Goal: Information Seeking & Learning: Learn about a topic

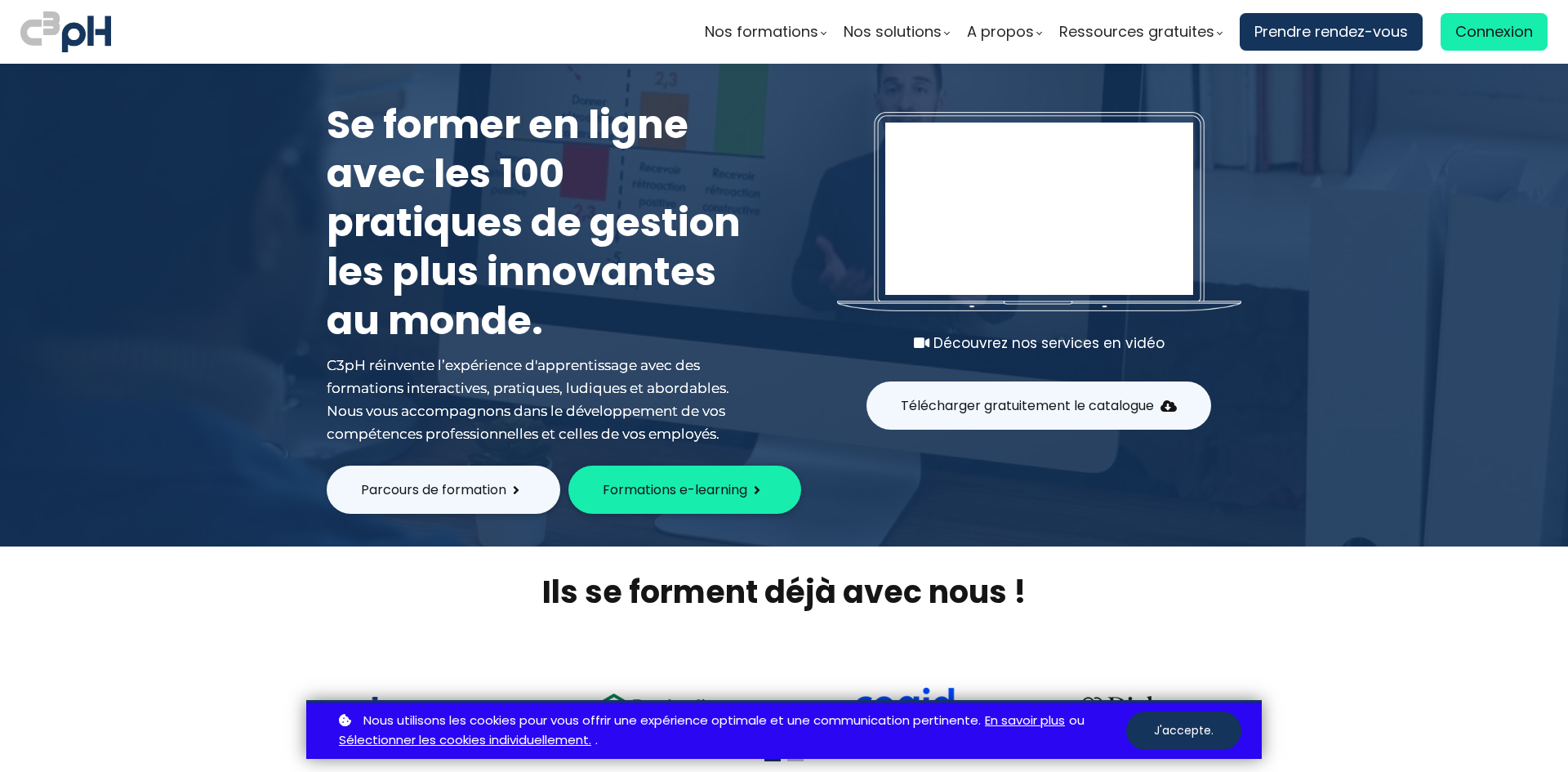
type input "[EMAIL_ADDRESS][DOMAIN_NAME]"
click at [1497, 30] on span "Connexion" at bounding box center [1494, 31] width 78 height 24
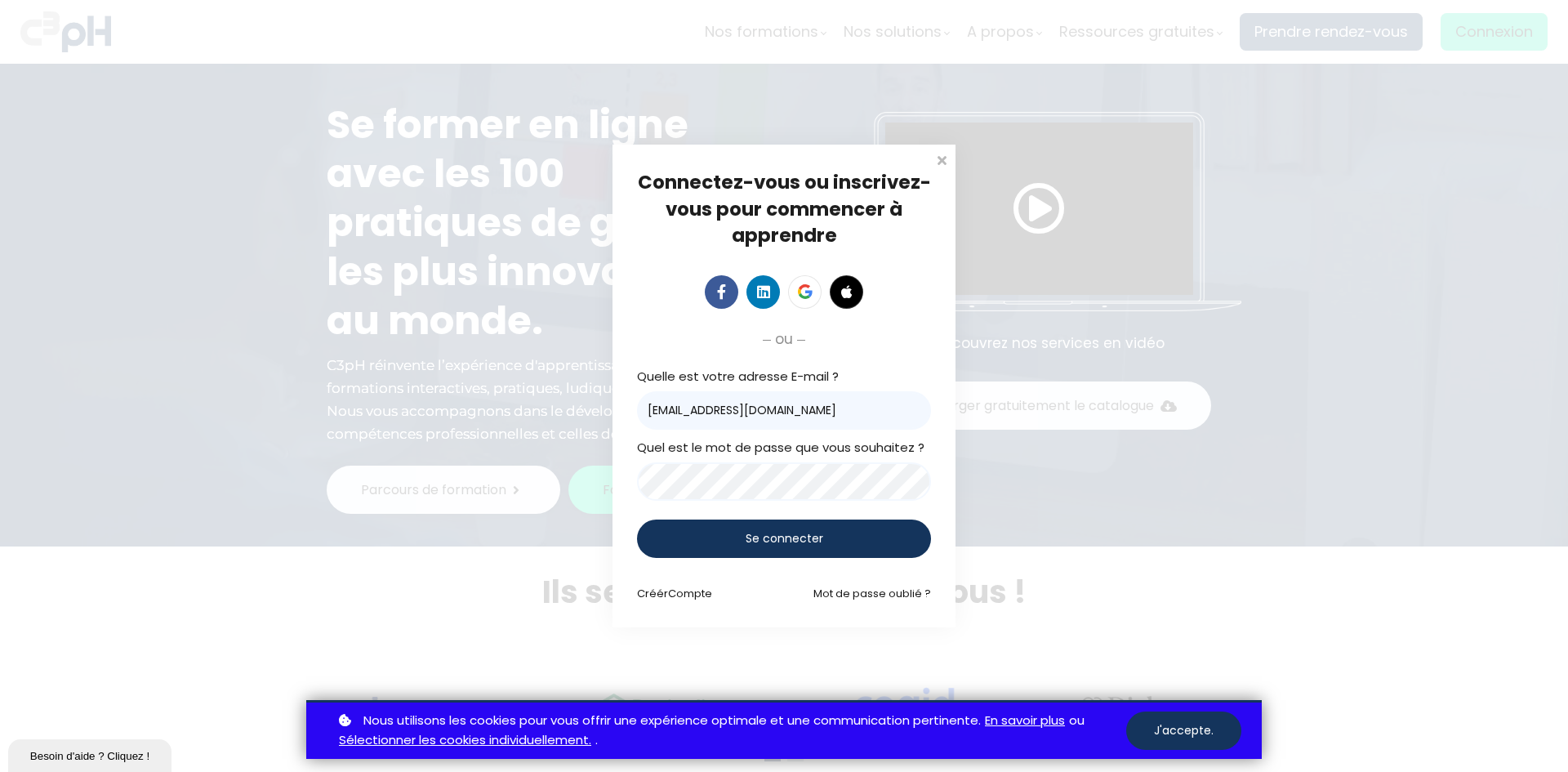
click at [703, 552] on div "Se connecter" at bounding box center [784, 538] width 294 height 38
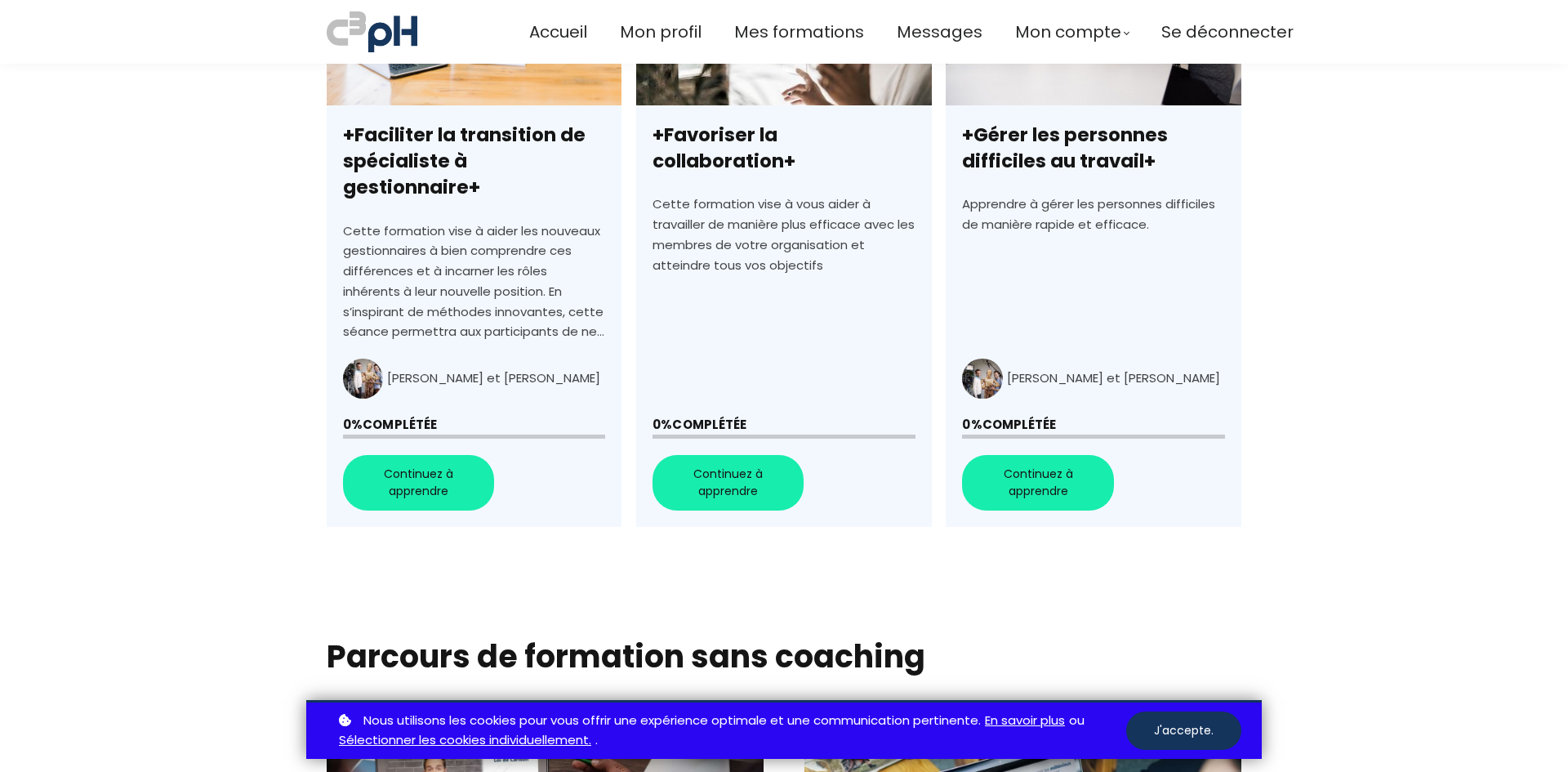
scroll to position [654, 0]
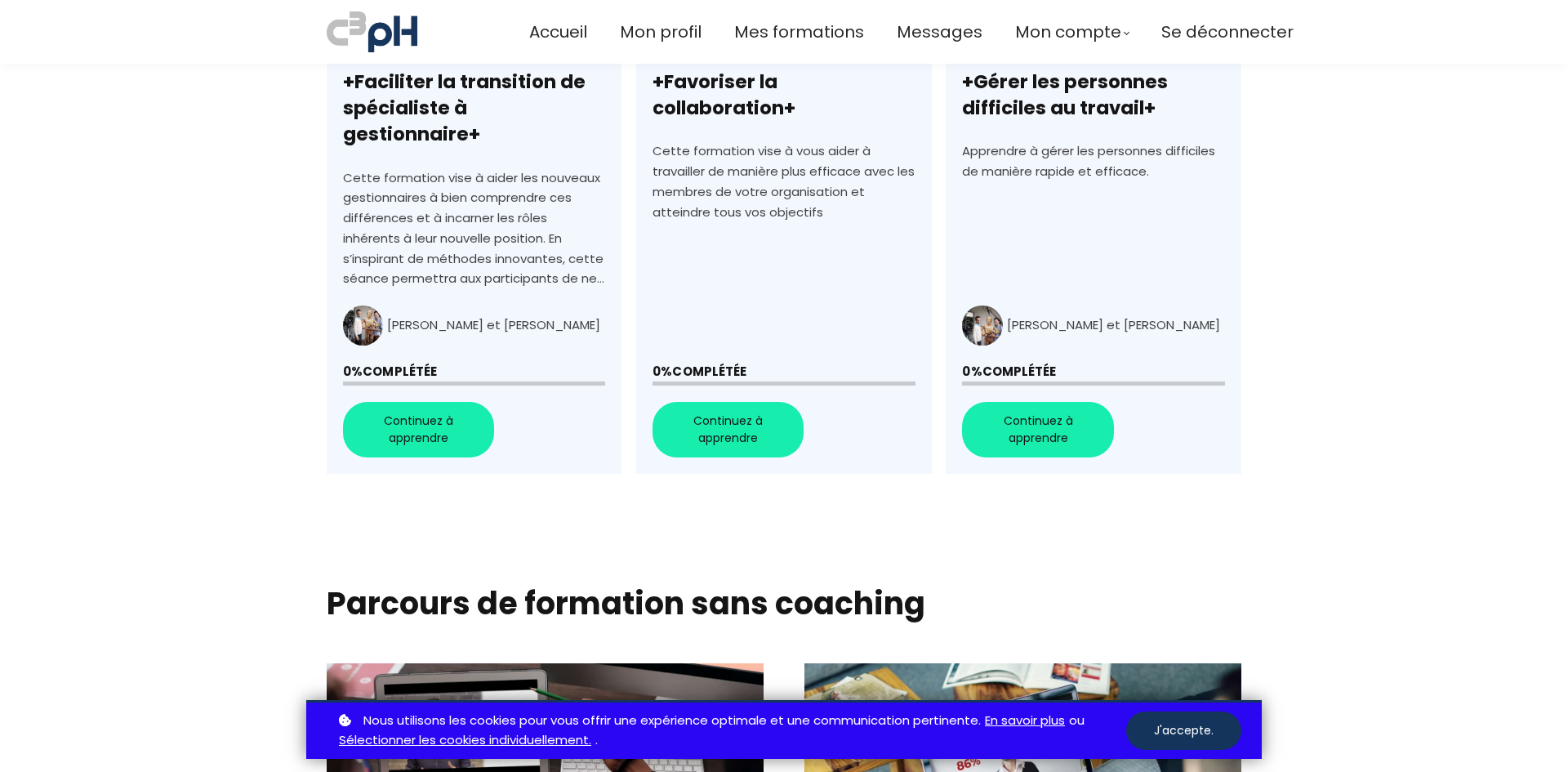
click at [442, 412] on link "+Faciliter la transition de spécialiste à gestionnaire+" at bounding box center [474, 180] width 295 height 587
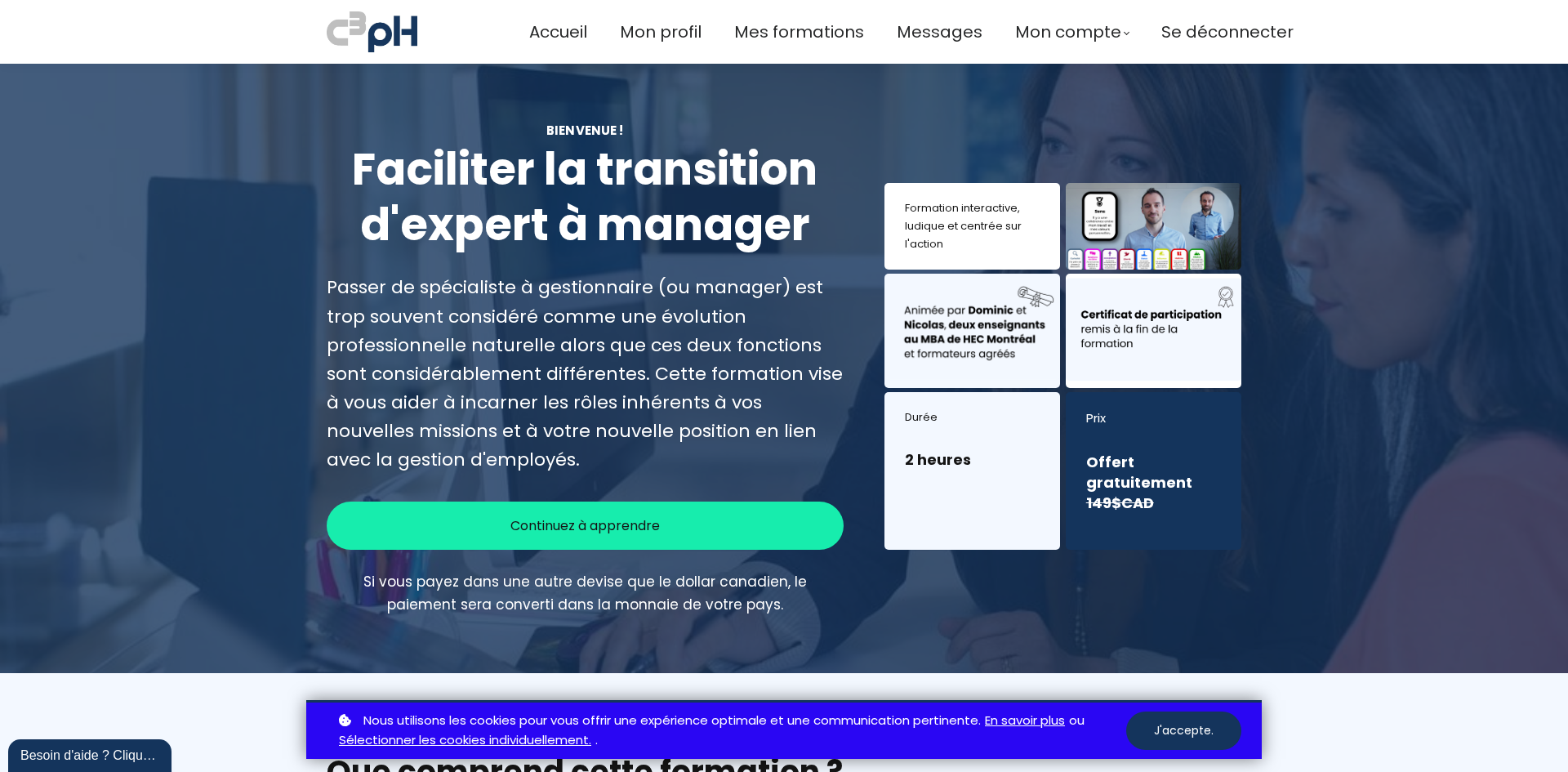
click at [557, 523] on span "Continuez à apprendre" at bounding box center [585, 525] width 149 height 20
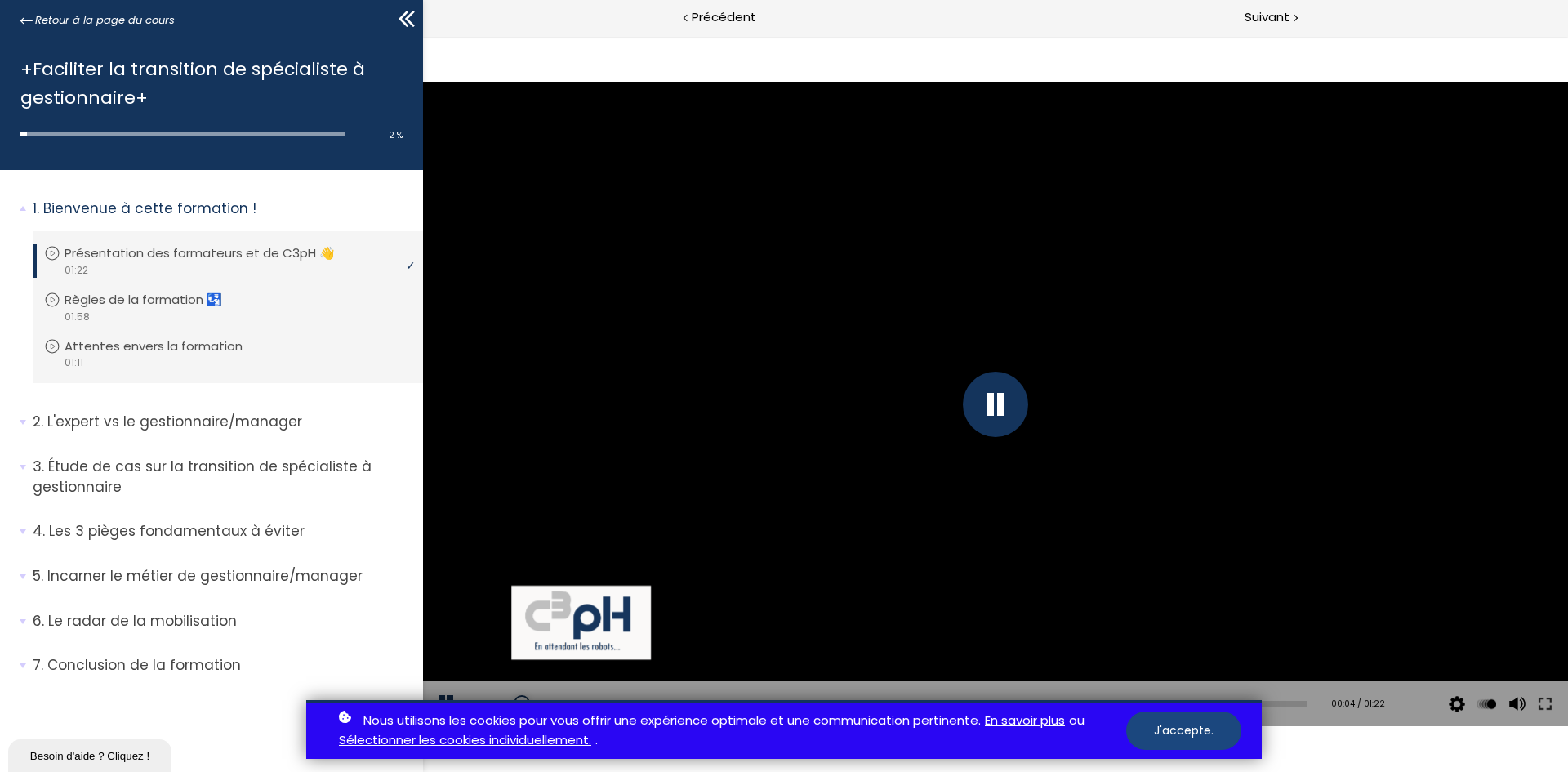
click at [1197, 730] on button "J'accepte." at bounding box center [1183, 731] width 115 height 38
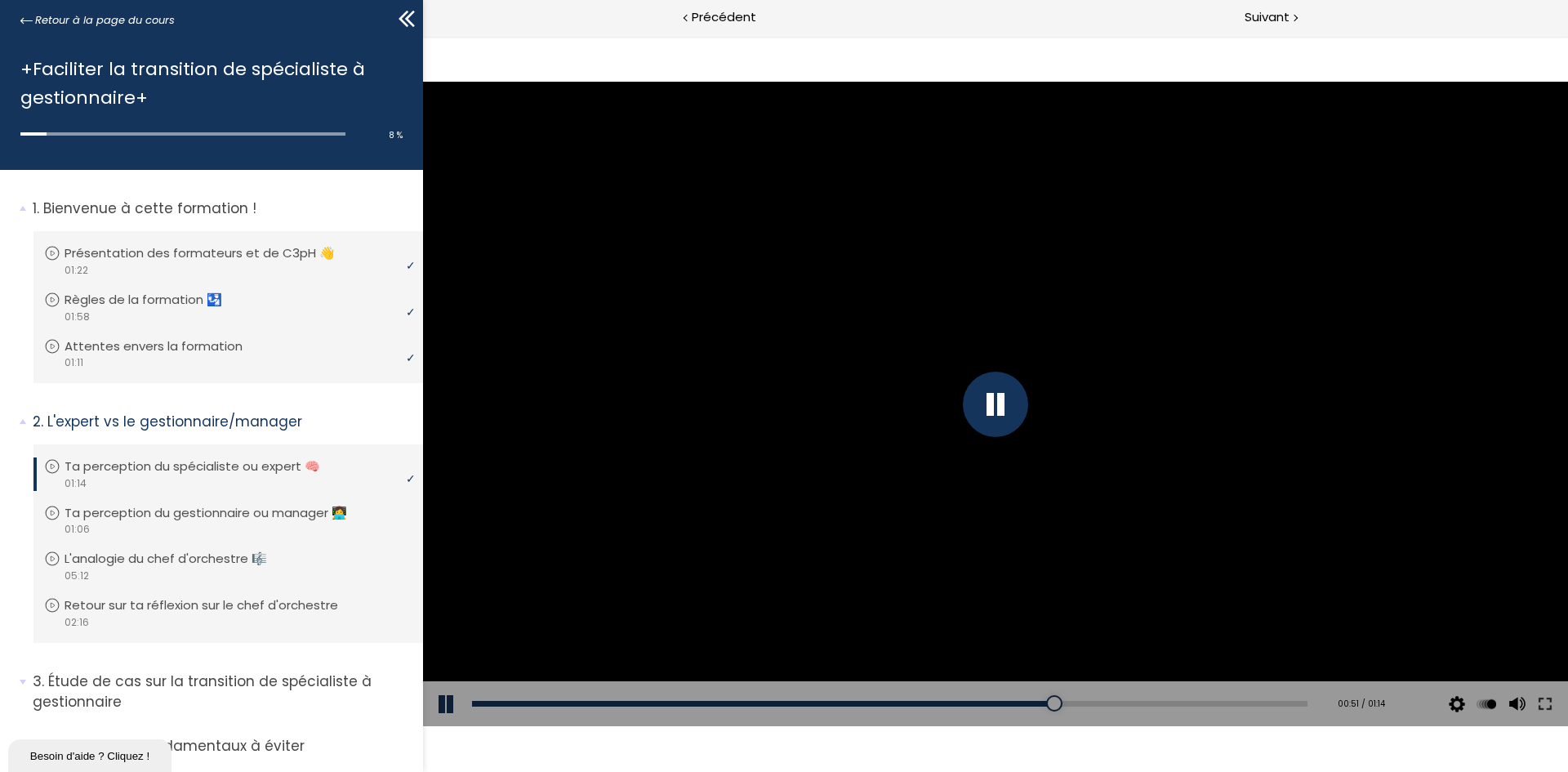
drag, startPoint x: 757, startPoint y: 715, endPoint x: 776, endPoint y: 710, distance: 19.6
click at [757, 713] on div "Add chapter 00:31" at bounding box center [889, 704] width 835 height 46
click at [757, 701] on div "00:27" at bounding box center [889, 704] width 835 height 6
click at [1065, 697] on div "Add chapter 00:46" at bounding box center [889, 704] width 835 height 46
click at [1075, 703] on div "00:48" at bounding box center [889, 704] width 835 height 6
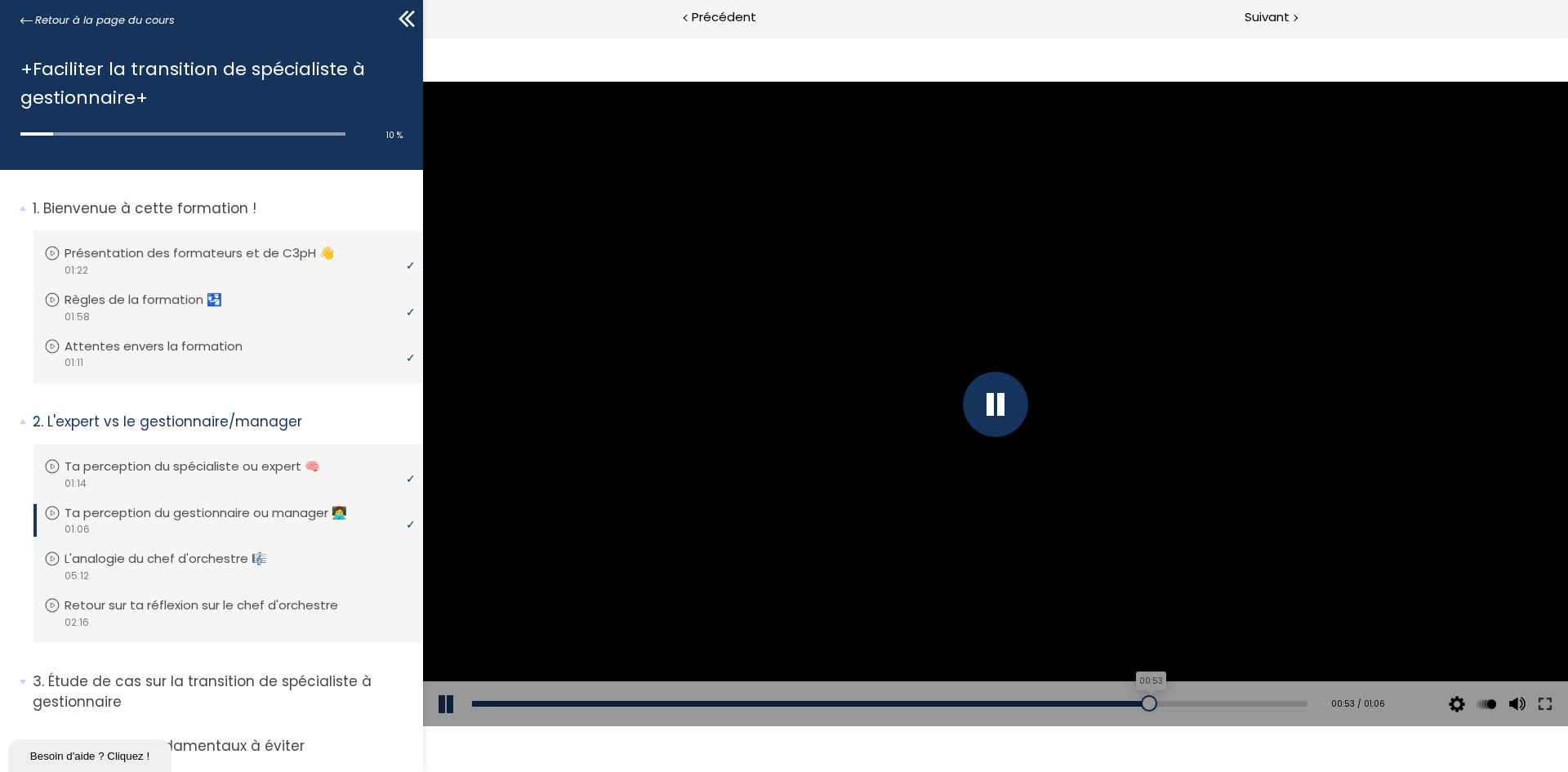
click at [1139, 703] on div "00:53" at bounding box center [889, 704] width 835 height 6
click at [1223, 702] on div "01:00" at bounding box center [889, 704] width 835 height 6
click at [1283, 701] on div "01:05" at bounding box center [889, 704] width 835 height 6
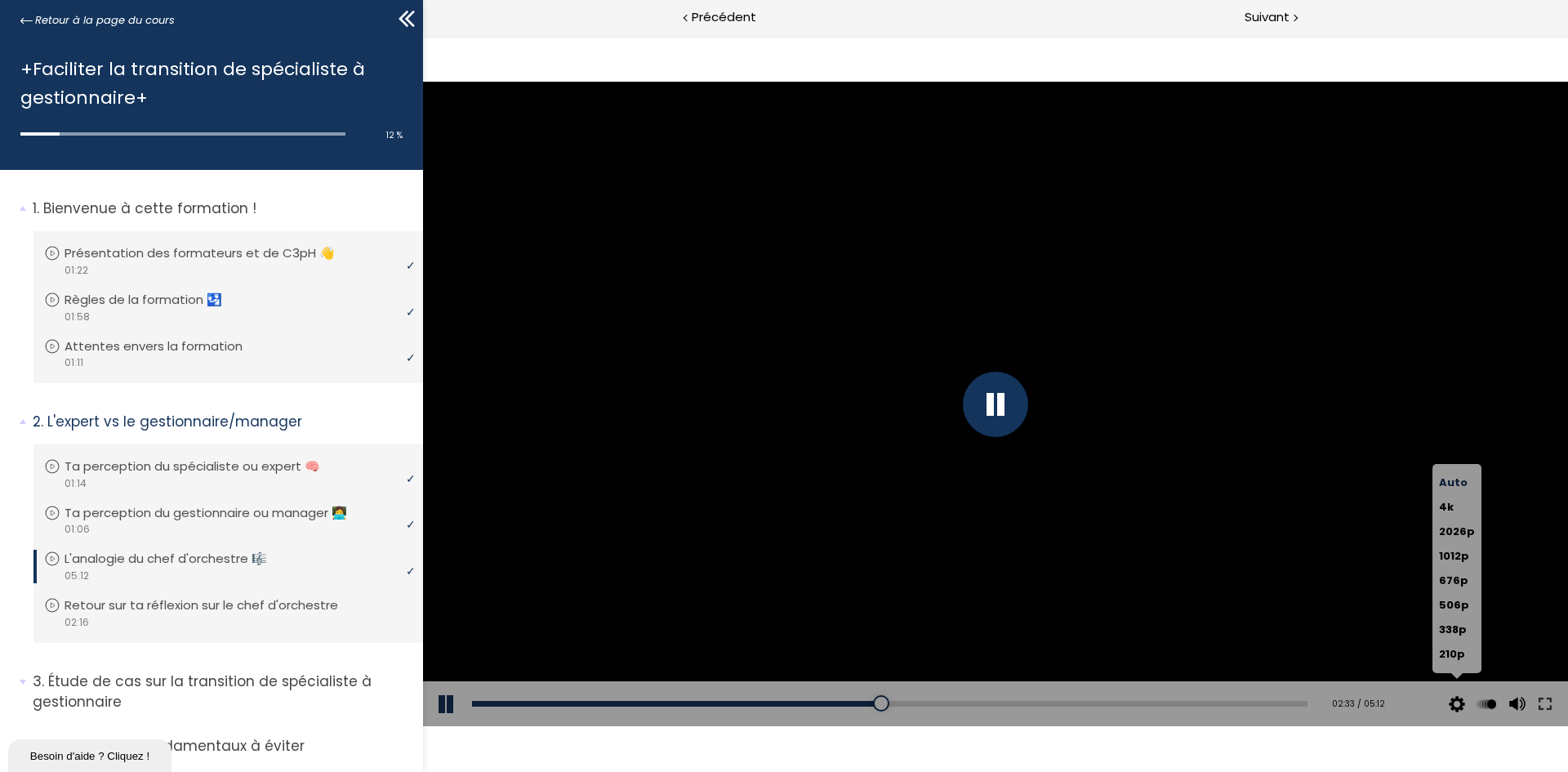
click at [1450, 673] on div "Auto 4k 2026p 1012p 676p 506p 338p 210p" at bounding box center [1456, 567] width 49 height 209
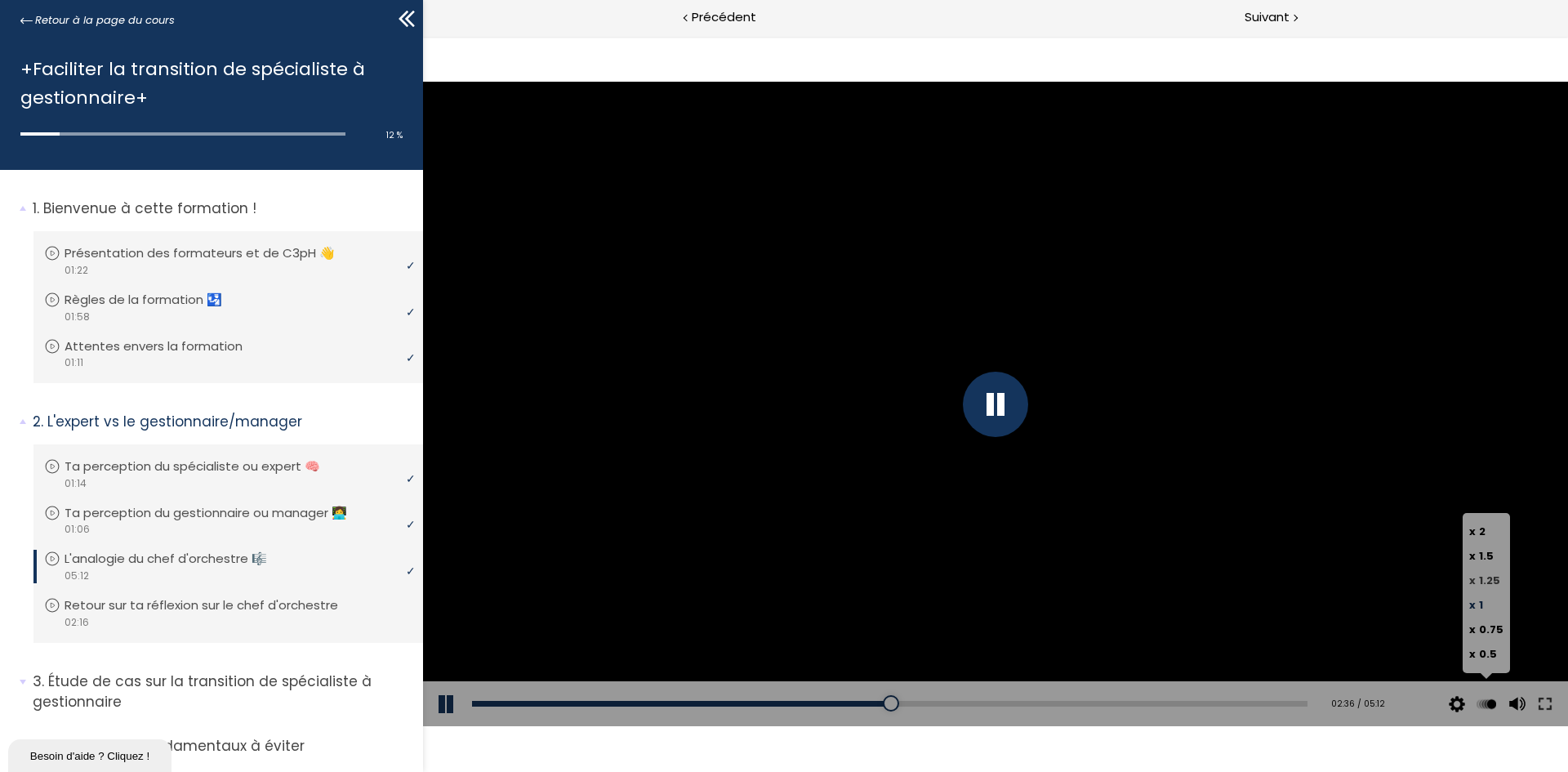
click at [1493, 582] on span "1.25" at bounding box center [1489, 580] width 21 height 15
click at [423, 36] on input "x 1.25" at bounding box center [423, 36] width 0 height 0
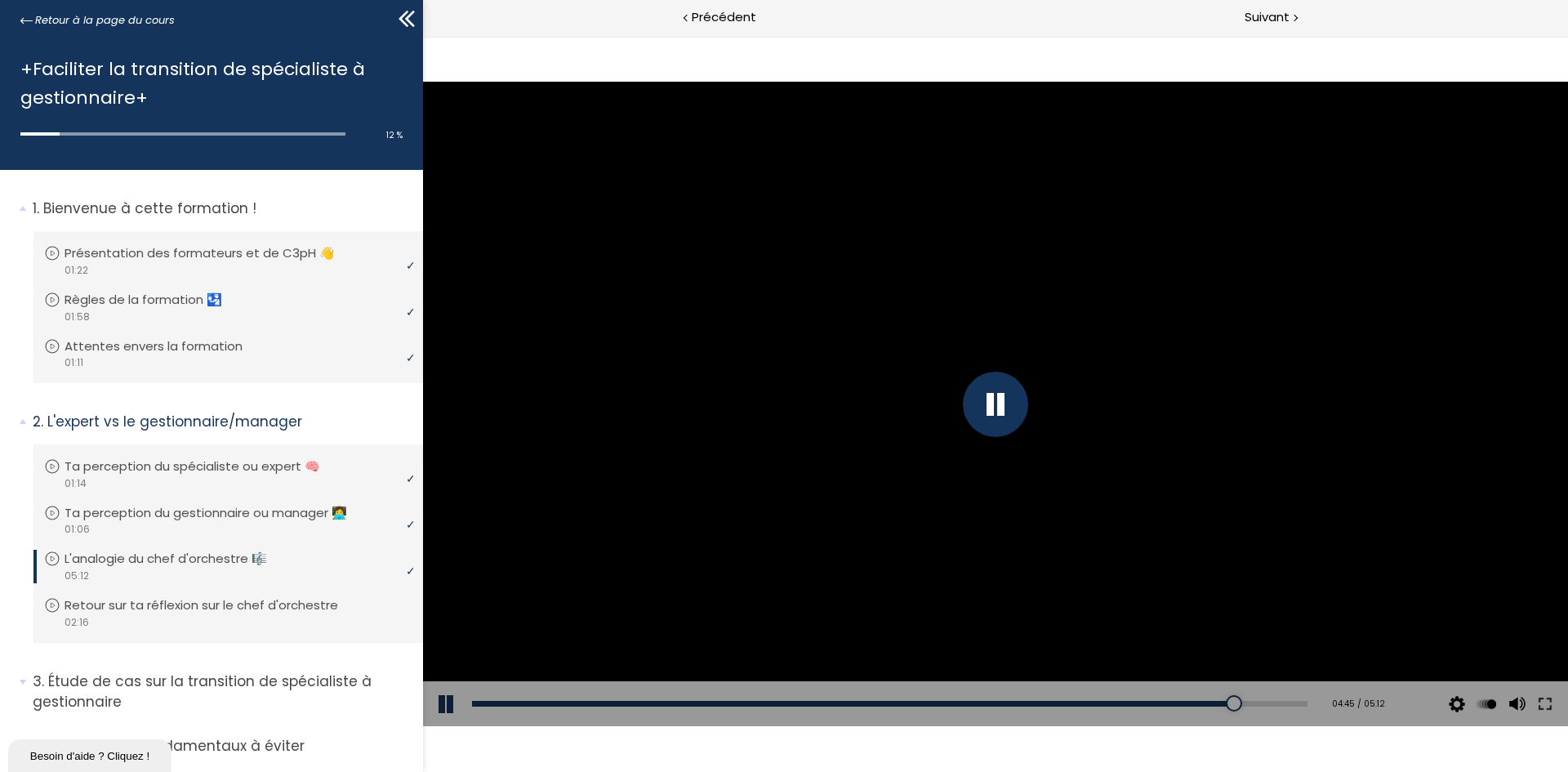
click at [937, 386] on div at bounding box center [995, 404] width 1145 height 644
click at [1382, 377] on div at bounding box center [995, 404] width 1145 height 644
click at [1109, 699] on div "Add chapter 04:03" at bounding box center [889, 704] width 835 height 46
click at [1104, 711] on div "Add chapter 04:01" at bounding box center [889, 704] width 835 height 46
click at [1104, 705] on div "04:01" at bounding box center [889, 704] width 835 height 6
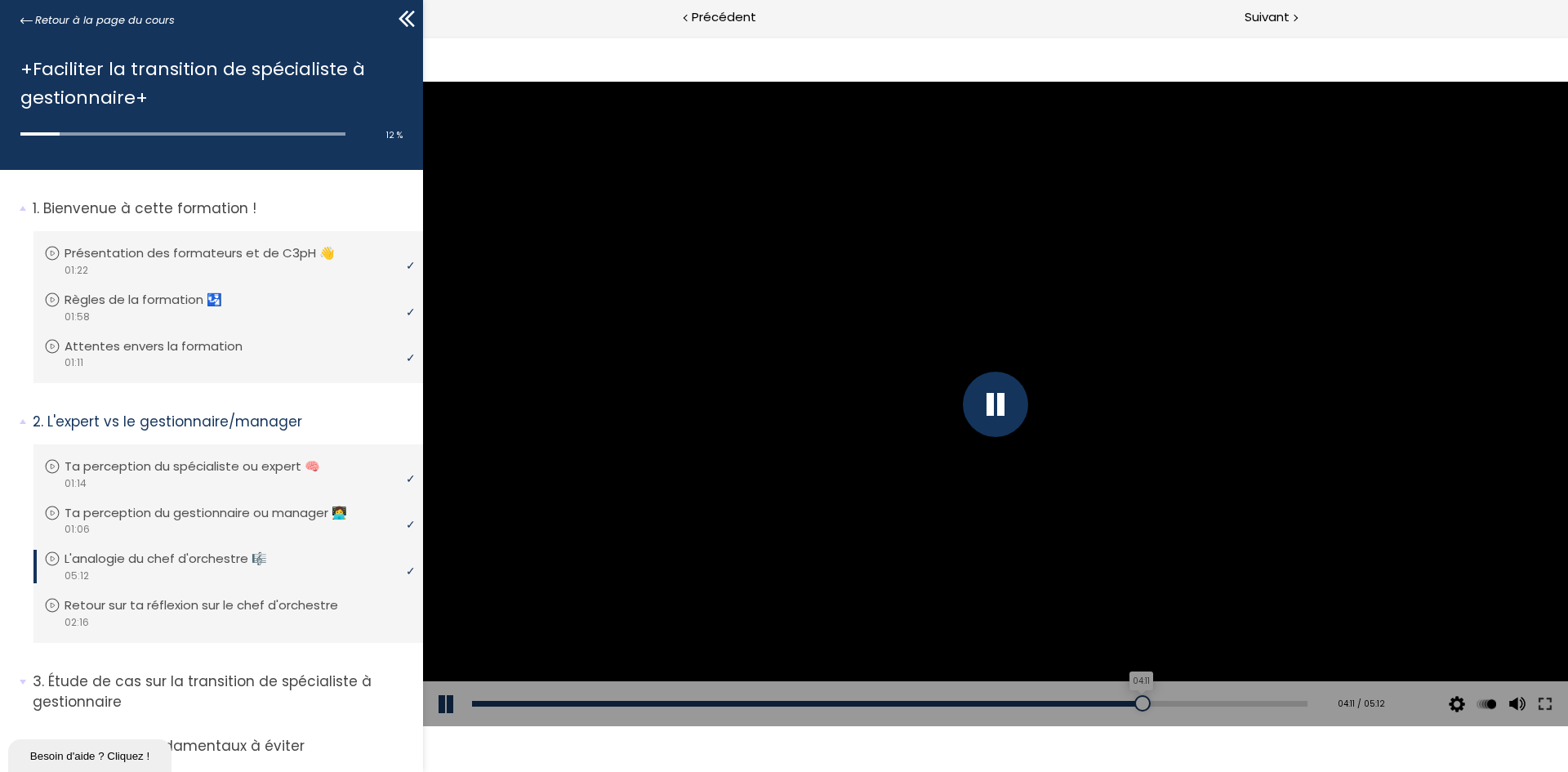
click at [1132, 701] on div "04:11" at bounding box center [889, 704] width 835 height 6
click at [1174, 703] on div "04:26" at bounding box center [889, 704] width 835 height 6
click at [996, 405] on div at bounding box center [995, 404] width 65 height 65
click at [995, 395] on div at bounding box center [995, 404] width 65 height 65
click at [1093, 514] on div at bounding box center [995, 404] width 1145 height 644
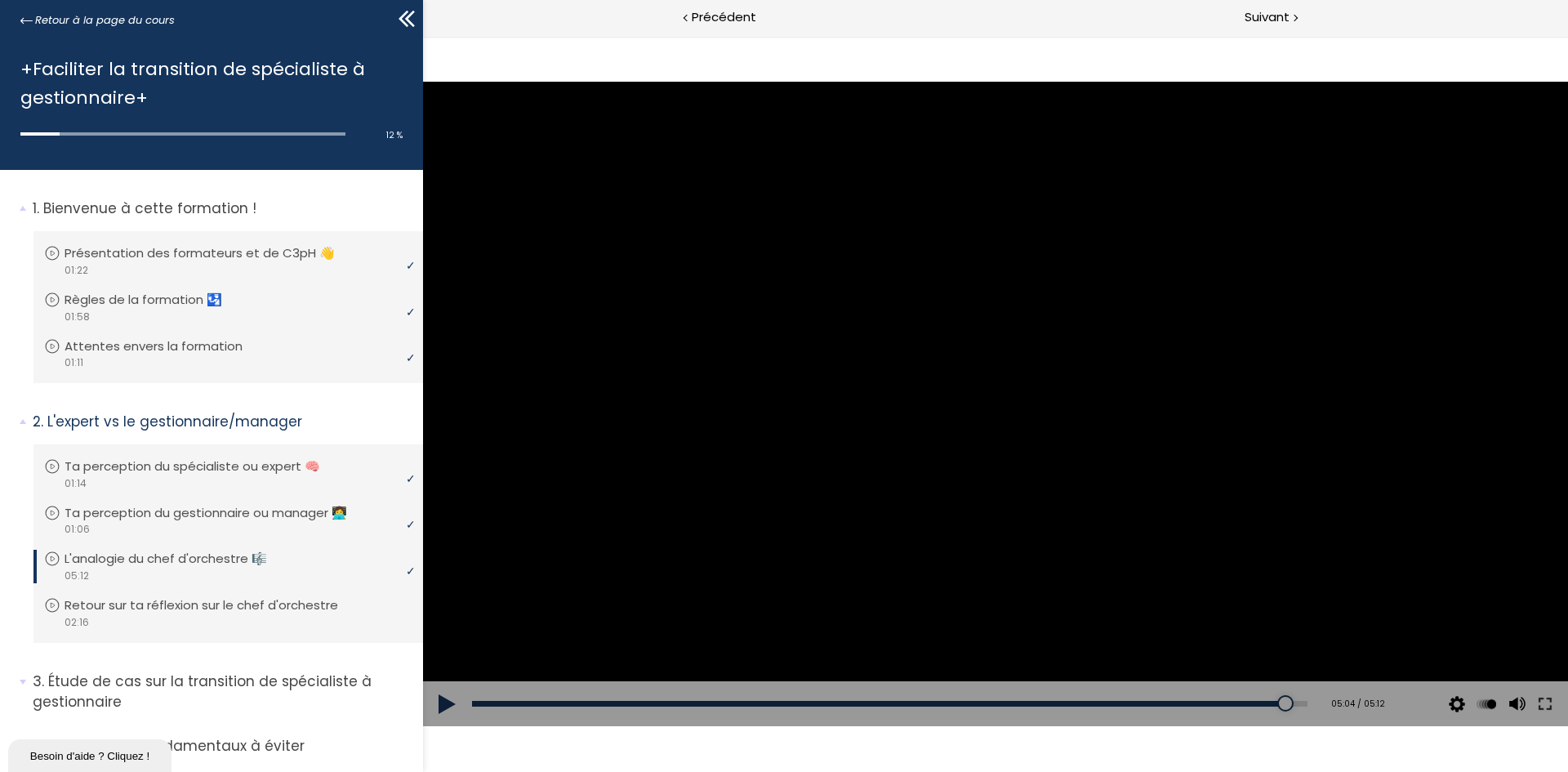
click at [453, 697] on button at bounding box center [447, 704] width 49 height 46
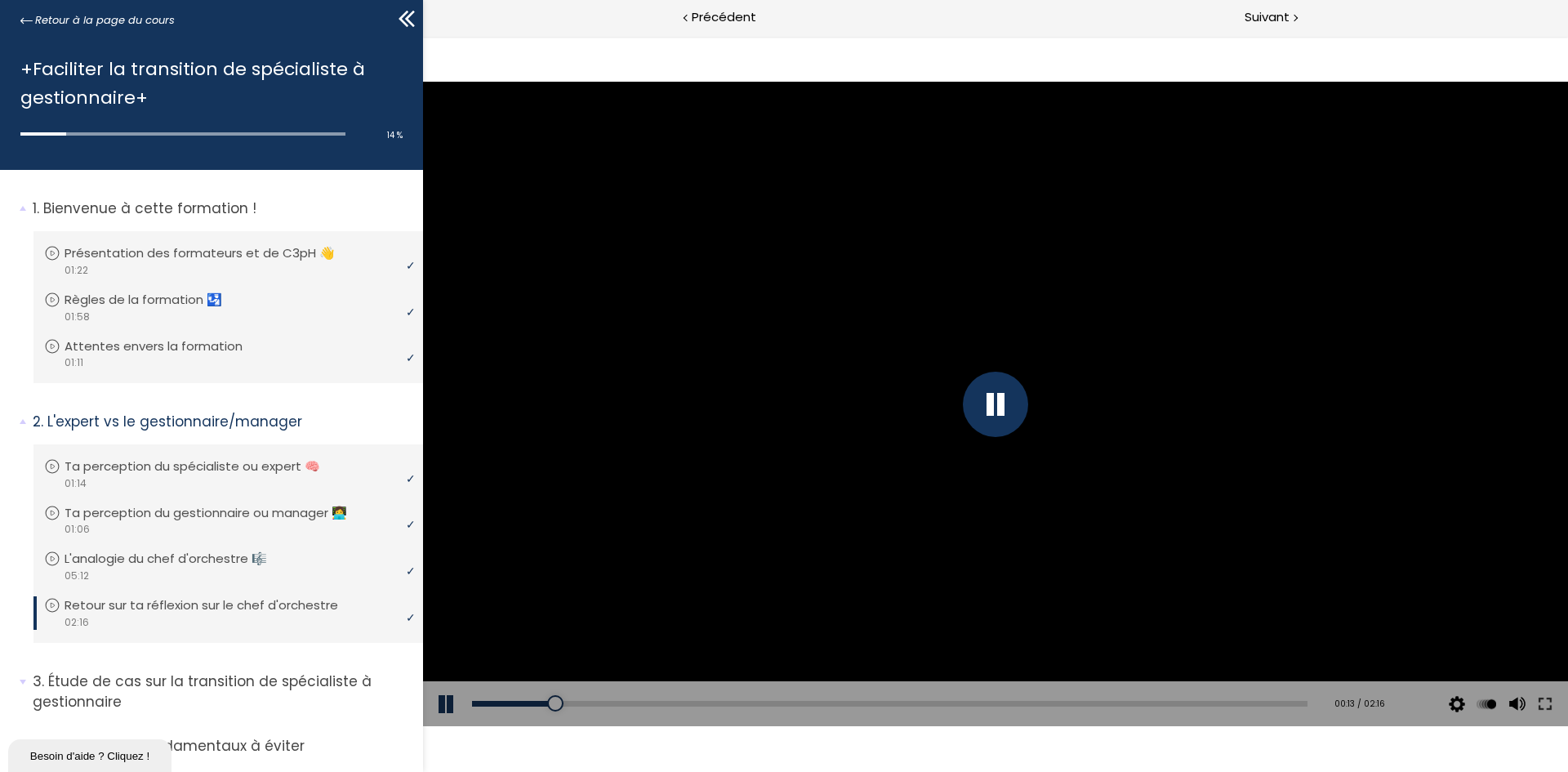
click at [980, 382] on div at bounding box center [995, 404] width 65 height 65
click at [436, 692] on button at bounding box center [447, 704] width 49 height 46
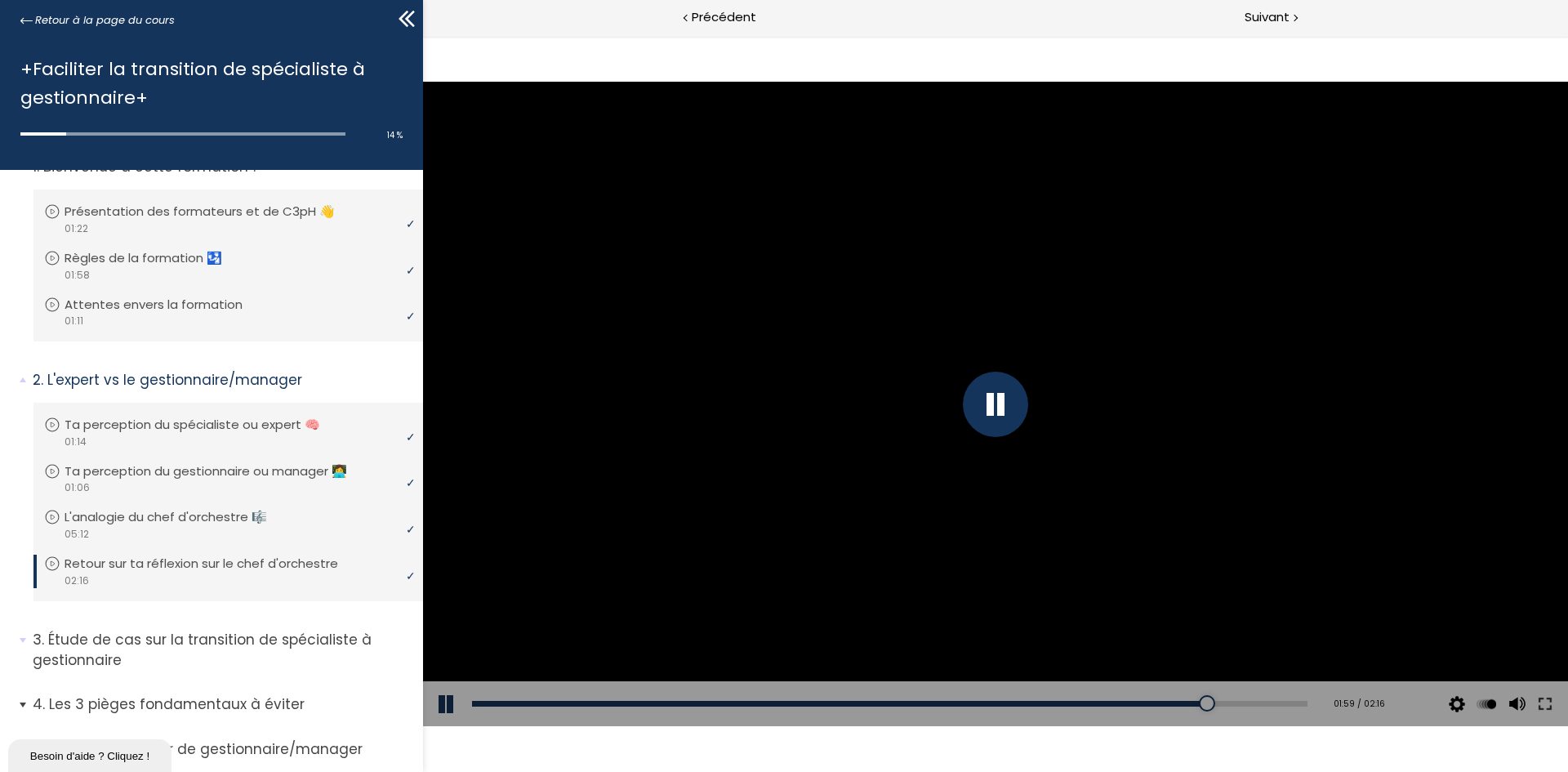
scroll to position [82, 0]
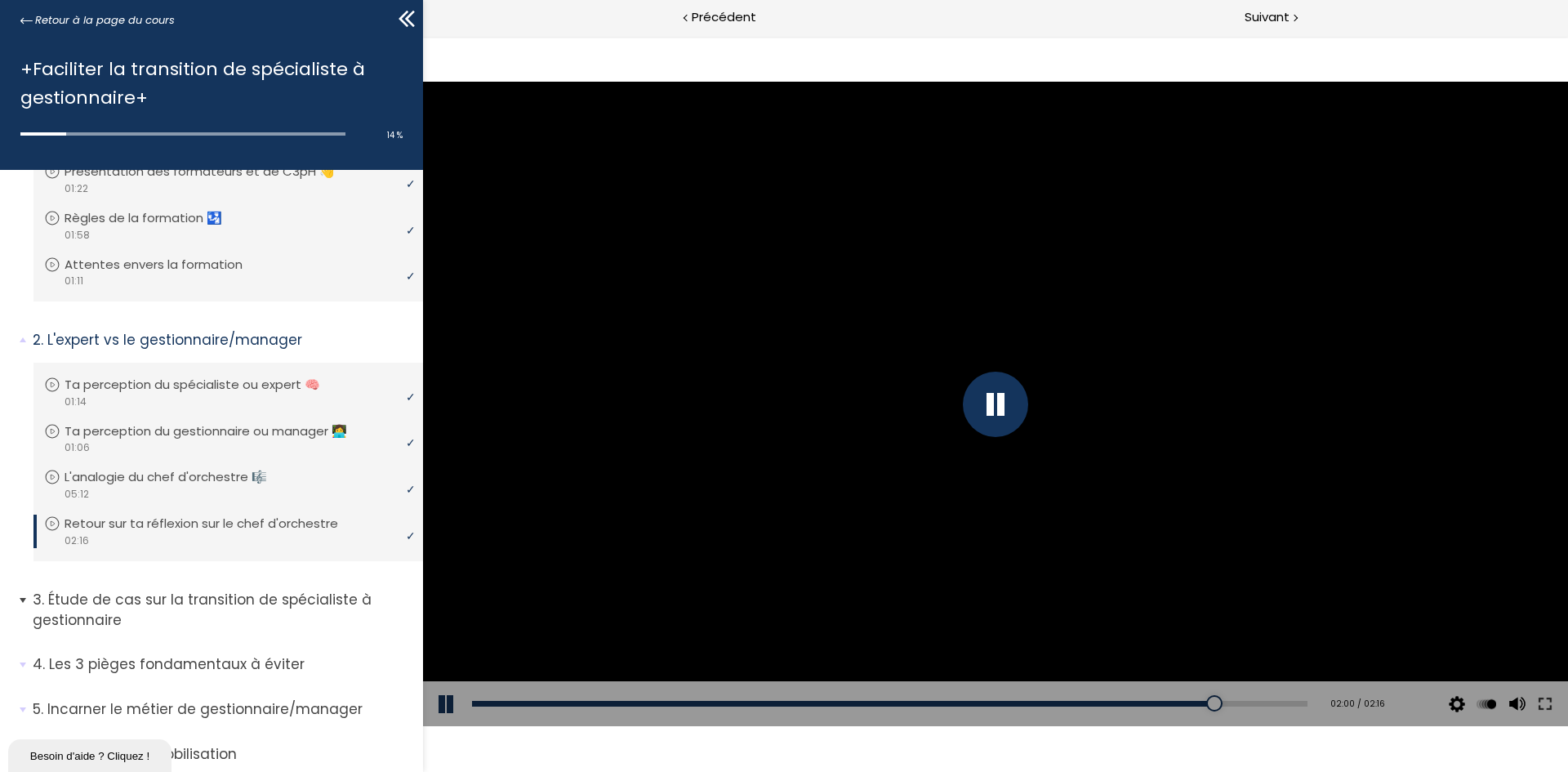
click at [27, 602] on span "3. Étude de cas sur la transition de spécialiste à gestionnaire" at bounding box center [221, 615] width 403 height 52
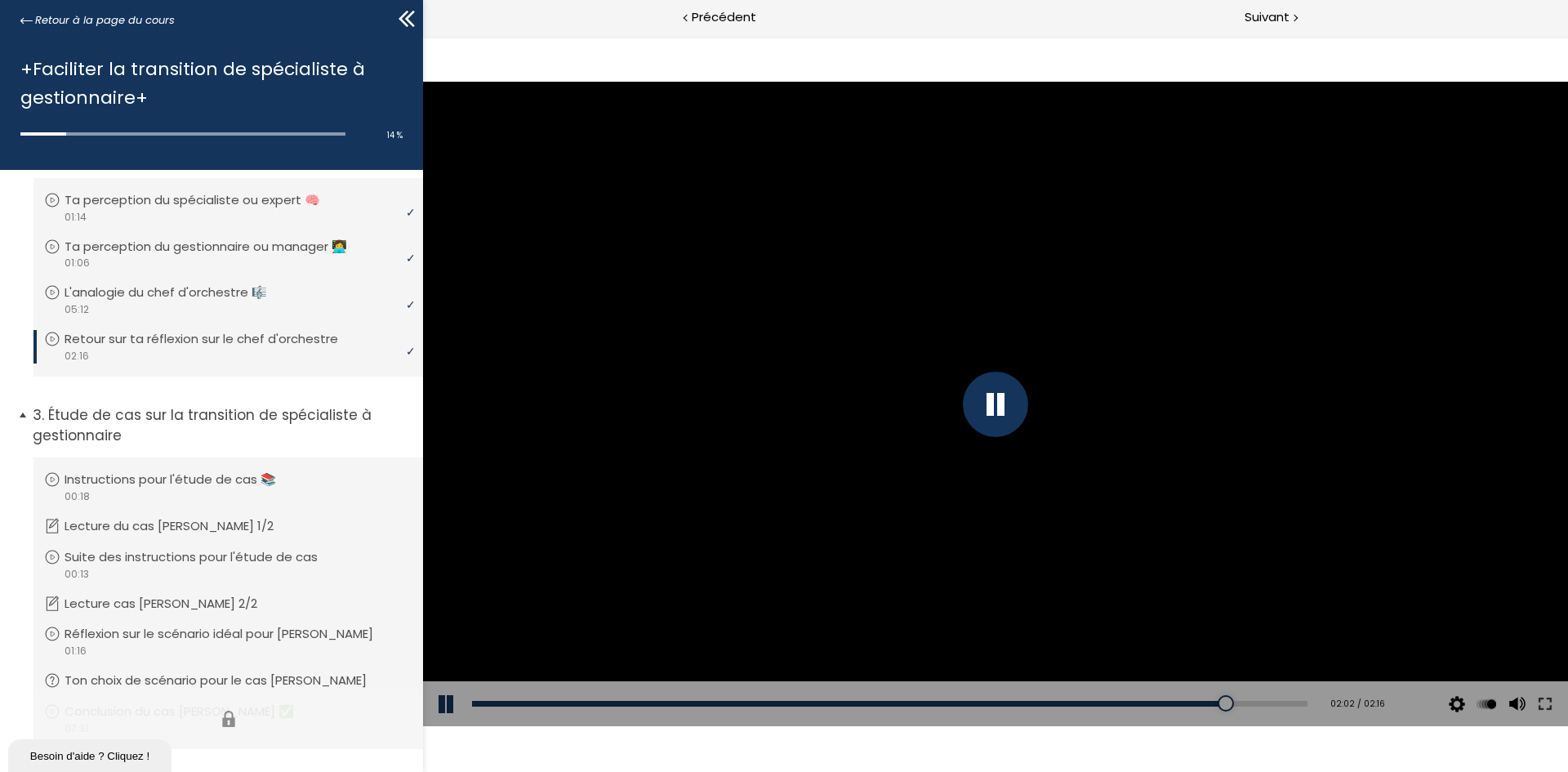
scroll to position [0, 0]
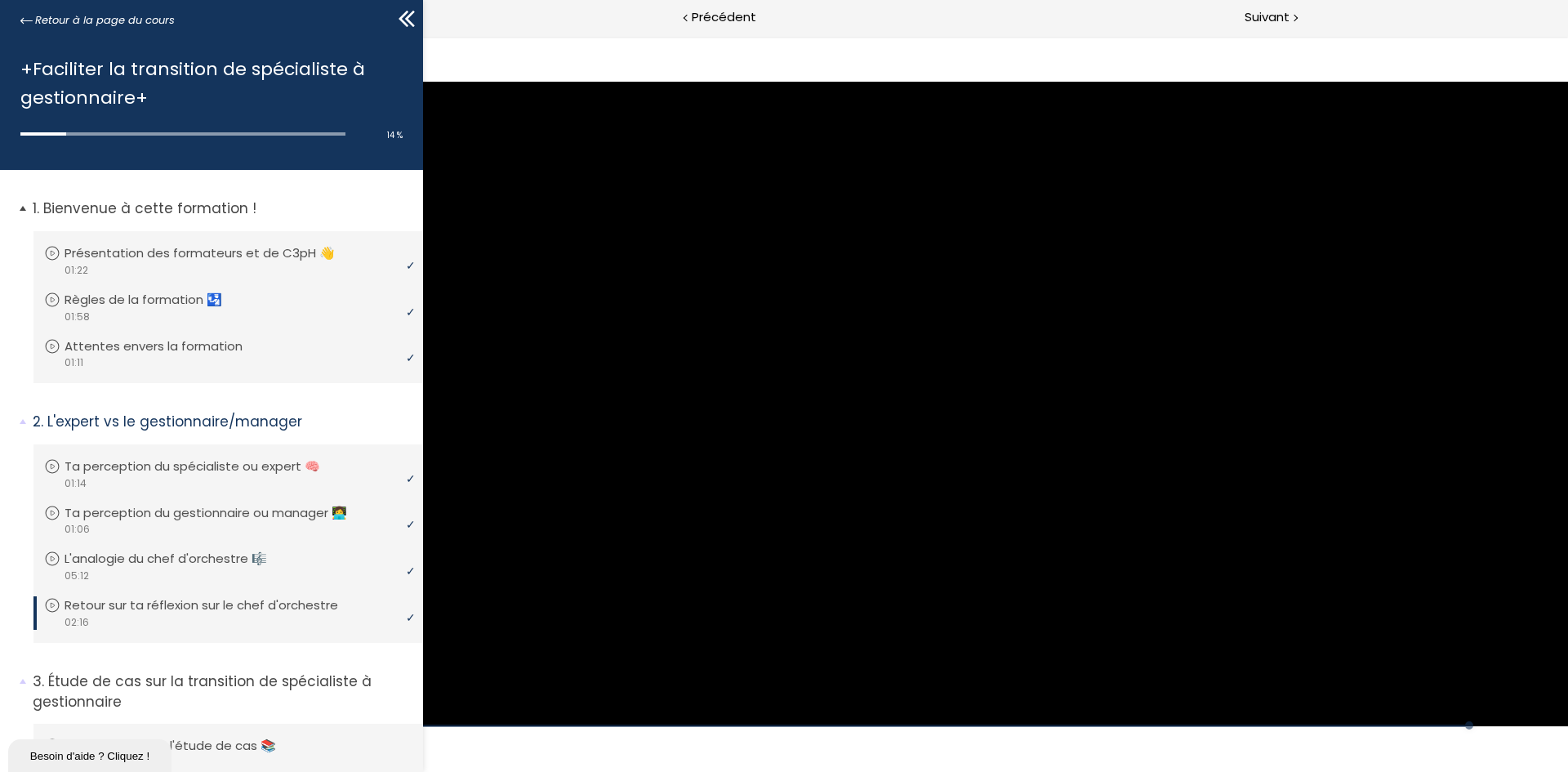
click at [27, 204] on span "1. Bienvenue à cette formation !" at bounding box center [221, 214] width 403 height 33
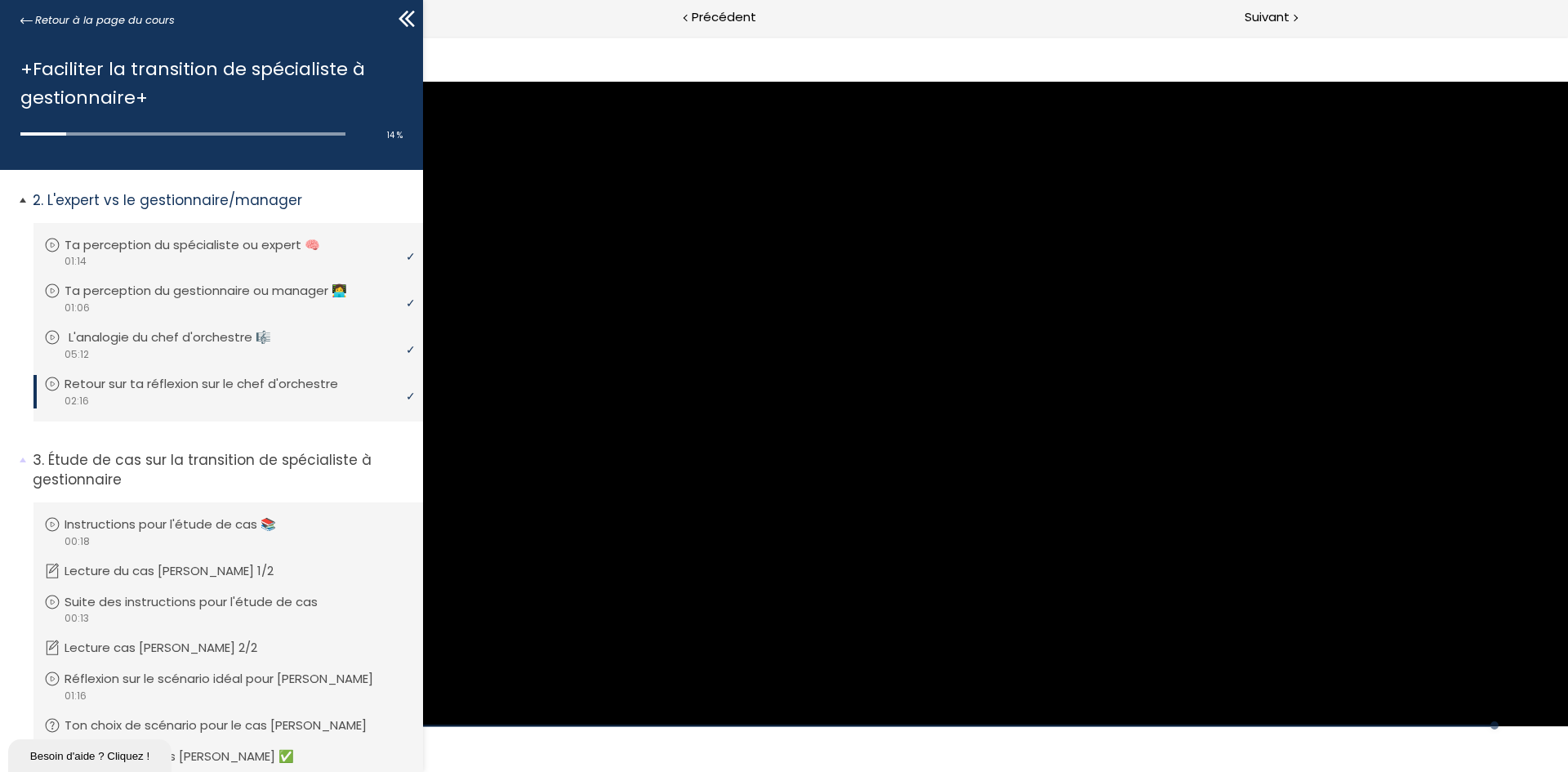
scroll to position [82, 0]
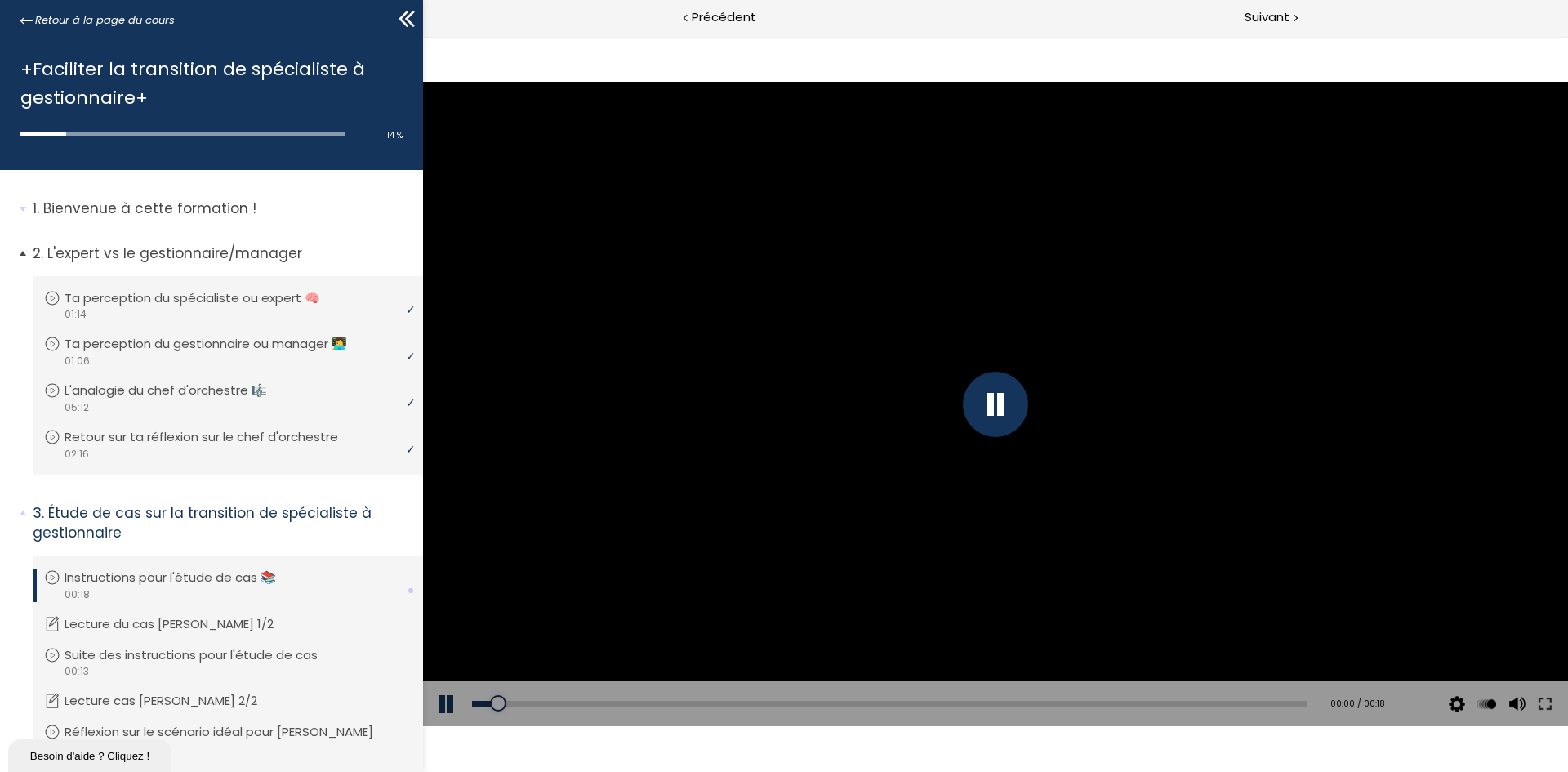
click at [24, 258] on span "2. L'expert vs le gestionnaire/manager" at bounding box center [221, 260] width 403 height 33
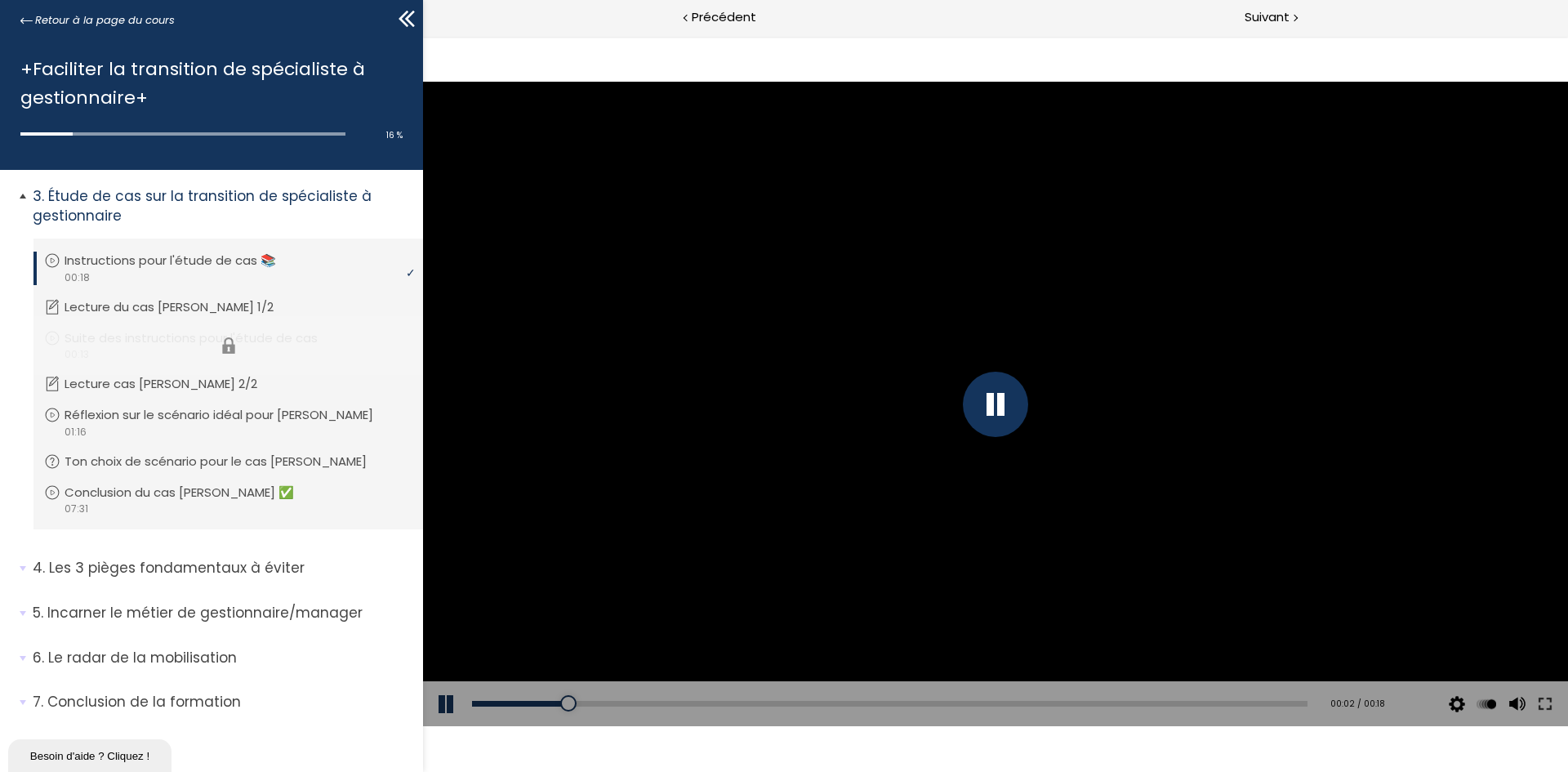
scroll to position [108, 0]
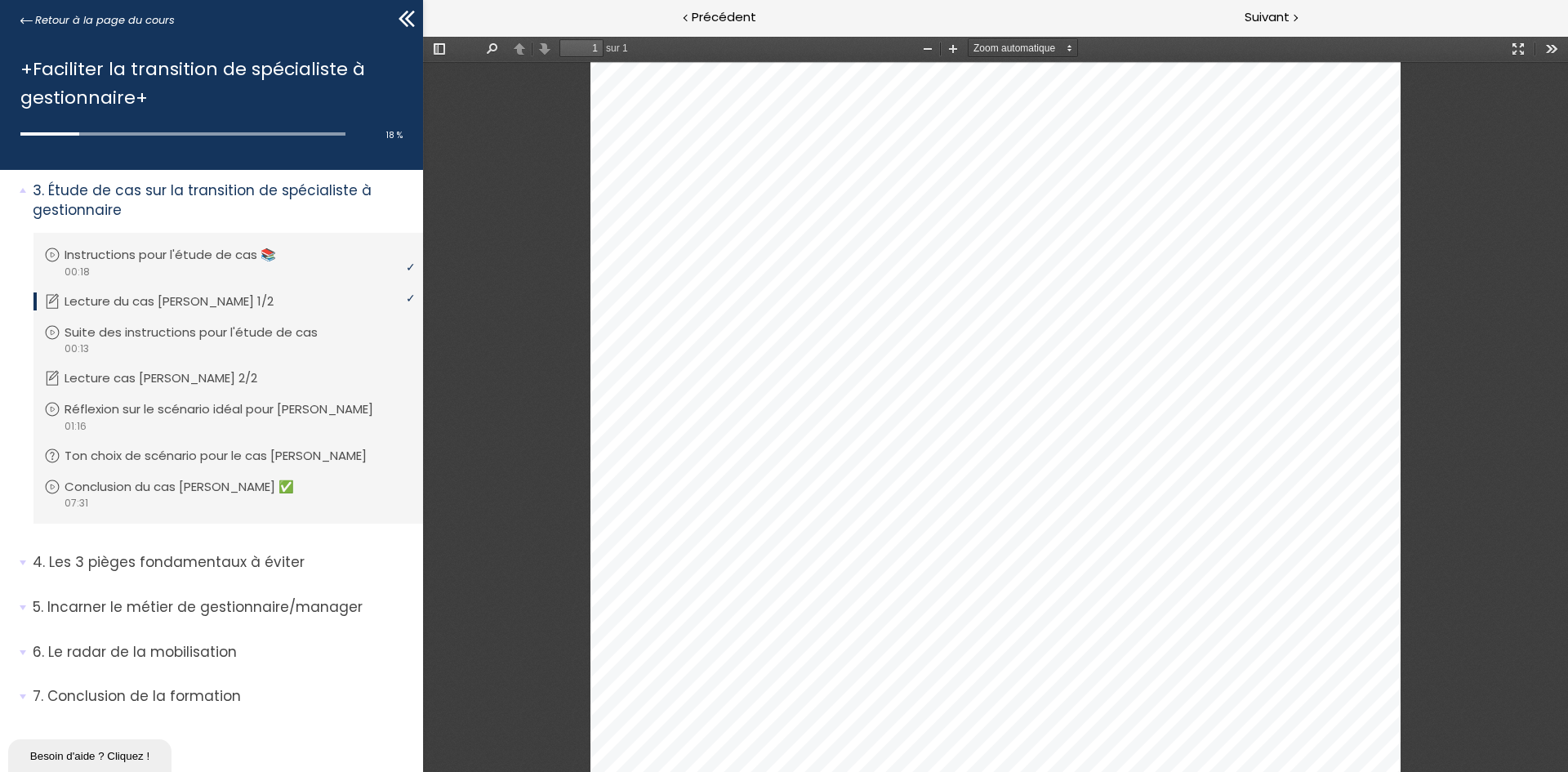
scroll to position [452, 0]
click at [1268, 12] on span "Suivant" at bounding box center [1267, 17] width 45 height 20
click at [1284, 22] on span "Suivant" at bounding box center [1267, 17] width 45 height 20
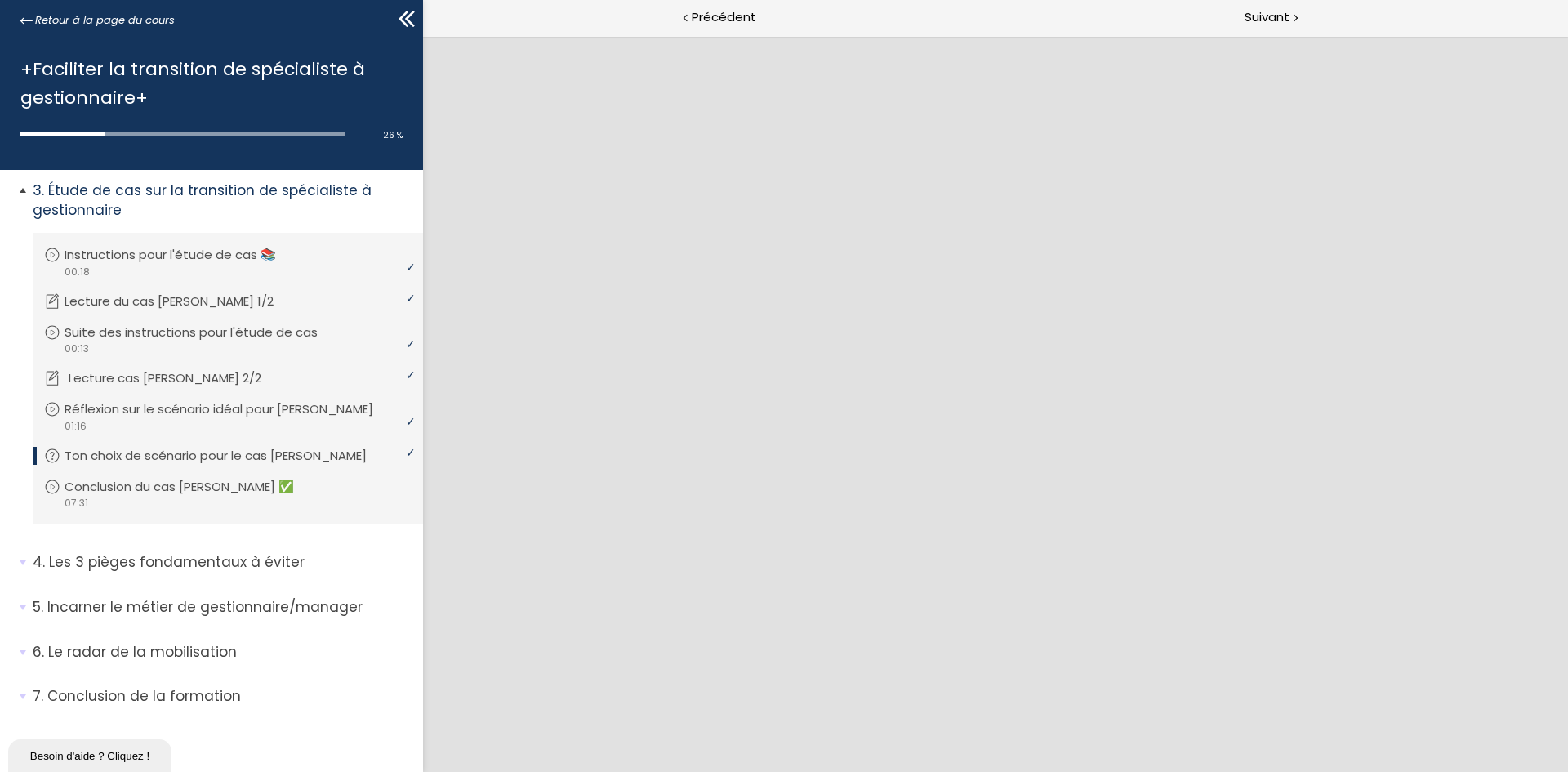
click at [177, 381] on p "Lecture cas Jean 2/2" at bounding box center [177, 378] width 217 height 18
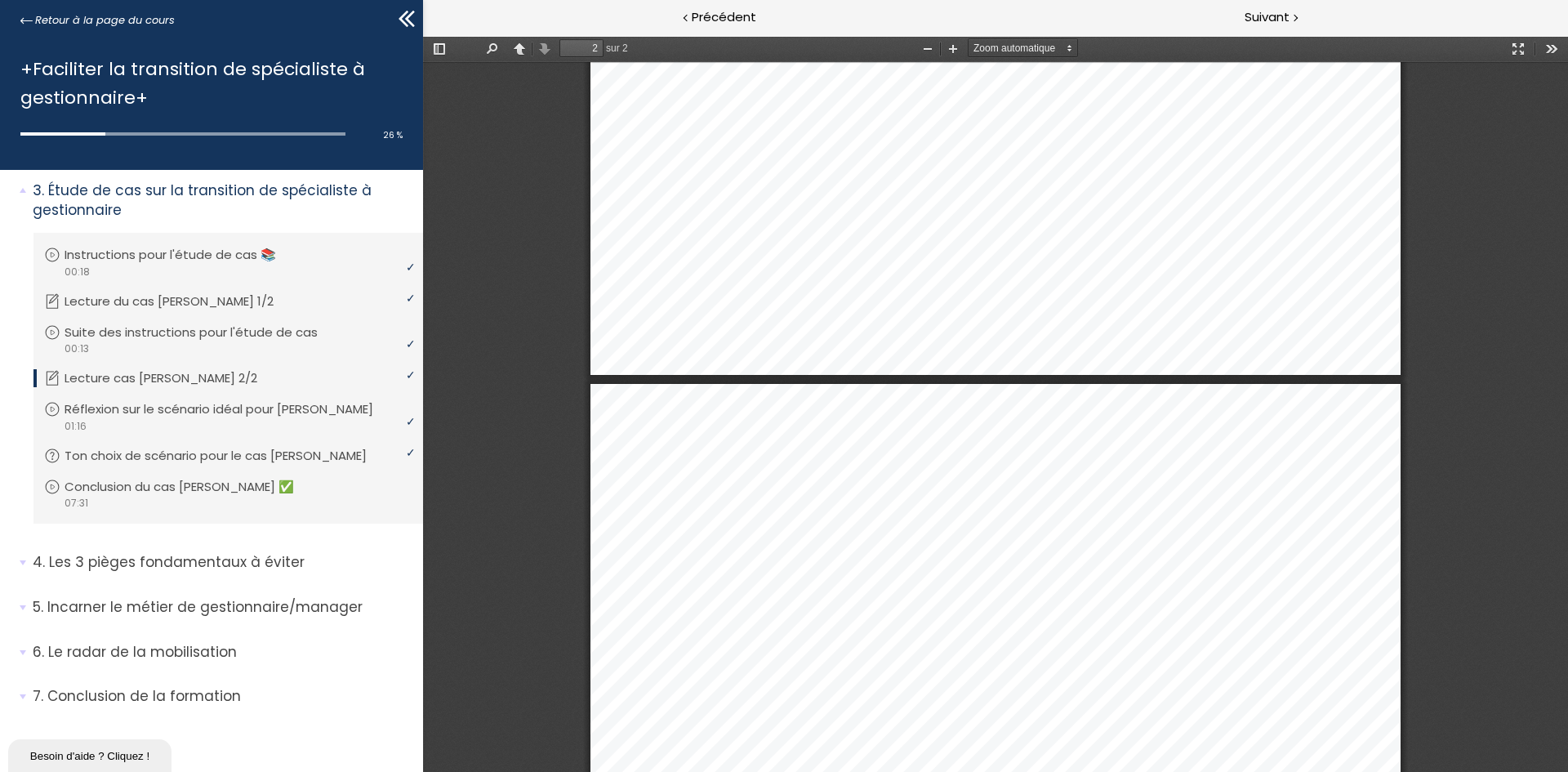
type input "1"
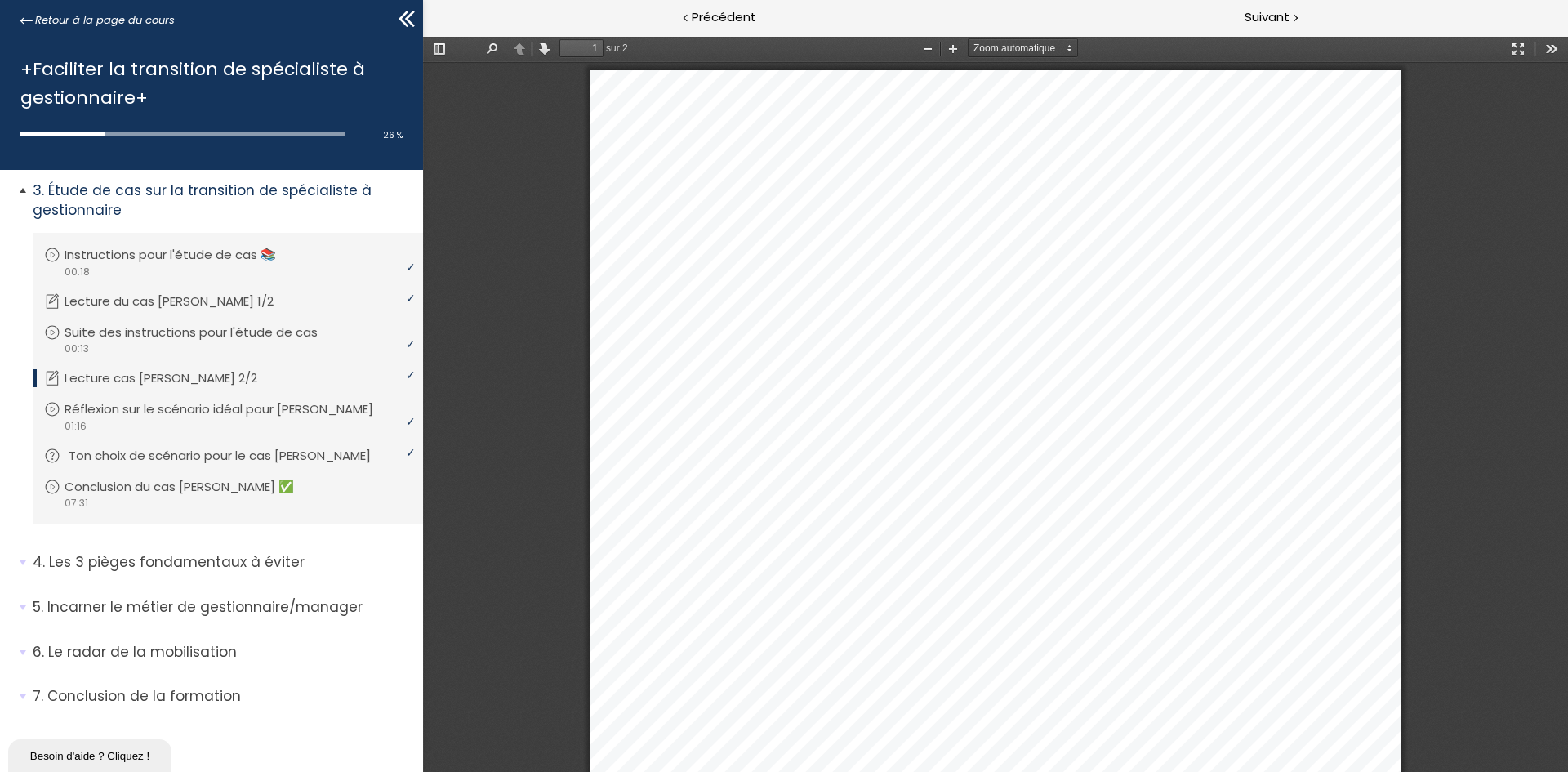
click at [147, 459] on p "Ton choix de scénario pour le cas Jean" at bounding box center [232, 456] width 327 height 18
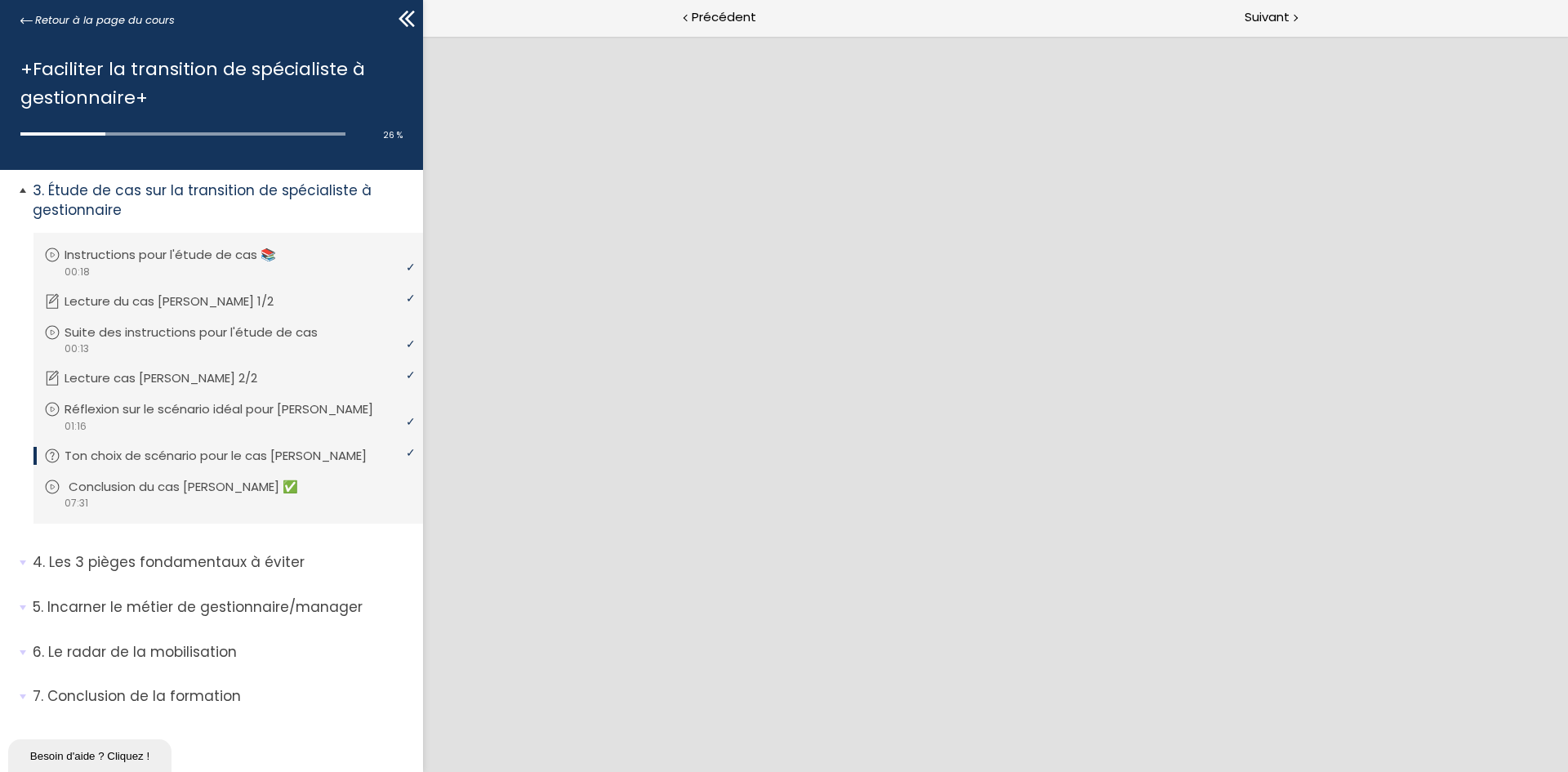
click at [192, 496] on div "video 07:31" at bounding box center [226, 503] width 364 height 15
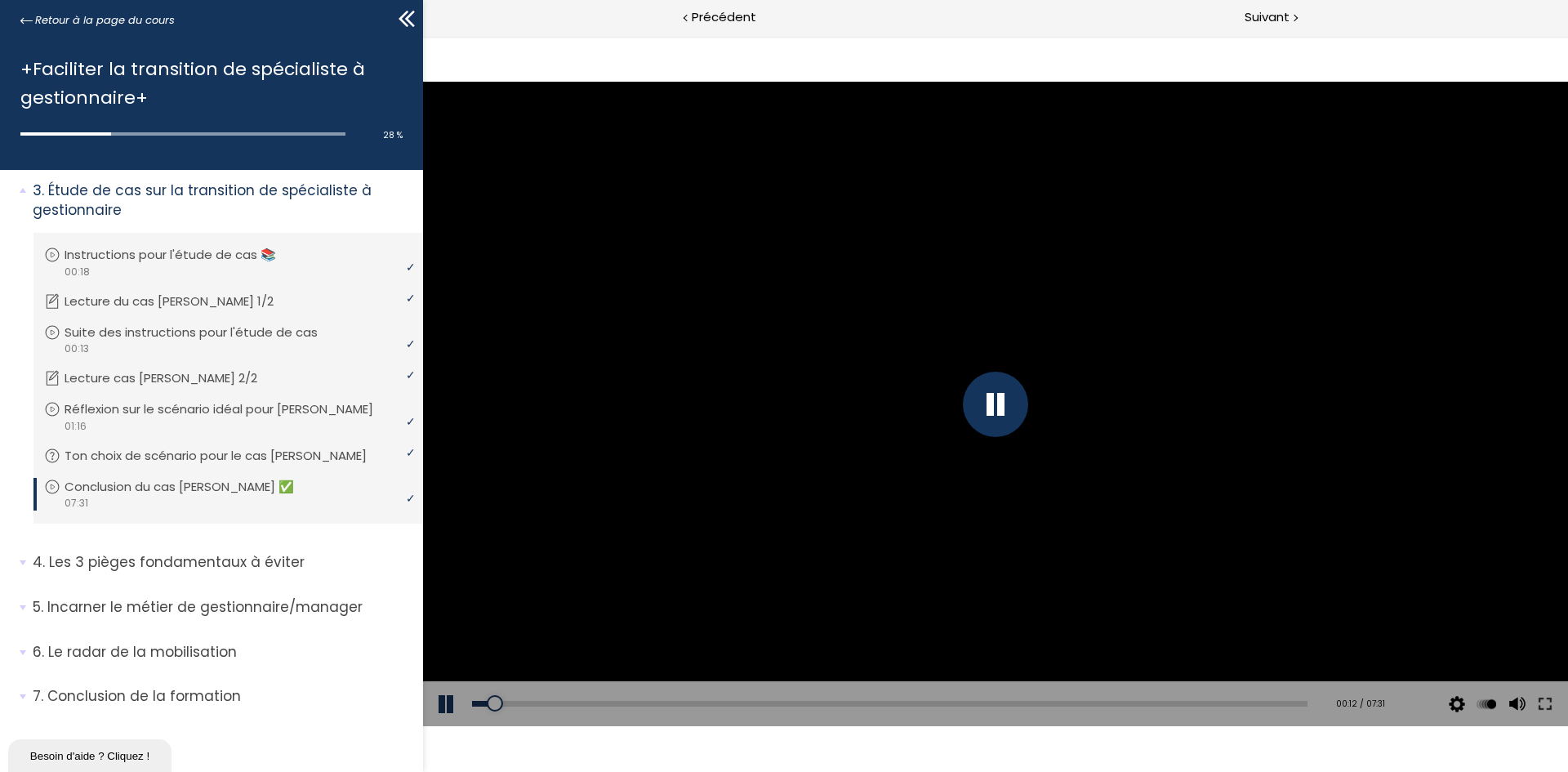
click at [447, 709] on button at bounding box center [447, 704] width 49 height 46
click at [444, 711] on button at bounding box center [447, 704] width 49 height 46
click at [1517, 620] on div at bounding box center [1516, 632] width 22 height 65
click at [496, 704] on div "00:17" at bounding box center [889, 704] width 835 height 6
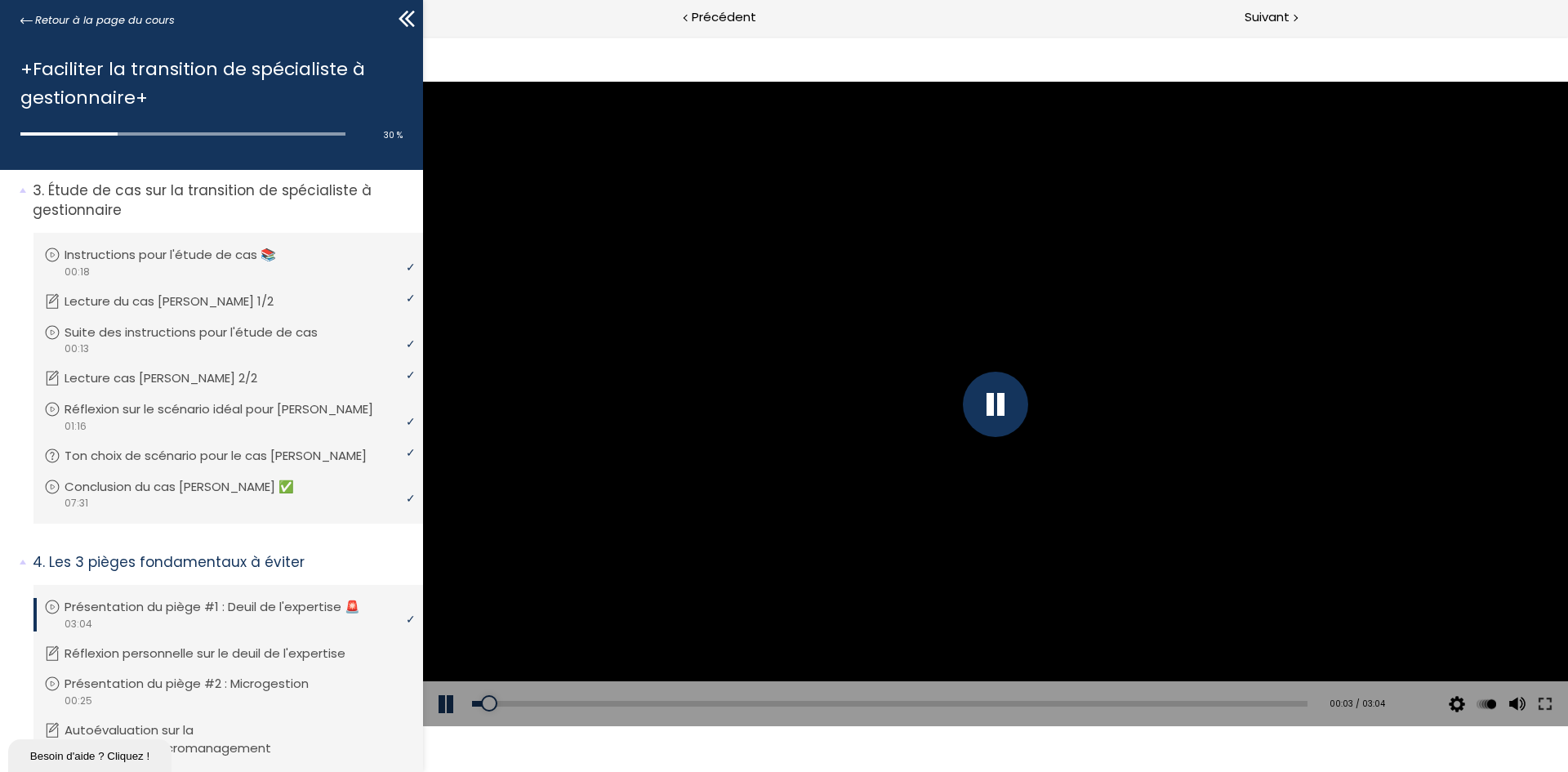
click at [457, 691] on button at bounding box center [447, 704] width 49 height 46
click at [445, 711] on button at bounding box center [447, 704] width 49 height 46
click at [1011, 391] on div at bounding box center [995, 404] width 65 height 65
click at [441, 704] on button at bounding box center [447, 704] width 49 height 46
click at [1018, 399] on div at bounding box center [995, 404] width 65 height 65
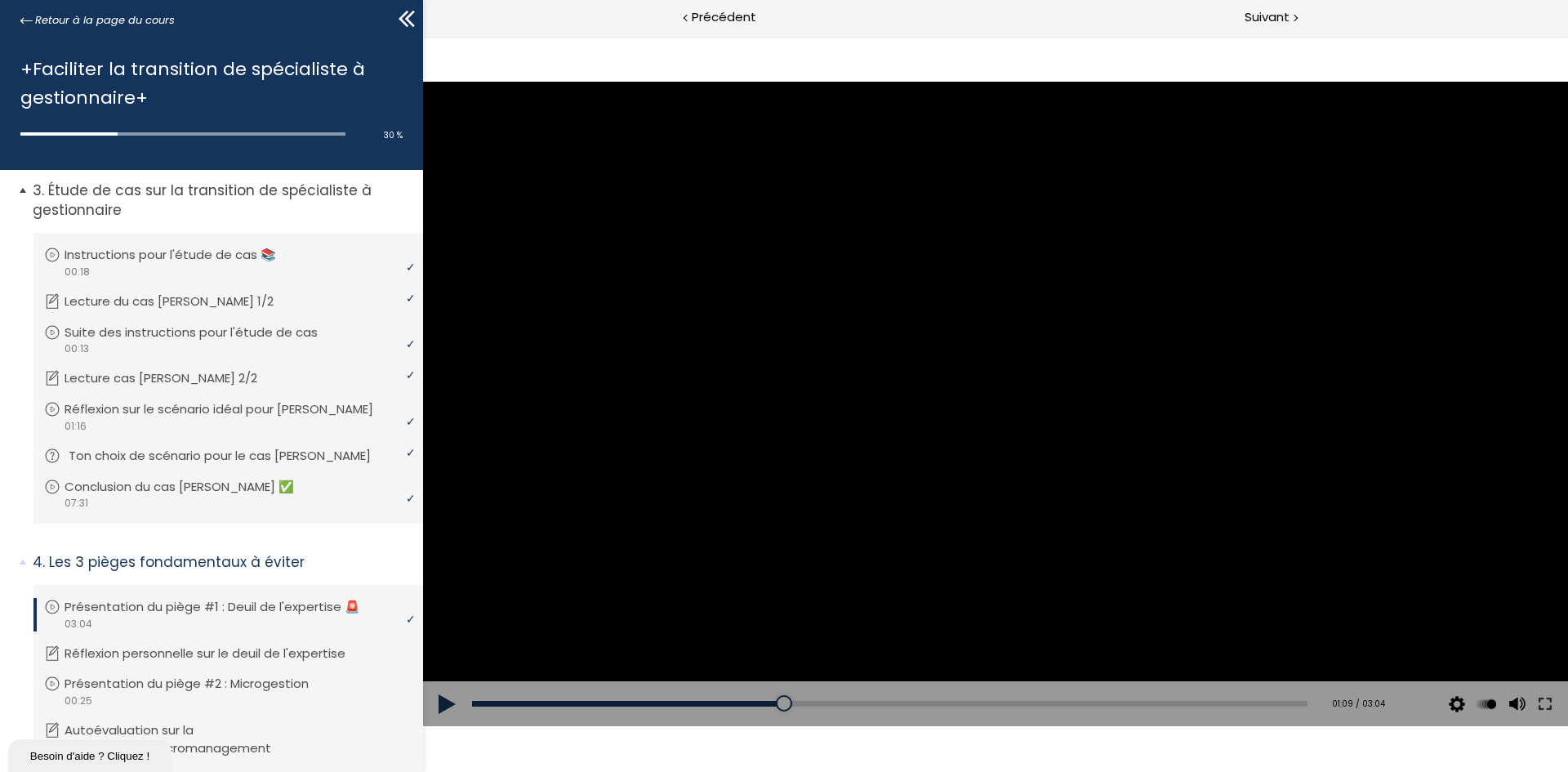
scroll to position [189, 0]
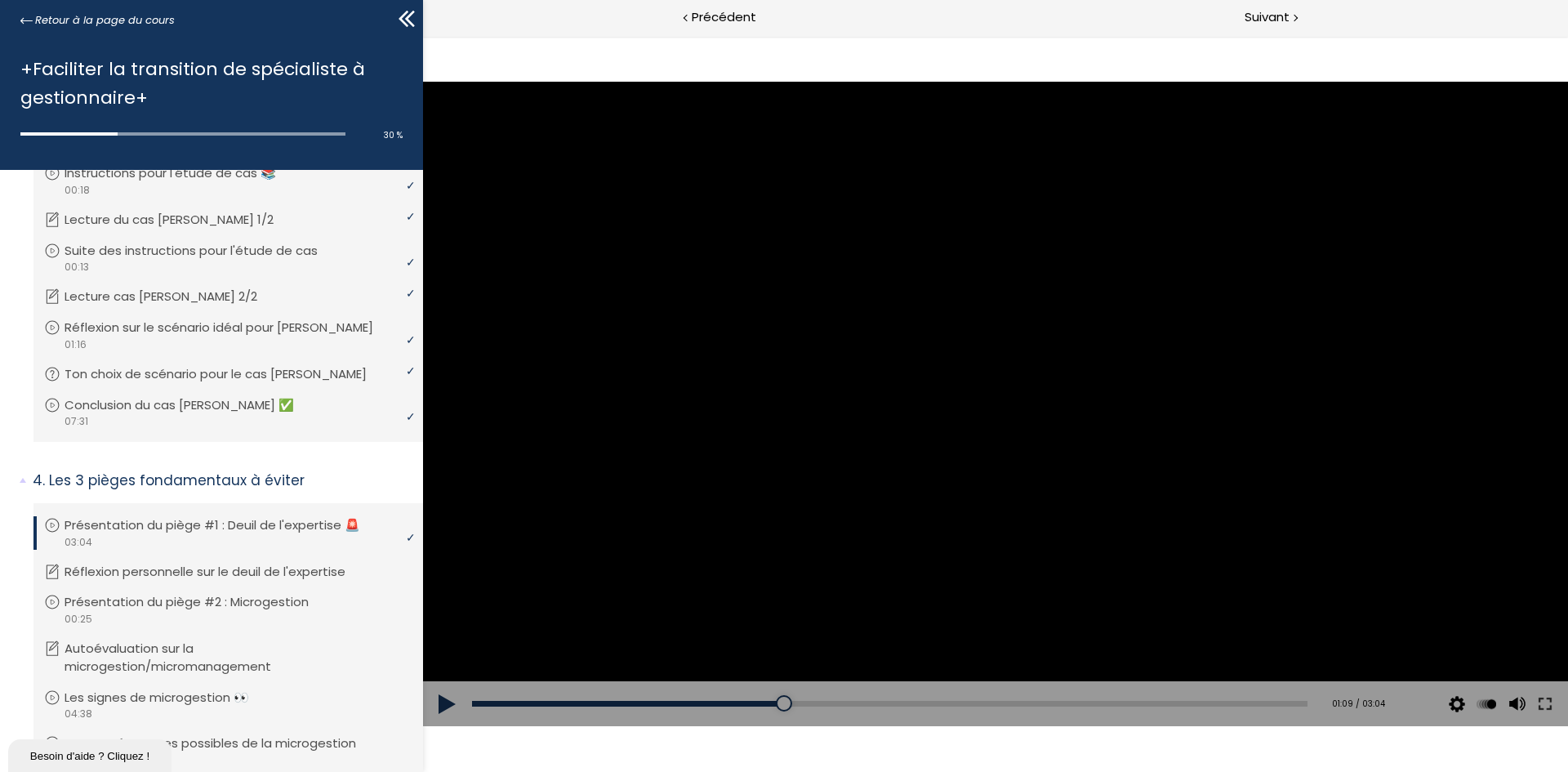
click at [447, 701] on button at bounding box center [447, 704] width 49 height 46
click at [1025, 367] on div at bounding box center [995, 404] width 1145 height 644
click at [453, 698] on button at bounding box center [447, 704] width 49 height 46
click at [750, 480] on div at bounding box center [995, 404] width 1145 height 644
drag, startPoint x: 798, startPoint y: 307, endPoint x: 789, endPoint y: 308, distance: 9.1
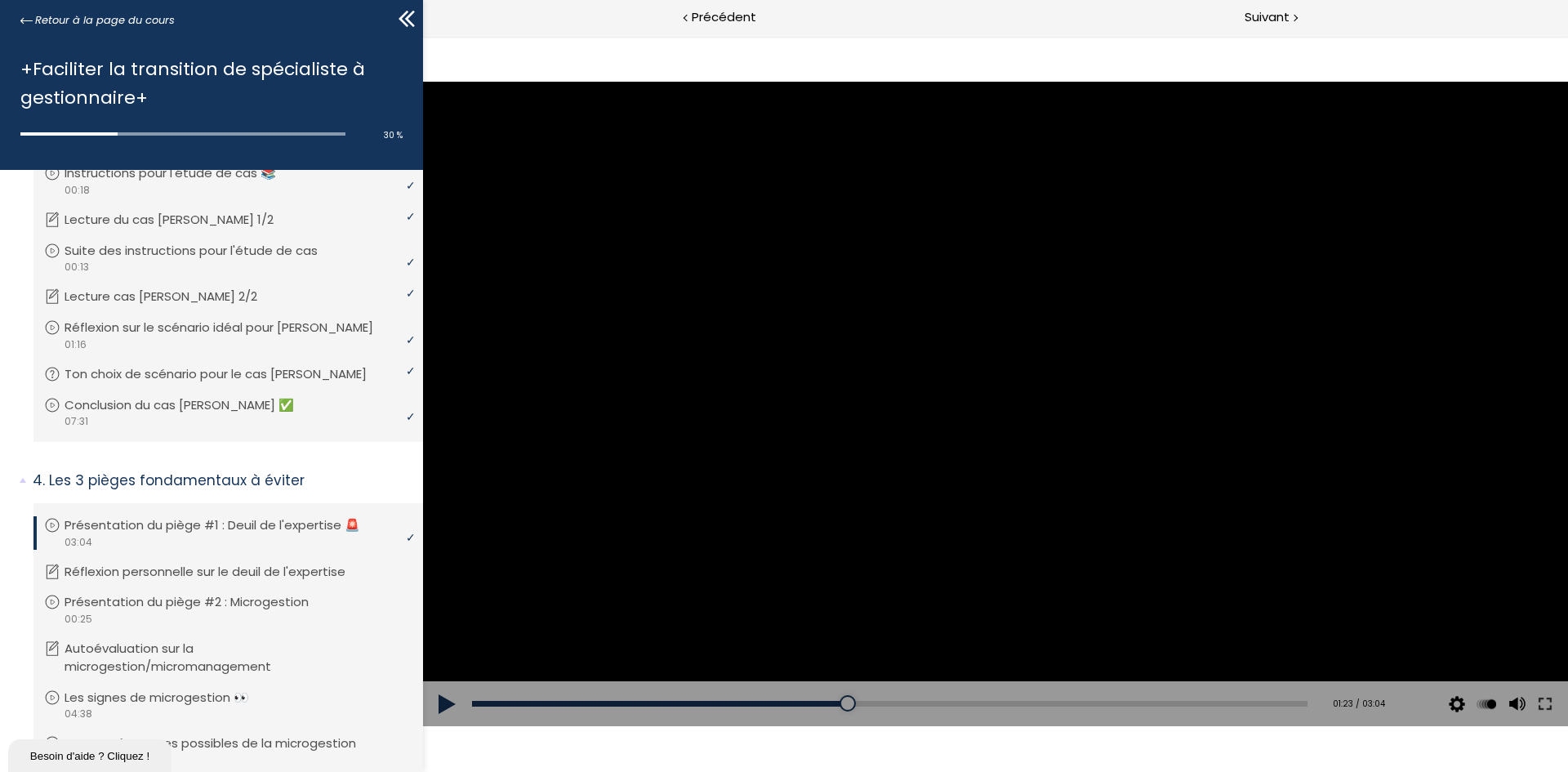
click at [798, 307] on div at bounding box center [995, 404] width 1145 height 644
drag, startPoint x: 848, startPoint y: 699, endPoint x: 459, endPoint y: 704, distance: 389.0
click at [459, 704] on div "Add chapter 00:26 00:26 / 03:04 Subtitles None Auto 2026p 1012p 676p 506p 338p …" at bounding box center [995, 704] width 1145 height 46
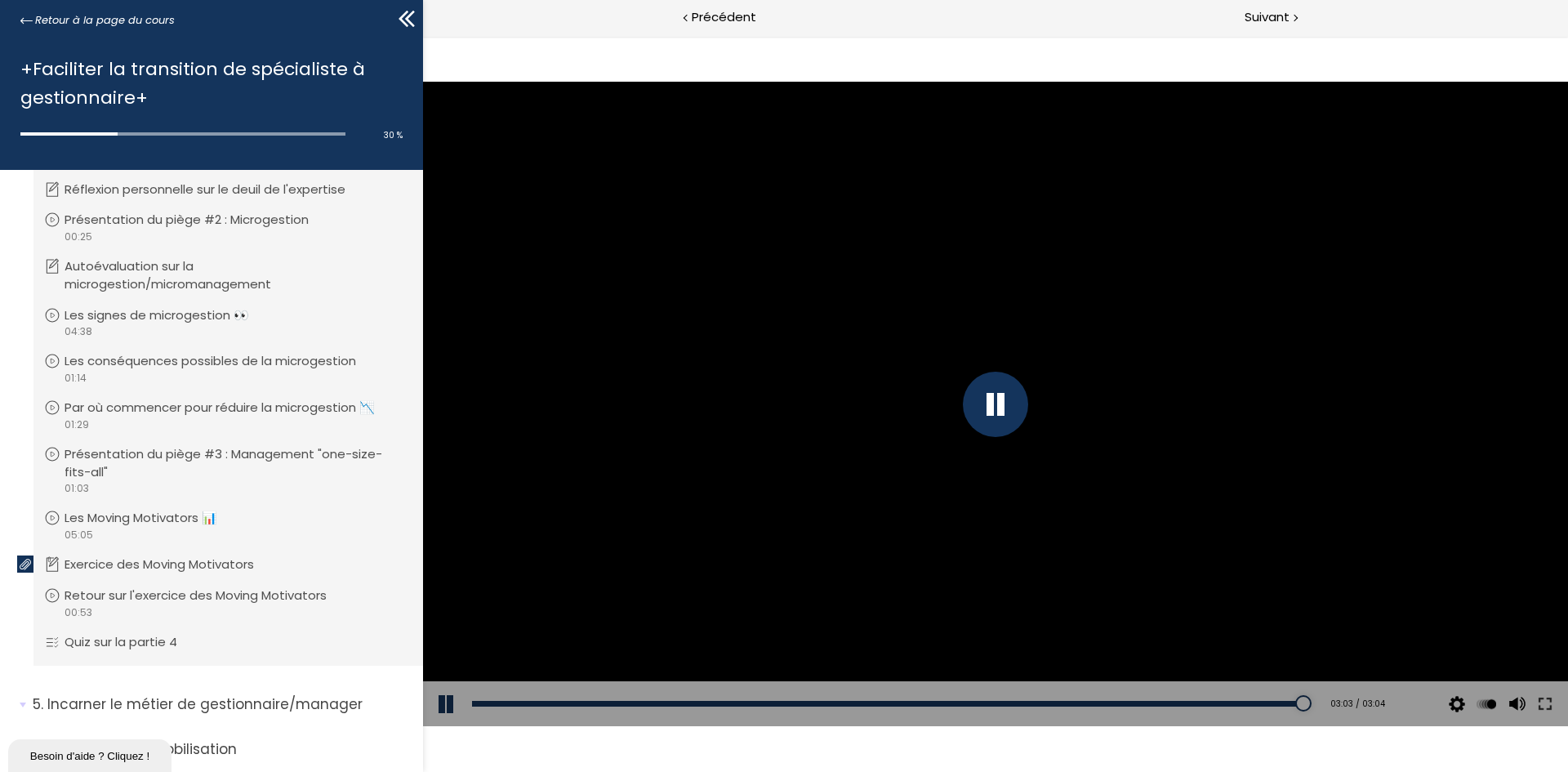
scroll to position [409, 0]
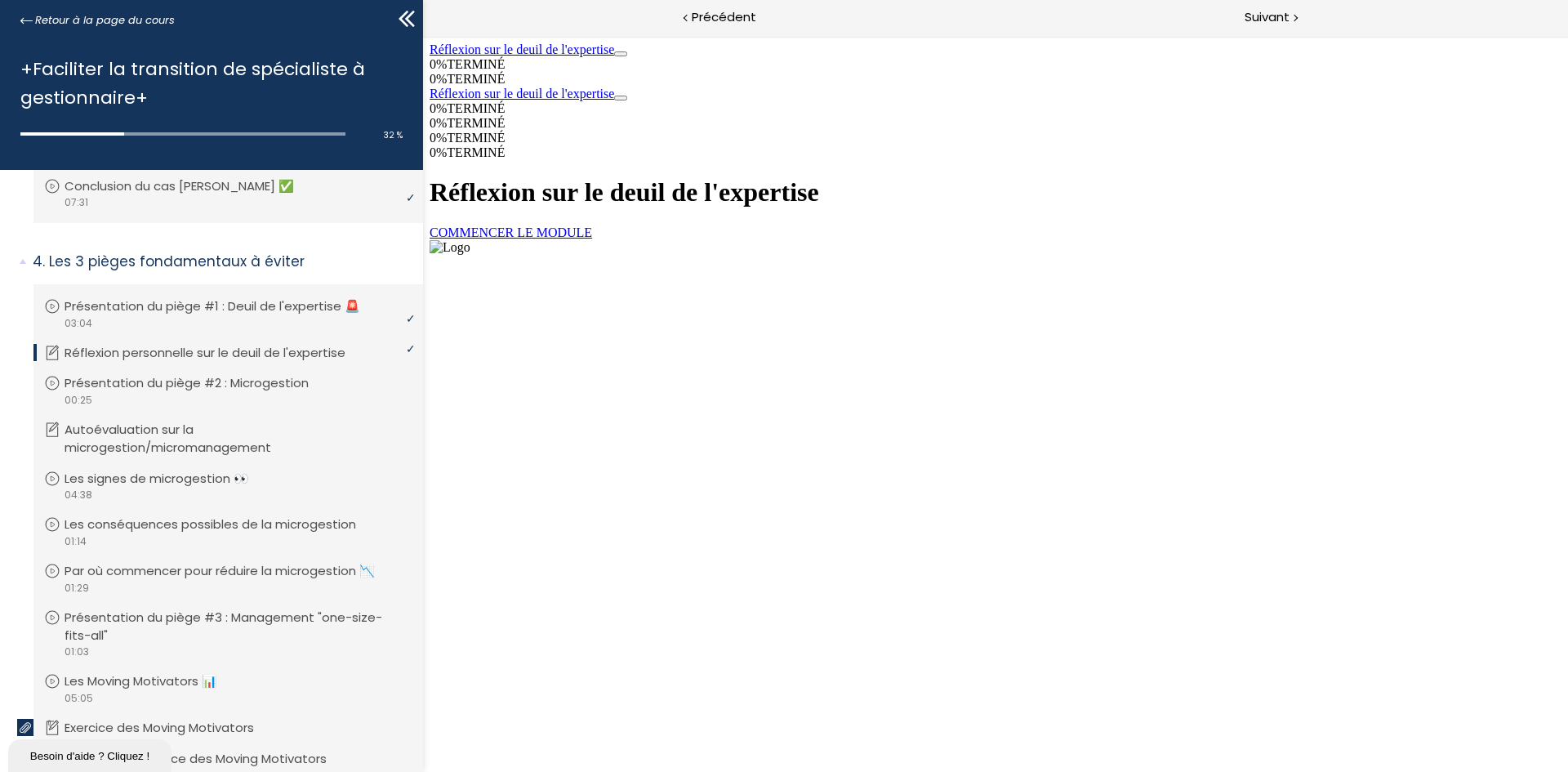
click at [592, 239] on link "COMMENCER LE MODULE" at bounding box center [510, 232] width 162 height 13
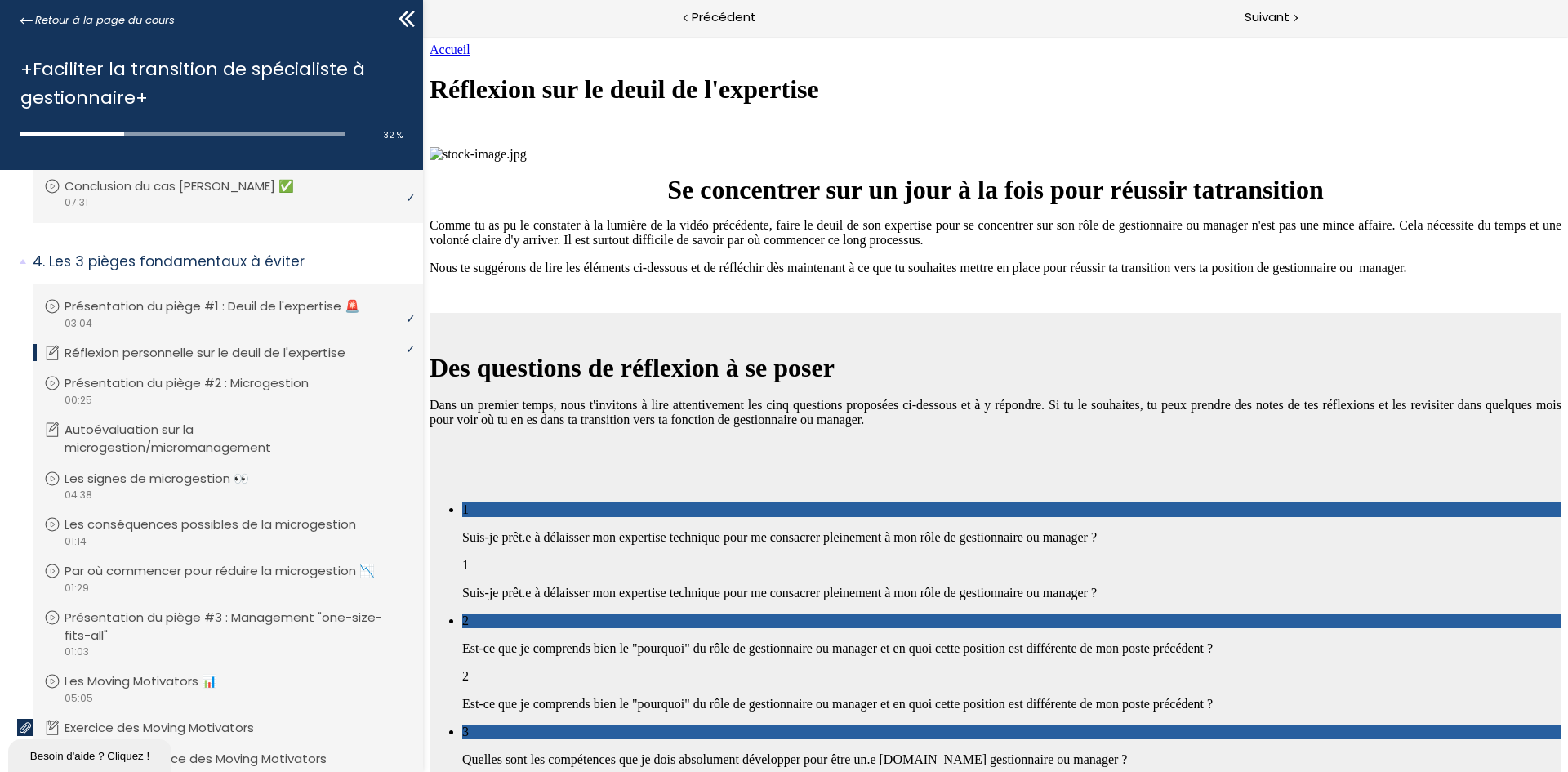
scroll to position [1363, 0]
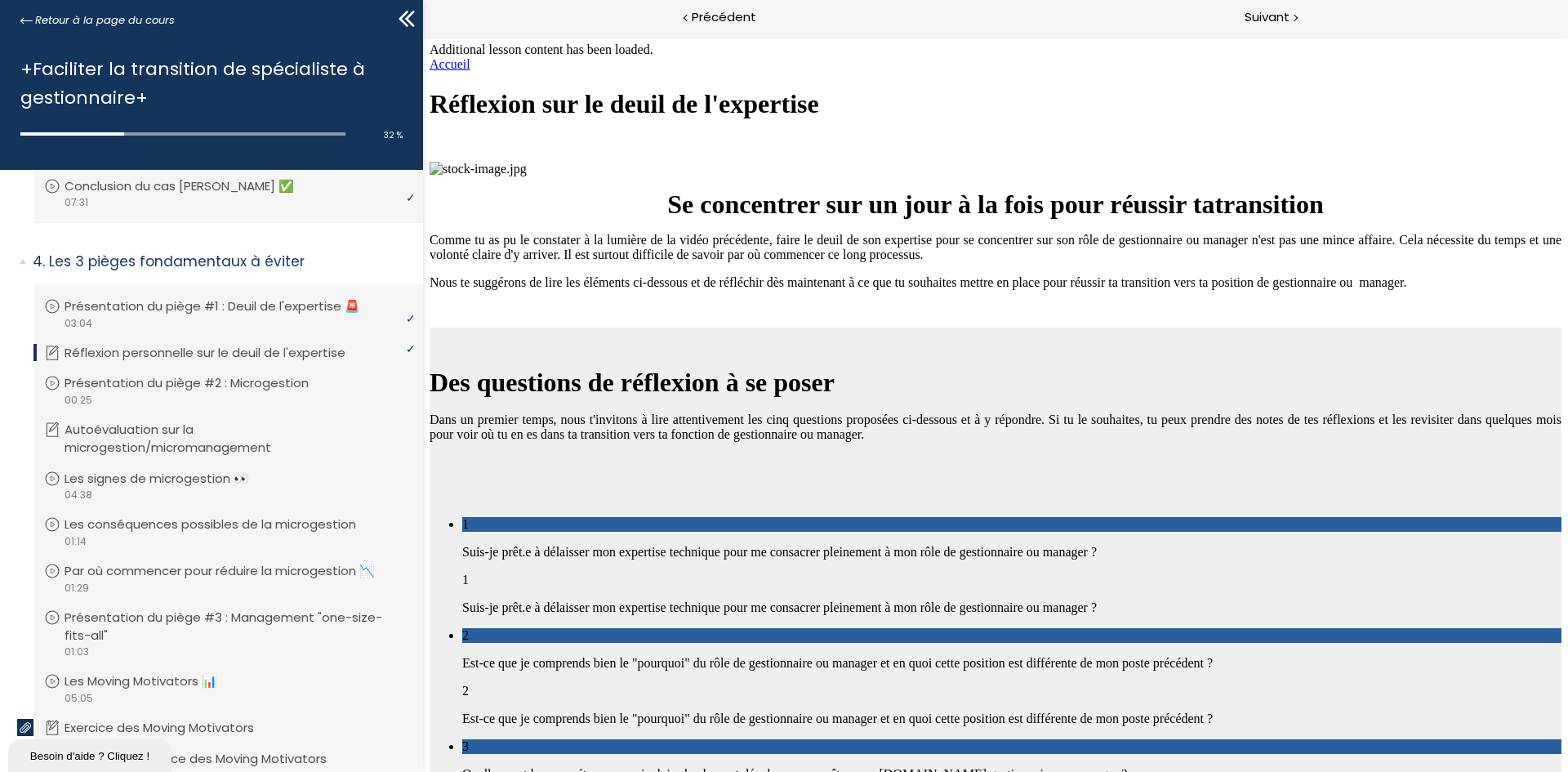
scroll to position [4450, 0]
click at [1259, 21] on span "Suivant" at bounding box center [1267, 17] width 45 height 20
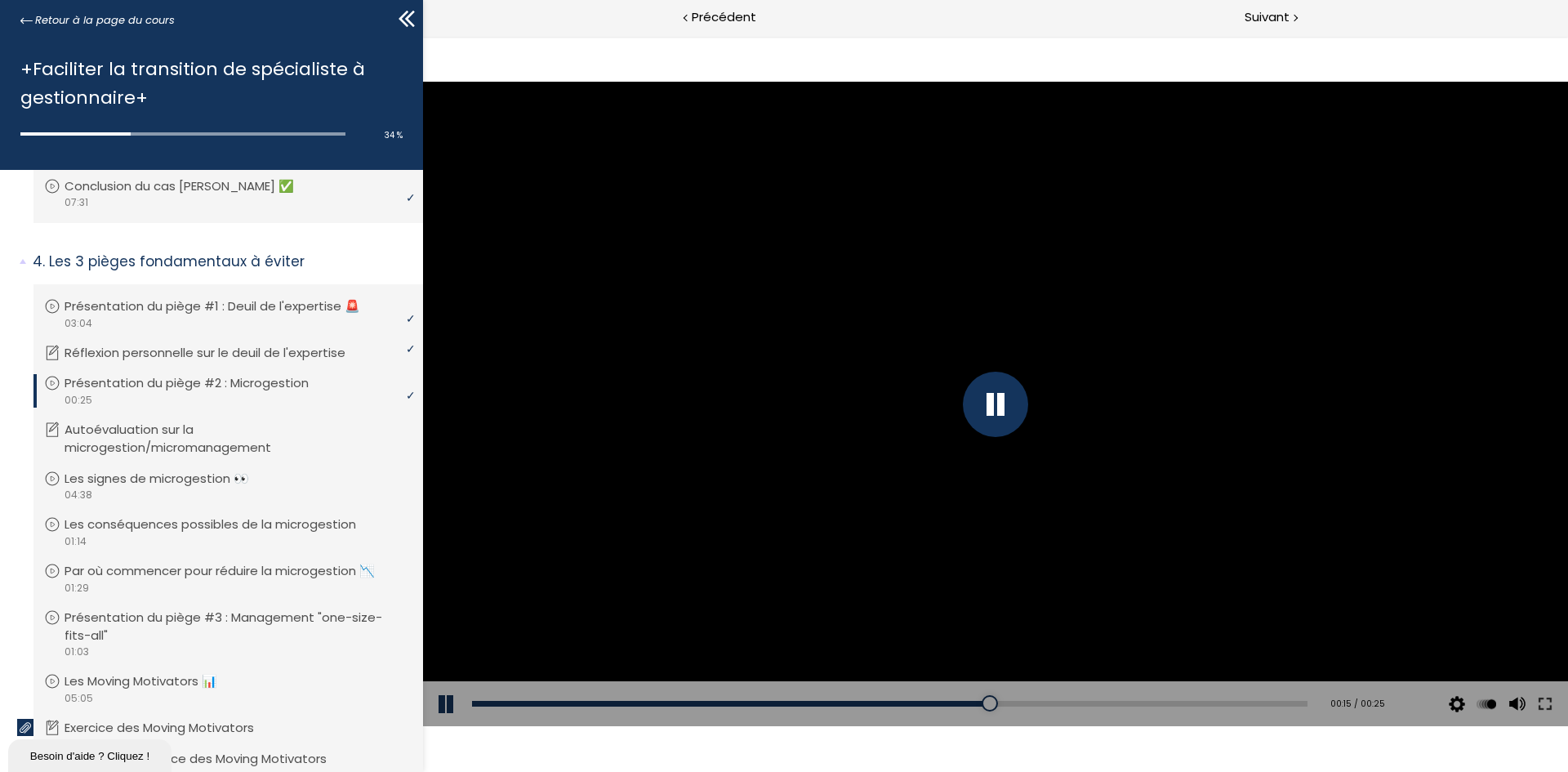
click at [1115, 363] on div at bounding box center [995, 404] width 1145 height 644
click at [942, 375] on div at bounding box center [995, 404] width 1145 height 644
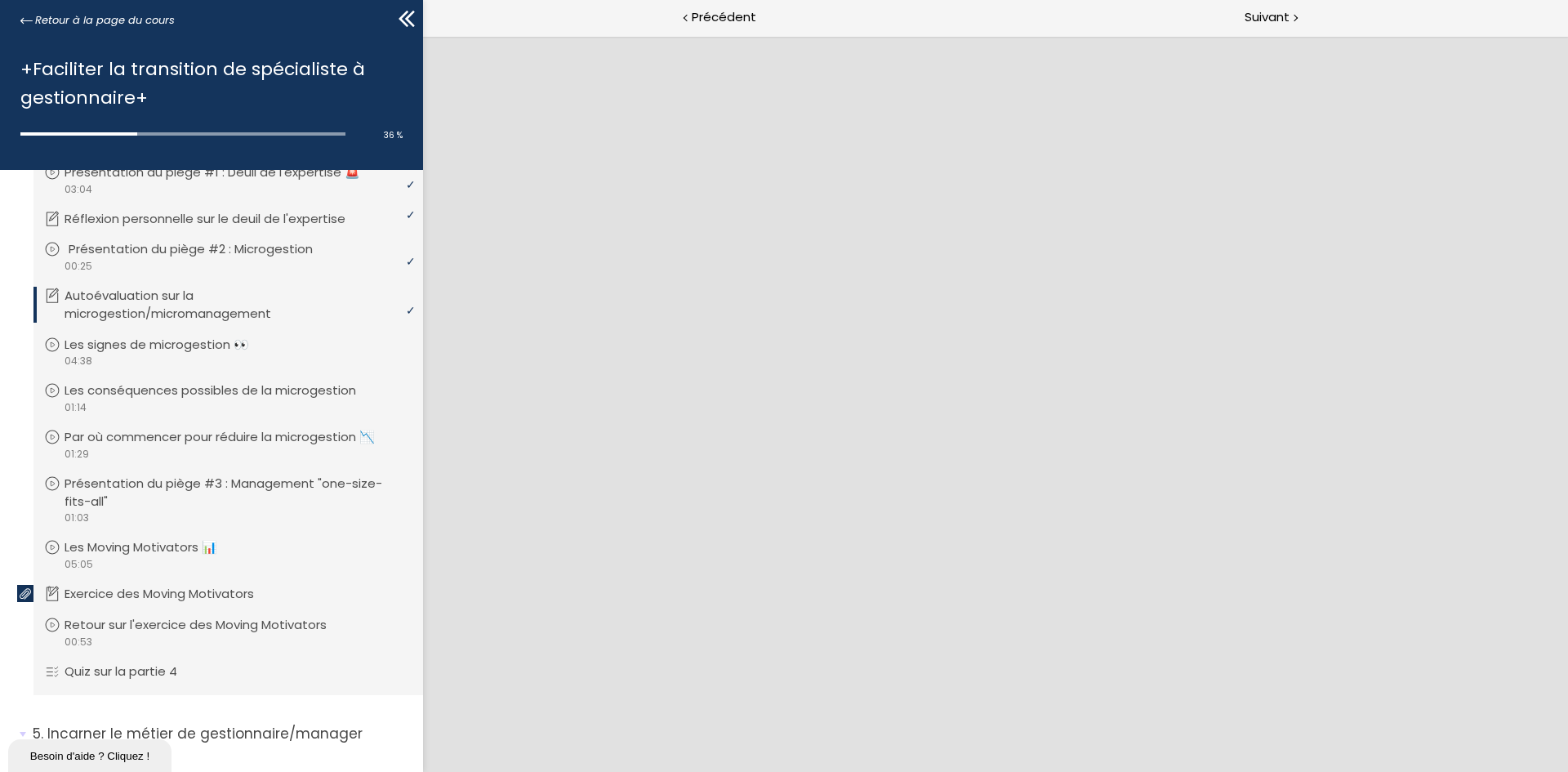
scroll to position [490, 0]
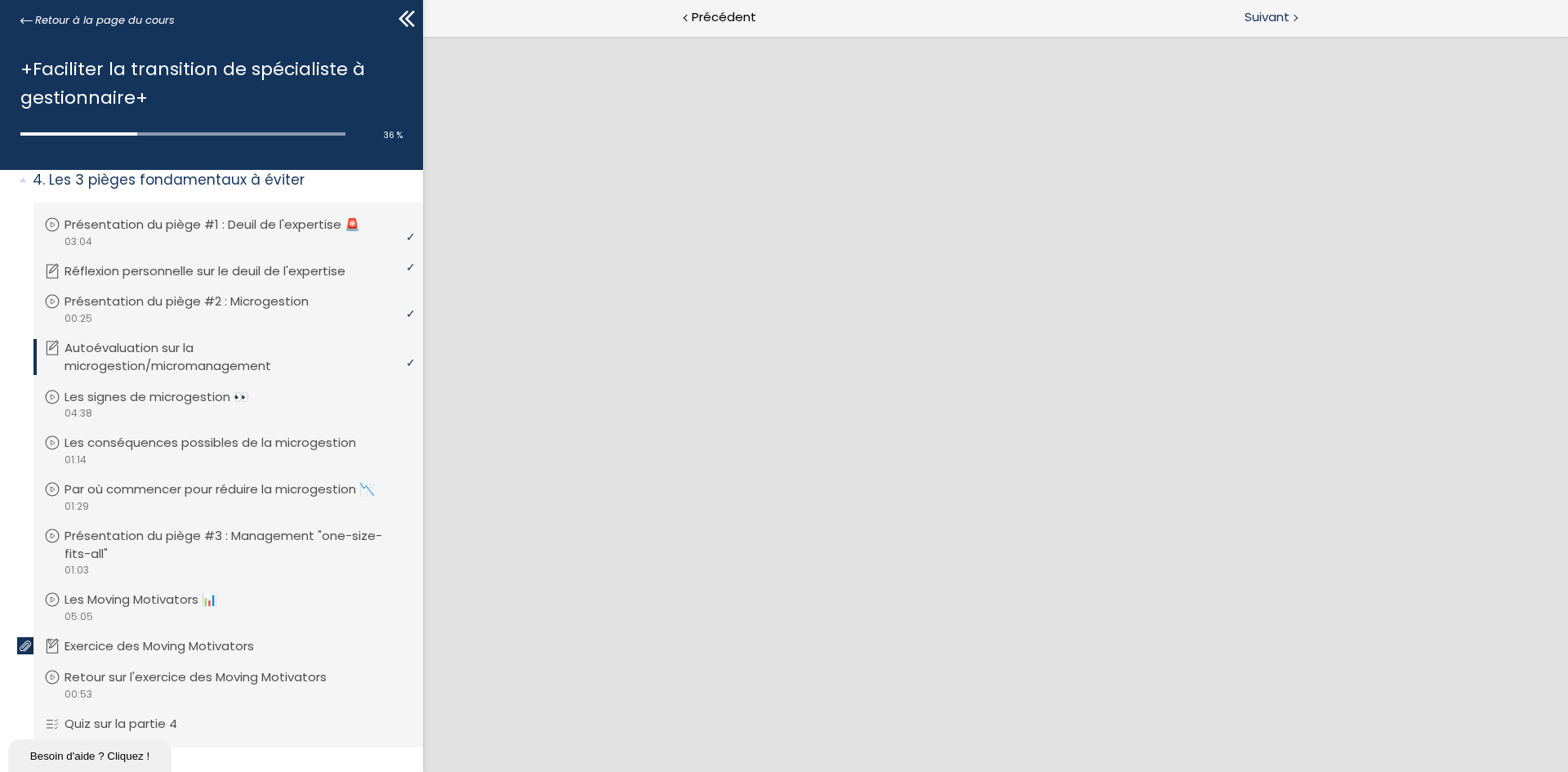
click at [1315, 28] on div "Suivant" at bounding box center [1281, 18] width 572 height 37
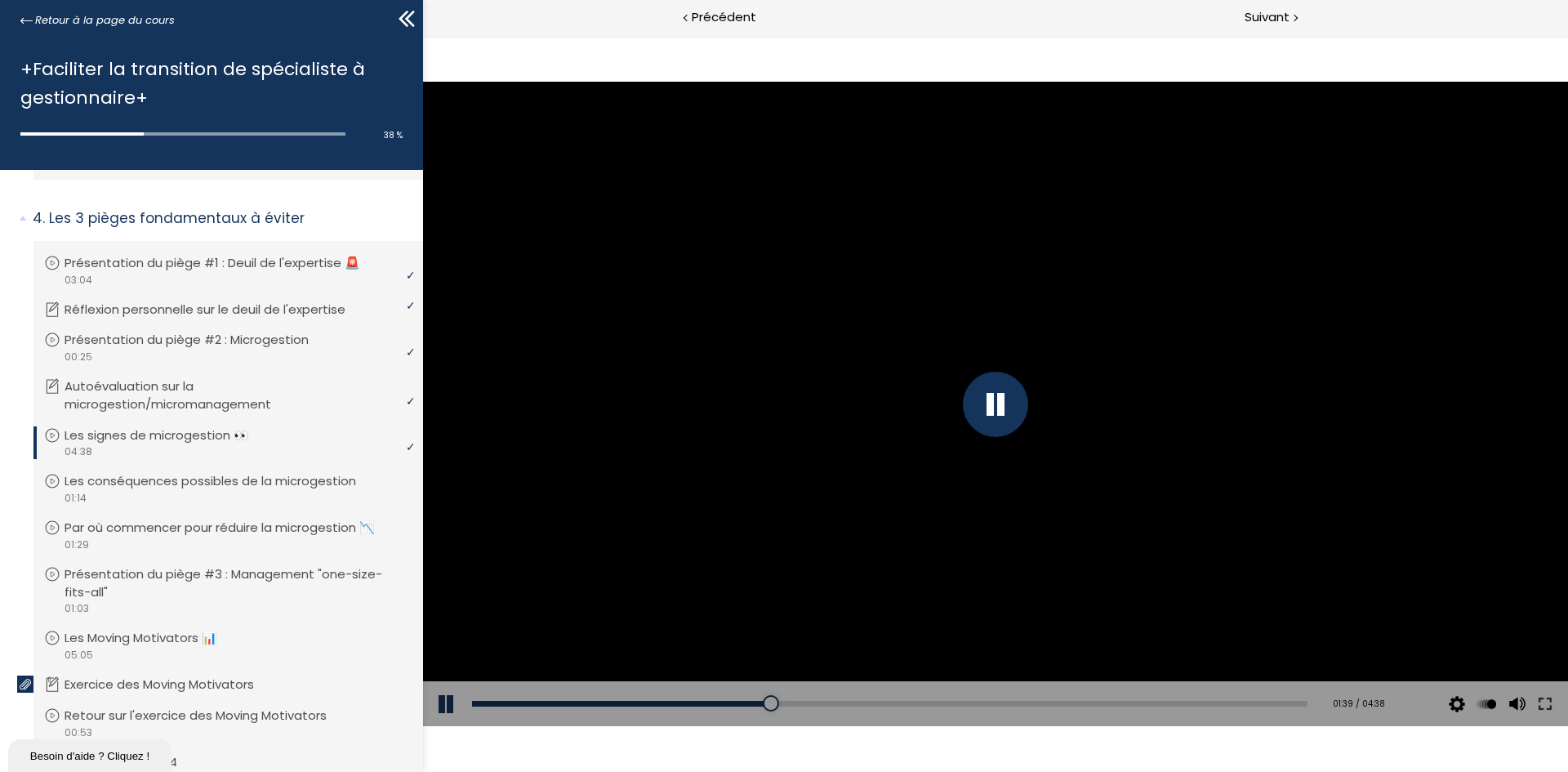
scroll to position [523, 0]
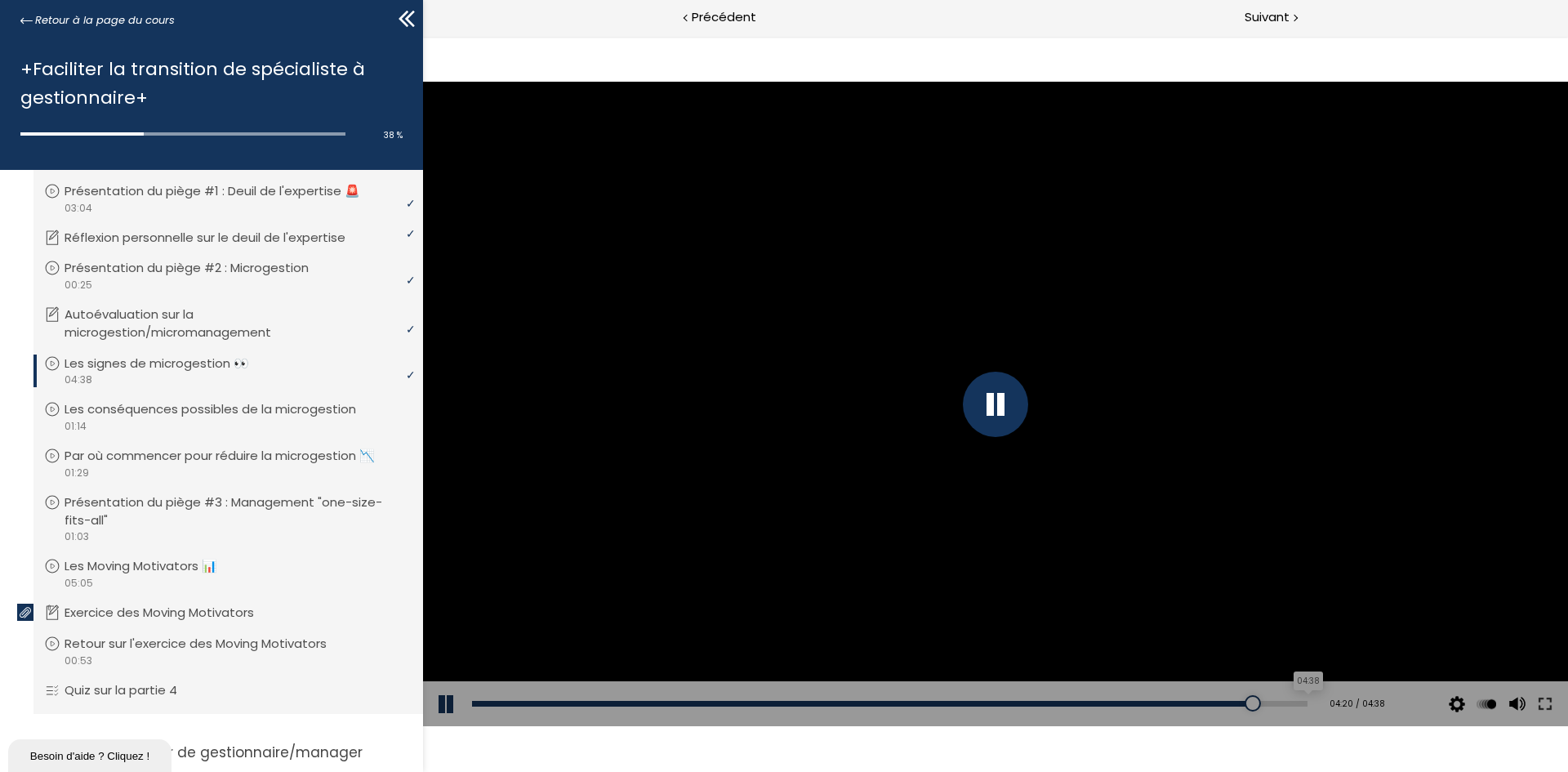
click at [1268, 699] on div "Add chapter 04:38" at bounding box center [889, 704] width 835 height 46
click at [1282, 706] on div "04:34" at bounding box center [889, 704] width 835 height 6
click at [1268, 11] on span "Suivant" at bounding box center [1267, 17] width 45 height 20
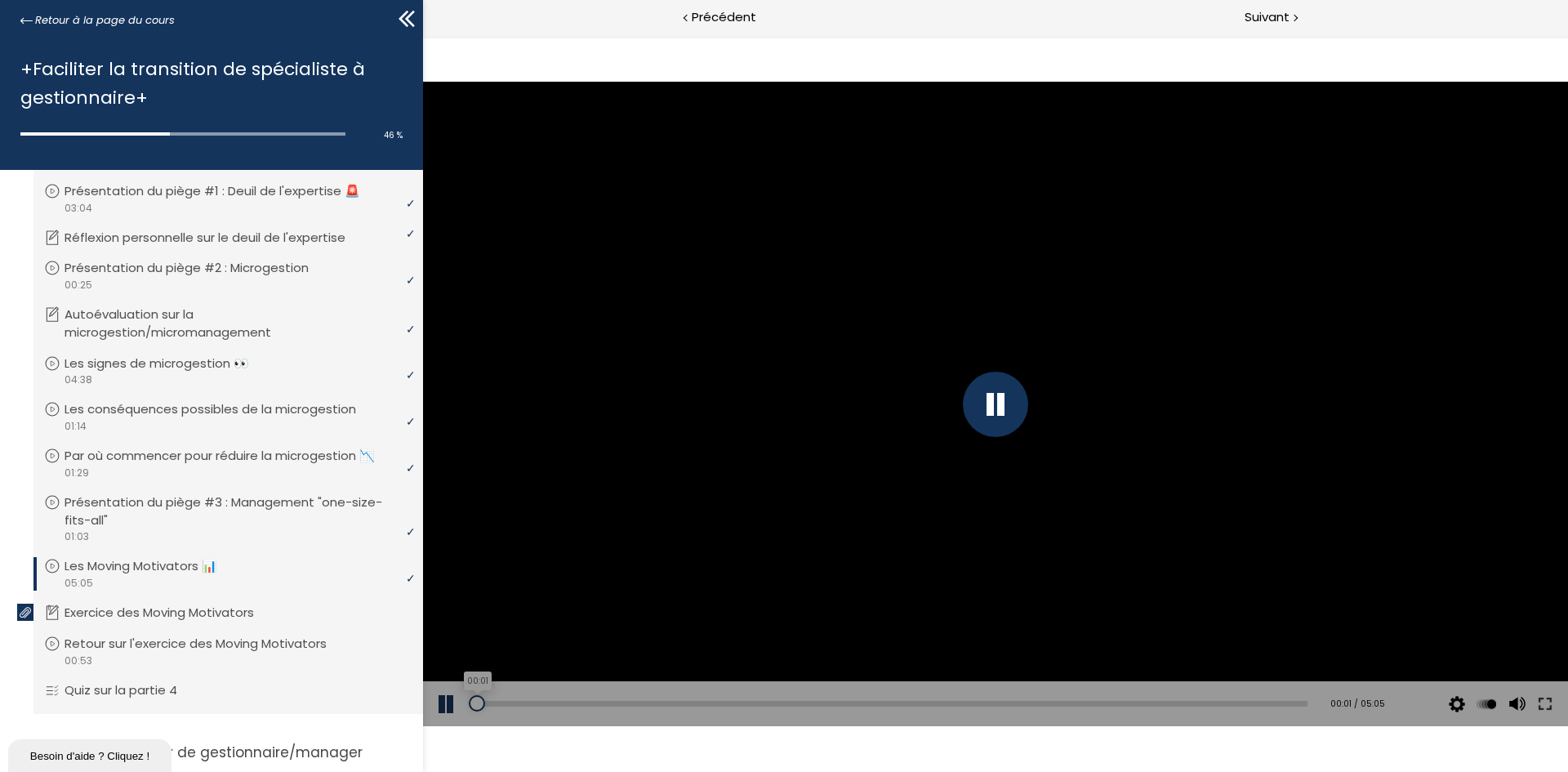
click at [477, 703] on div "00:01" at bounding box center [889, 704] width 835 height 6
click at [1513, 603] on div at bounding box center [1516, 632] width 22 height 65
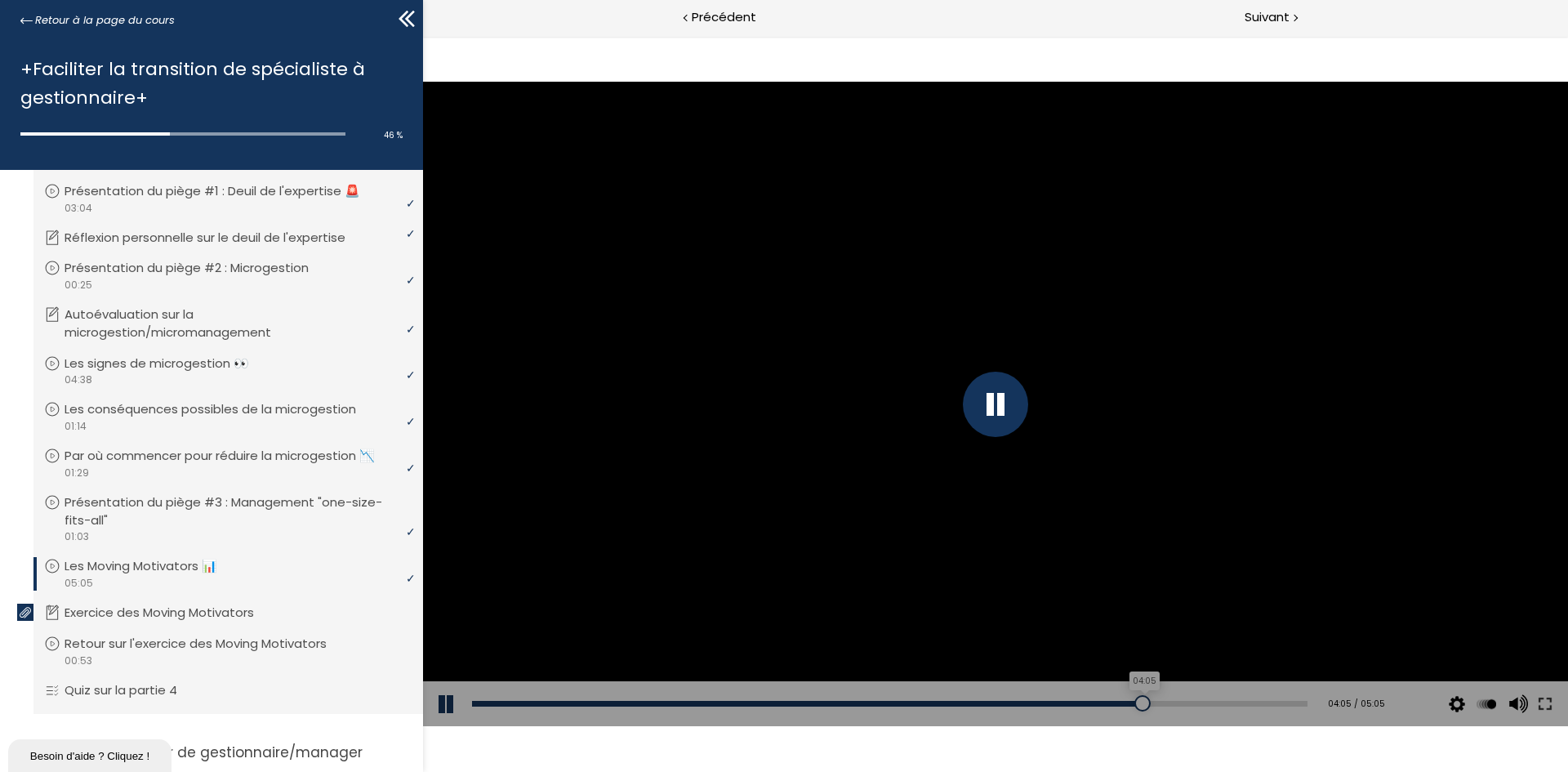
drag, startPoint x: 1279, startPoint y: 702, endPoint x: 1114, endPoint y: 702, distance: 165.0
click at [1134, 702] on div at bounding box center [1142, 703] width 16 height 16
click at [1149, 703] on div "04:11" at bounding box center [889, 704] width 835 height 6
click at [1251, 703] on div at bounding box center [1255, 703] width 16 height 16
click at [1275, 703] on div "04:59" at bounding box center [889, 704] width 835 height 6
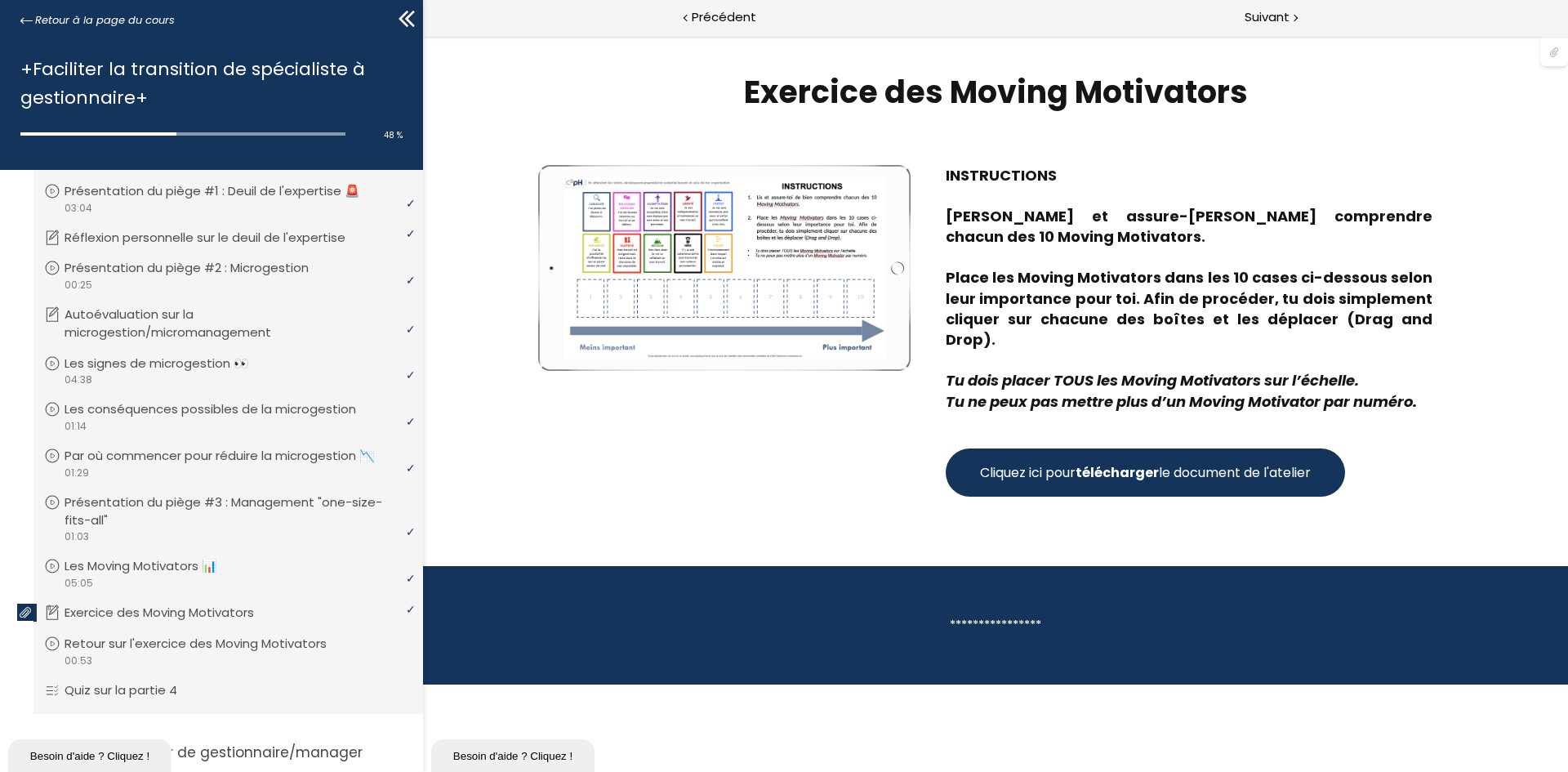
click at [1125, 448] on button "Cliquez ici pour télécharger le document de l'atelier" at bounding box center [1145, 472] width 399 height 48
click at [1277, 12] on span "Suivant" at bounding box center [1267, 17] width 45 height 20
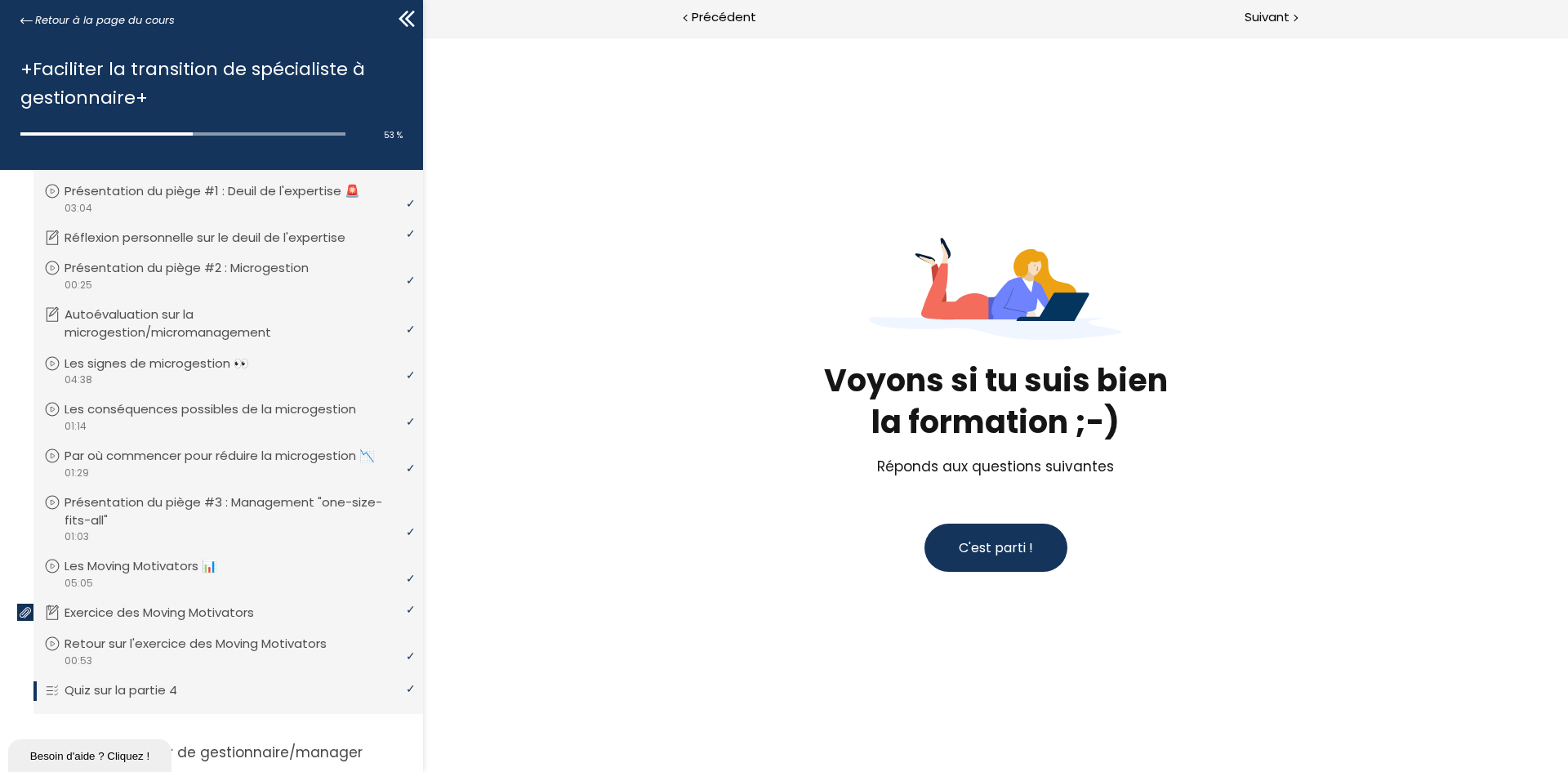
click at [995, 553] on span "C'est parti !" at bounding box center [995, 548] width 74 height 19
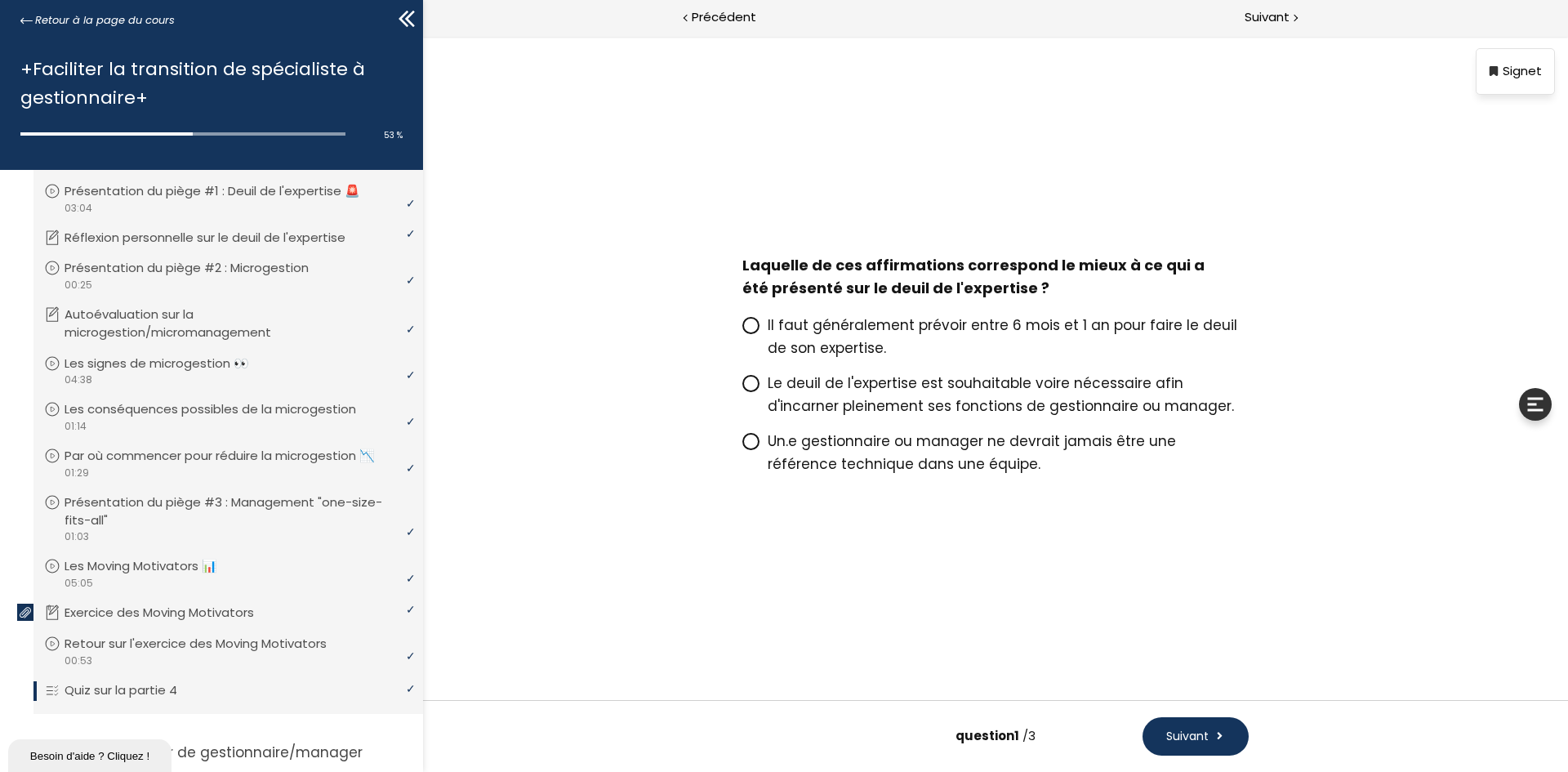
click at [746, 383] on icon at bounding box center [751, 383] width 10 height 10
click at [742, 387] on input "Le deuil de l'expertise est souhaitable voire nécessaire afin d'incarner pleine…" at bounding box center [742, 387] width 0 height 0
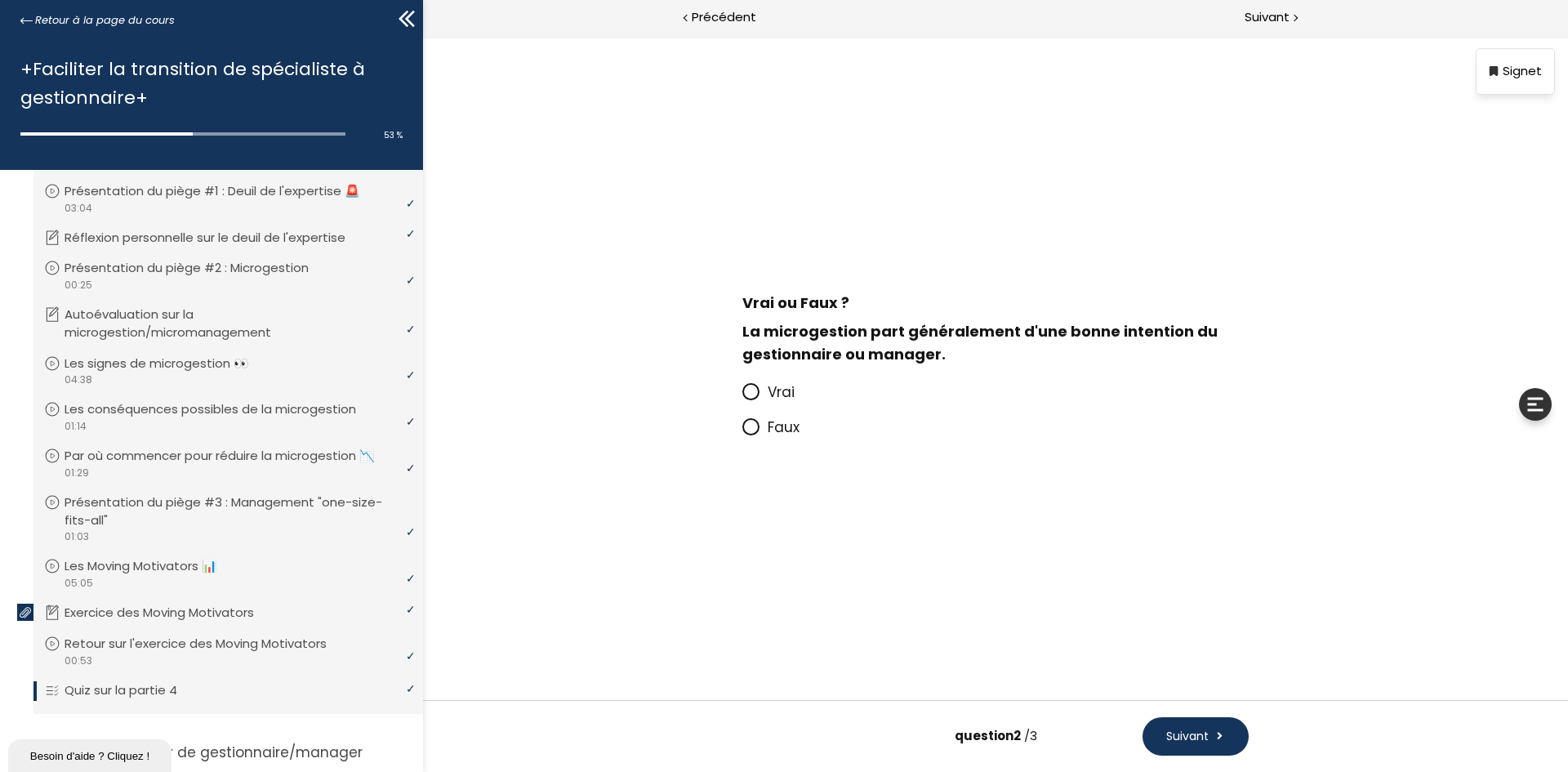
click at [785, 433] on span "Faux" at bounding box center [783, 427] width 32 height 19
click at [742, 432] on input "Faux" at bounding box center [742, 432] width 0 height 0
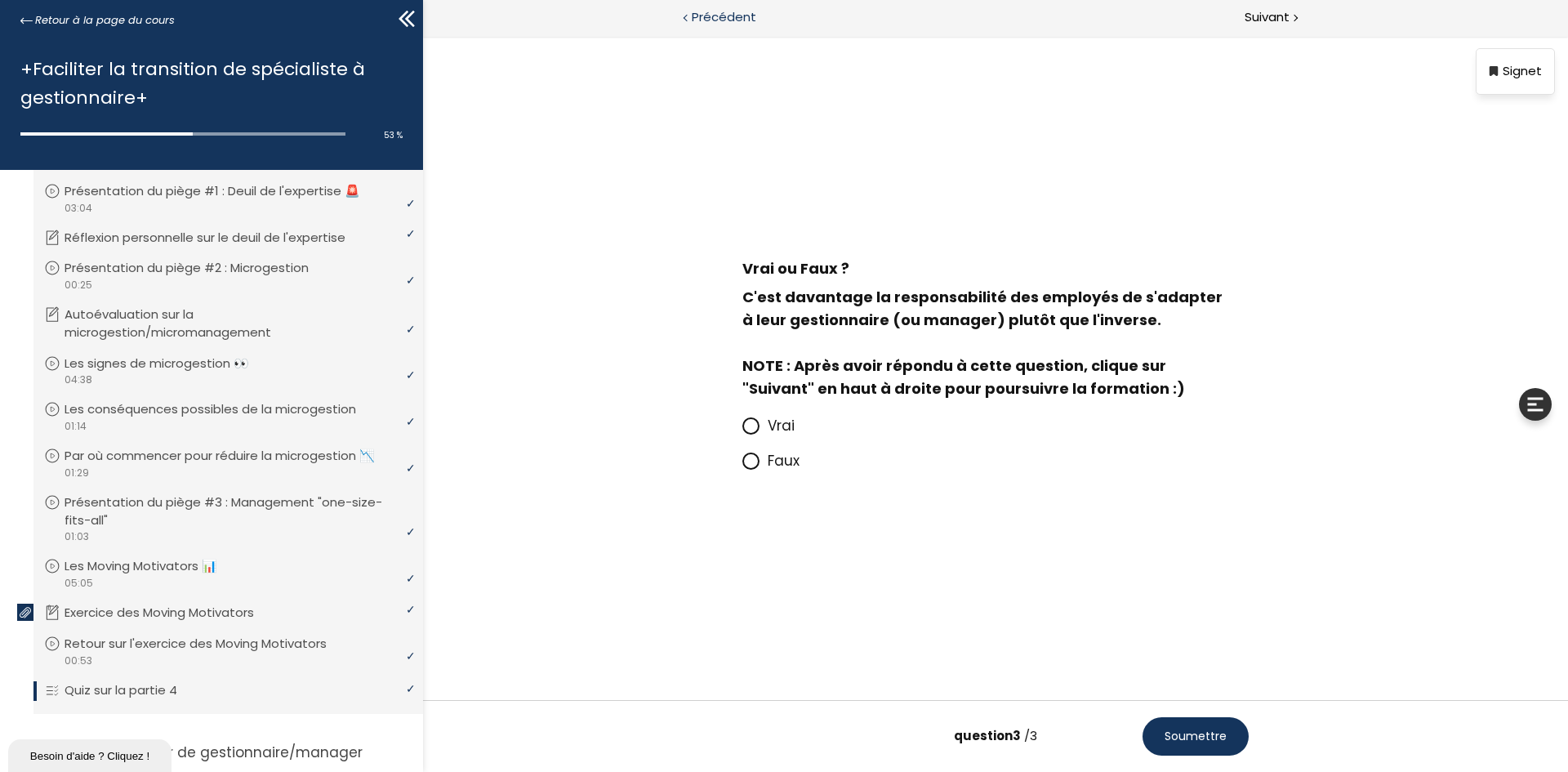
click at [723, 31] on div "Précédent" at bounding box center [709, 18] width 572 height 37
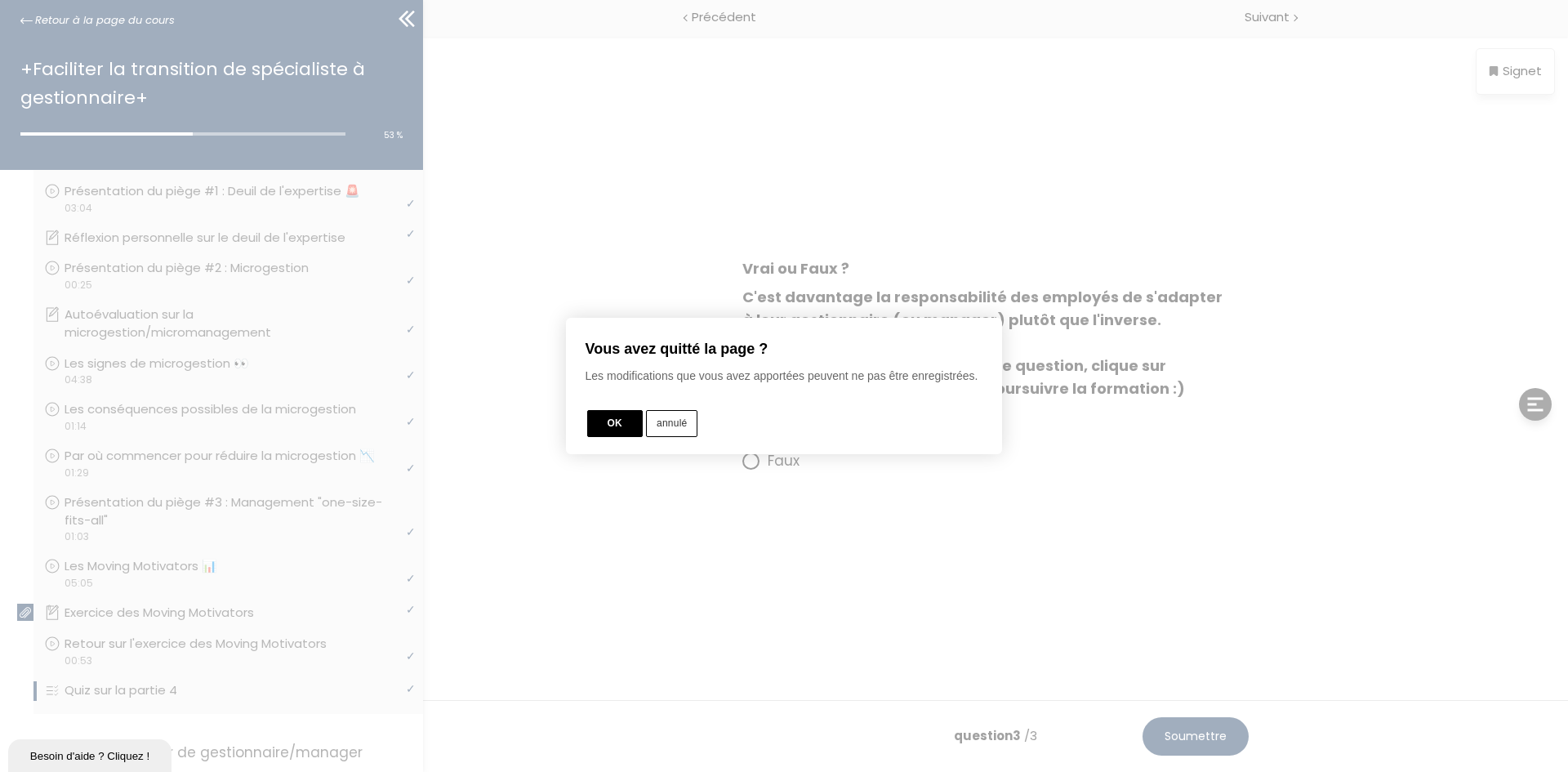
click at [667, 426] on button "annulé" at bounding box center [672, 423] width 52 height 27
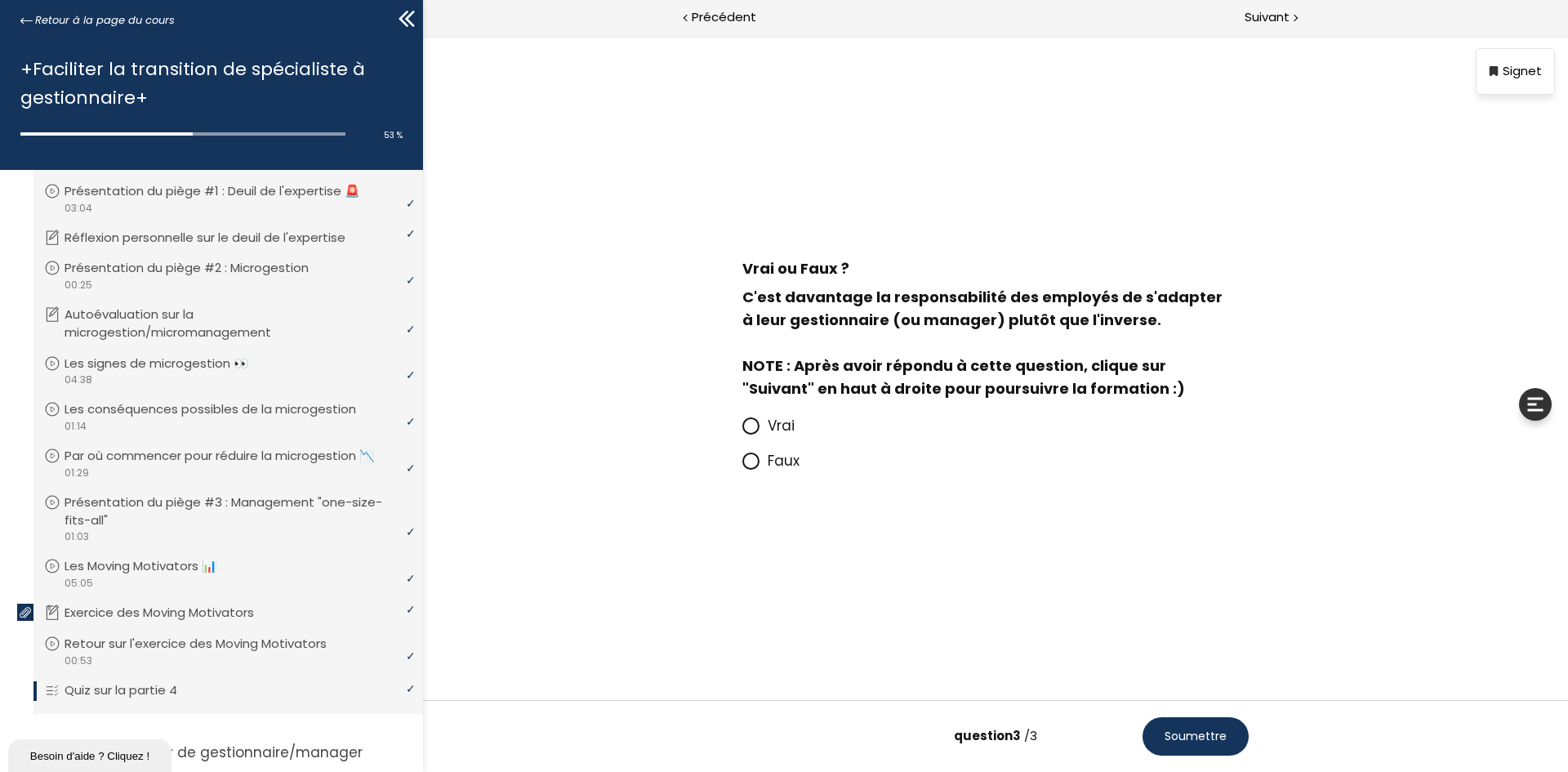
click at [742, 457] on span at bounding box center [742, 461] width 0 height 20
click at [742, 465] on input "Faux" at bounding box center [742, 465] width 0 height 0
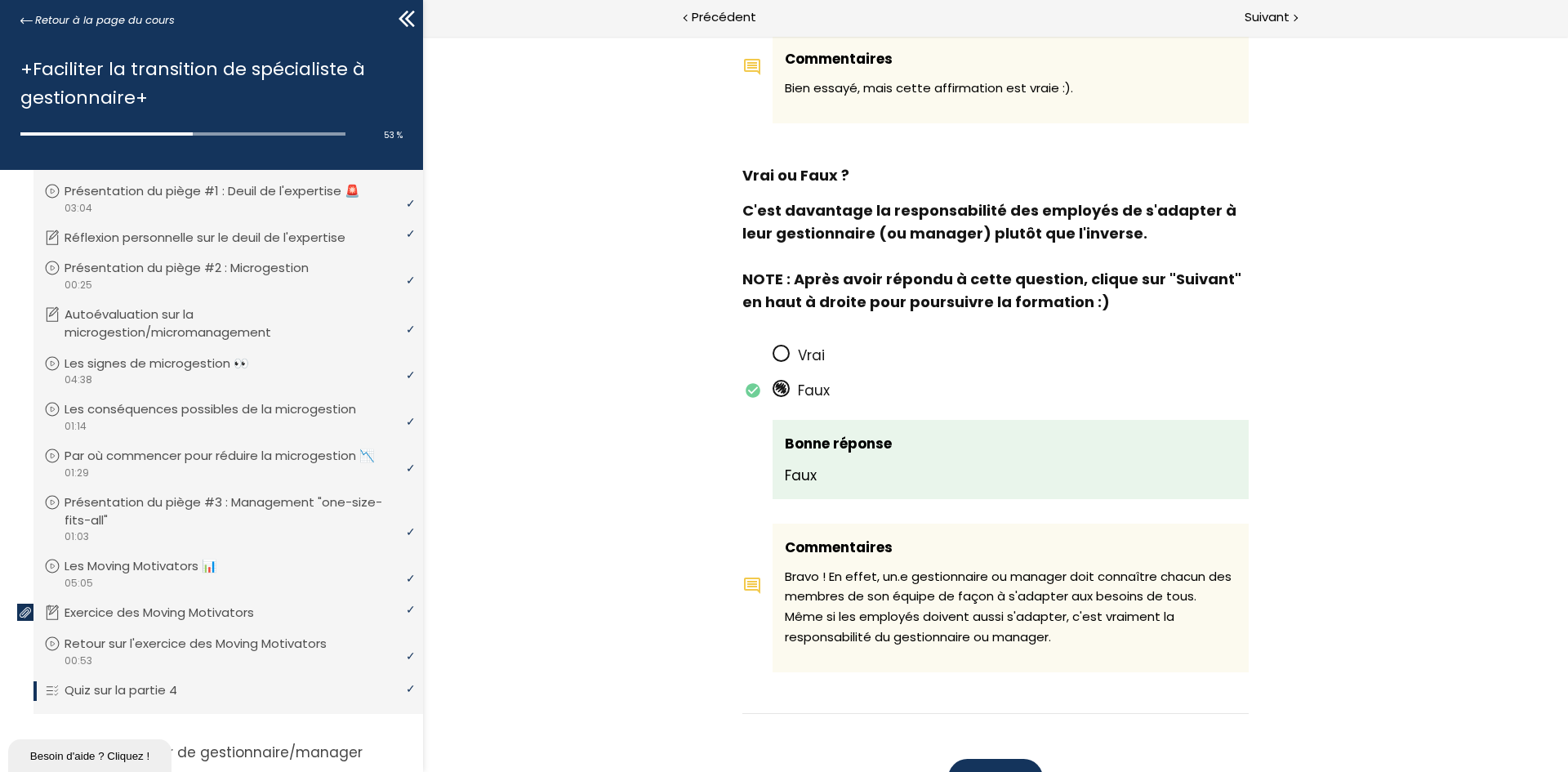
scroll to position [1384, 0]
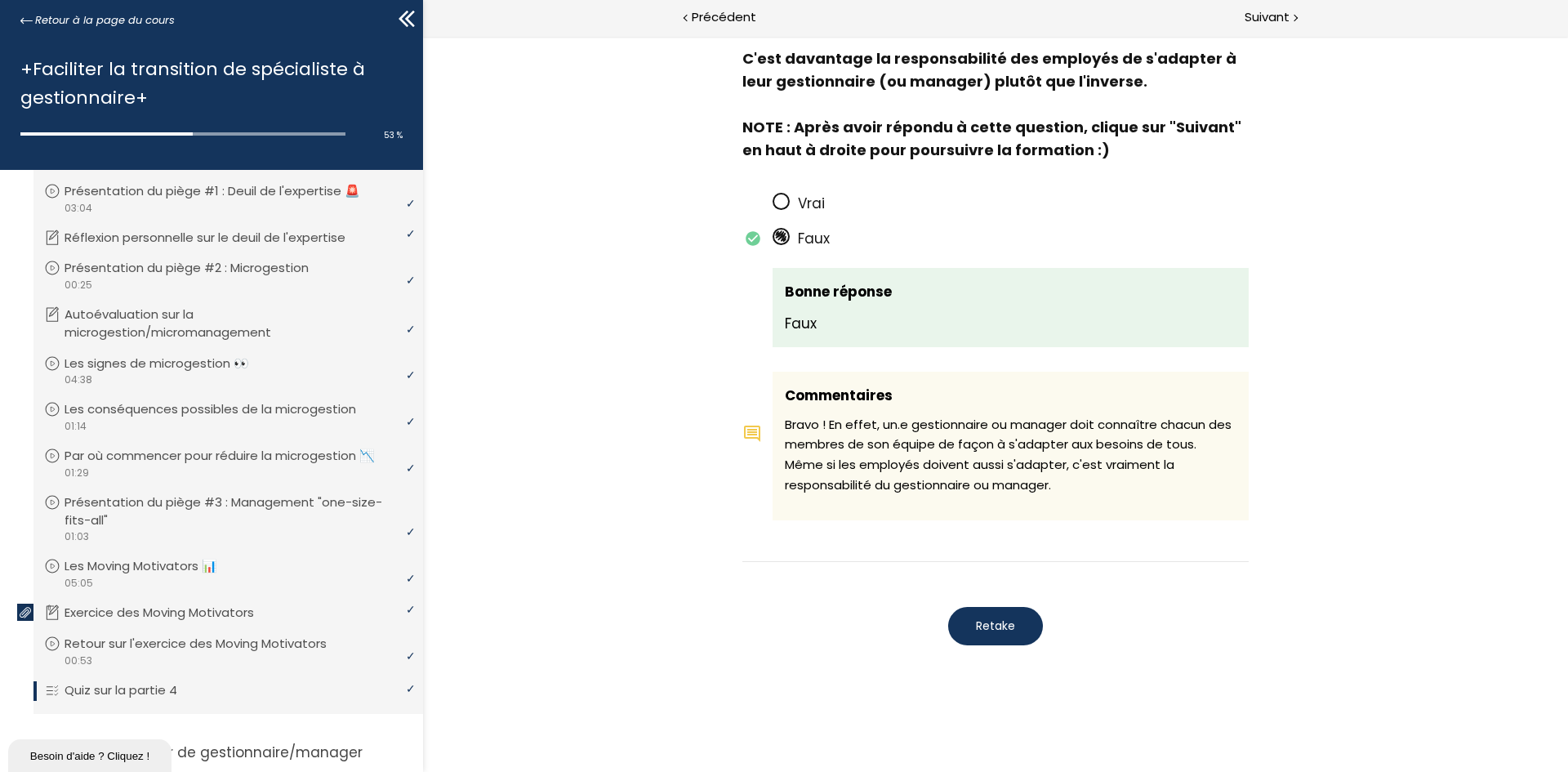
click at [995, 635] on button "Retake" at bounding box center [995, 626] width 95 height 38
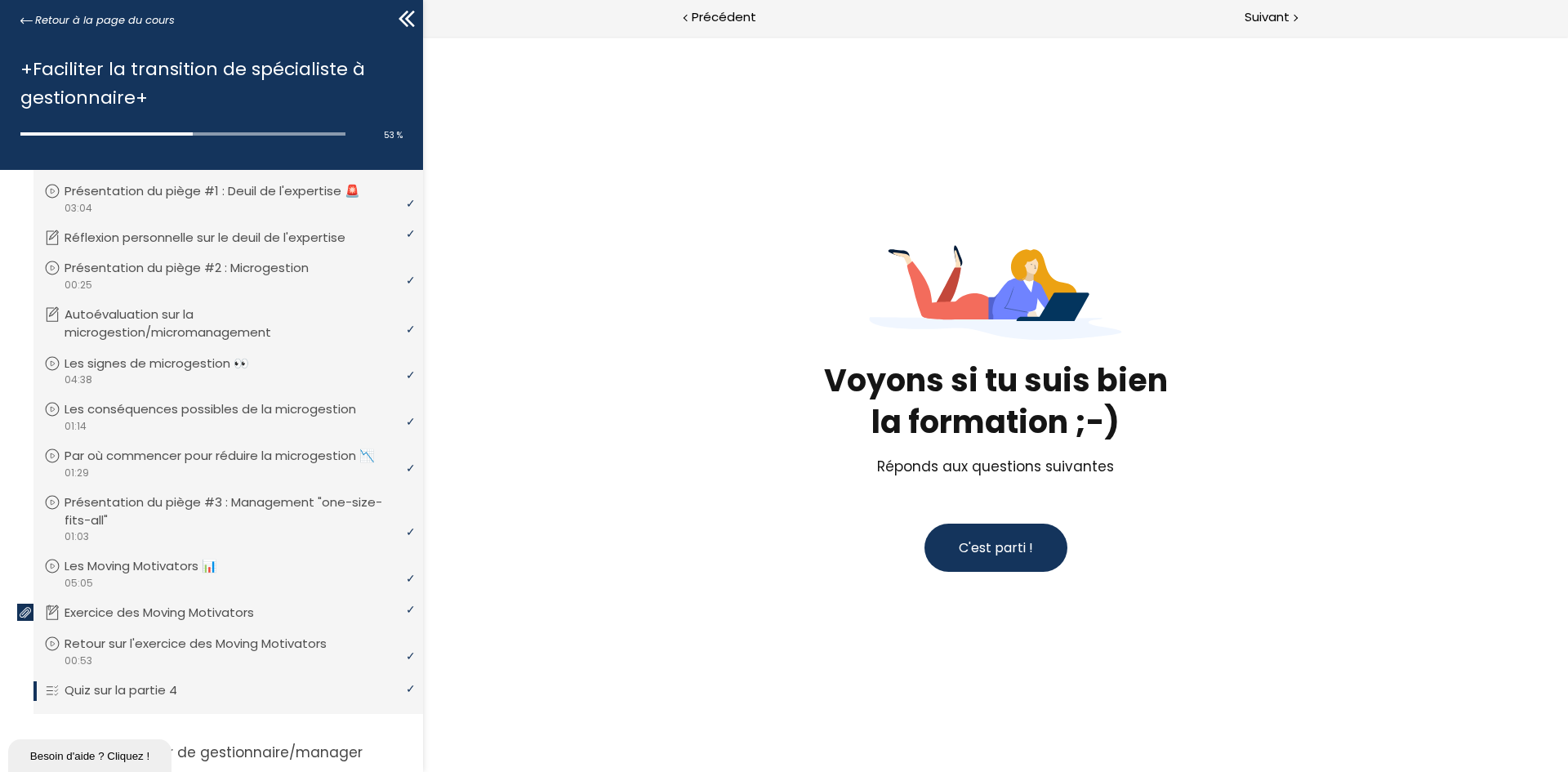
click at [1022, 551] on span "C'est parti !" at bounding box center [995, 548] width 74 height 19
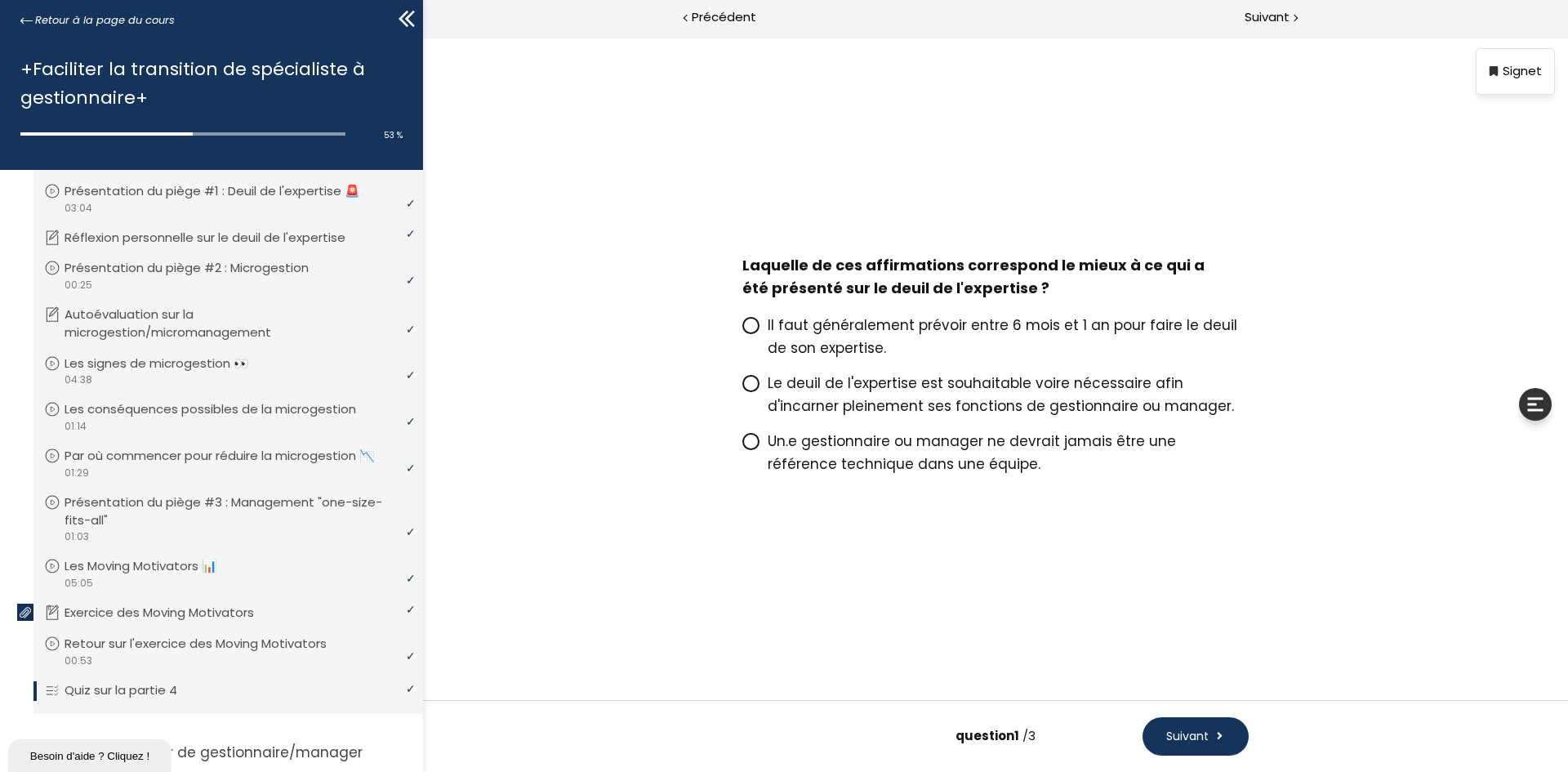
click at [870, 391] on span "Le deuil de l'expertise est souhaitable voire nécessaire afin d'incarner pleine…" at bounding box center [1000, 394] width 466 height 42
click at [742, 387] on input "Le deuil de l'expertise est souhaitable voire nécessaire afin d'incarner pleine…" at bounding box center [742, 387] width 0 height 0
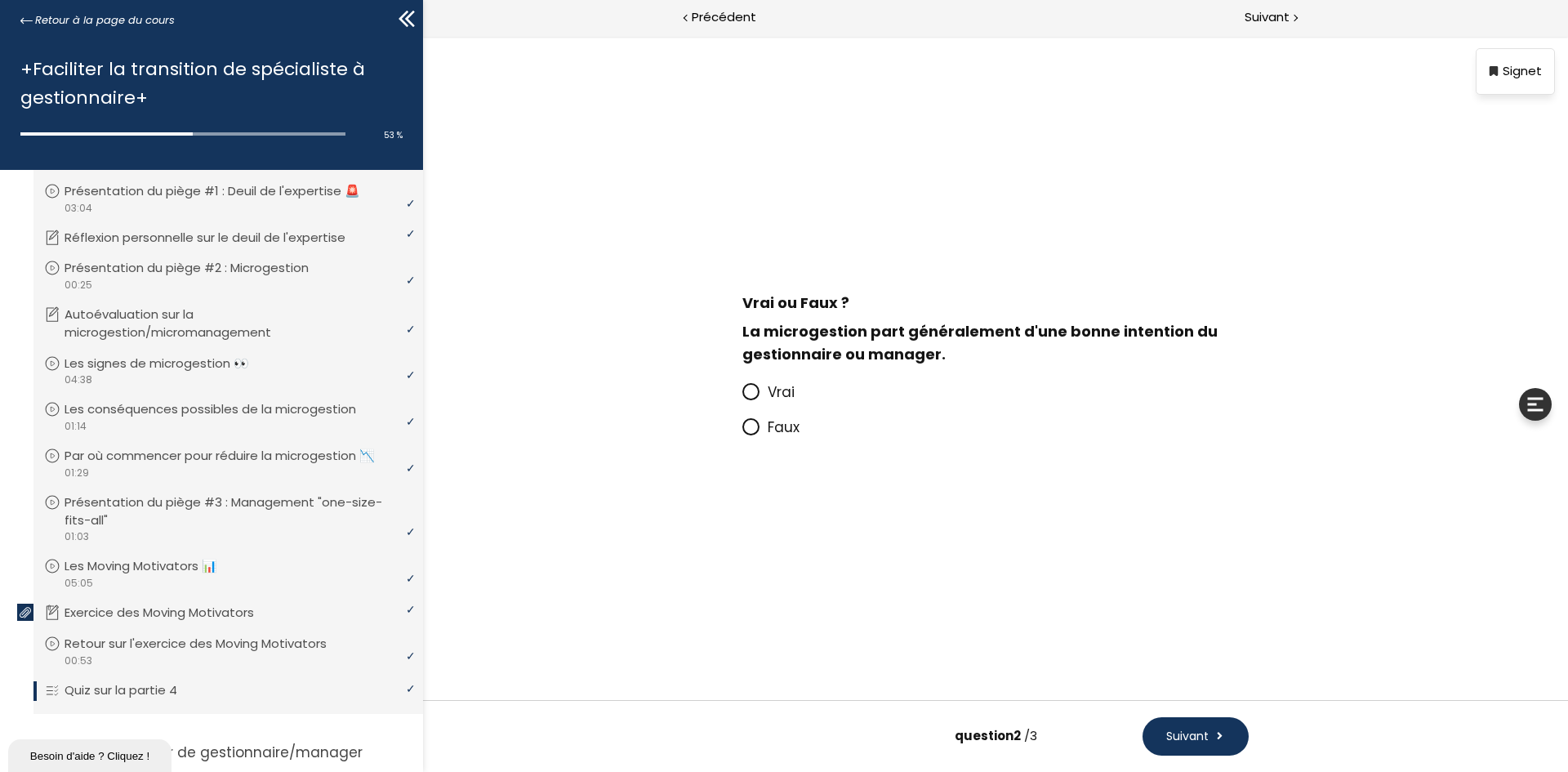
click at [757, 388] on icon at bounding box center [751, 391] width 13 height 13
click at [742, 397] on input "Vrai" at bounding box center [742, 397] width 0 height 0
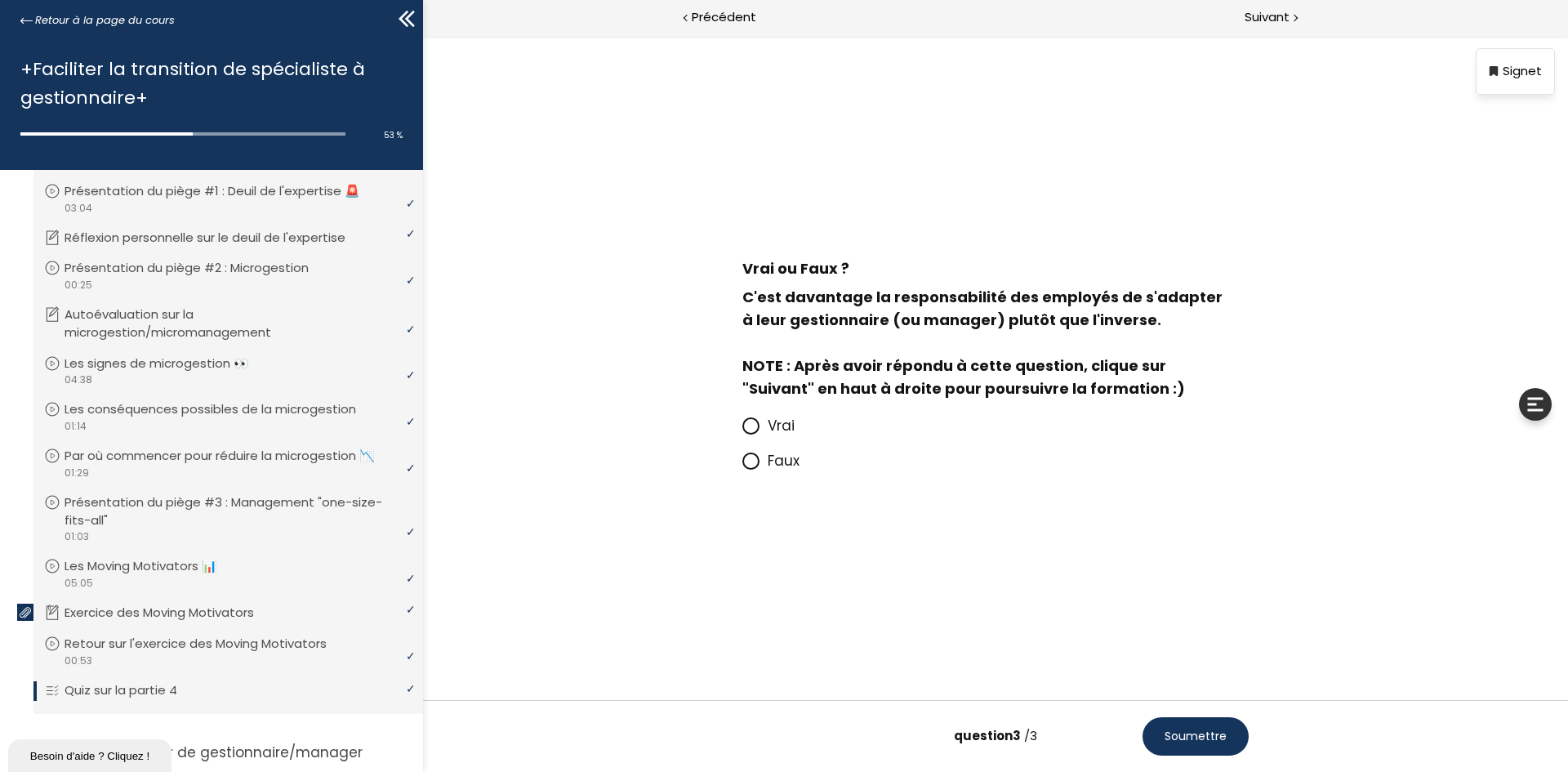
click at [784, 460] on span "Faux" at bounding box center [783, 461] width 32 height 19
click at [742, 465] on input "Faux" at bounding box center [742, 465] width 0 height 0
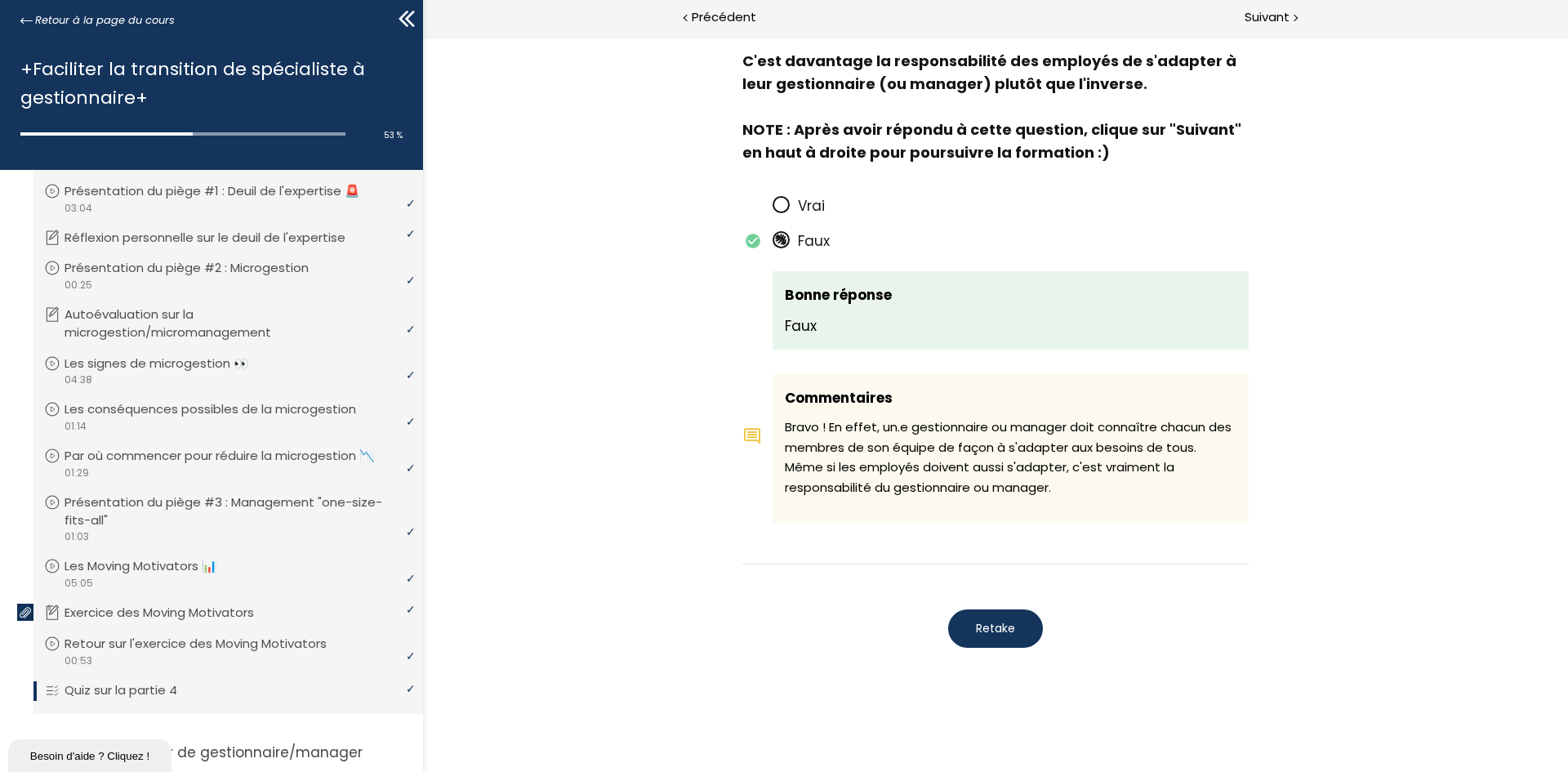
scroll to position [1445, 0]
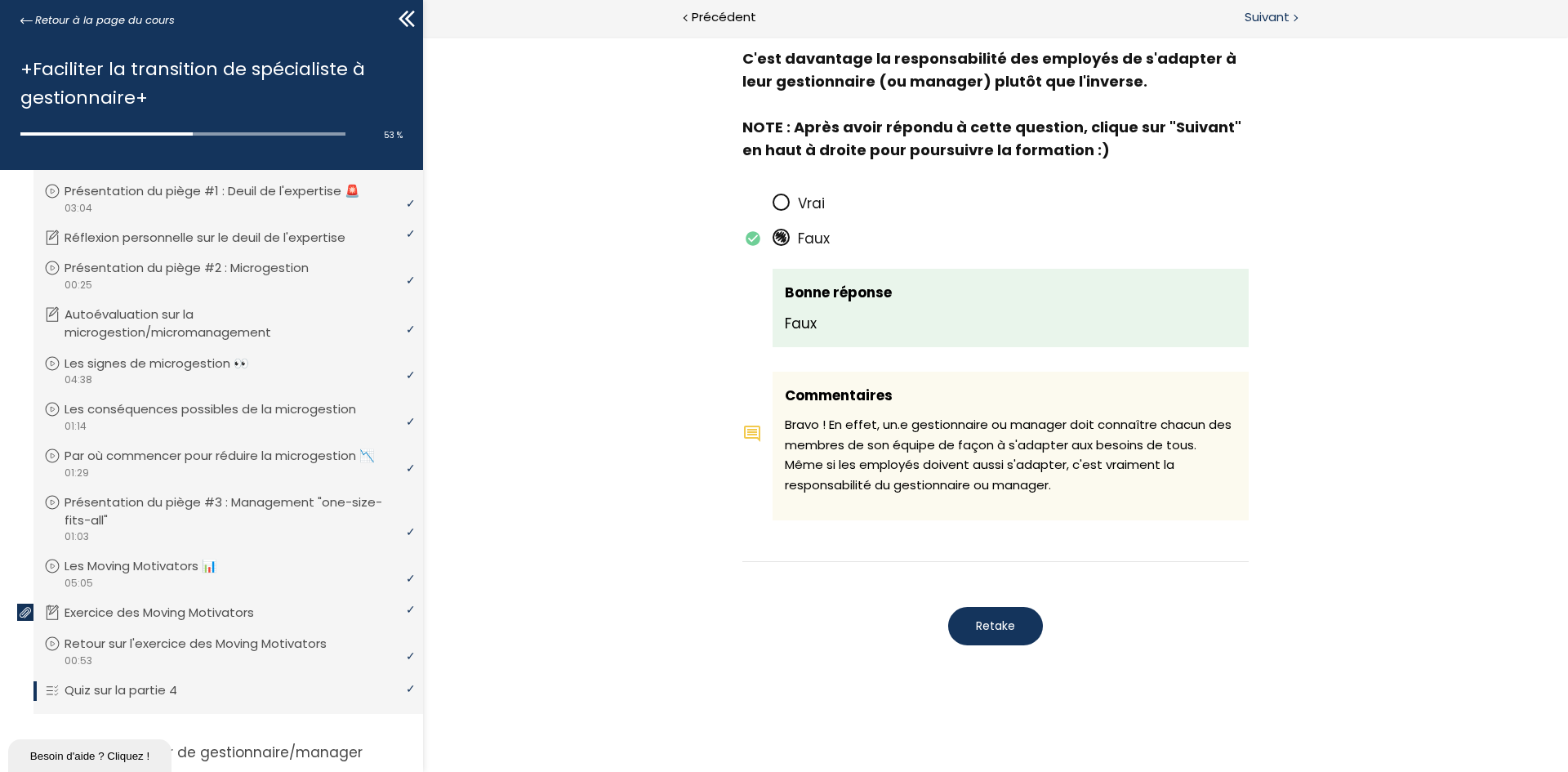
click at [1272, 26] on span "Suivant" at bounding box center [1267, 17] width 45 height 20
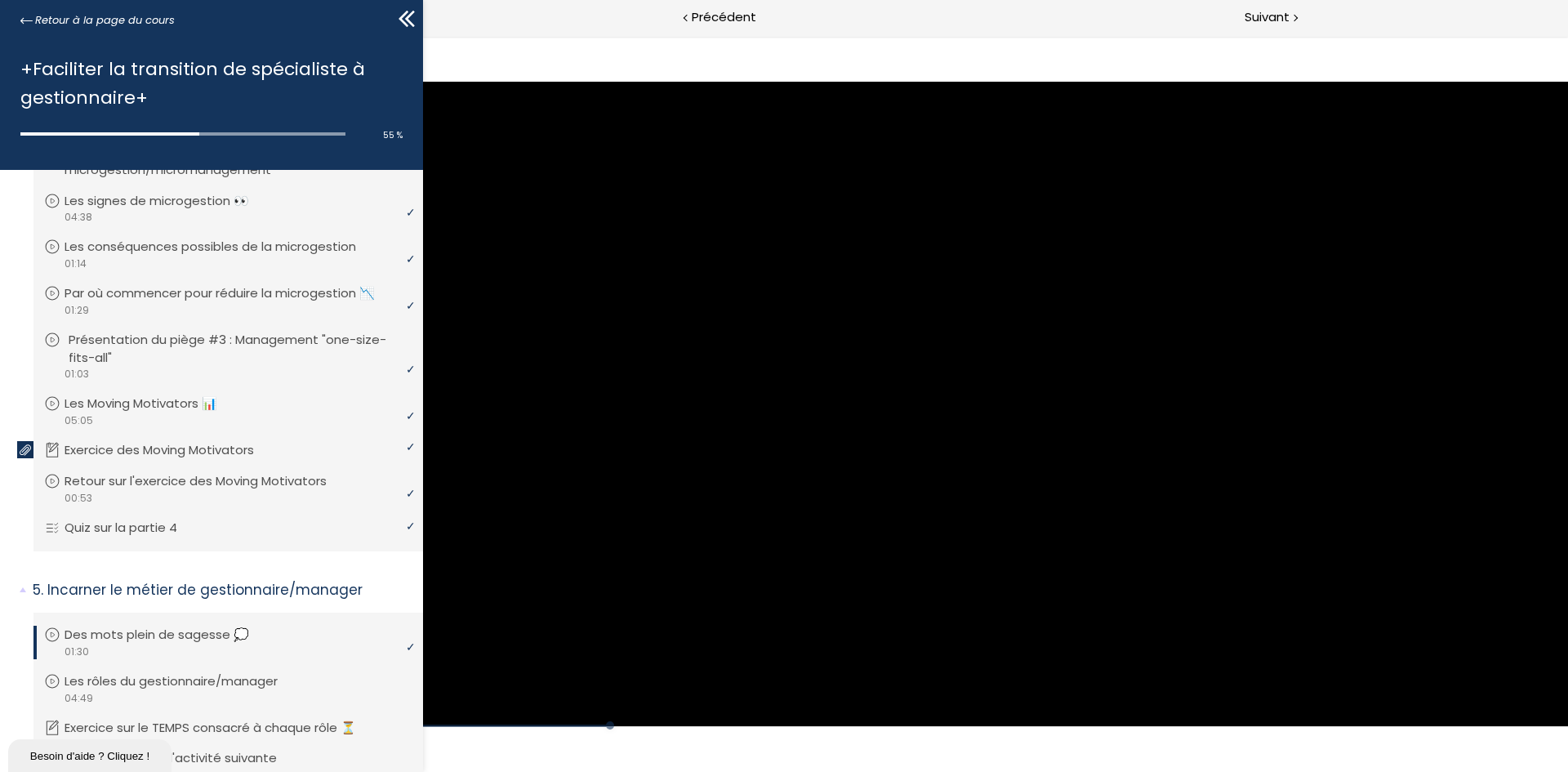
scroll to position [686, 0]
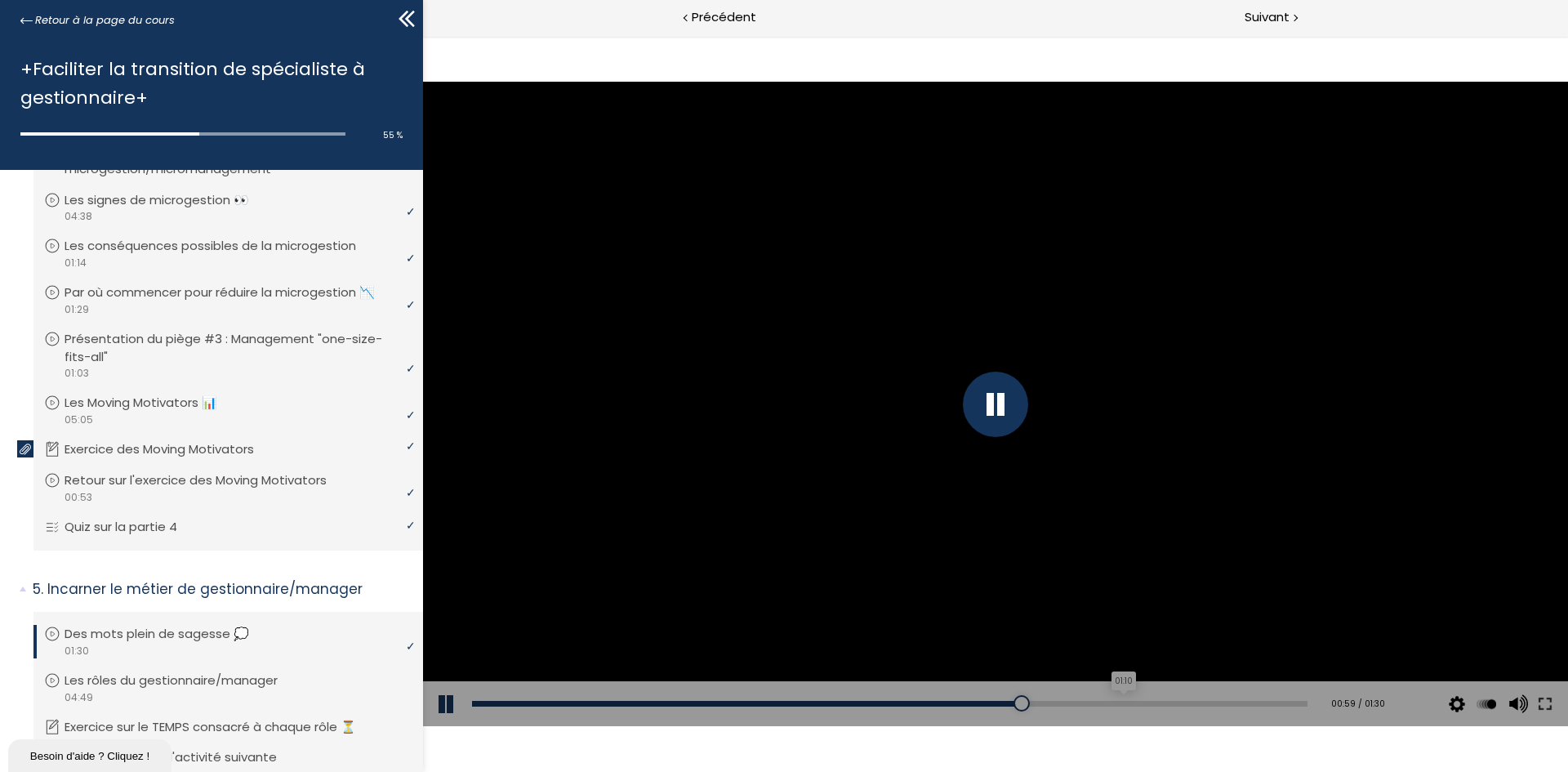
click at [1086, 703] on div "01:10" at bounding box center [889, 704] width 835 height 6
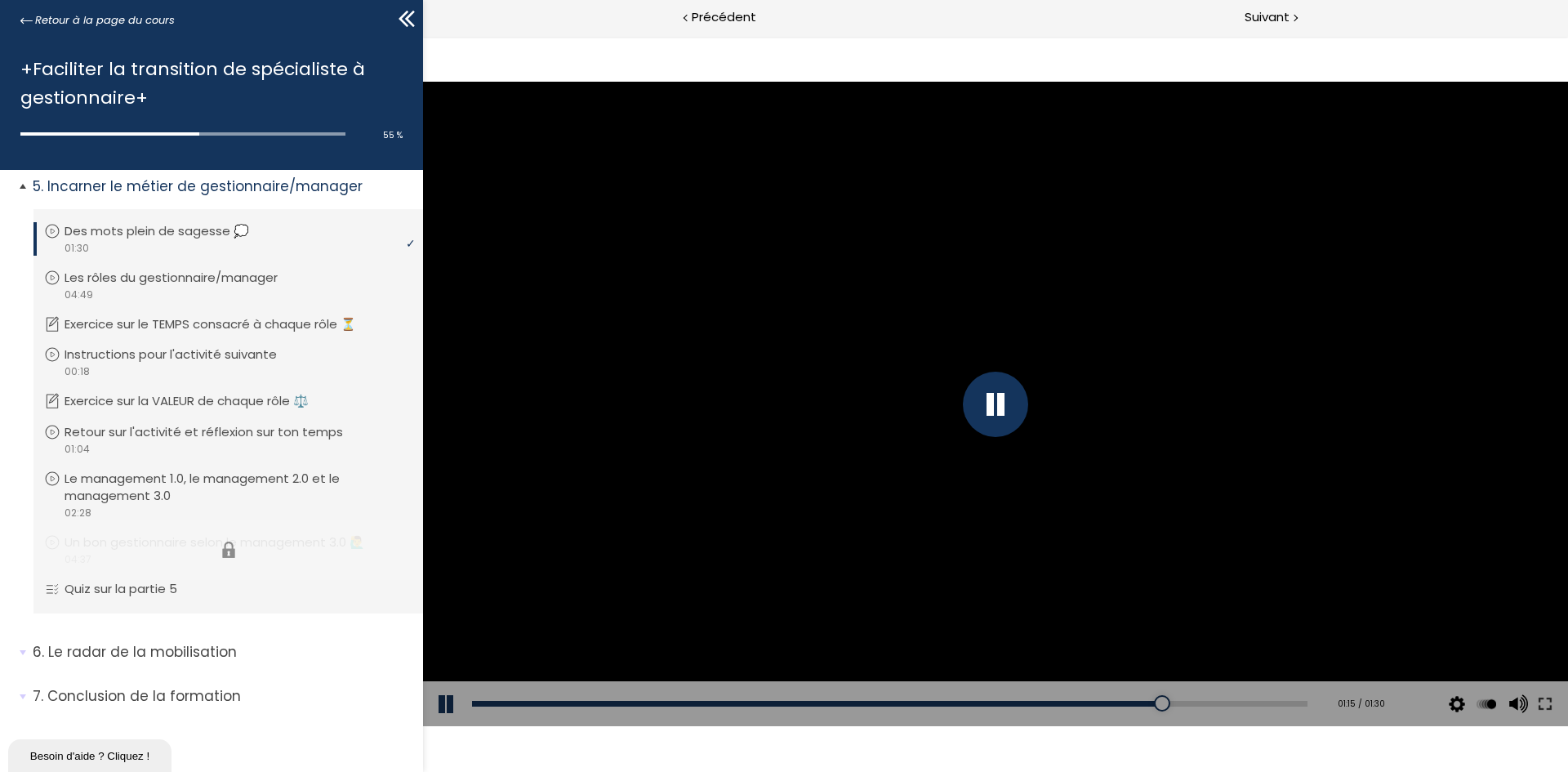
scroll to position [1107, 0]
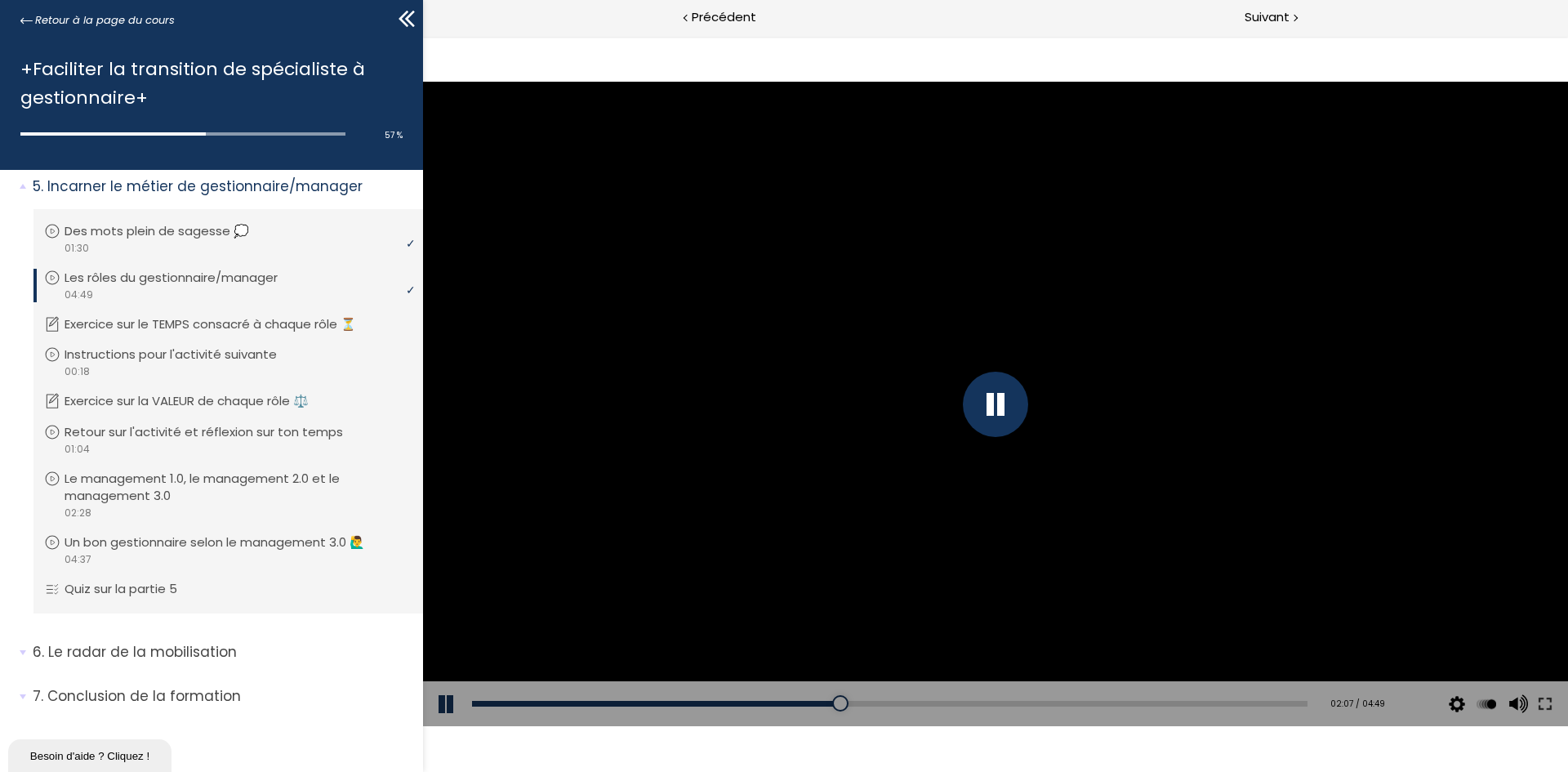
click at [982, 416] on div at bounding box center [995, 404] width 65 height 65
click at [438, 697] on button at bounding box center [447, 704] width 49 height 46
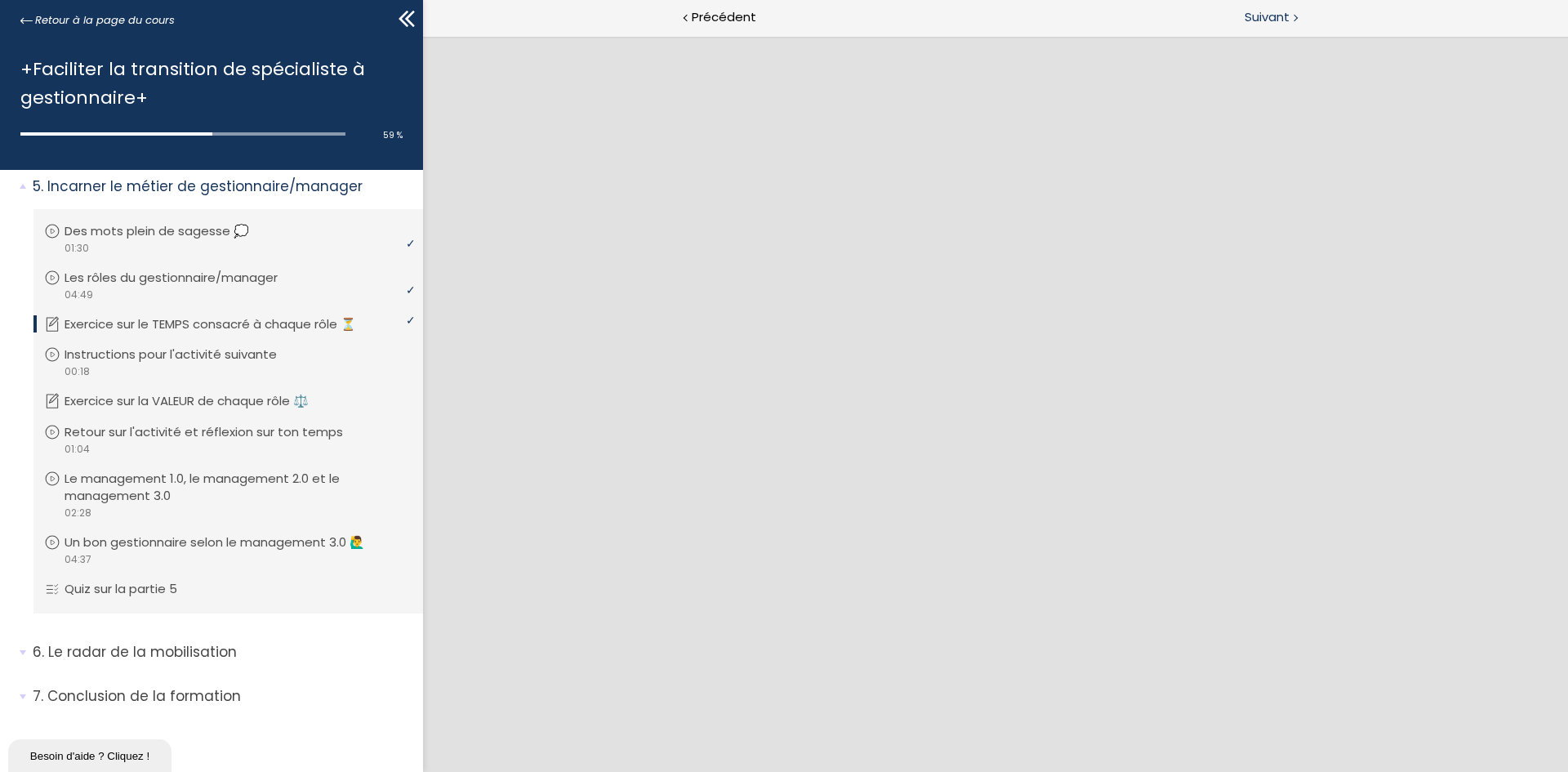
drag, startPoint x: 1287, startPoint y: 16, endPoint x: 855, endPoint y: 6, distance: 432.1
click at [1287, 16] on span "Suivant" at bounding box center [1267, 17] width 45 height 20
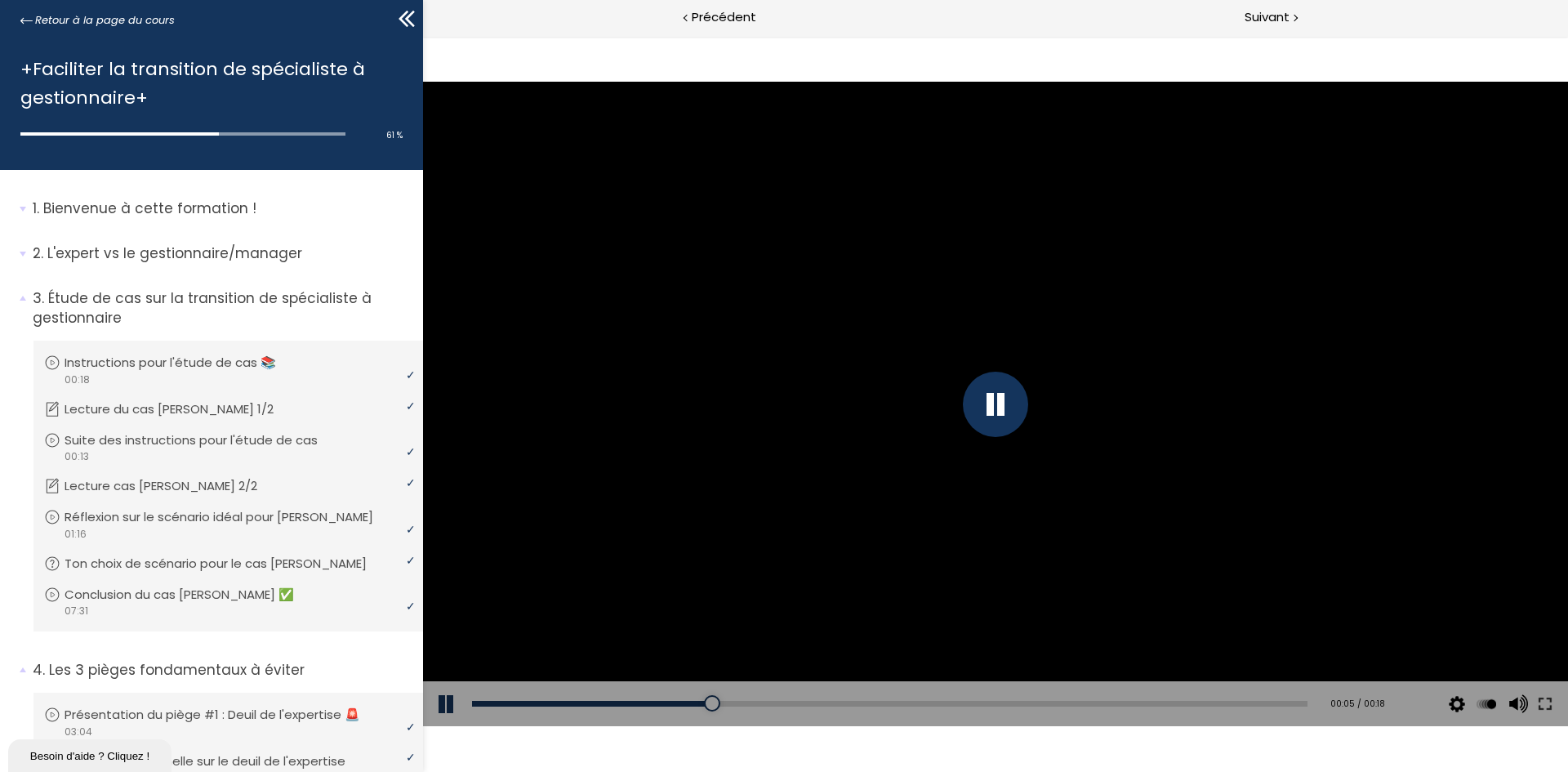
scroll to position [1107, 0]
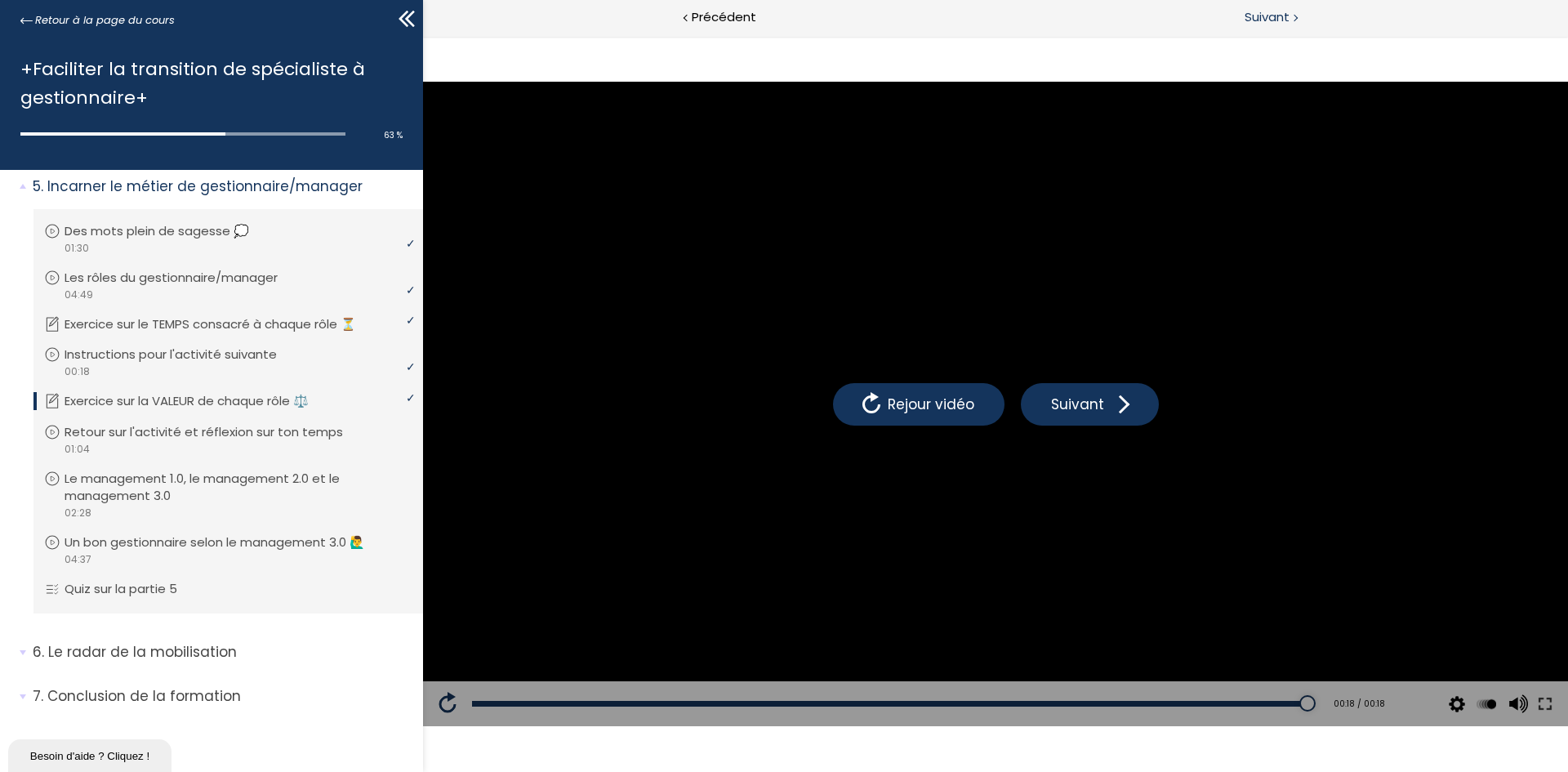
click at [1278, 14] on span "Suivant" at bounding box center [1267, 17] width 45 height 20
click at [18, 655] on li "6. Le radar de la mobilisation Vous devez avoir terminé l'unité (L'intérêt de p…" at bounding box center [212, 658] width 423 height 57
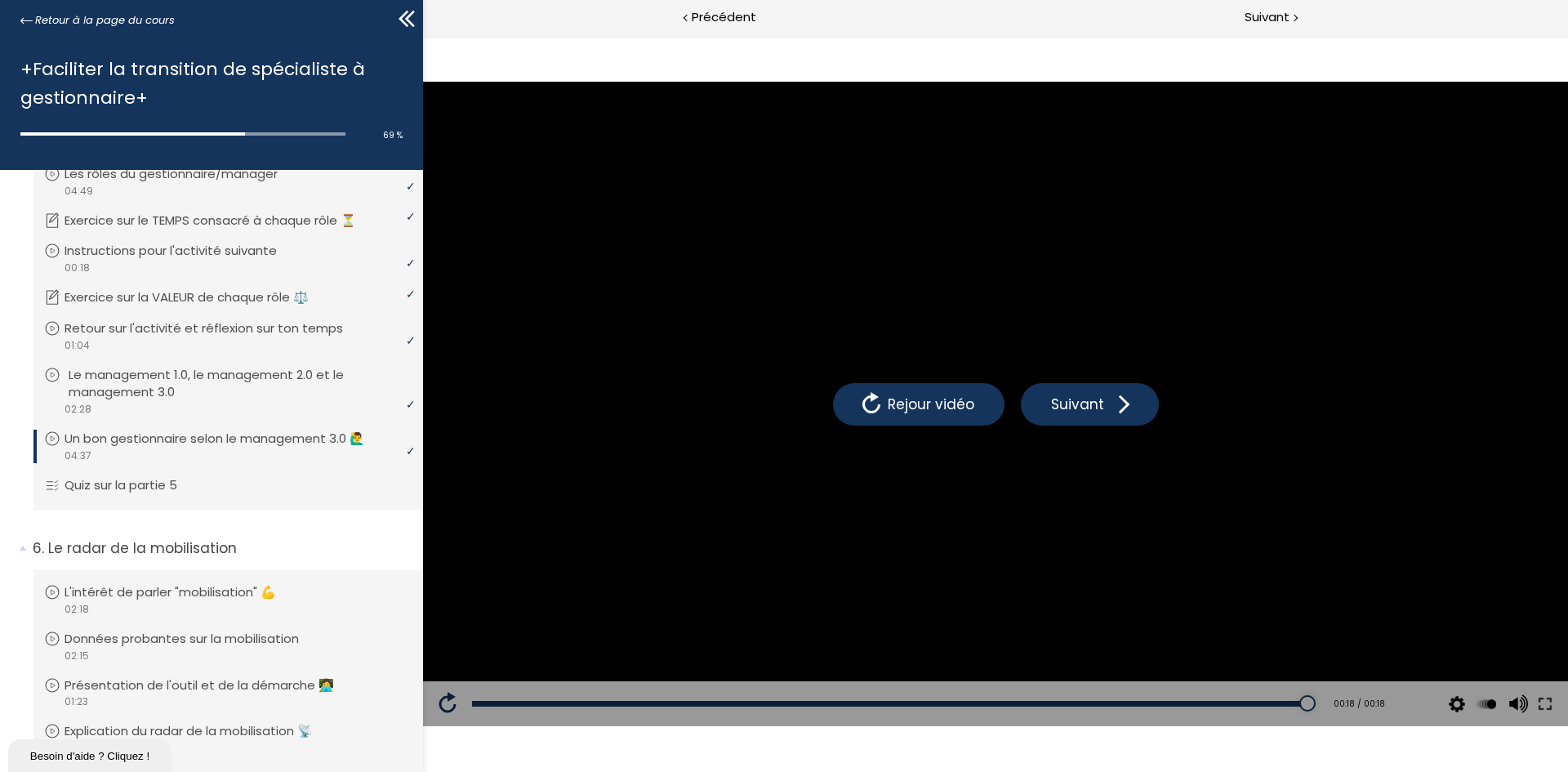
scroll to position [1352, 0]
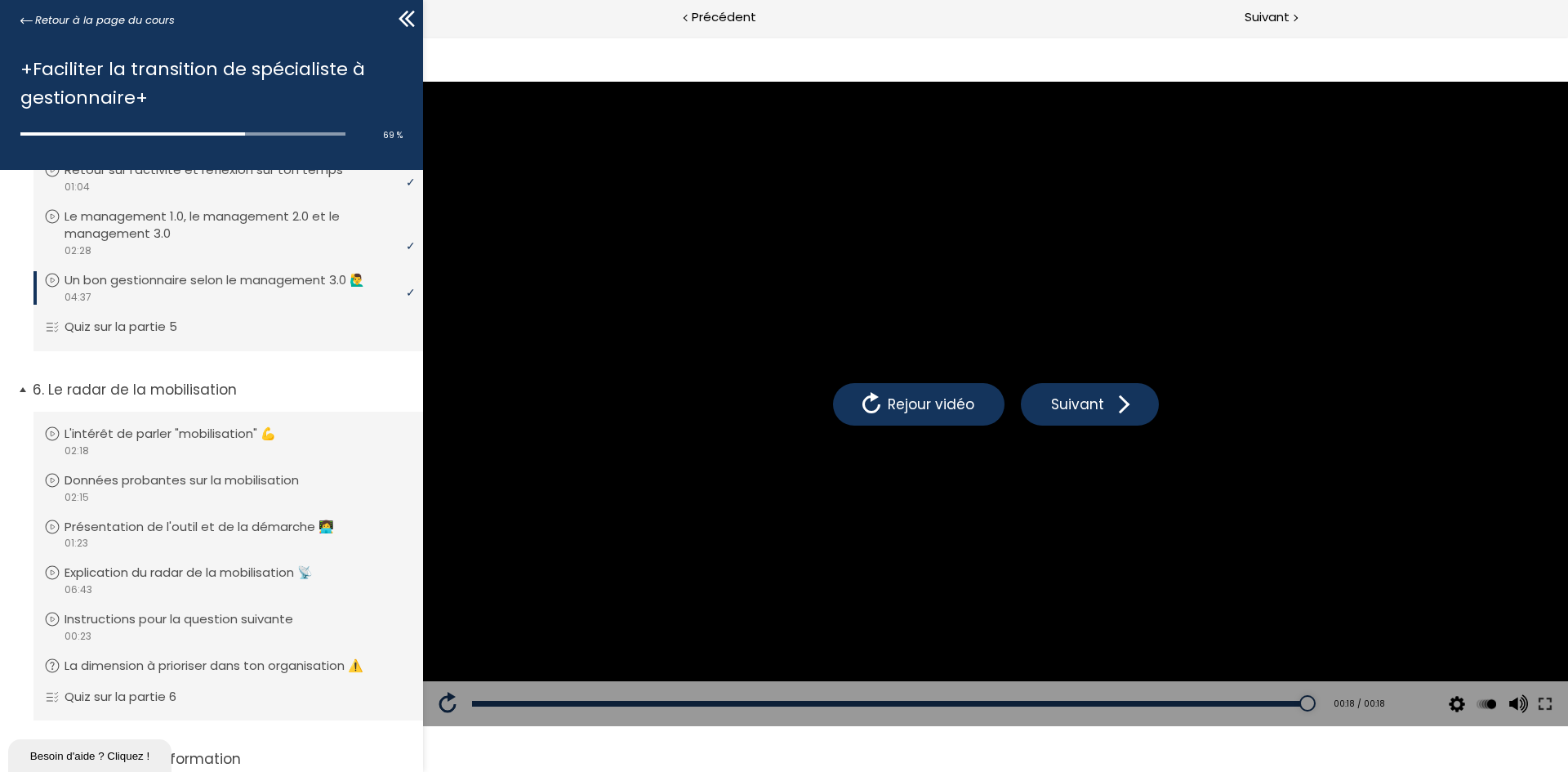
click at [21, 411] on span "6. Le radar de la mobilisation" at bounding box center [221, 396] width 403 height 33
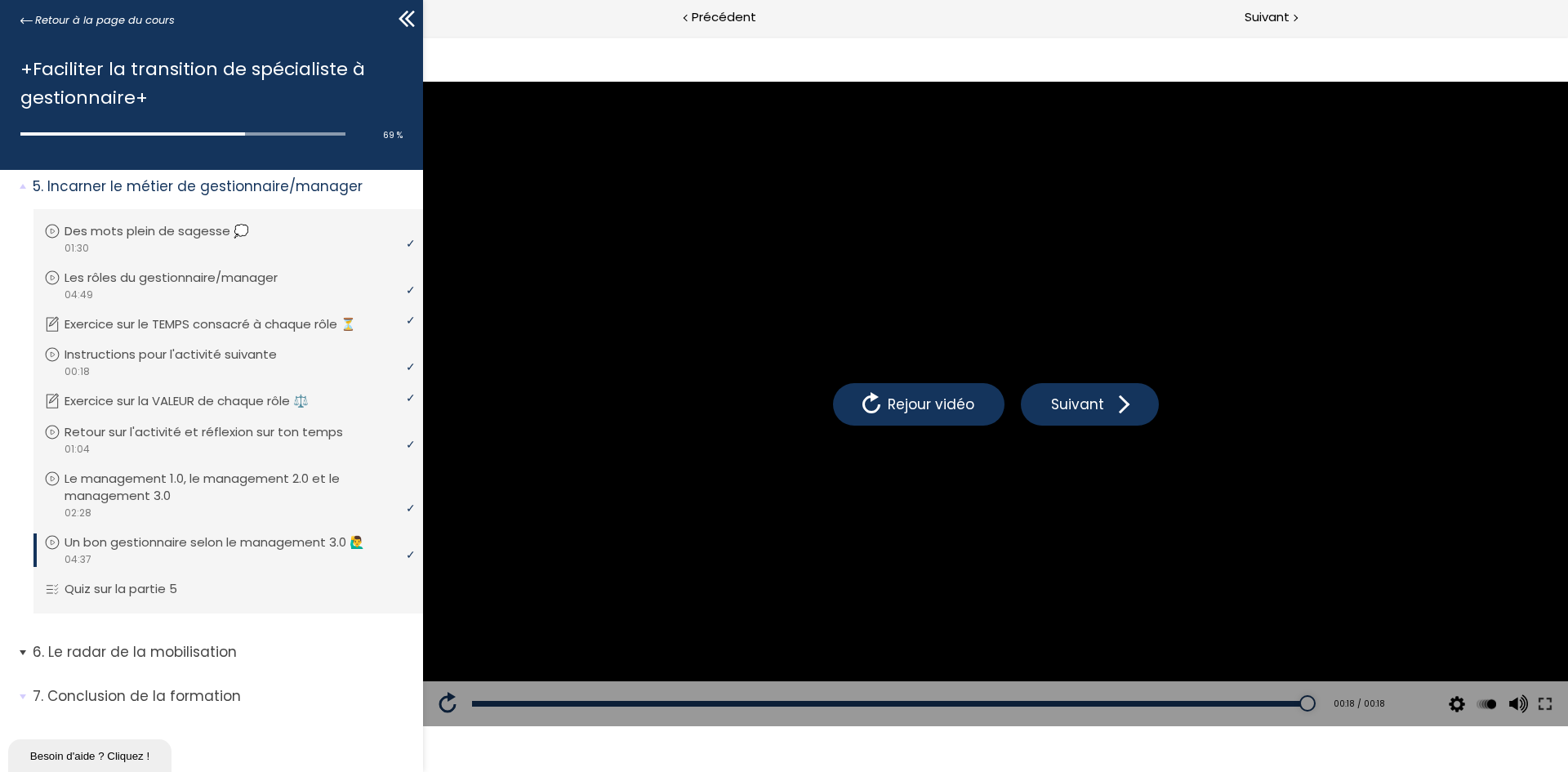
scroll to position [1107, 0]
click at [18, 697] on li "7. Conclusion de la formation Vous devez avoir terminé l'unité (Le mot de la fi…" at bounding box center [212, 702] width 423 height 57
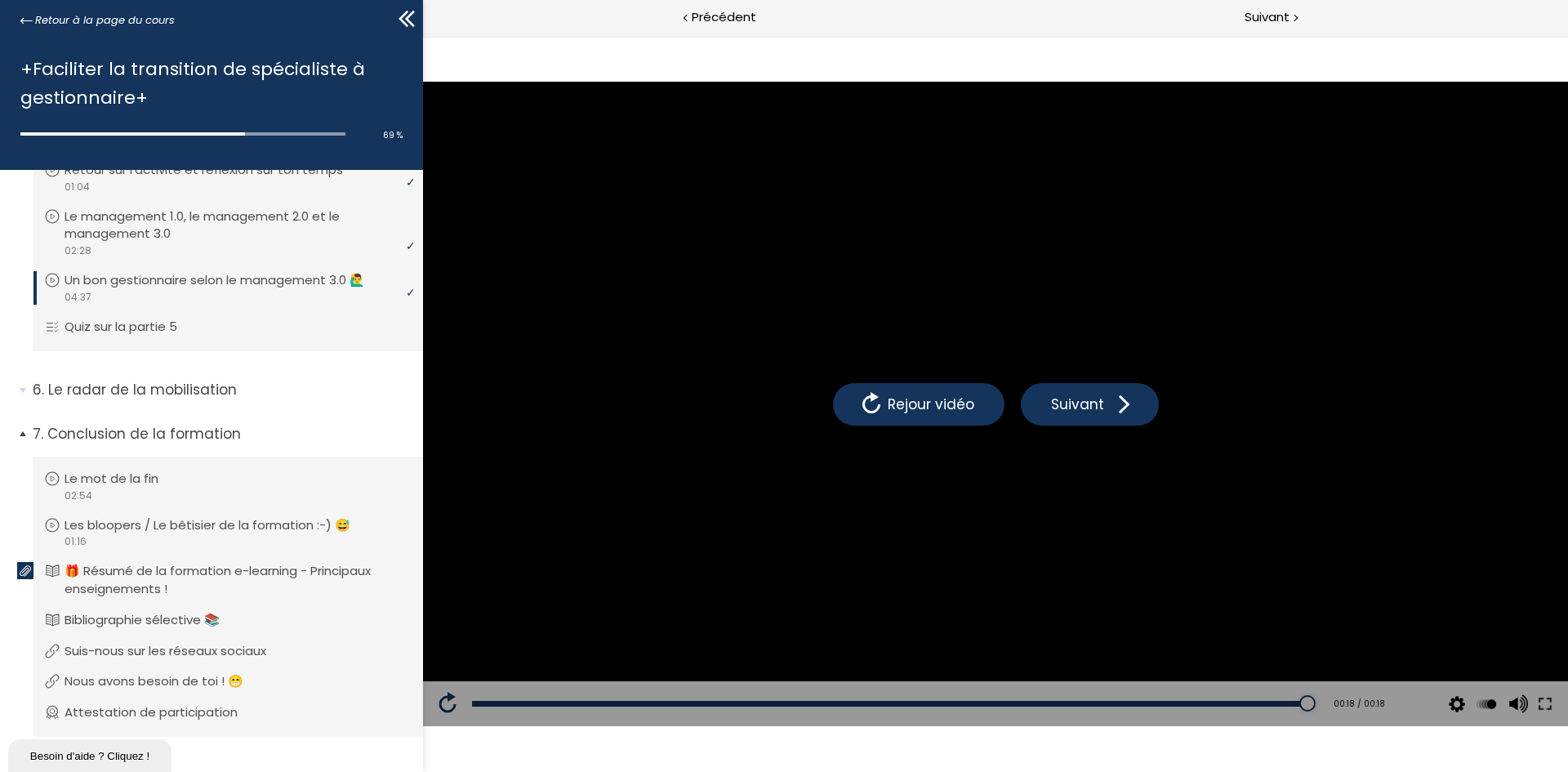
click at [24, 450] on span "7. Conclusion de la formation" at bounding box center [221, 440] width 403 height 33
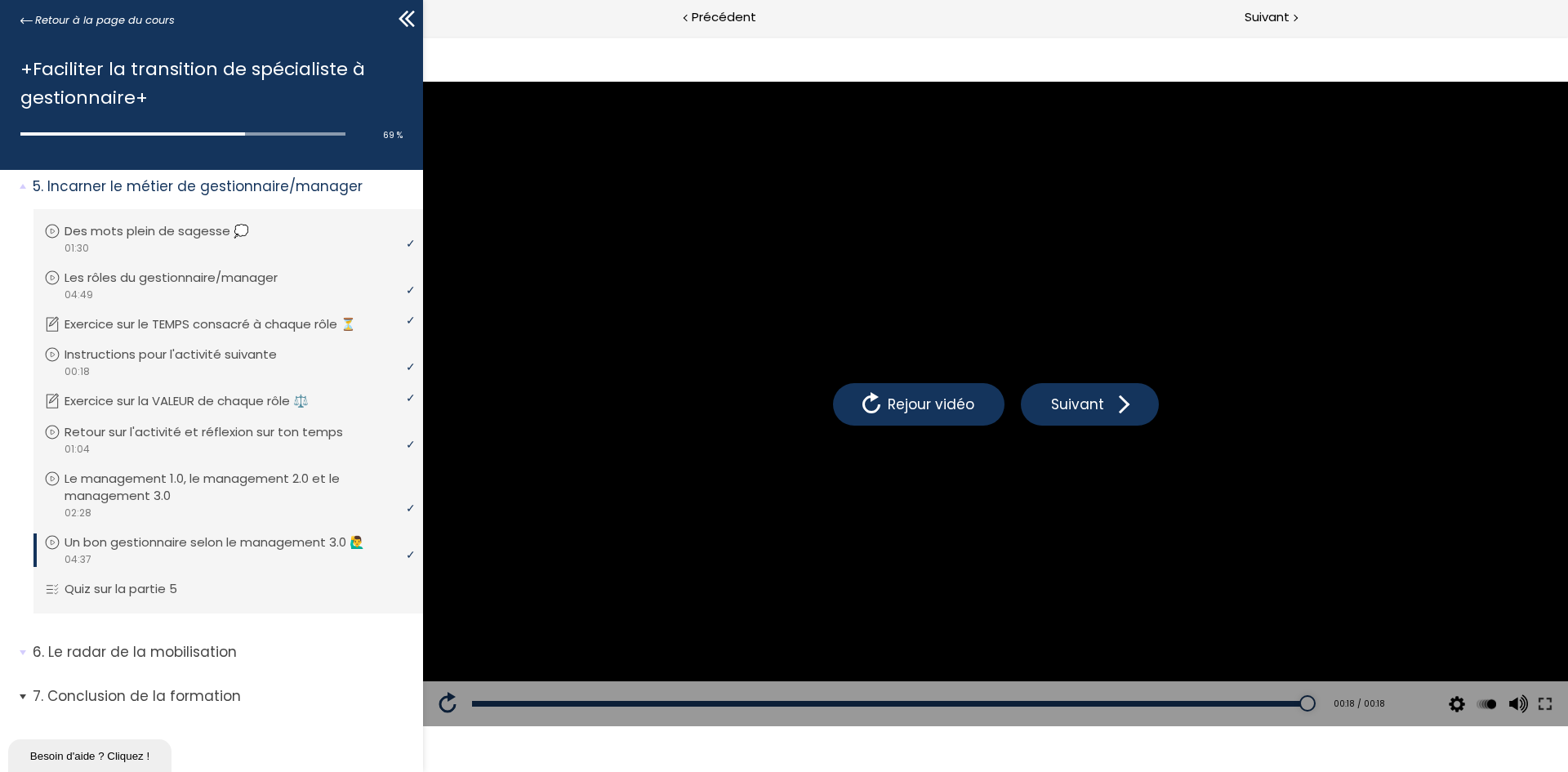
scroll to position [1107, 0]
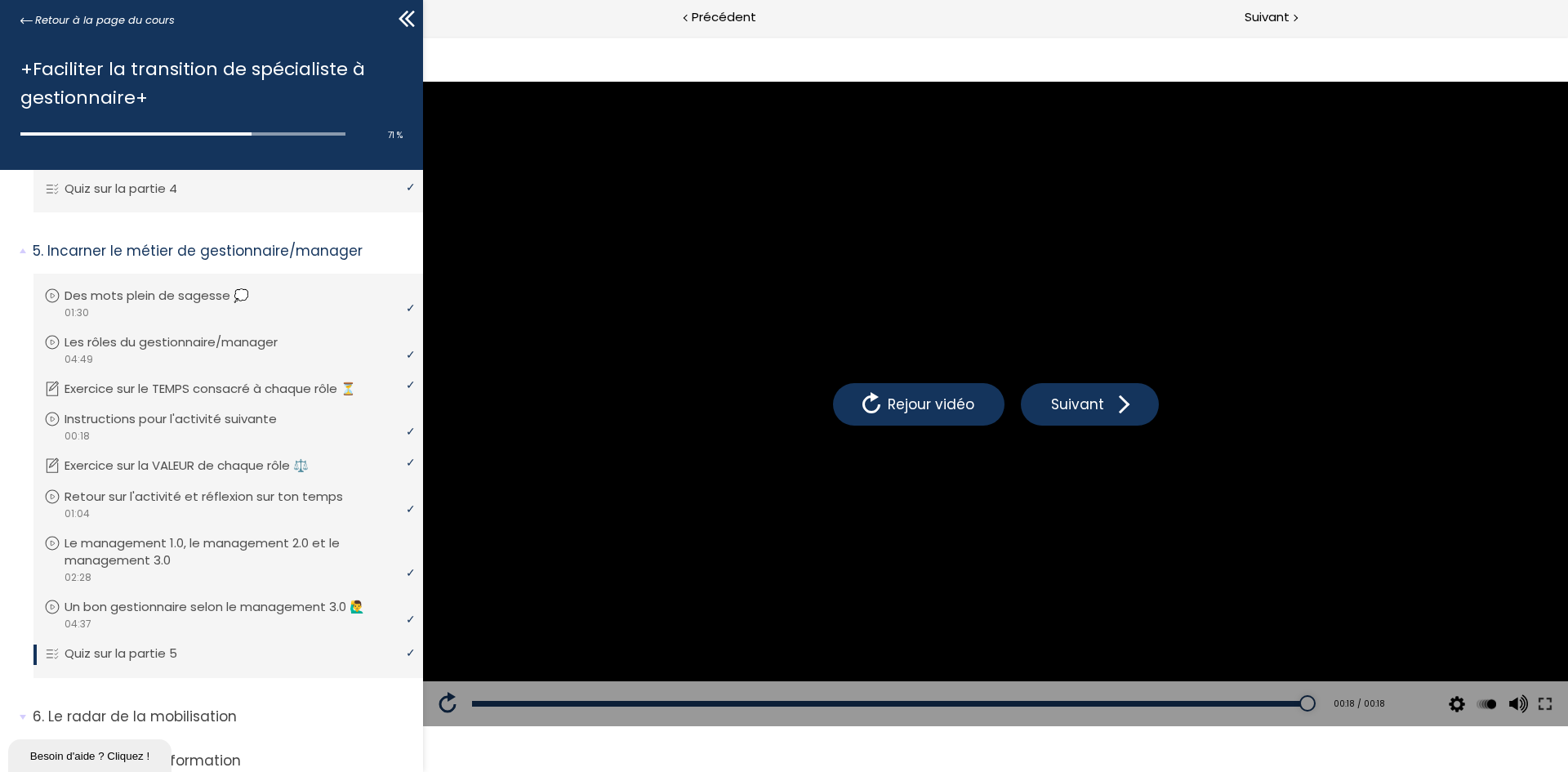
click at [127, 750] on div "Besoin d'aide ? Cliquez !" at bounding box center [89, 756] width 138 height 12
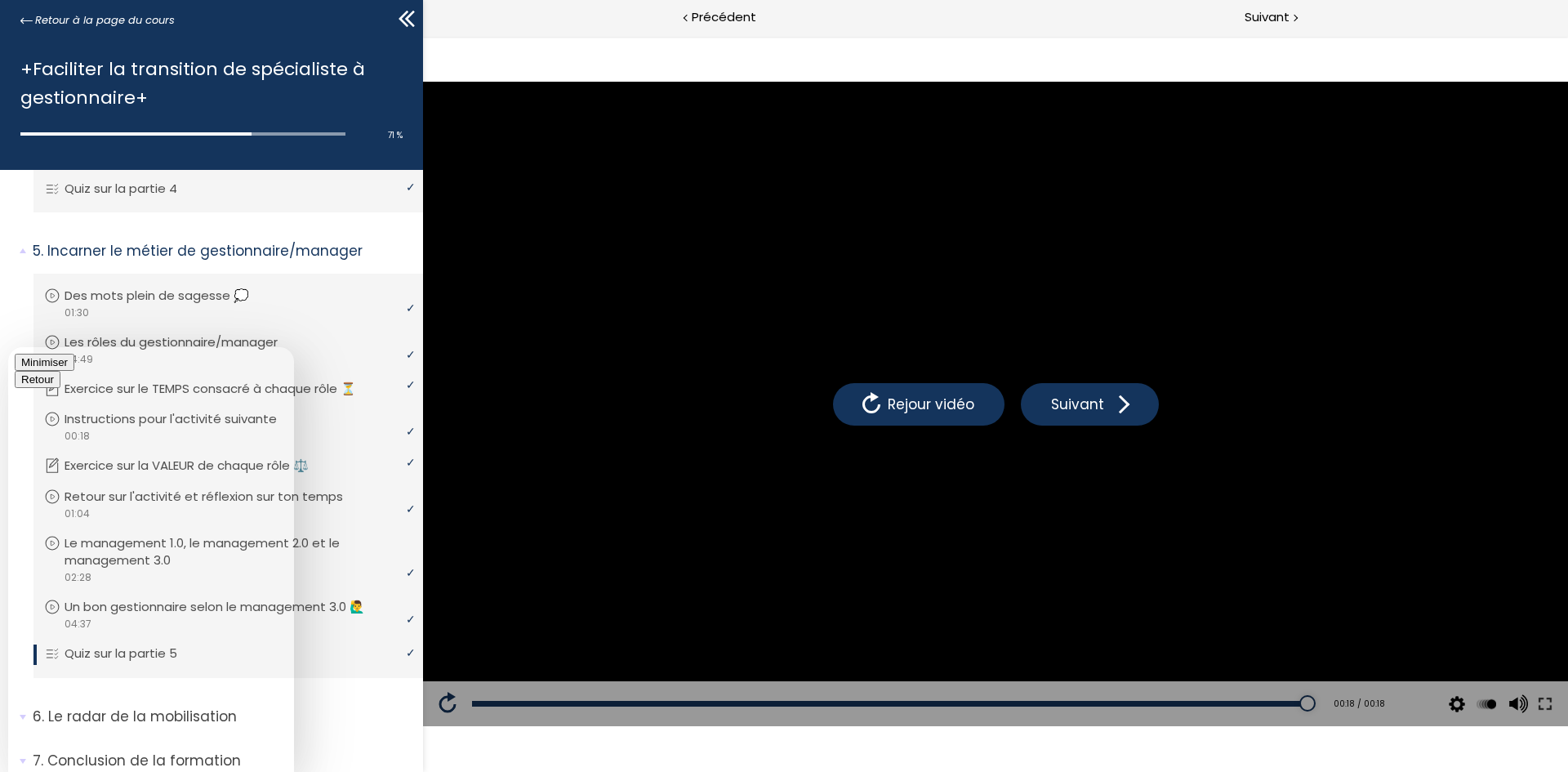
click at [74, 370] on button "Minimiser" at bounding box center [44, 362] width 60 height 17
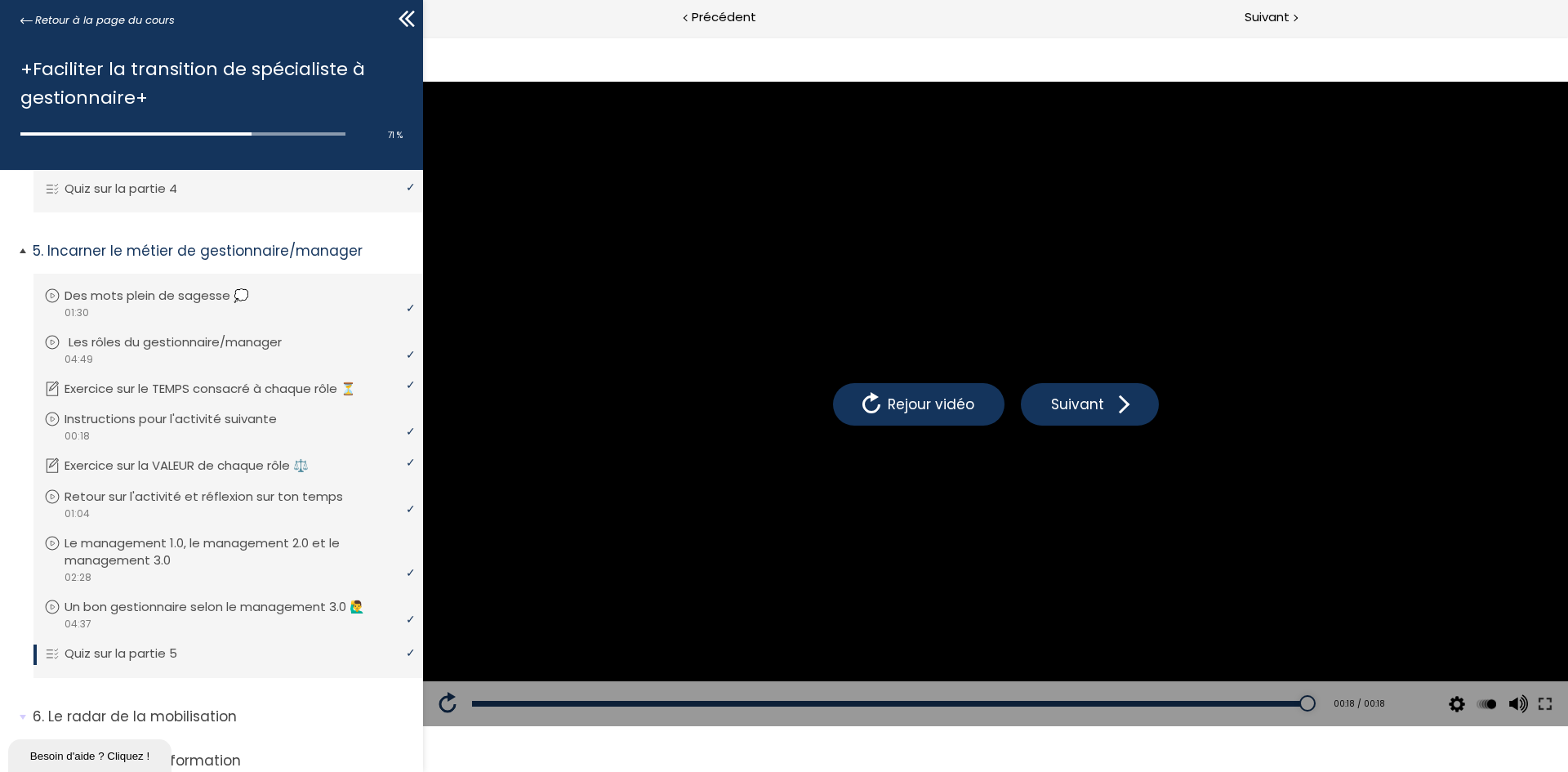
click at [165, 366] on div "video 04:49" at bounding box center [226, 359] width 364 height 15
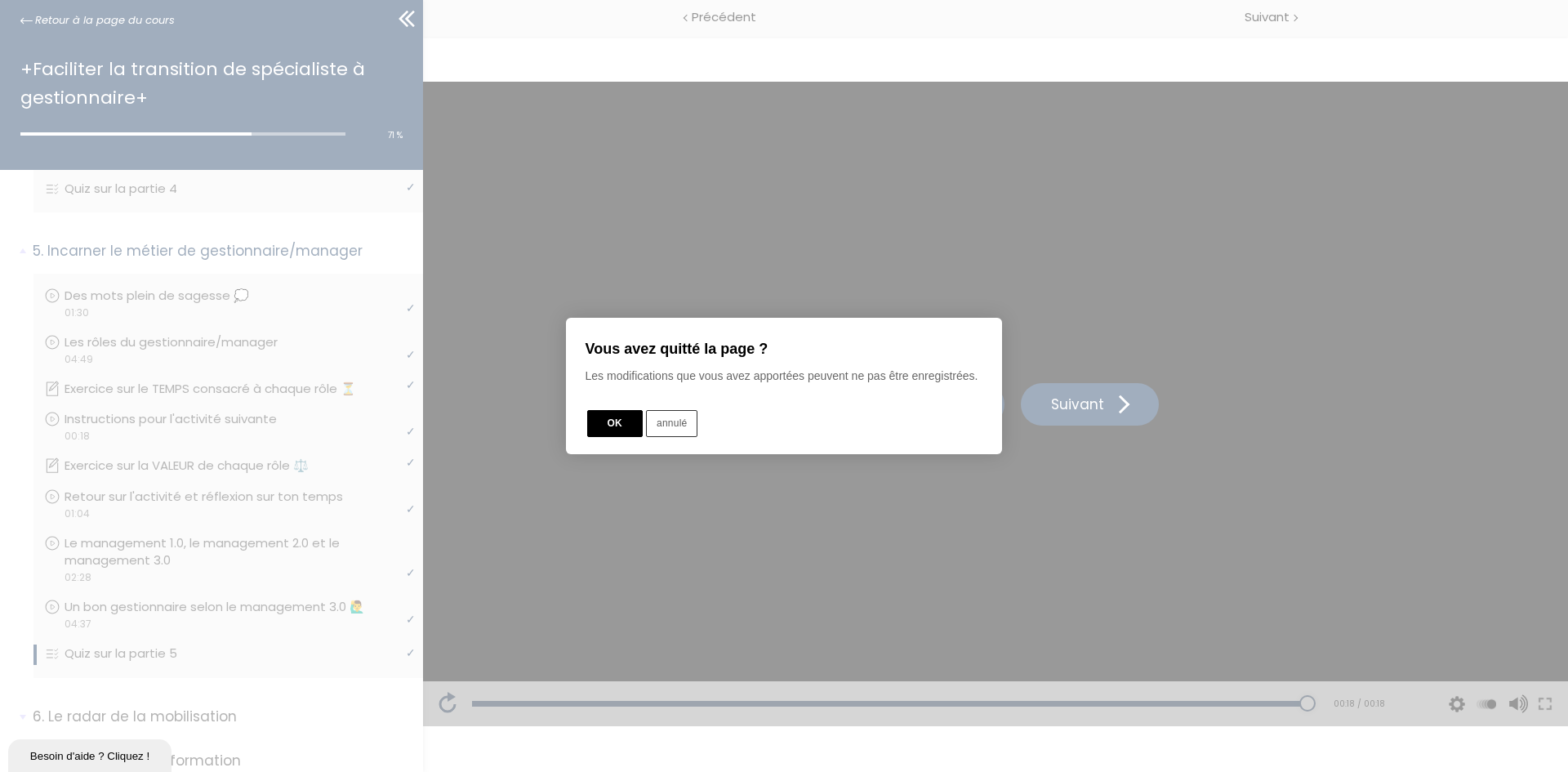
click at [620, 422] on button "OK" at bounding box center [615, 423] width 56 height 27
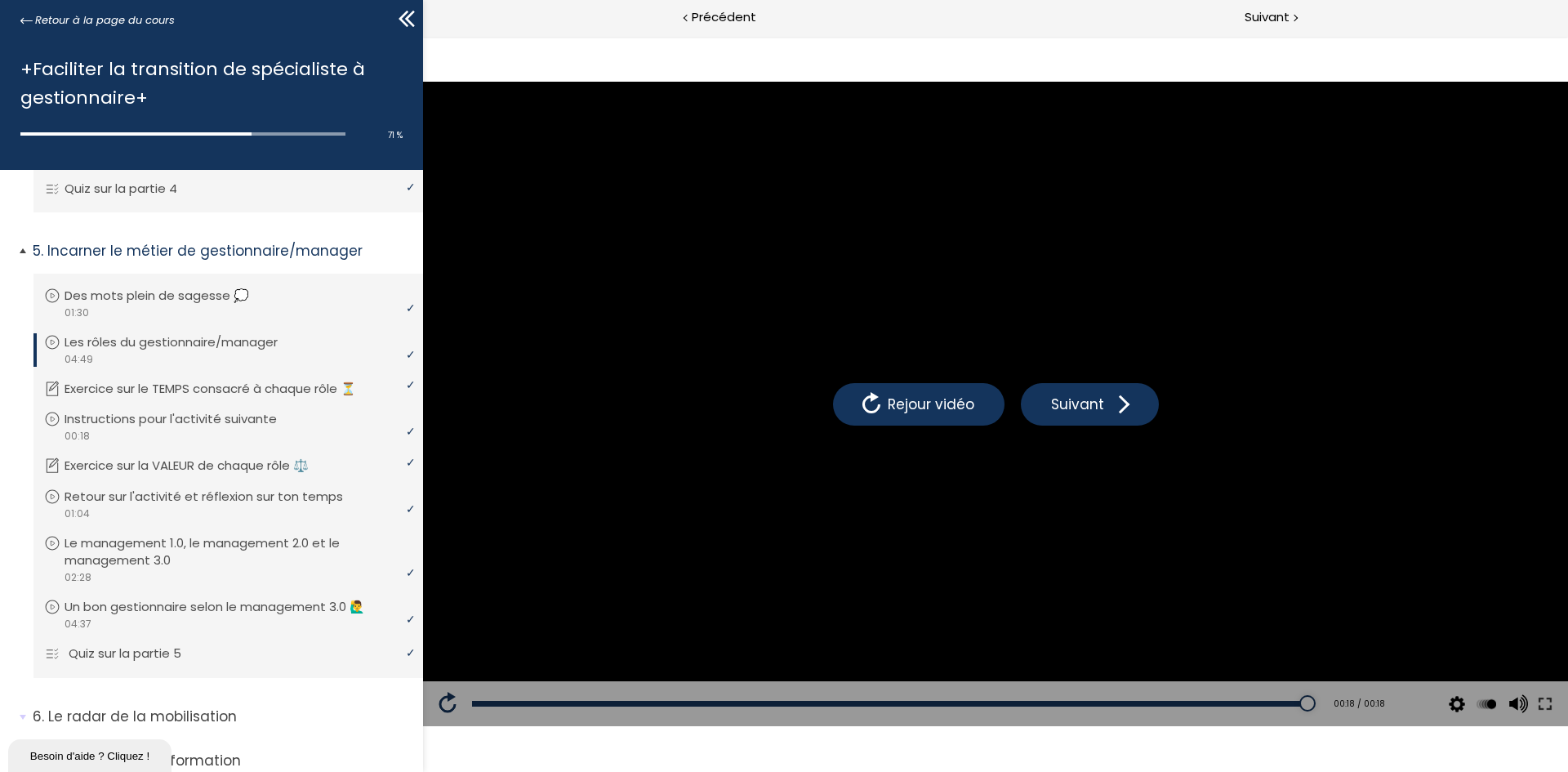
click at [89, 662] on p "Quiz sur la partie 5" at bounding box center [137, 653] width 137 height 18
click at [1272, 16] on span "Suivant" at bounding box center [1267, 17] width 45 height 20
click at [22, 268] on span "5. Incarner le métier de gestionnaire/manager" at bounding box center [221, 258] width 403 height 33
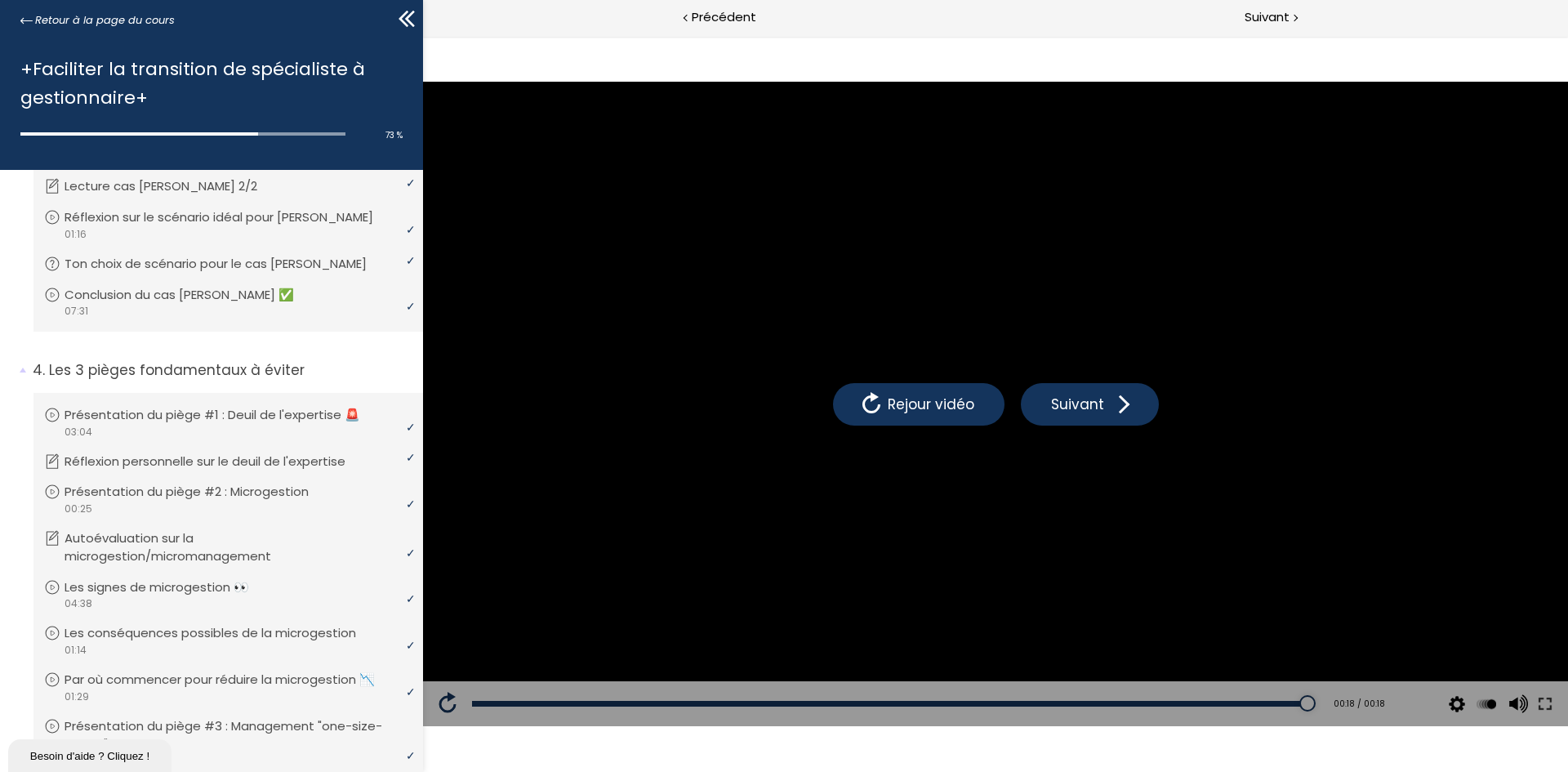
scroll to position [277, 0]
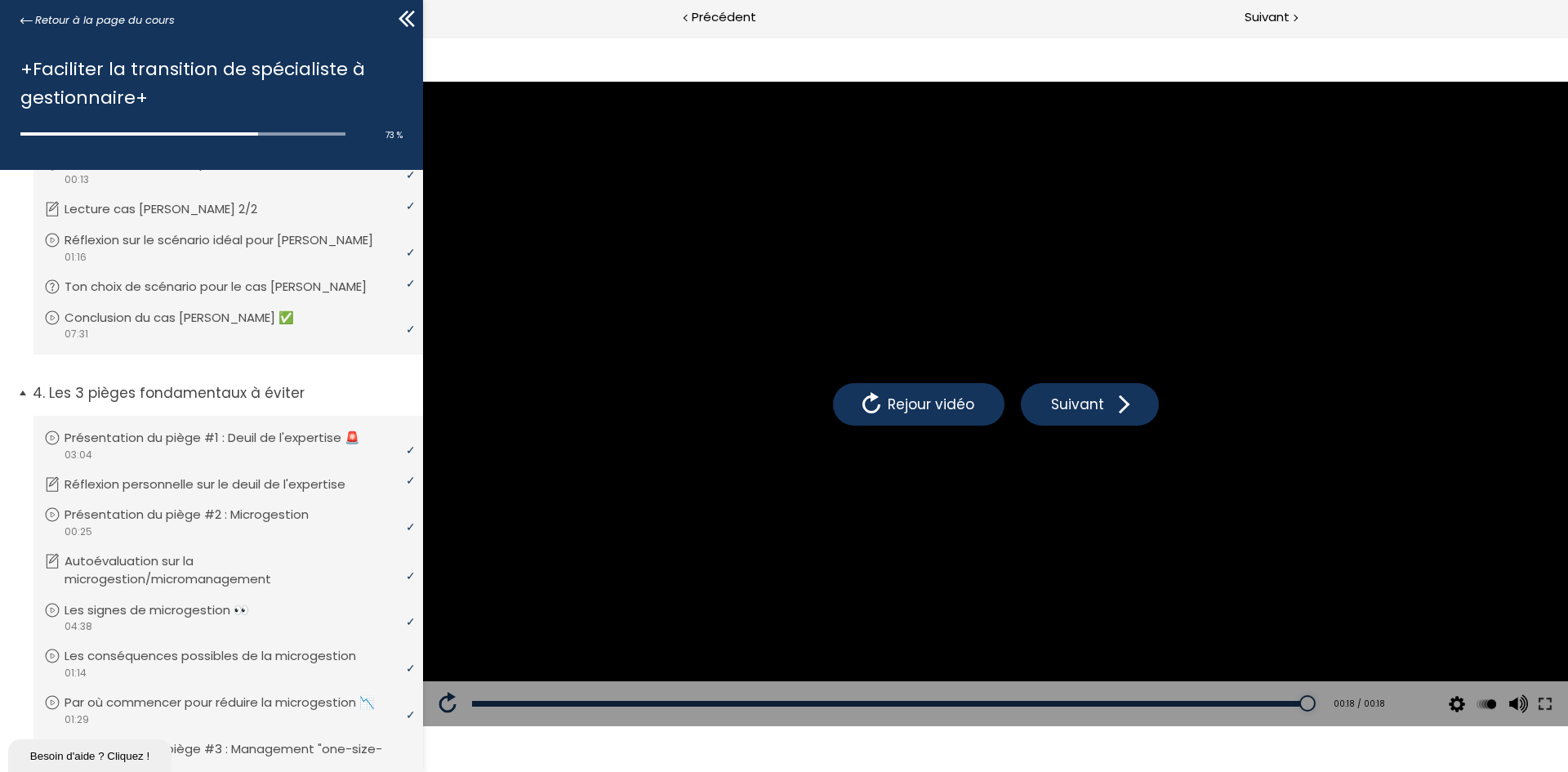
click at [22, 386] on span "4. Les 3 pièges fondamentaux à éviter" at bounding box center [221, 399] width 403 height 33
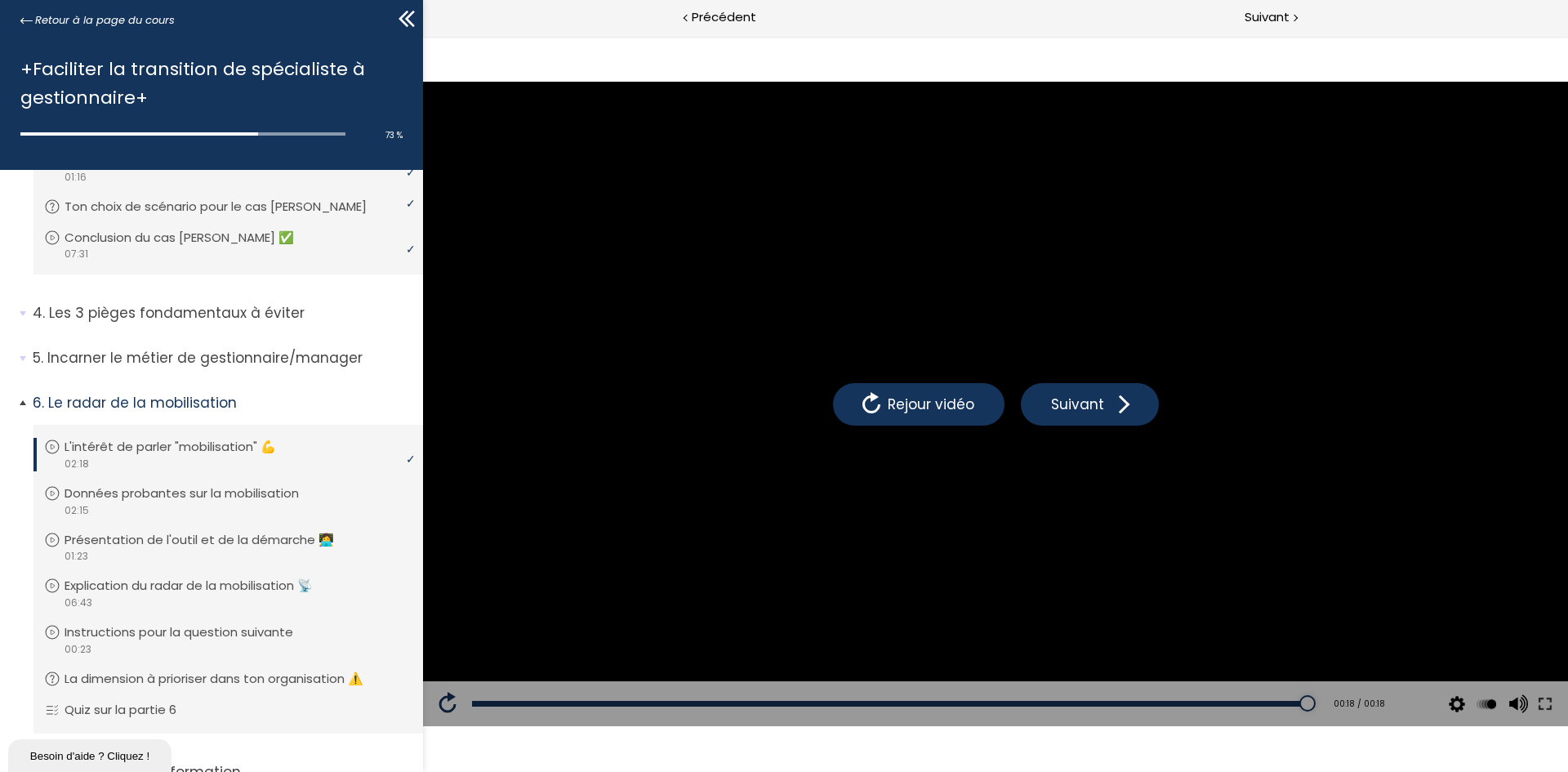
scroll to position [433, 0]
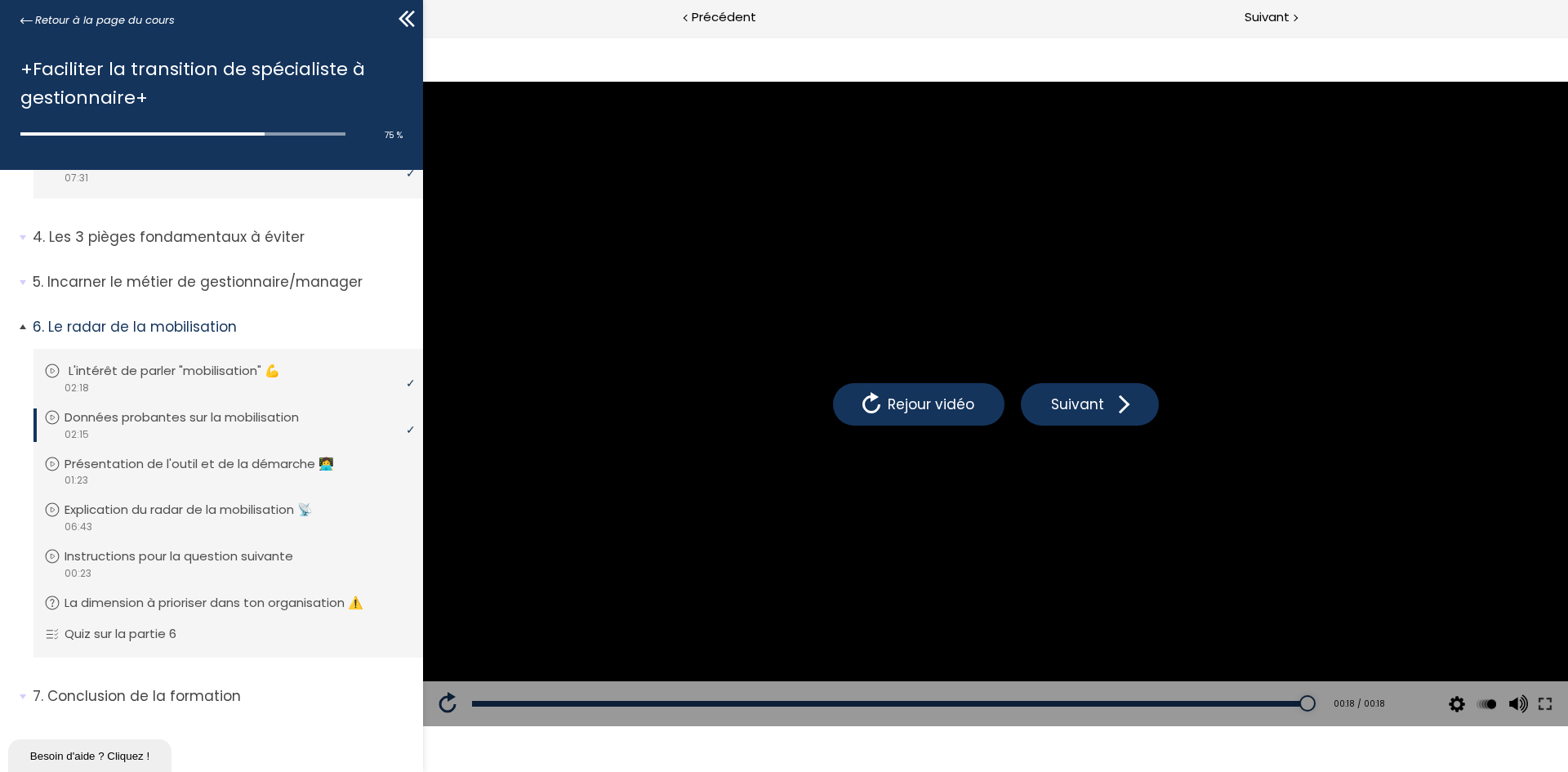
click at [209, 375] on p "L'intérêt de parler "mobilisation" 💪" at bounding box center [186, 370] width 236 height 18
click at [1274, 23] on span "Suivant" at bounding box center [1267, 17] width 45 height 20
click at [1269, 24] on span "Suivant" at bounding box center [1267, 17] width 45 height 20
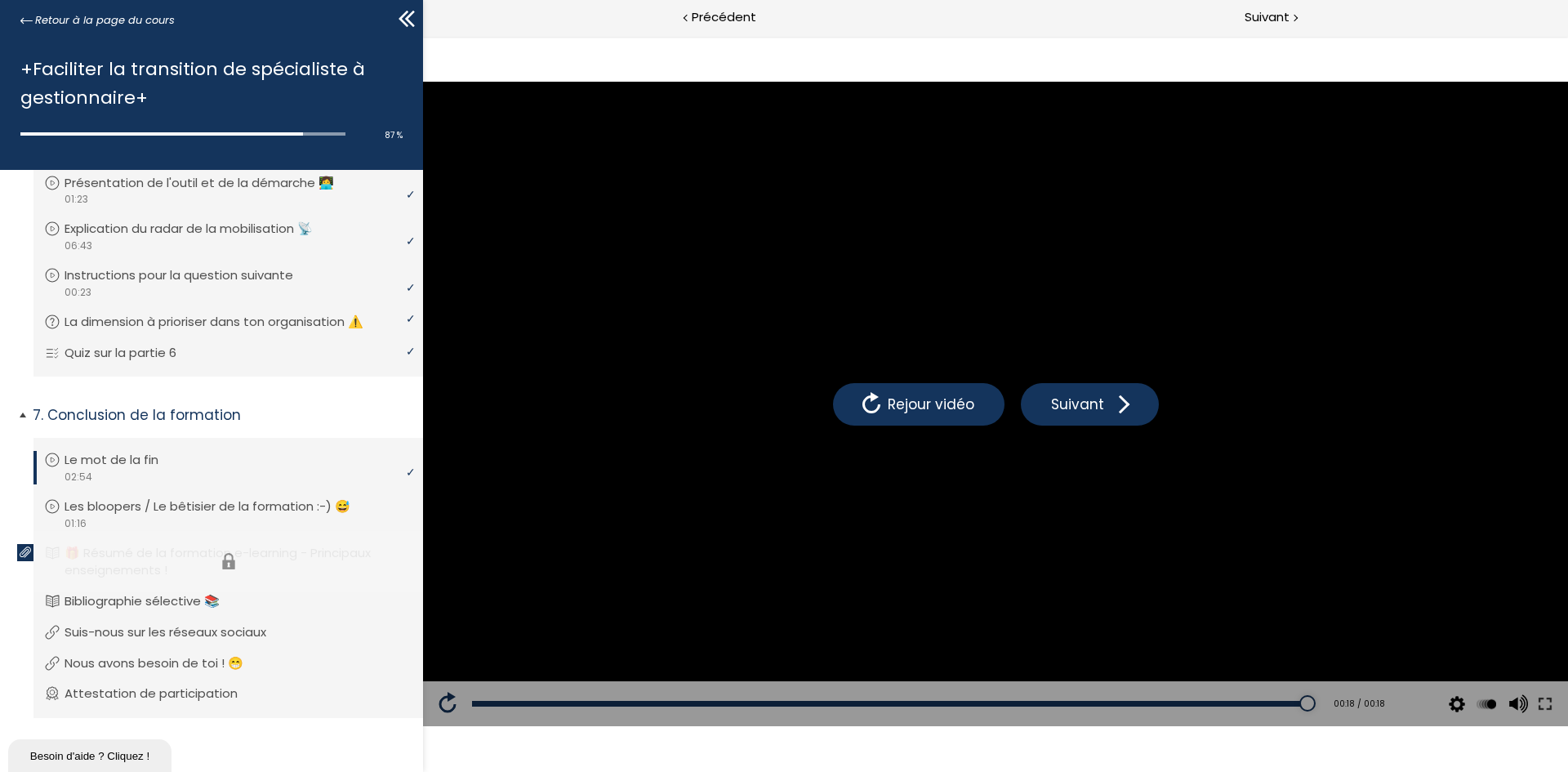
scroll to position [730, 0]
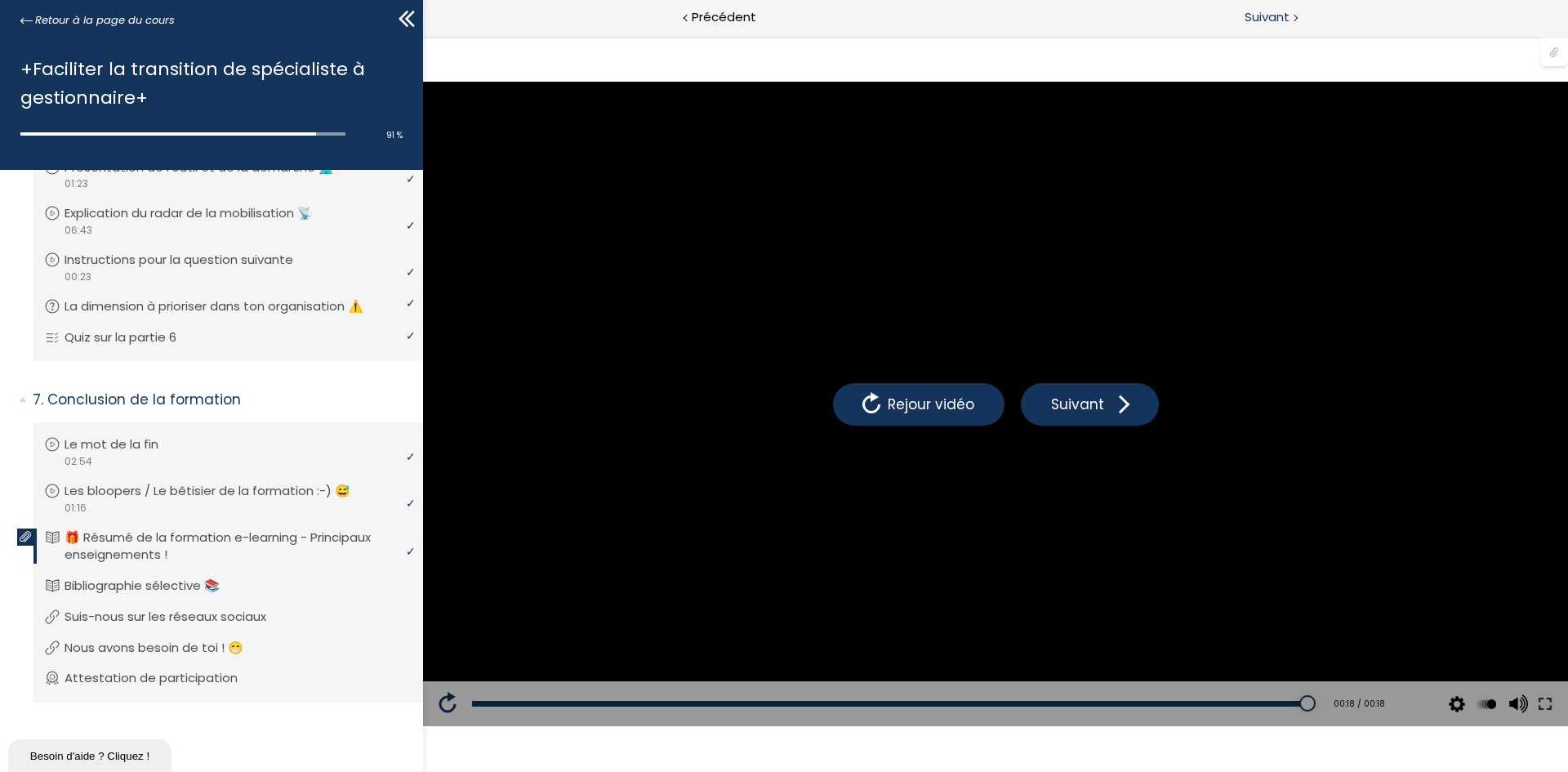
click at [1238, 3] on div "Suivant" at bounding box center [1281, 18] width 572 height 37
click at [1266, 11] on span "Suivant" at bounding box center [1267, 17] width 45 height 20
click at [1280, 7] on div "Suivant" at bounding box center [1281, 18] width 572 height 37
drag, startPoint x: 80, startPoint y: 18, endPoint x: 101, endPoint y: 29, distance: 23.7
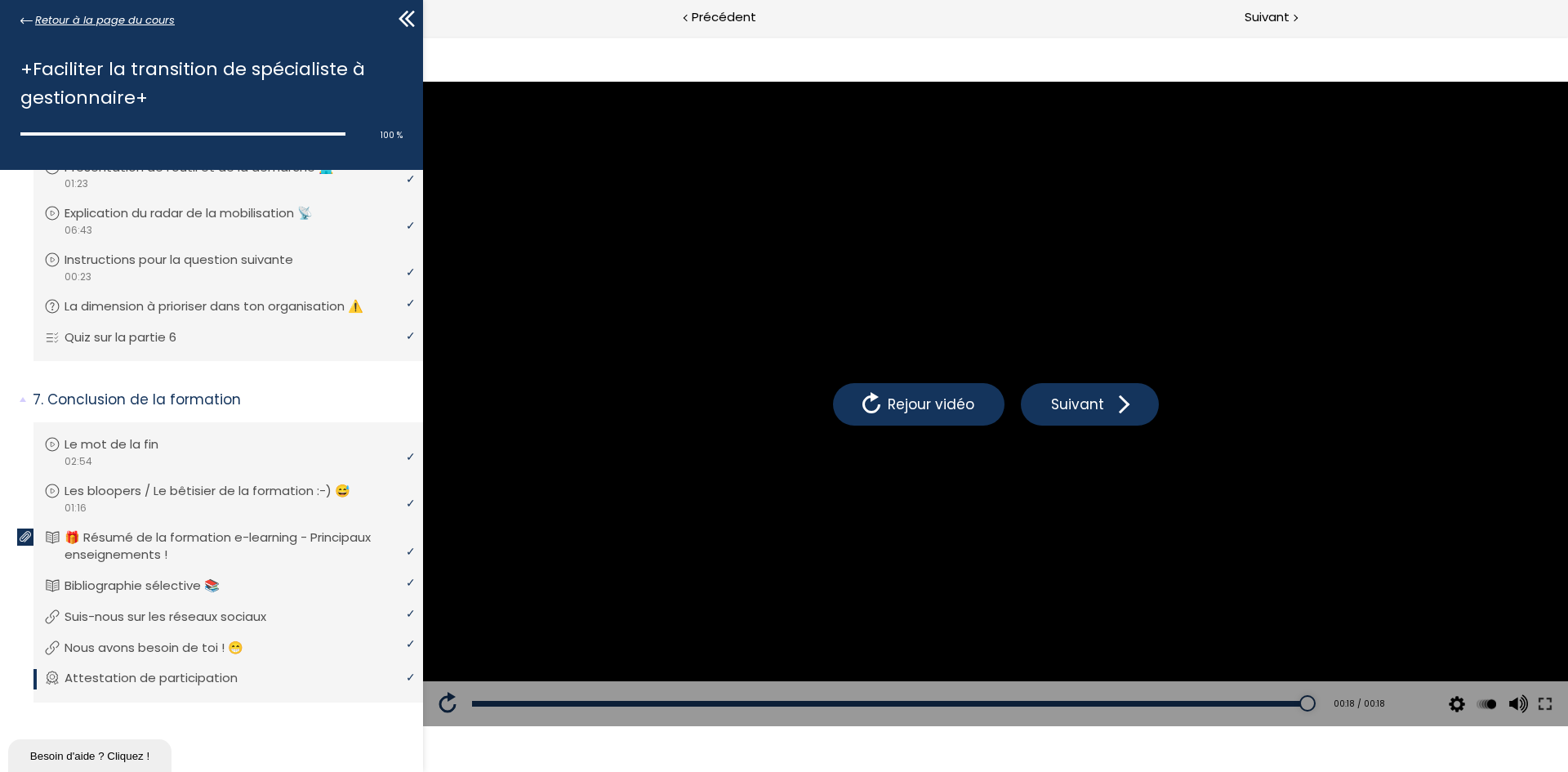
click at [80, 18] on span "Retour à la page du cours" at bounding box center [105, 20] width 139 height 18
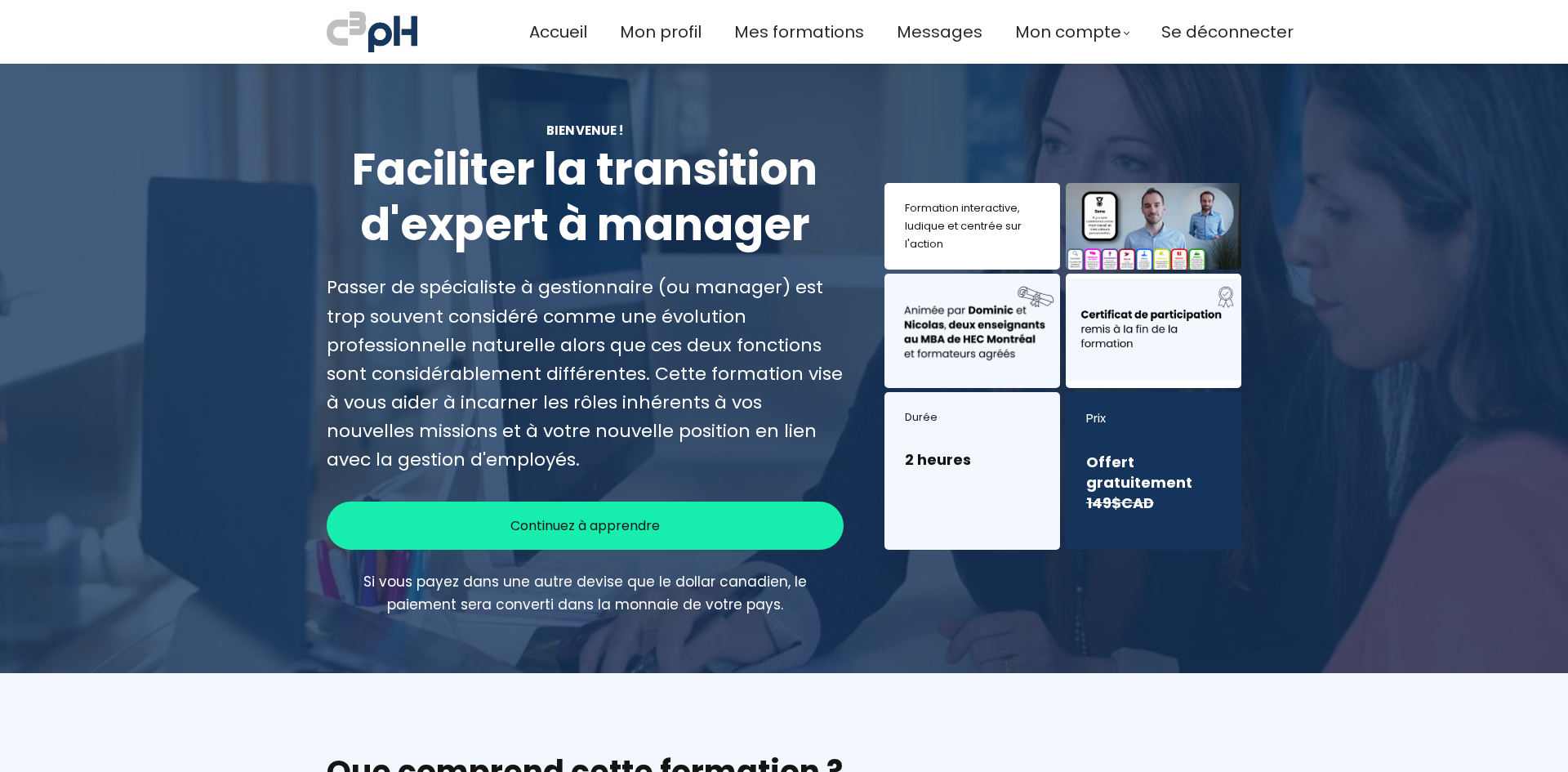
click at [767, 22] on span "Mes formations" at bounding box center [799, 33] width 130 height 27
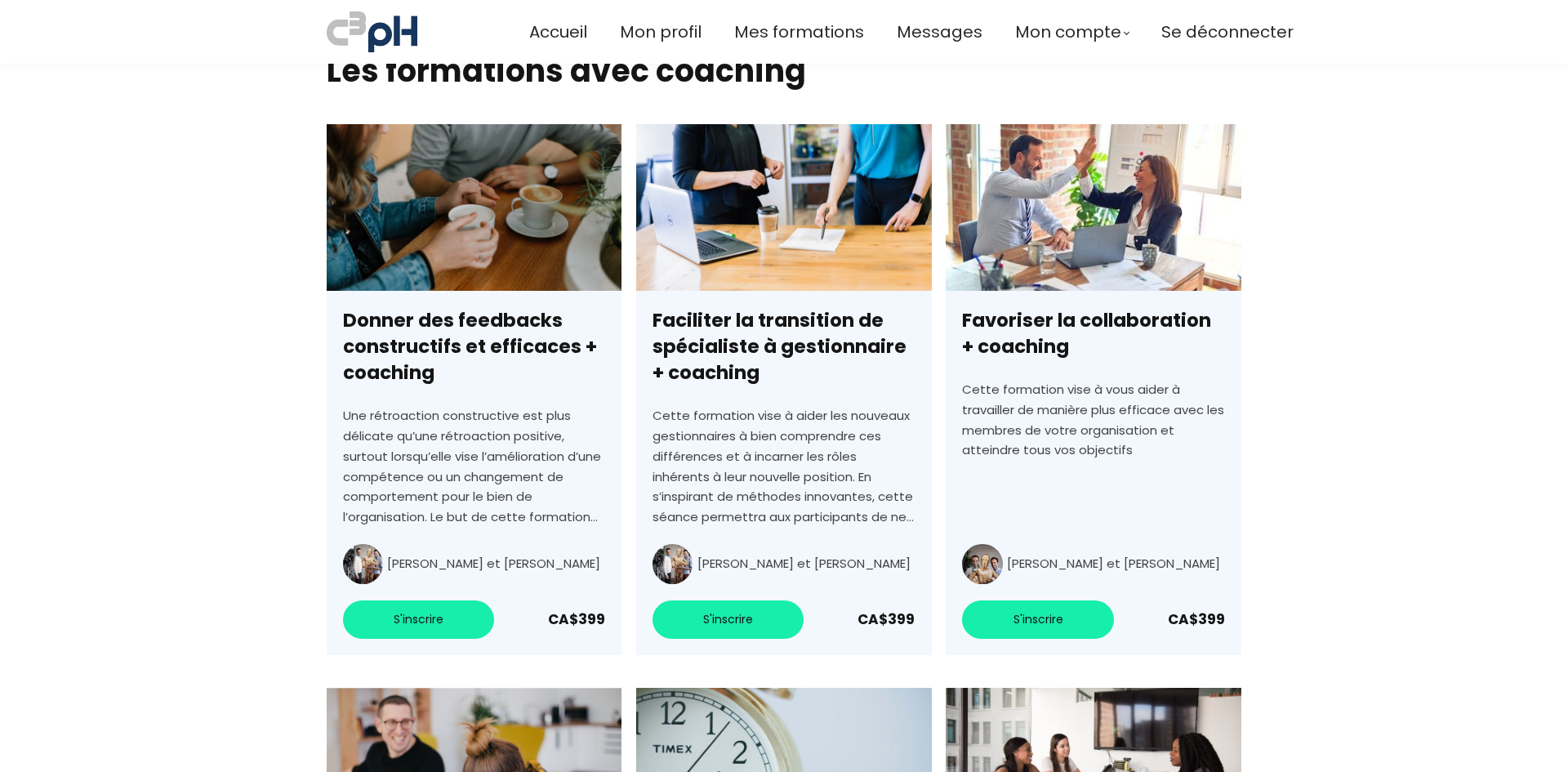
scroll to position [4246, 0]
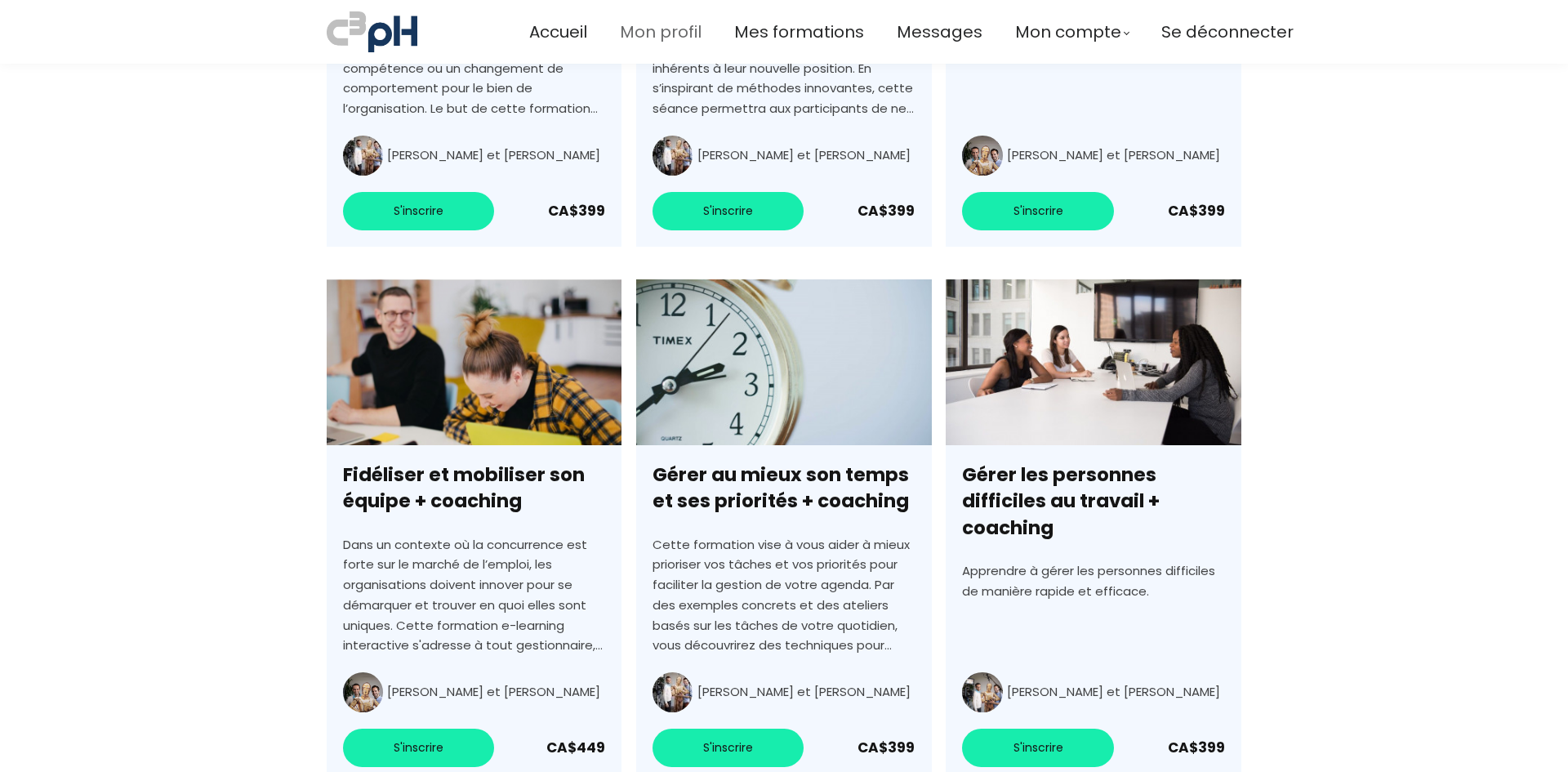
click at [643, 37] on span "Mon profil" at bounding box center [660, 33] width 82 height 27
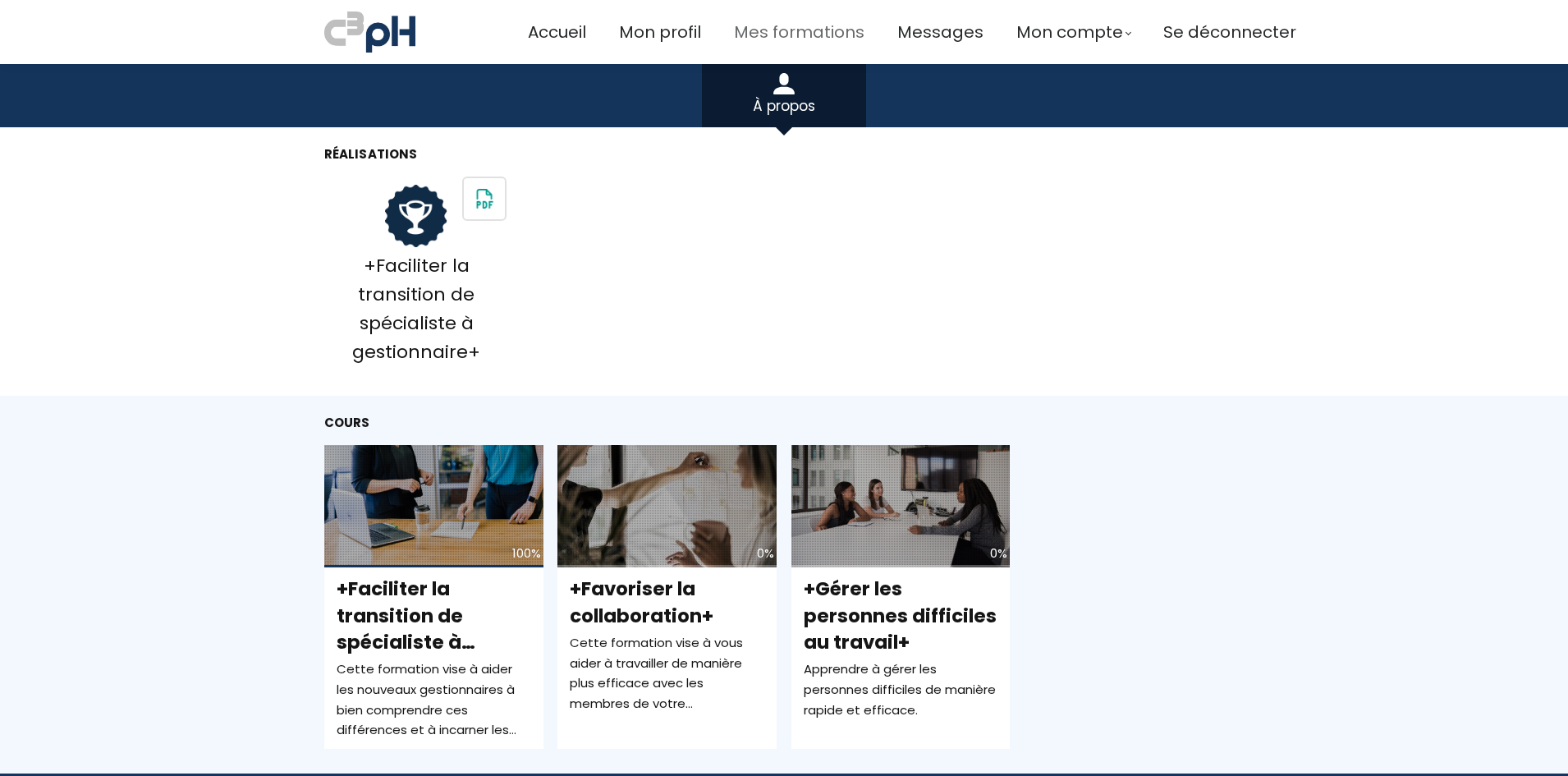
scroll to position [493, 0]
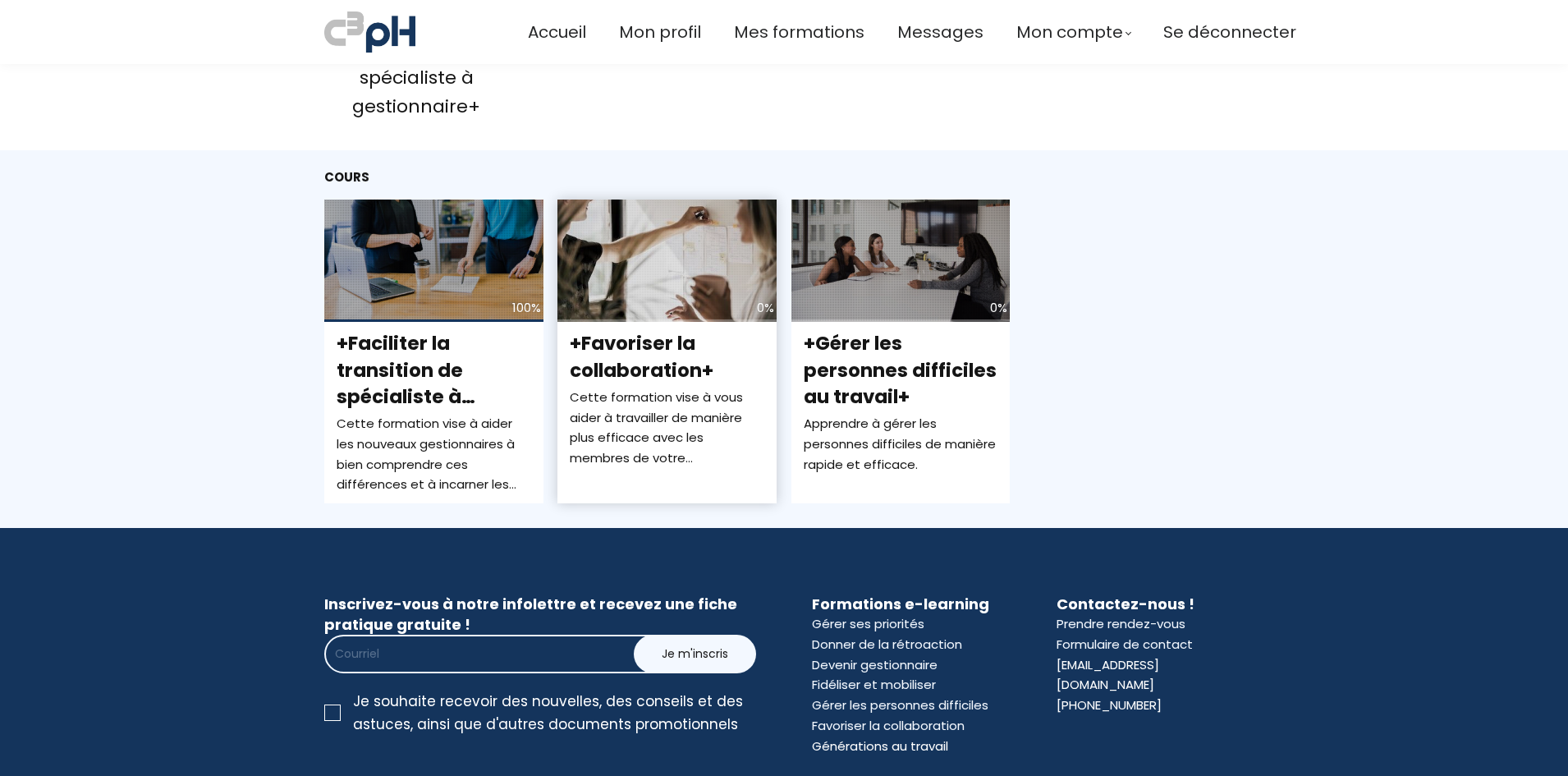
click at [682, 358] on span "+Favoriser la collaboration+" at bounding box center [642, 356] width 144 height 52
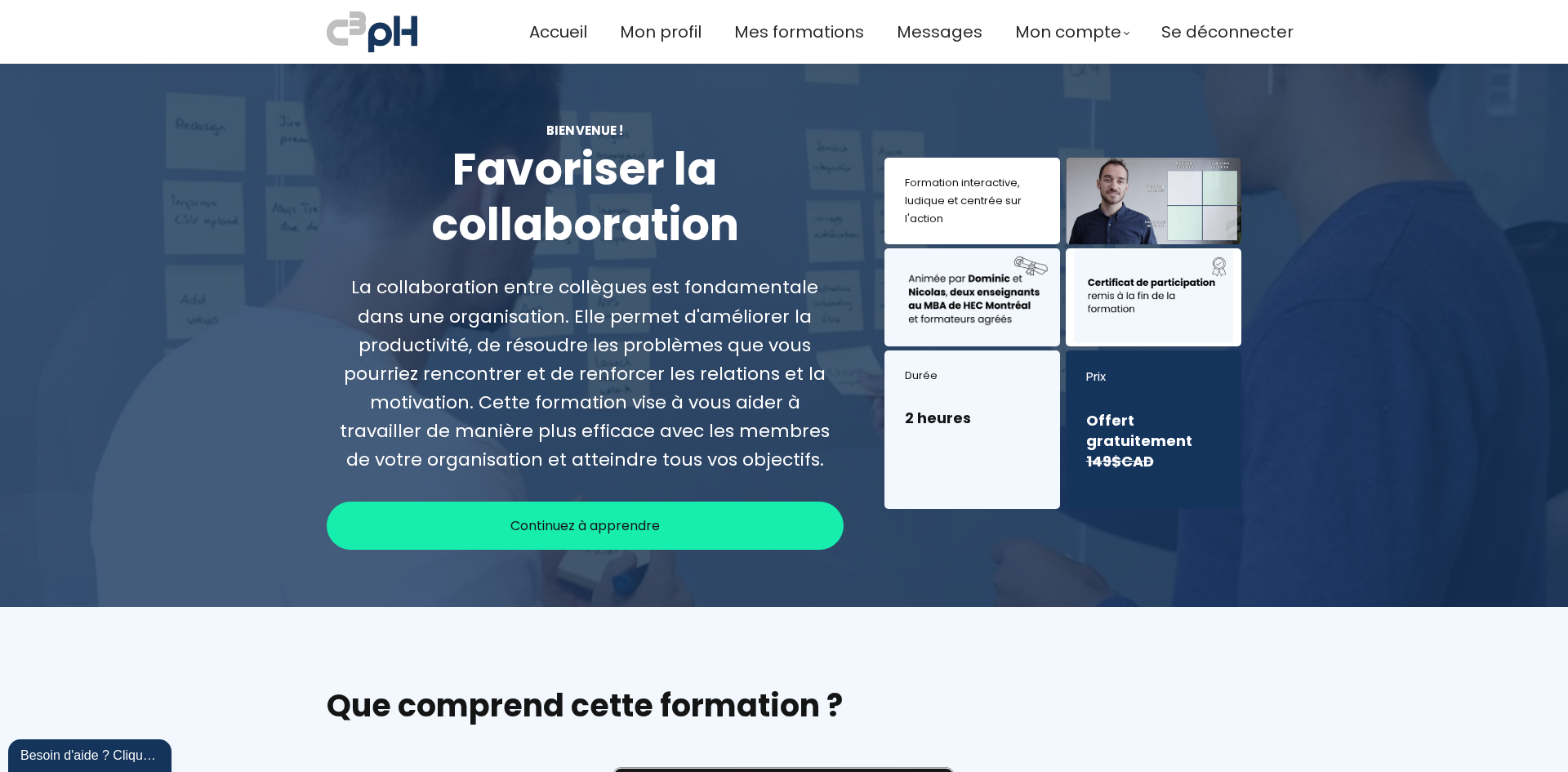
click at [591, 515] on span "Continuez à apprendre" at bounding box center [585, 525] width 149 height 20
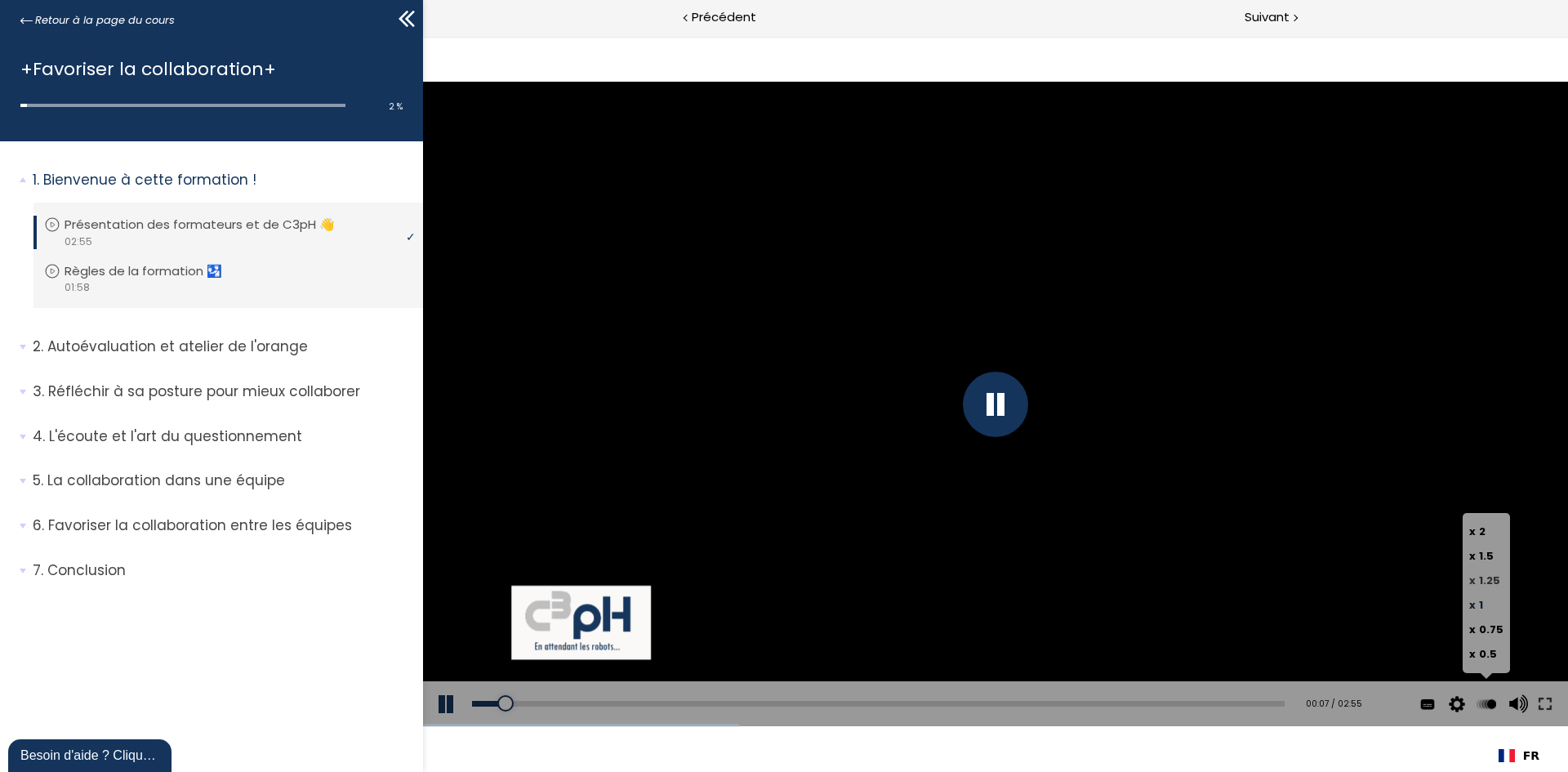
click at [1497, 582] on span "1.25" at bounding box center [1489, 580] width 21 height 15
click at [423, 36] on input "x 1.25" at bounding box center [423, 36] width 0 height 0
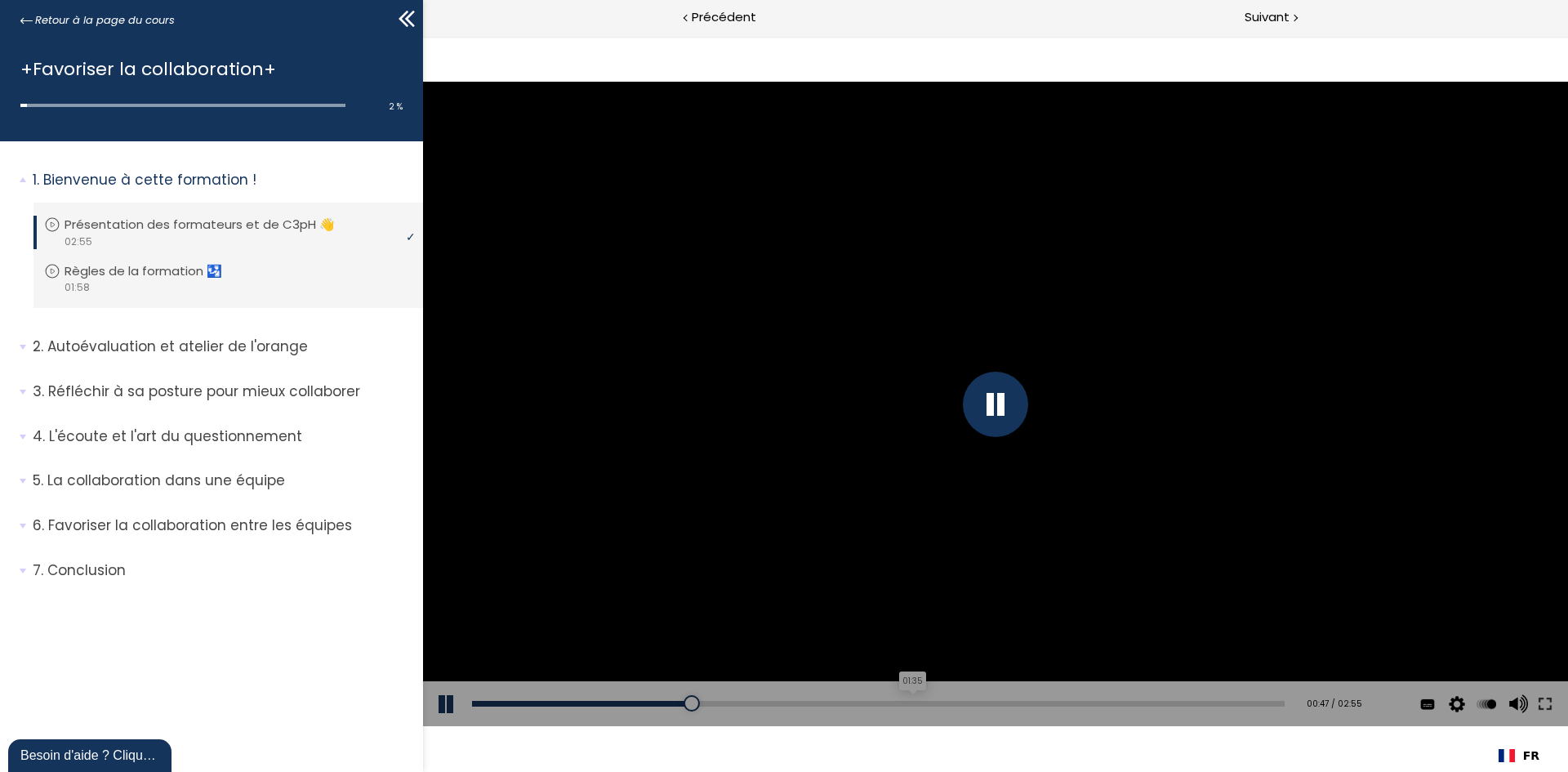
click at [903, 706] on div "01:35" at bounding box center [878, 704] width 812 height 6
click at [1158, 706] on div "01:35" at bounding box center [878, 704] width 812 height 6
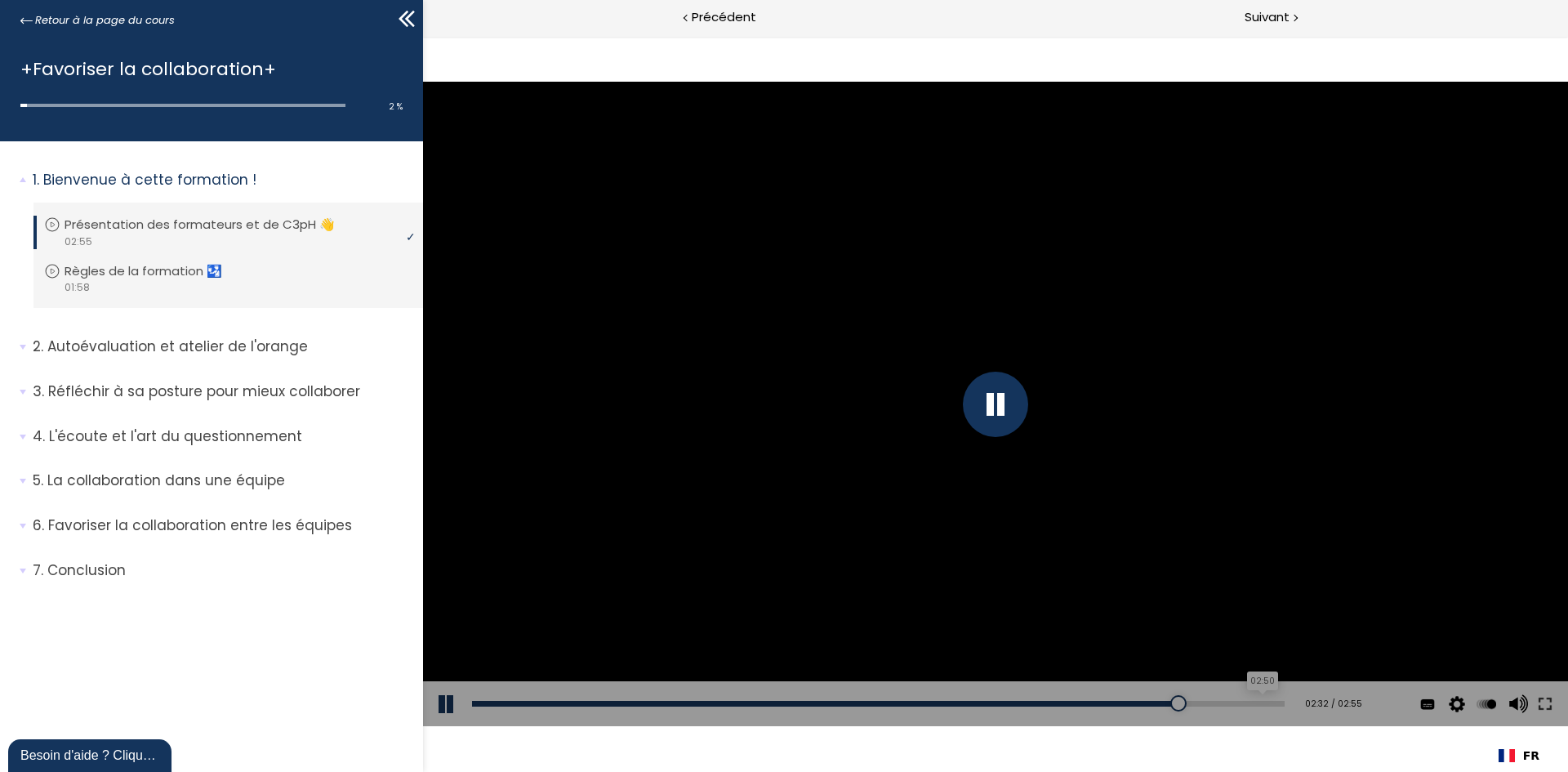
click at [1243, 702] on div "02:50" at bounding box center [878, 704] width 812 height 6
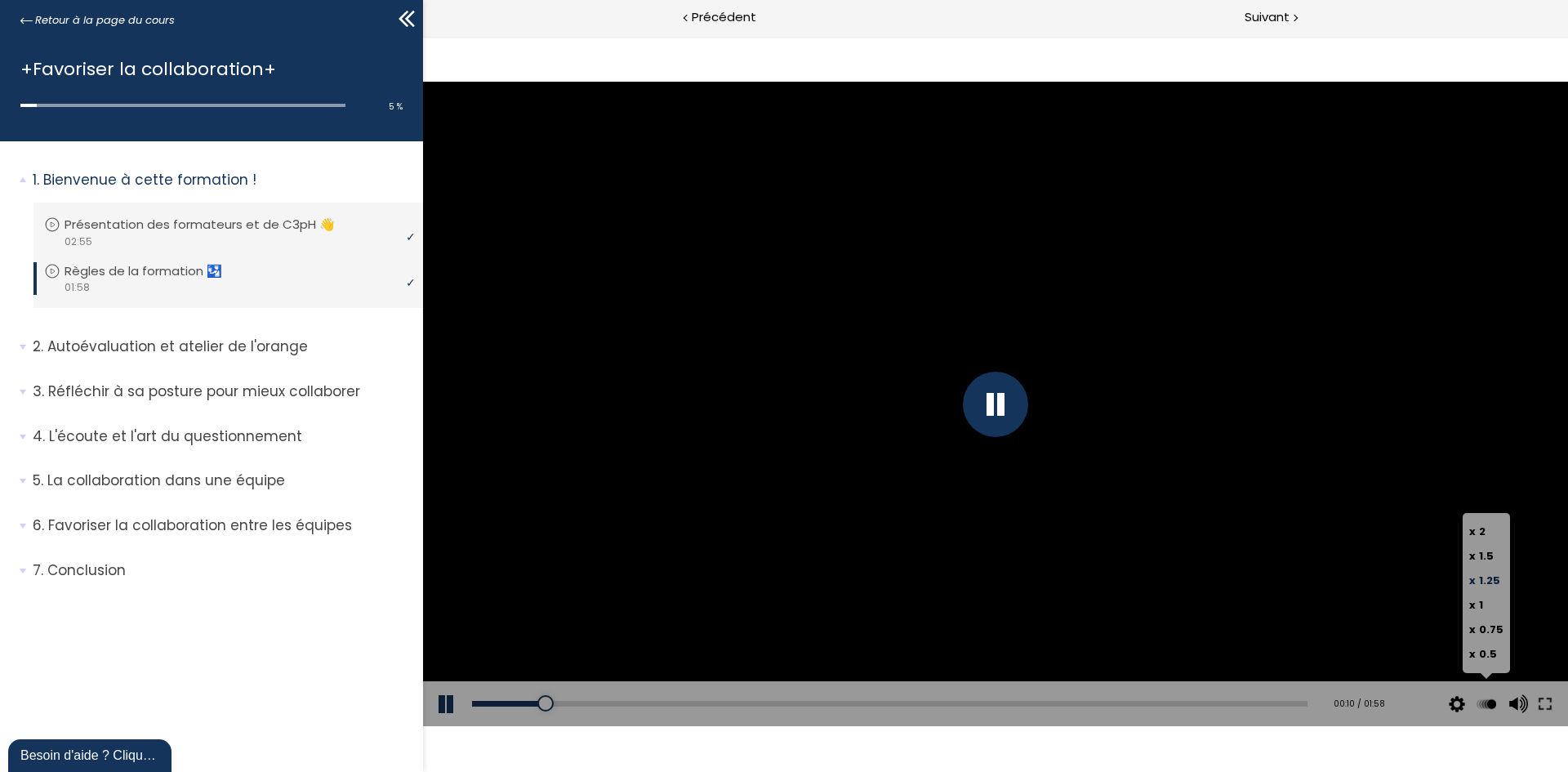
click at [1484, 581] on span "1.25" at bounding box center [1489, 580] width 21 height 15
click at [423, 36] on input "x 1.25" at bounding box center [423, 36] width 0 height 0
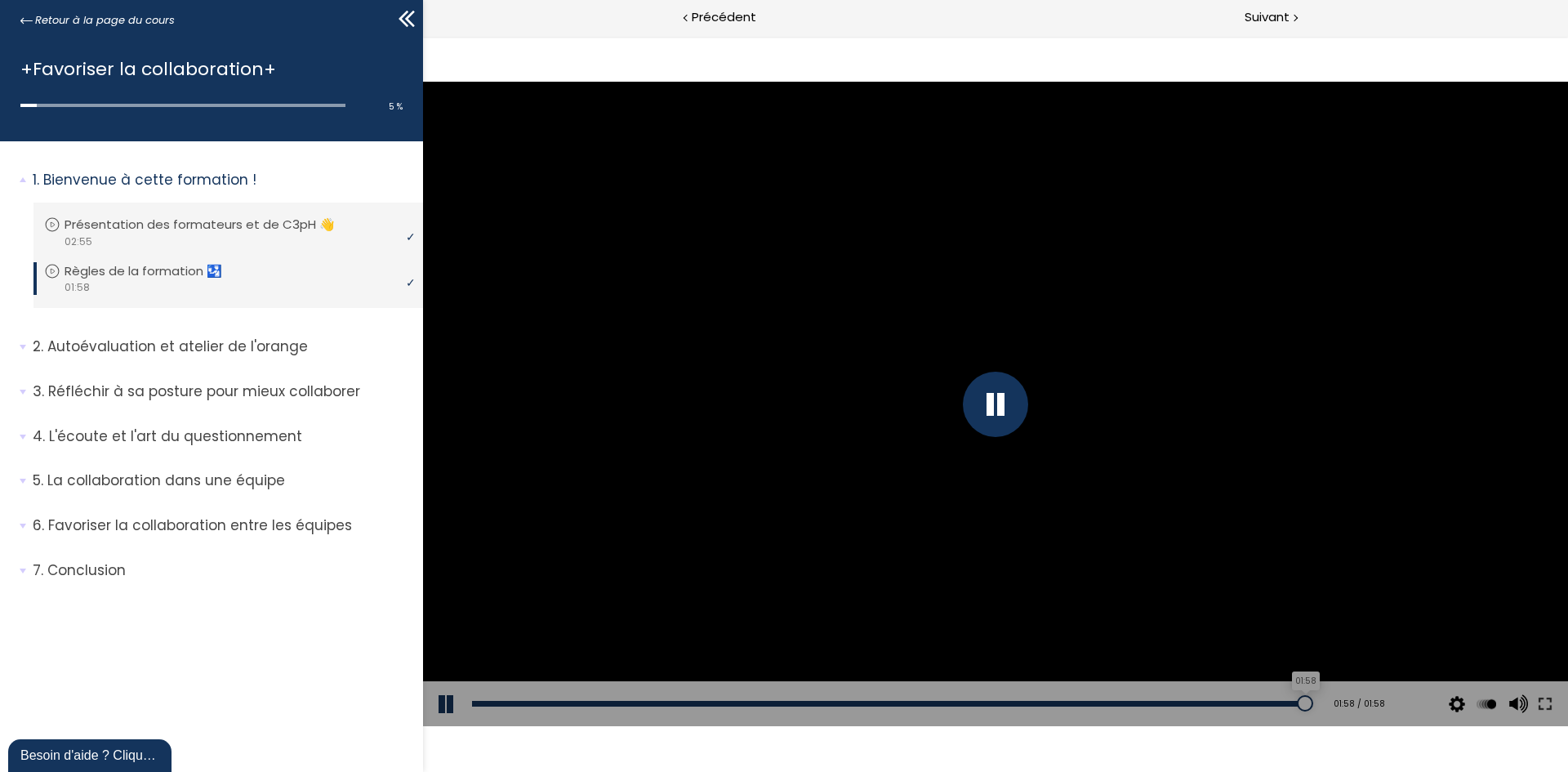
click at [1293, 703] on div "01:58" at bounding box center [889, 704] width 835 height 6
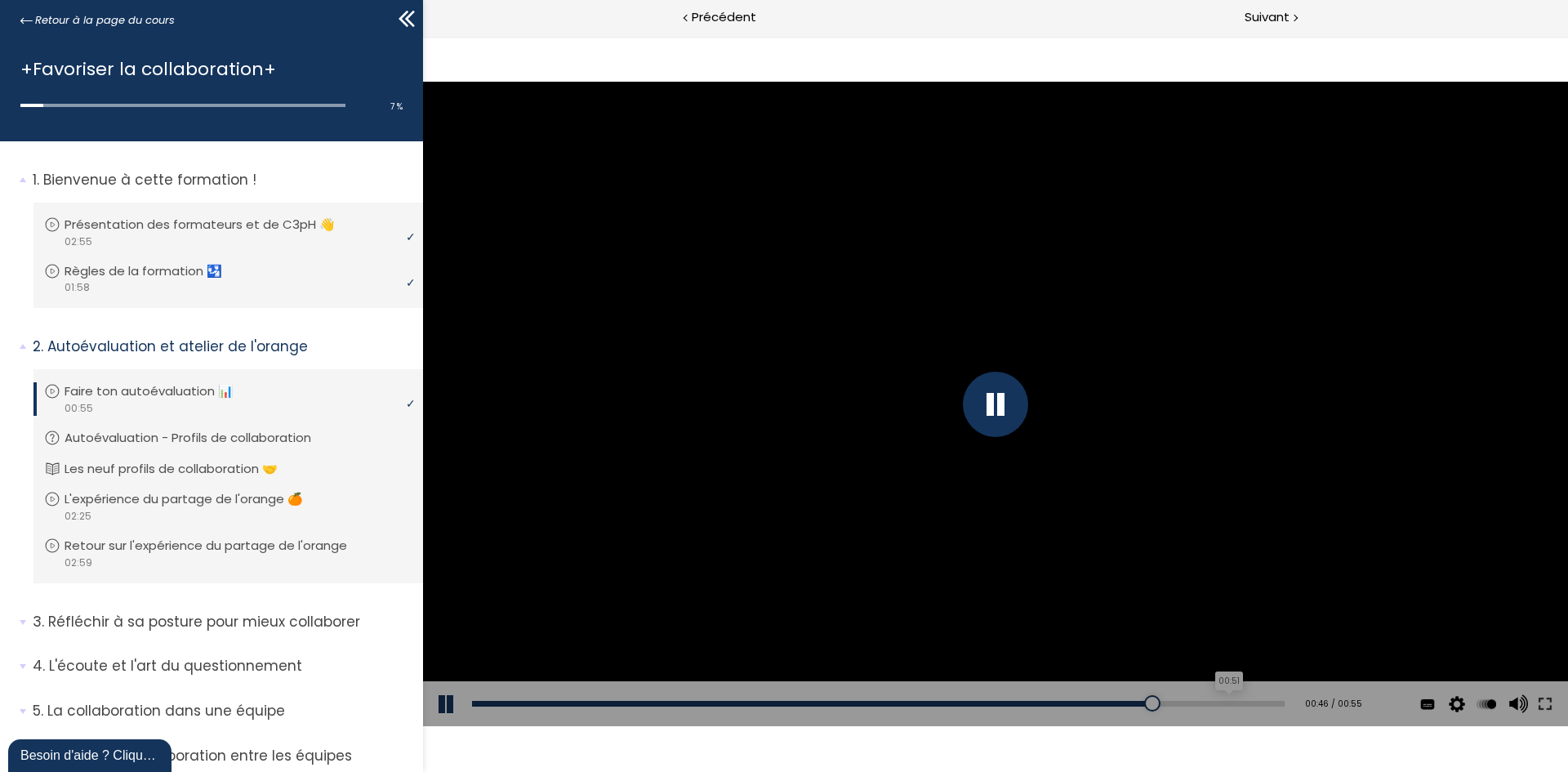
click at [1211, 703] on div "00:51" at bounding box center [878, 704] width 812 height 6
click at [1249, 704] on div "00:54" at bounding box center [878, 704] width 812 height 6
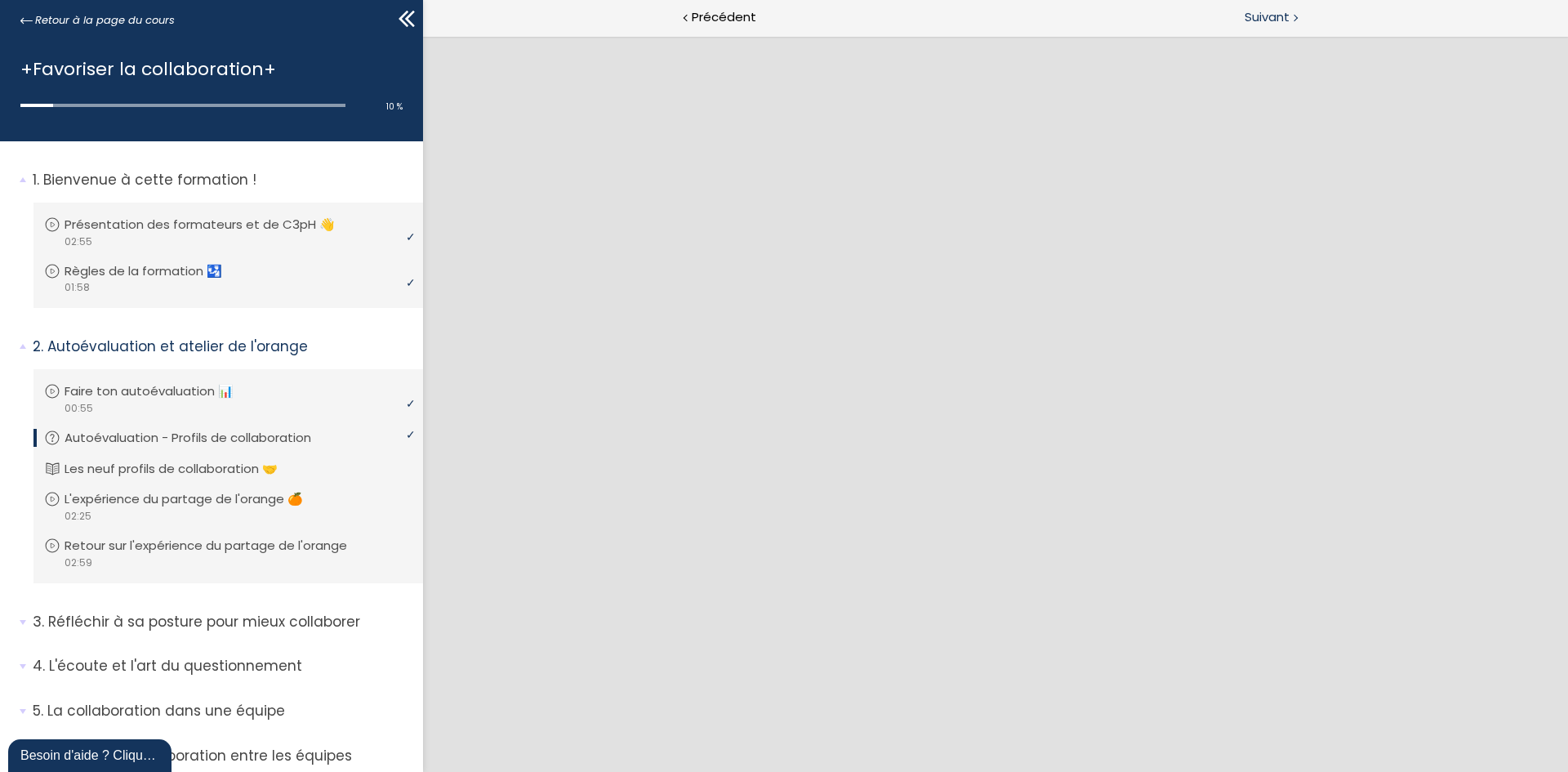
click at [1286, 18] on span "Suivant" at bounding box center [1267, 17] width 45 height 20
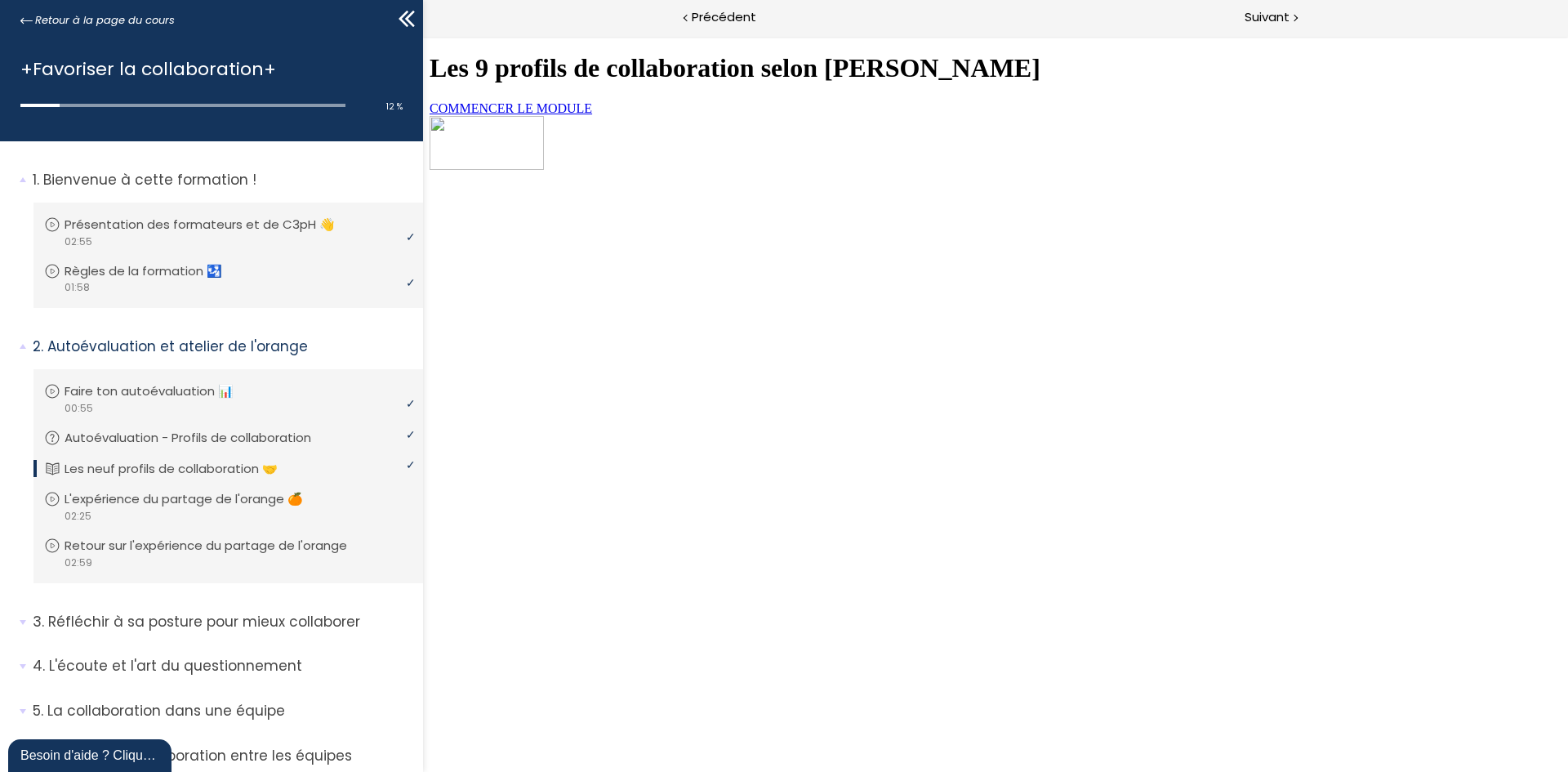
click at [592, 115] on link "COMMENCER LE MODULE" at bounding box center [510, 108] width 162 height 13
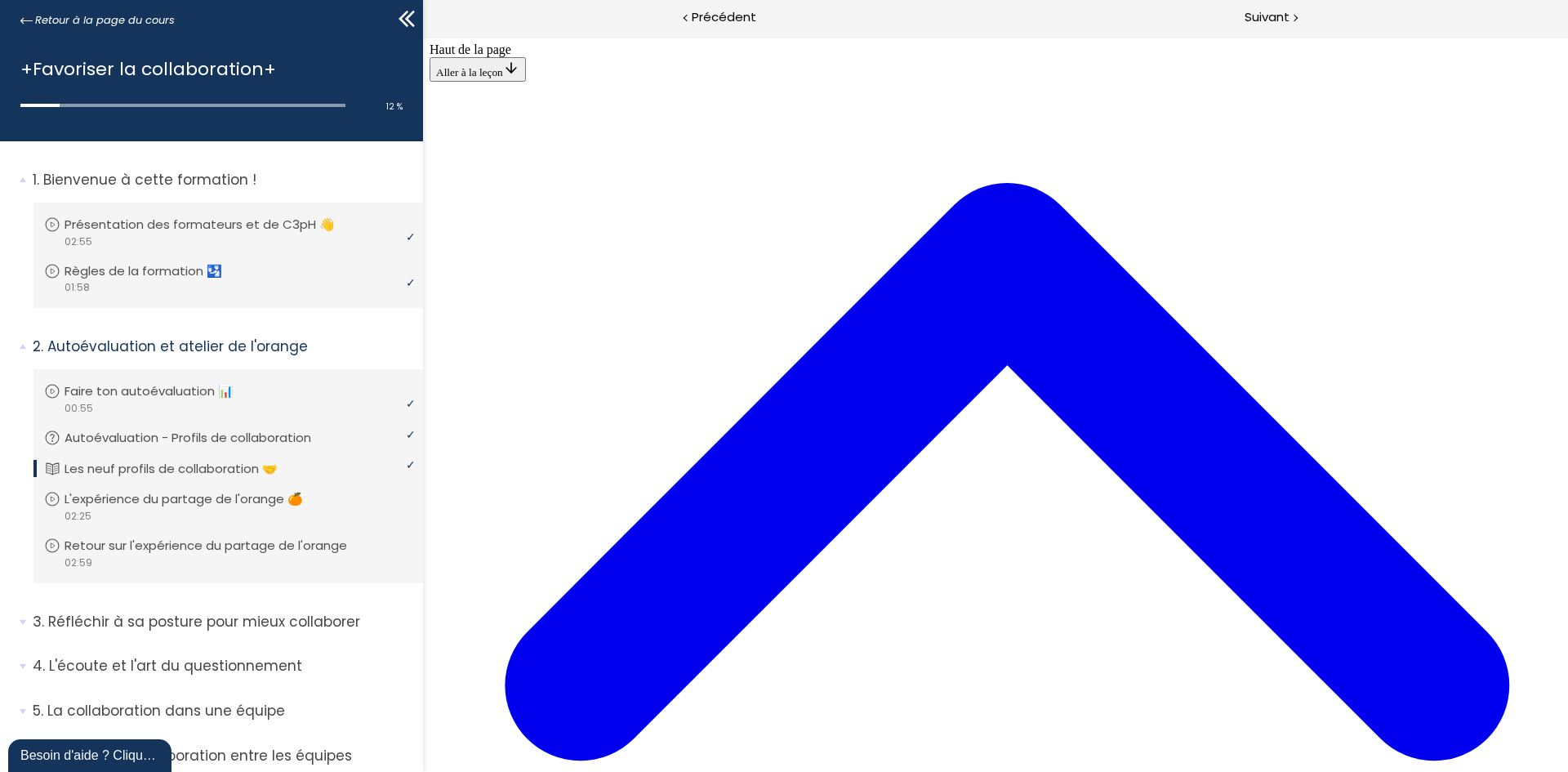
scroll to position [51, 0]
drag, startPoint x: 1257, startPoint y: 24, endPoint x: 810, endPoint y: 60, distance: 448.4
click at [1257, 24] on span "Suivant" at bounding box center [1267, 17] width 45 height 20
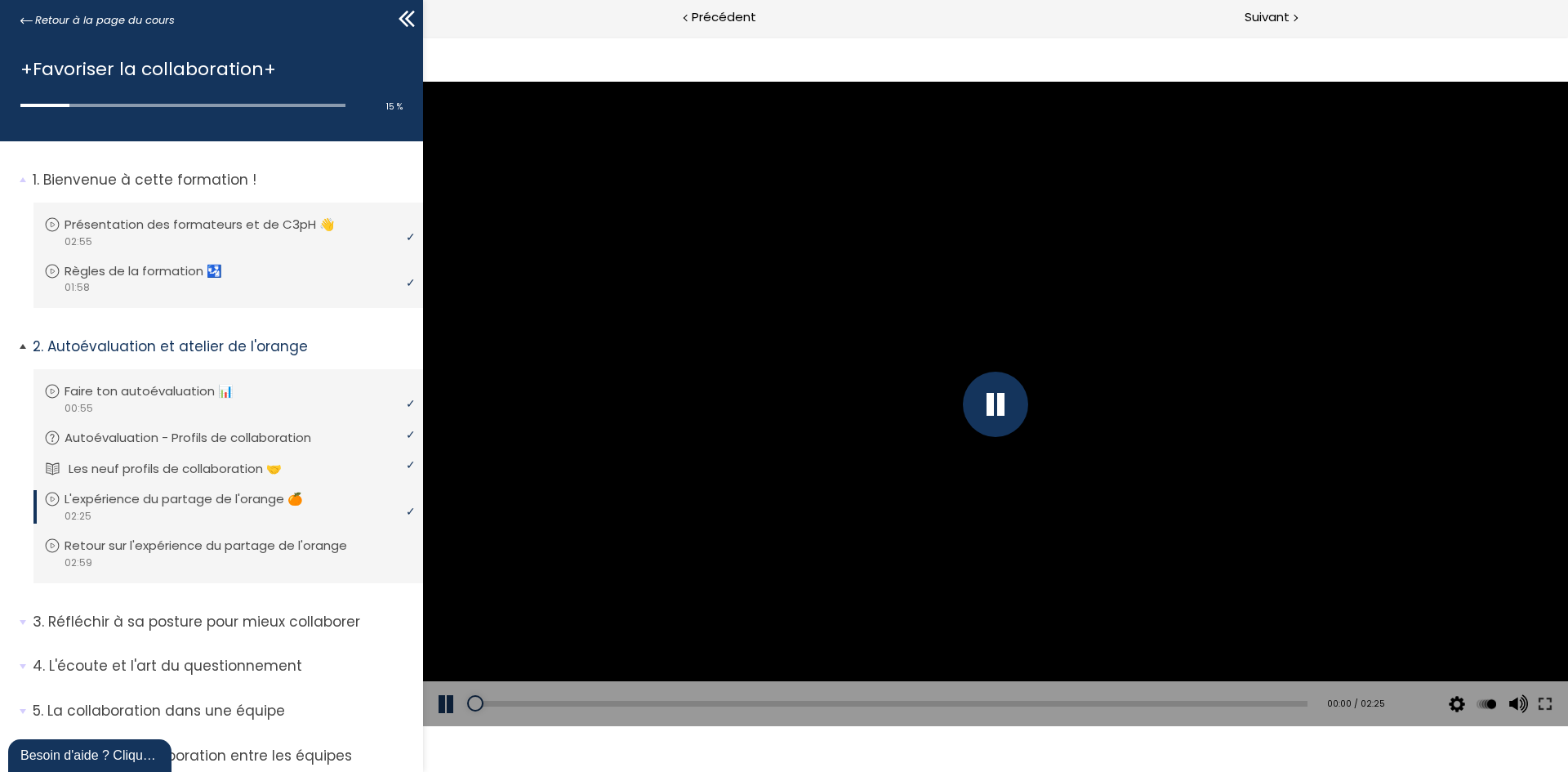
click at [235, 463] on p "Les neuf profils de collaboration 🤝" at bounding box center [187, 468] width 237 height 18
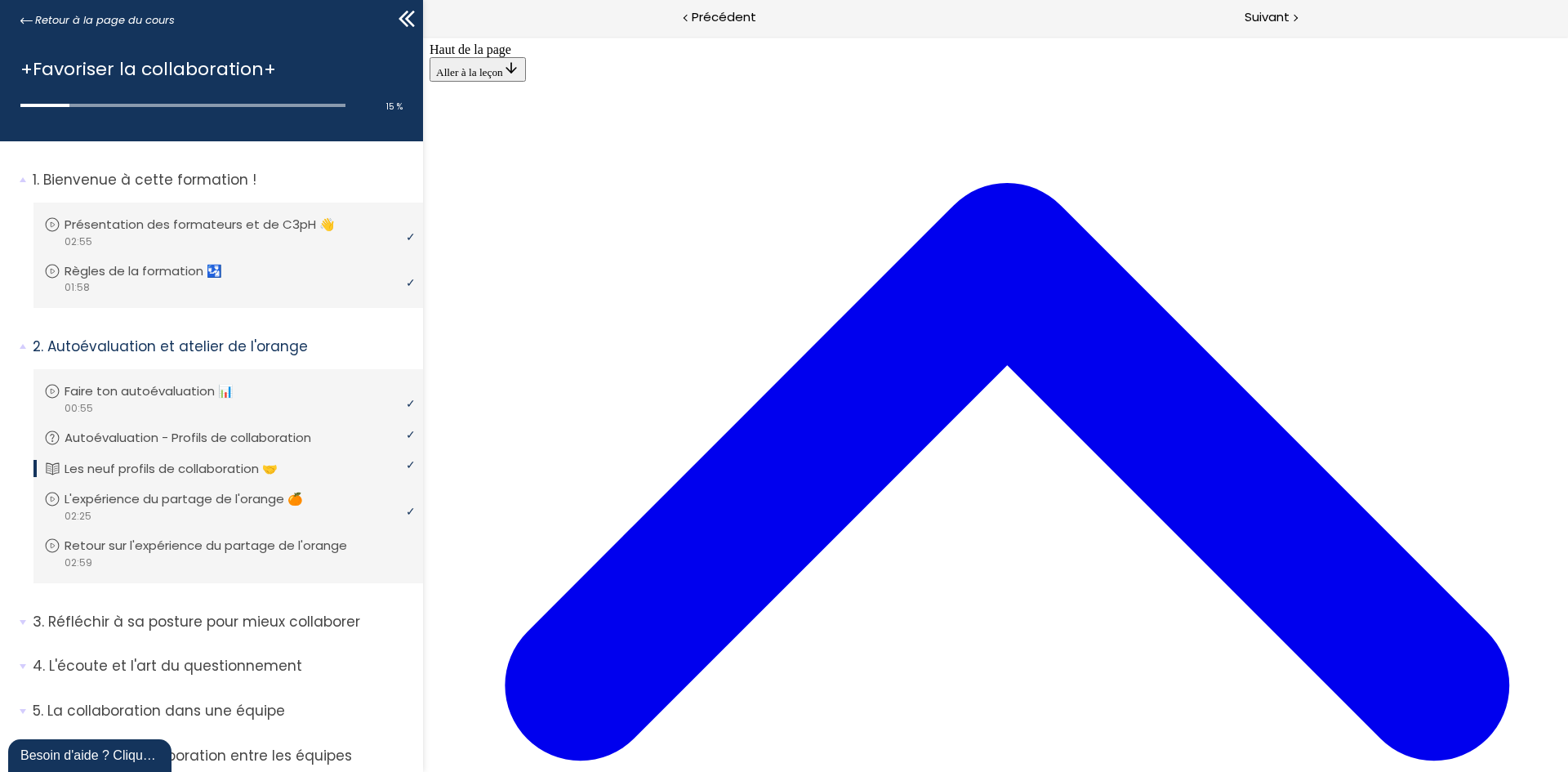
scroll to position [3626, 0]
drag, startPoint x: 1229, startPoint y: 205, endPoint x: 1207, endPoint y: 192, distance: 25.6
drag, startPoint x: 784, startPoint y: 156, endPoint x: 1278, endPoint y: 20, distance: 512.4
click at [1278, 20] on span "Suivant" at bounding box center [1267, 17] width 45 height 20
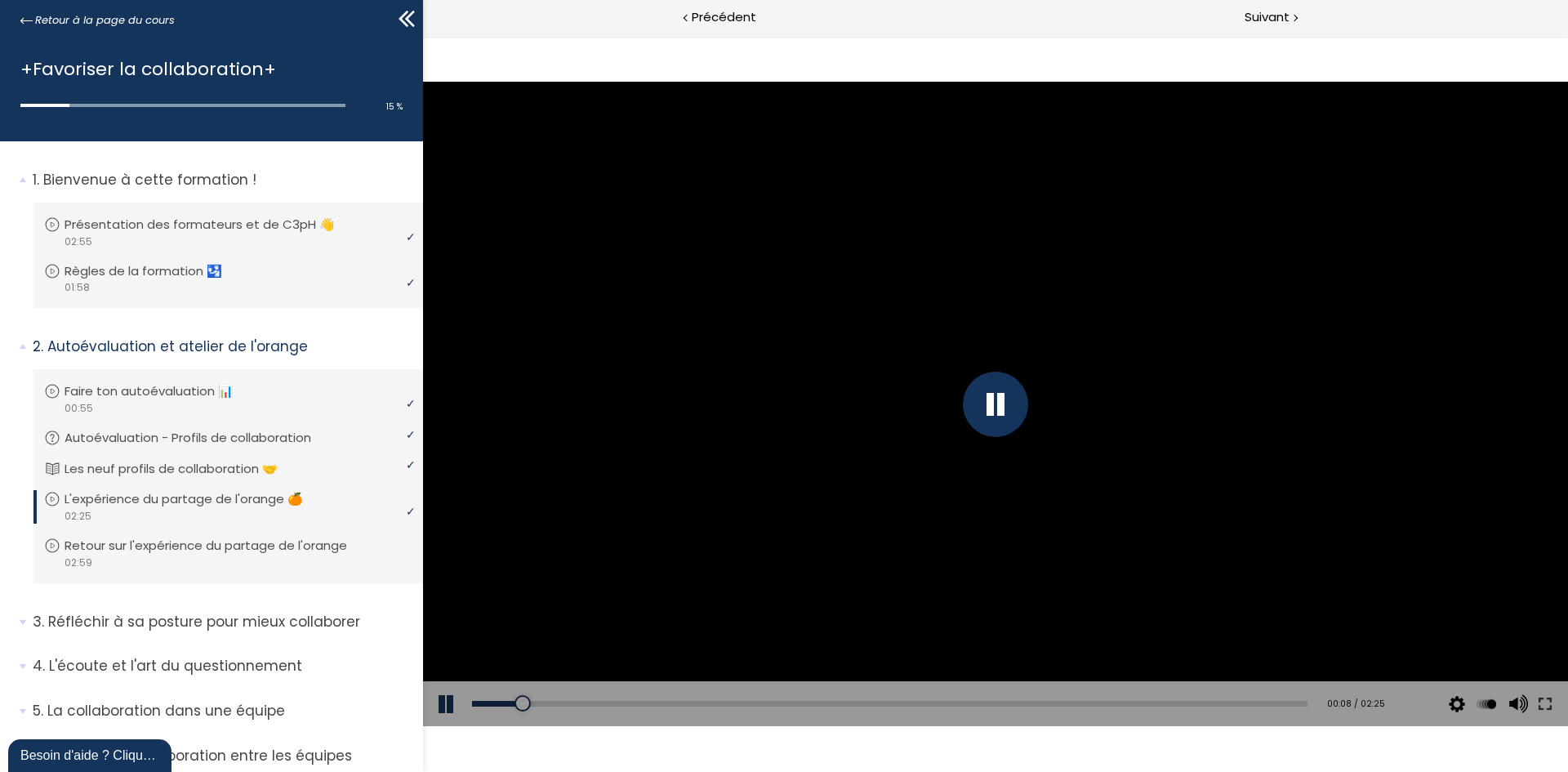
click at [1478, 581] on span "x 1.25" at bounding box center [1484, 580] width 31 height 15
click at [423, 36] on input "x 1.25" at bounding box center [423, 36] width 0 height 0
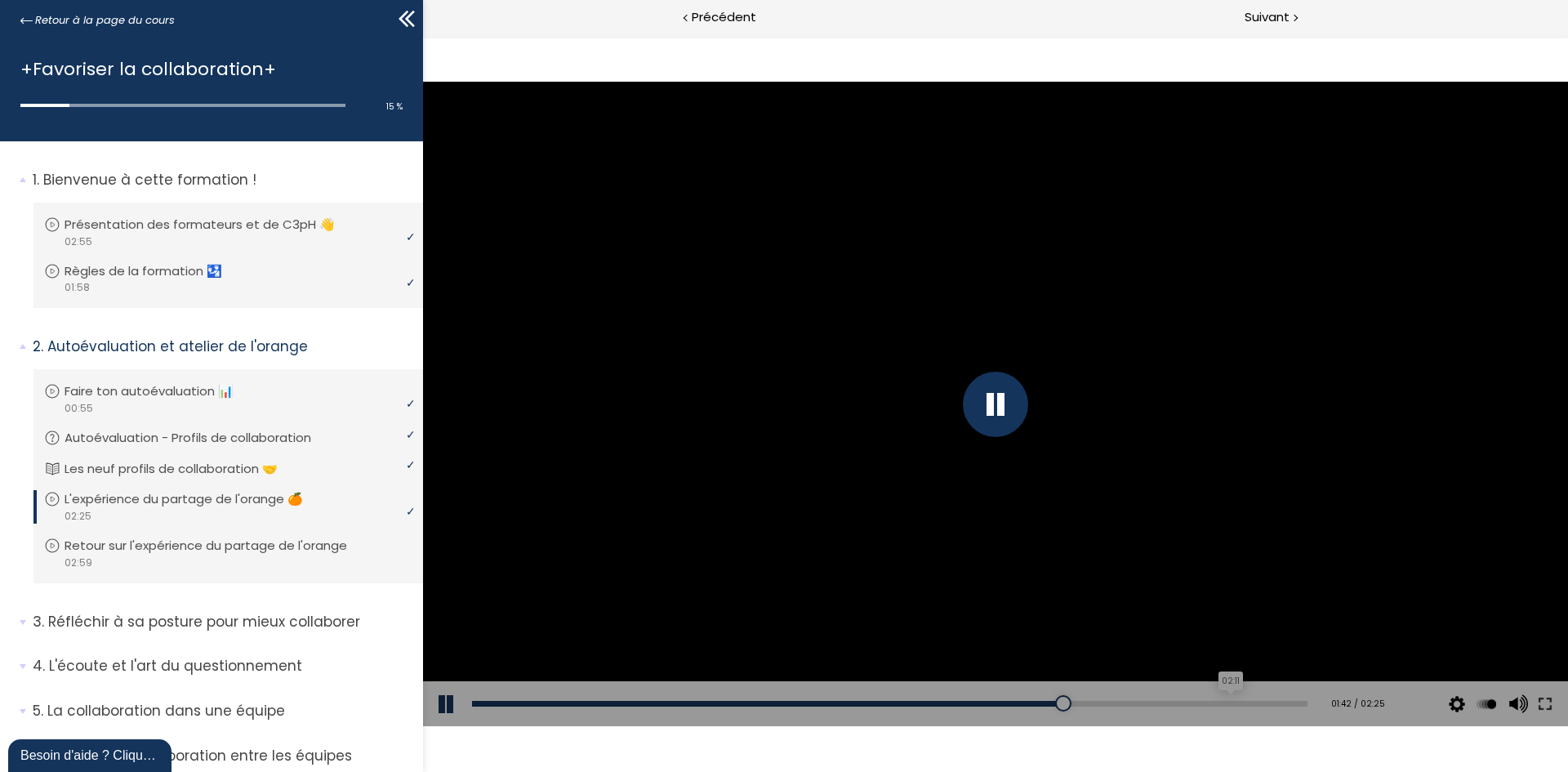
drag, startPoint x: 1144, startPoint y: 699, endPoint x: 1158, endPoint y: 703, distance: 14.6
click at [1144, 699] on div "Add chapter 02:11" at bounding box center [889, 704] width 835 height 46
click at [1175, 706] on div "02:04" at bounding box center [889, 704] width 835 height 6
click at [1268, 706] on div "02:20" at bounding box center [889, 704] width 835 height 6
click at [1014, 400] on div at bounding box center [995, 404] width 65 height 65
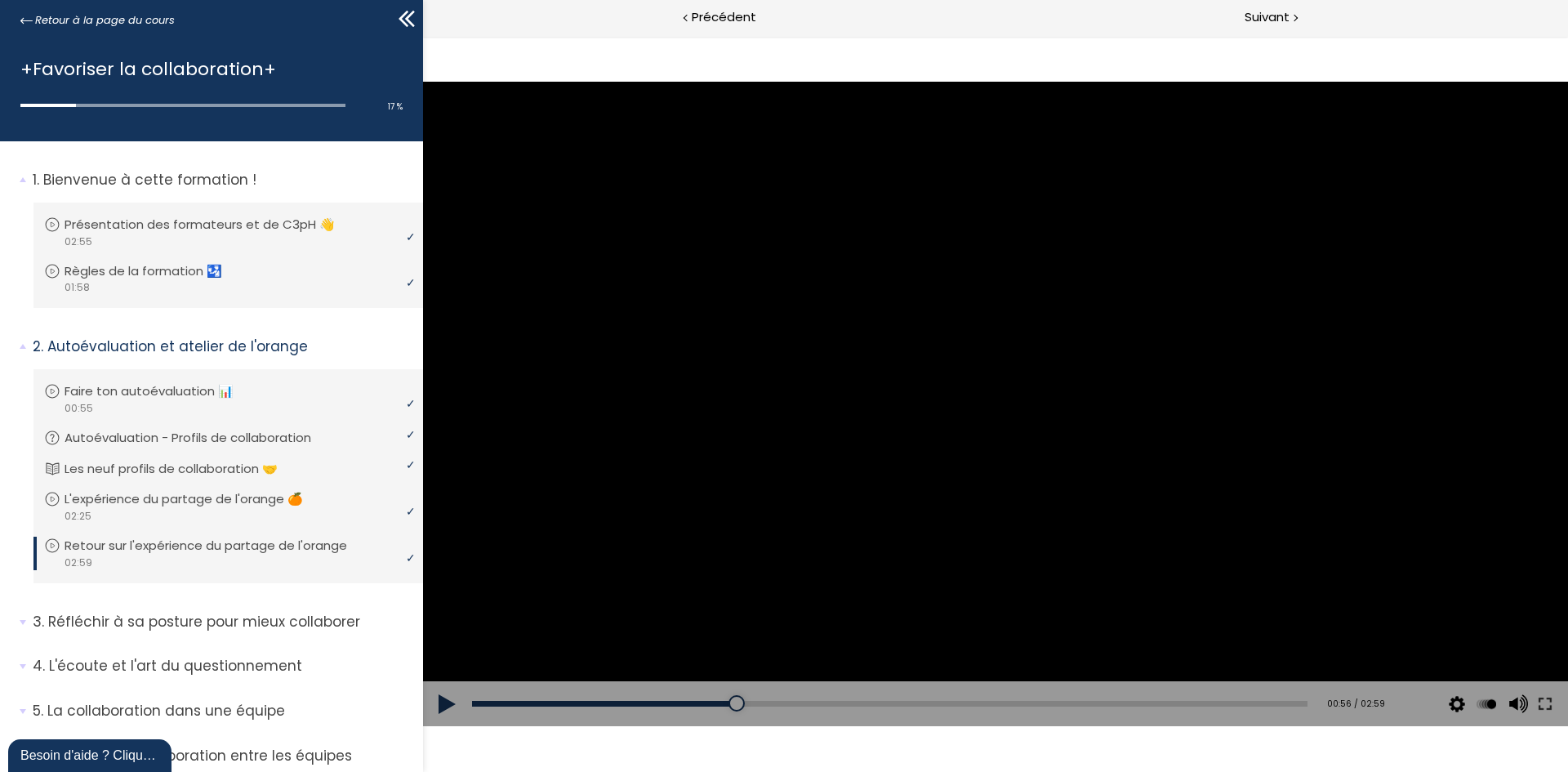
click at [436, 716] on button at bounding box center [447, 704] width 49 height 46
click at [442, 691] on button at bounding box center [447, 704] width 49 height 46
click at [442, 696] on button at bounding box center [447, 704] width 49 height 46
click at [809, 703] on div "01:13" at bounding box center [889, 704] width 835 height 6
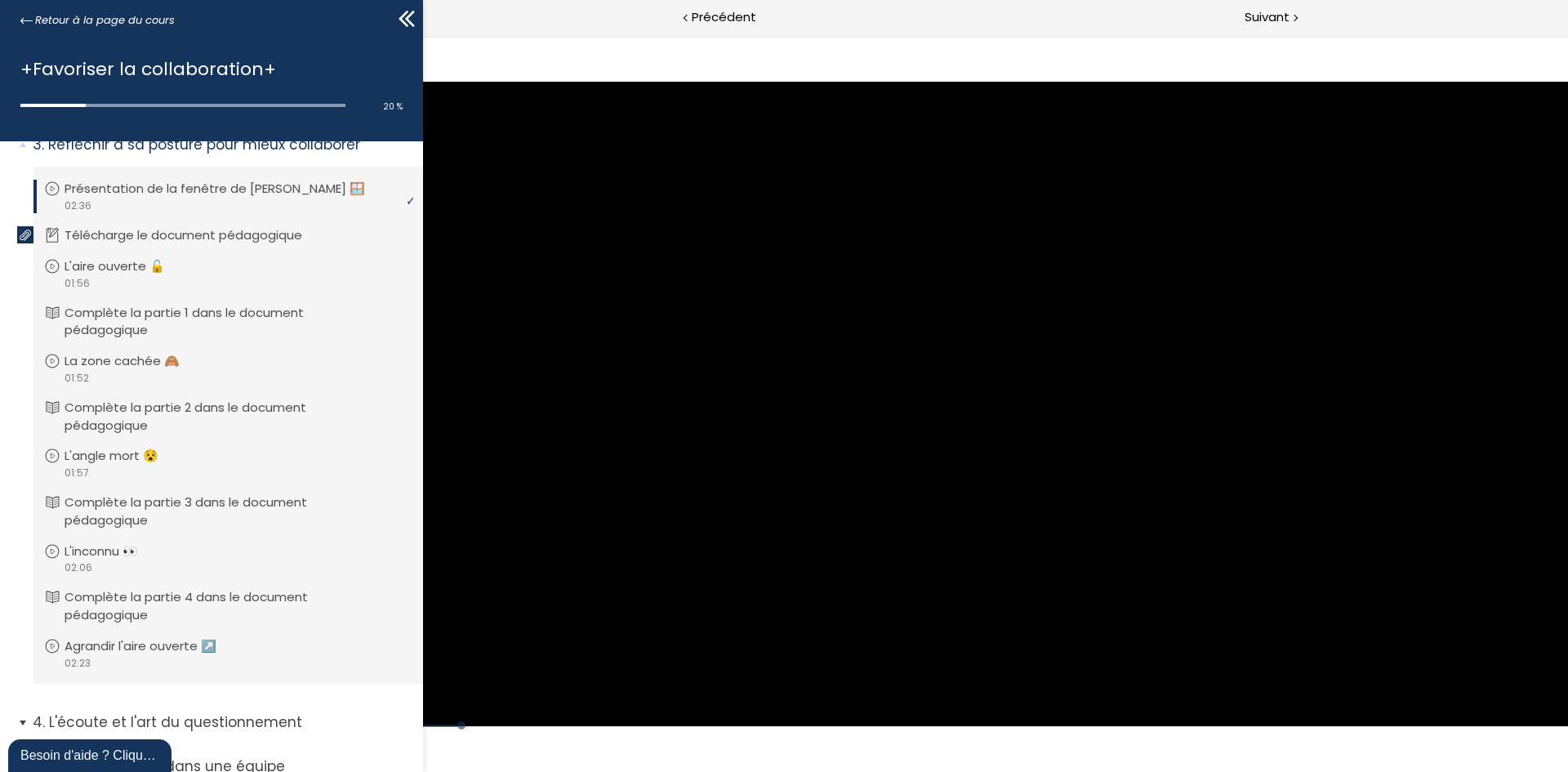
scroll to position [473, 0]
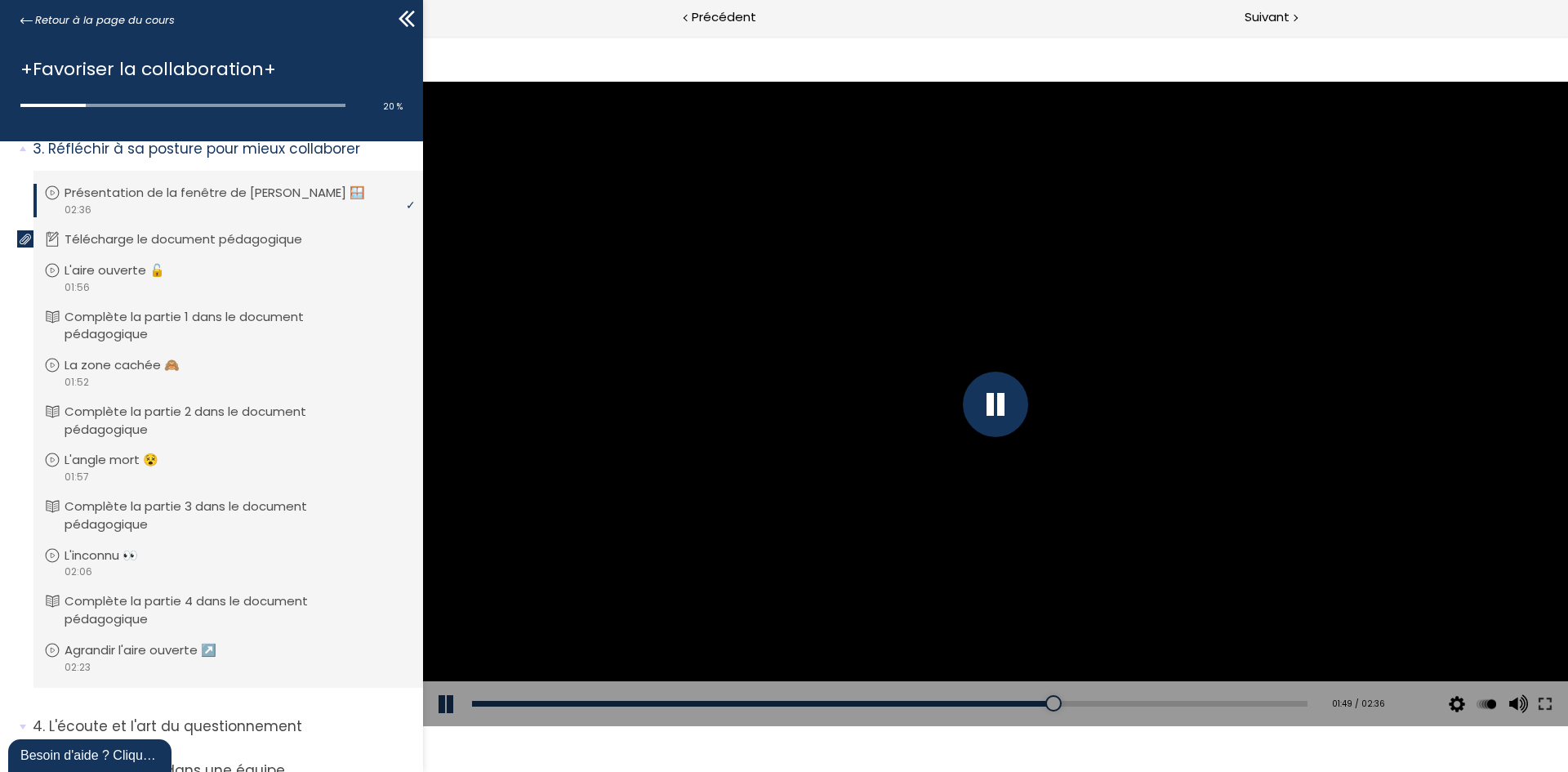
click at [830, 710] on div "Add chapter 01:00" at bounding box center [889, 704] width 835 height 46
click at [793, 702] on div "01:01" at bounding box center [889, 704] width 835 height 6
click at [1101, 705] on div "01:59" at bounding box center [889, 704] width 835 height 6
click at [1160, 701] on div "02:10" at bounding box center [889, 704] width 835 height 6
click at [1221, 701] on div "02:22" at bounding box center [889, 704] width 835 height 6
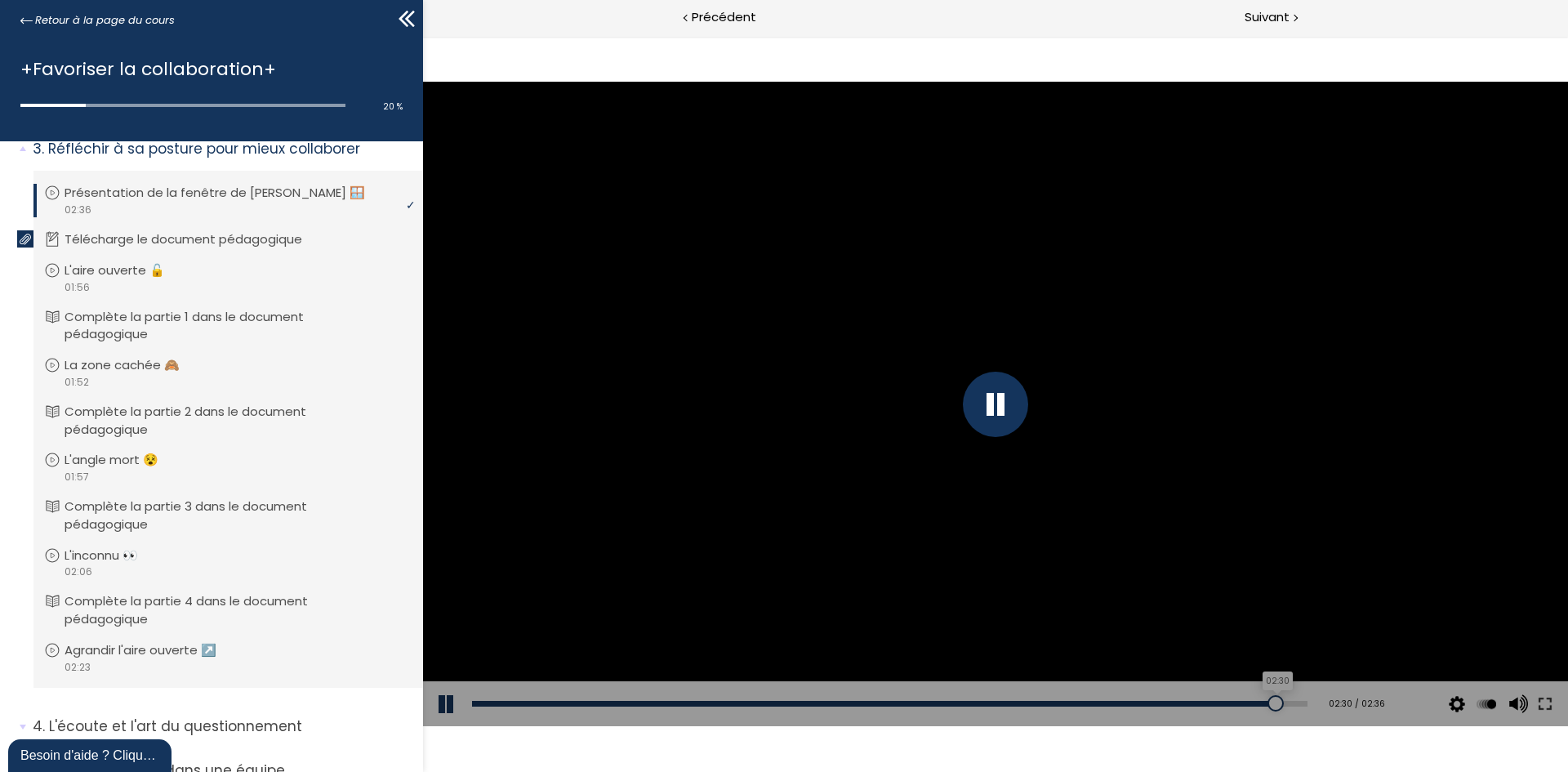
click at [1263, 701] on div "02:30" at bounding box center [889, 704] width 835 height 6
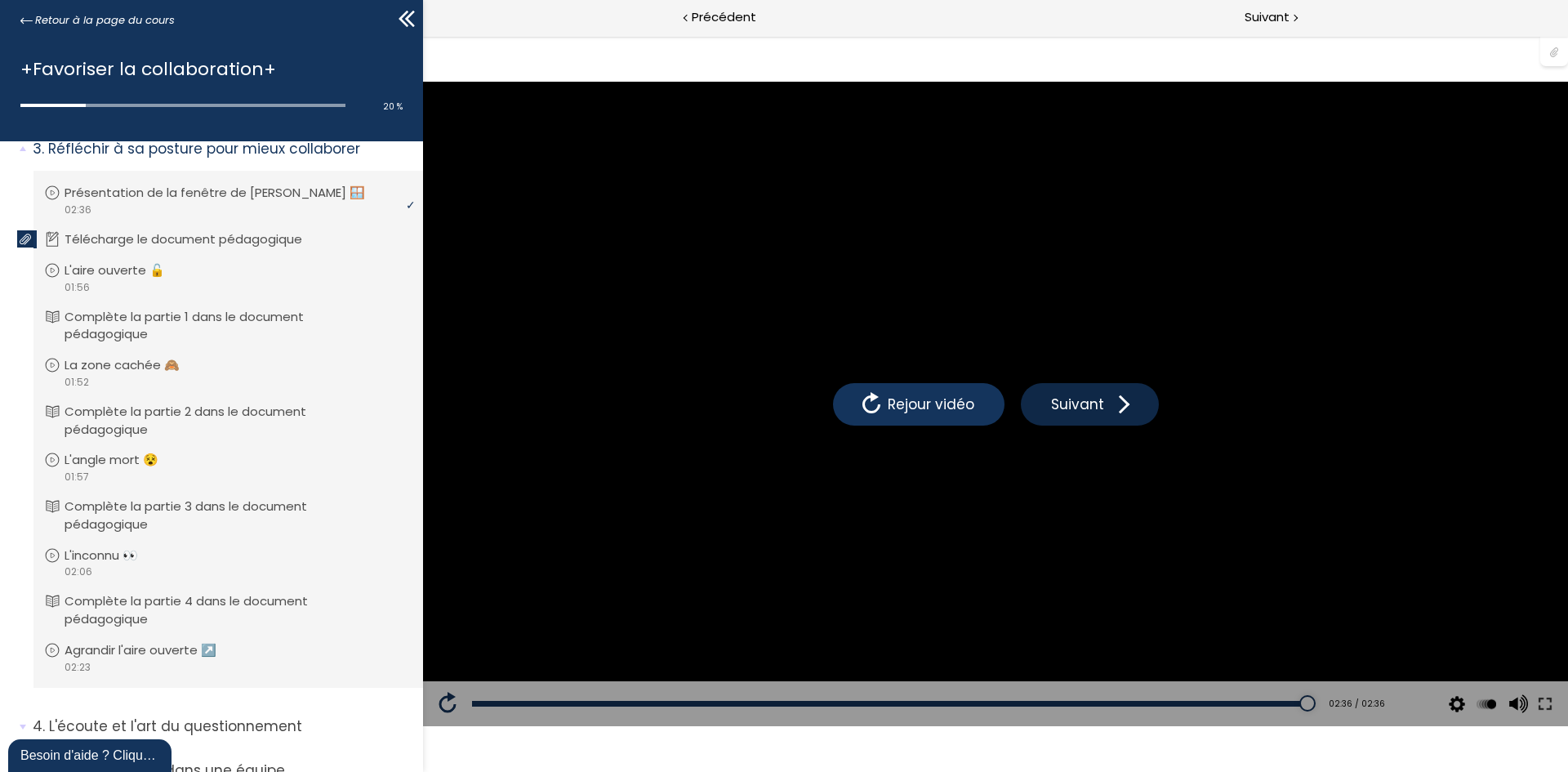
click at [1098, 401] on span "Suivant" at bounding box center [1078, 404] width 62 height 21
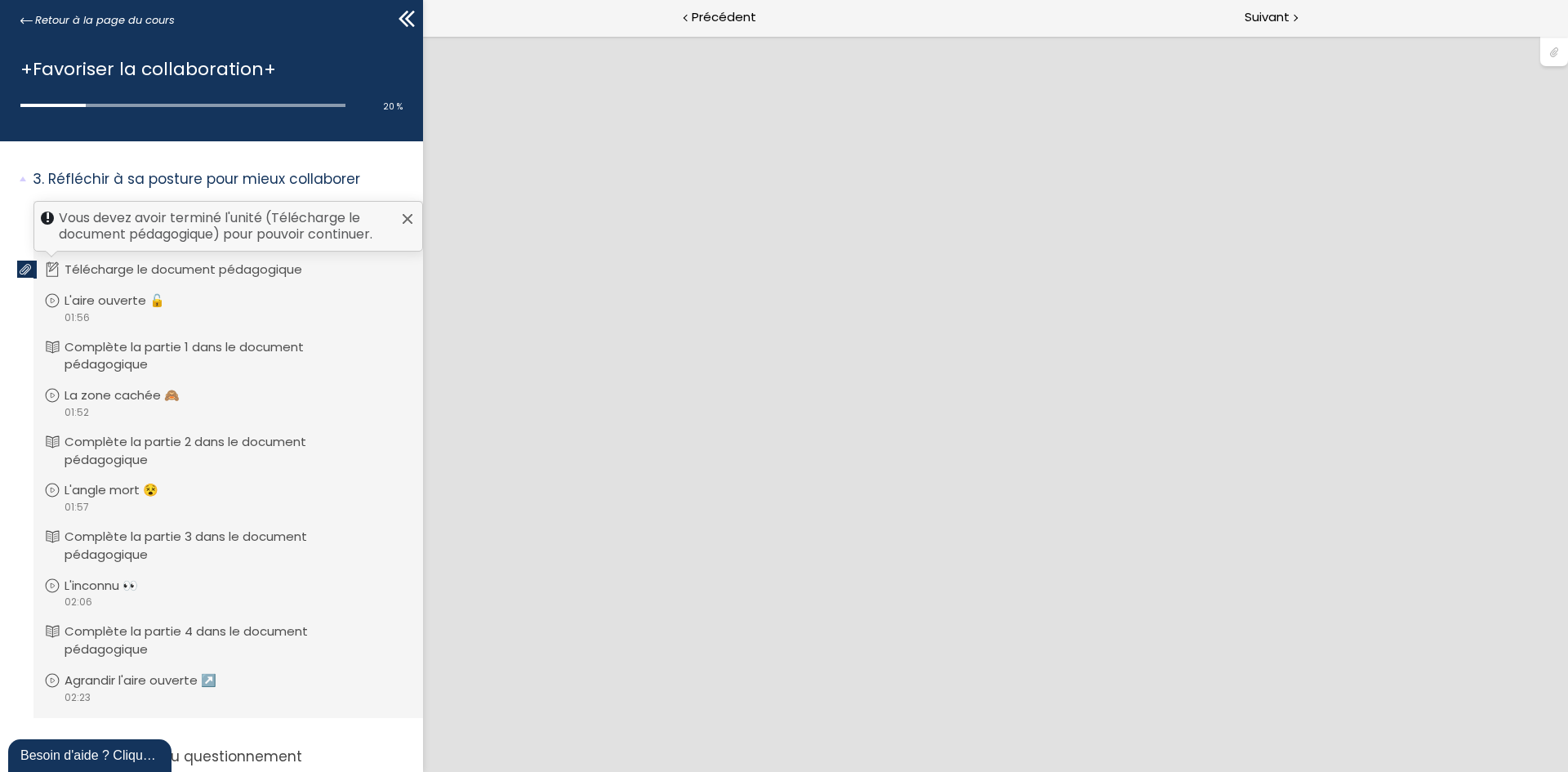
scroll to position [441, 0]
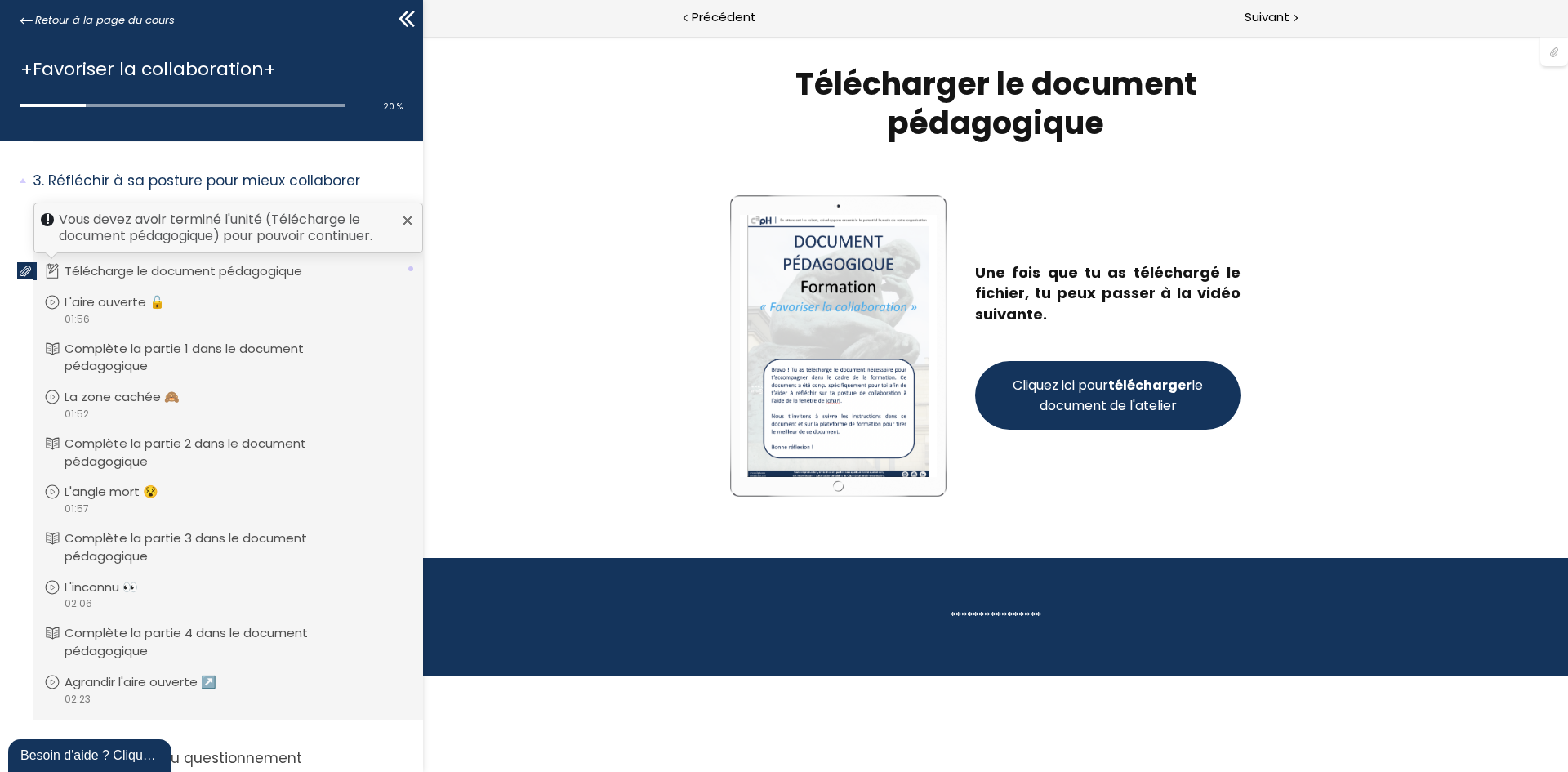
click at [1185, 405] on span "Cliquez ici pour télécharger le document de l'atelier" at bounding box center [1108, 395] width 197 height 40
click at [1271, 13] on span "Suivant" at bounding box center [1267, 17] width 45 height 20
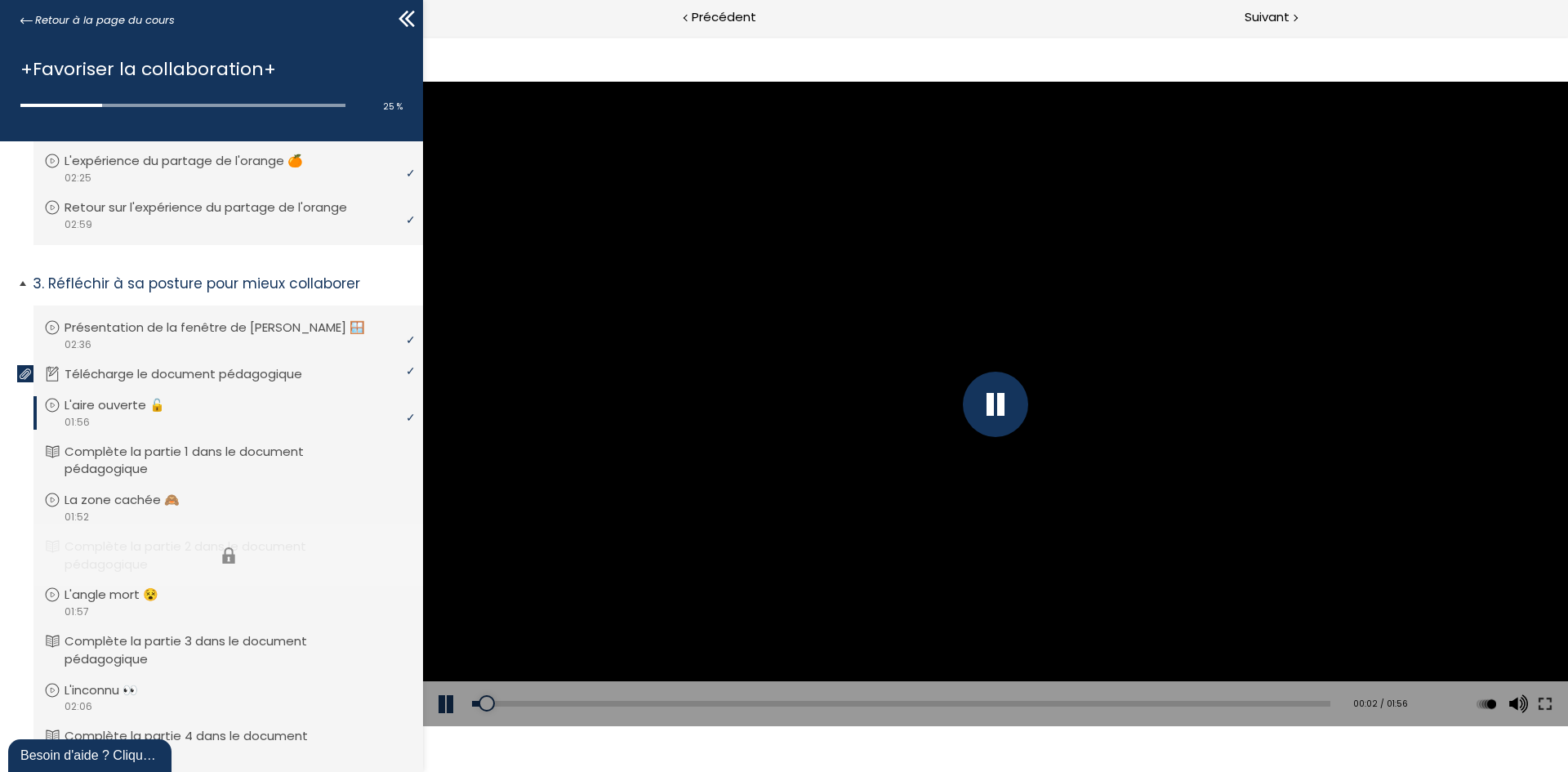
scroll to position [310, 0]
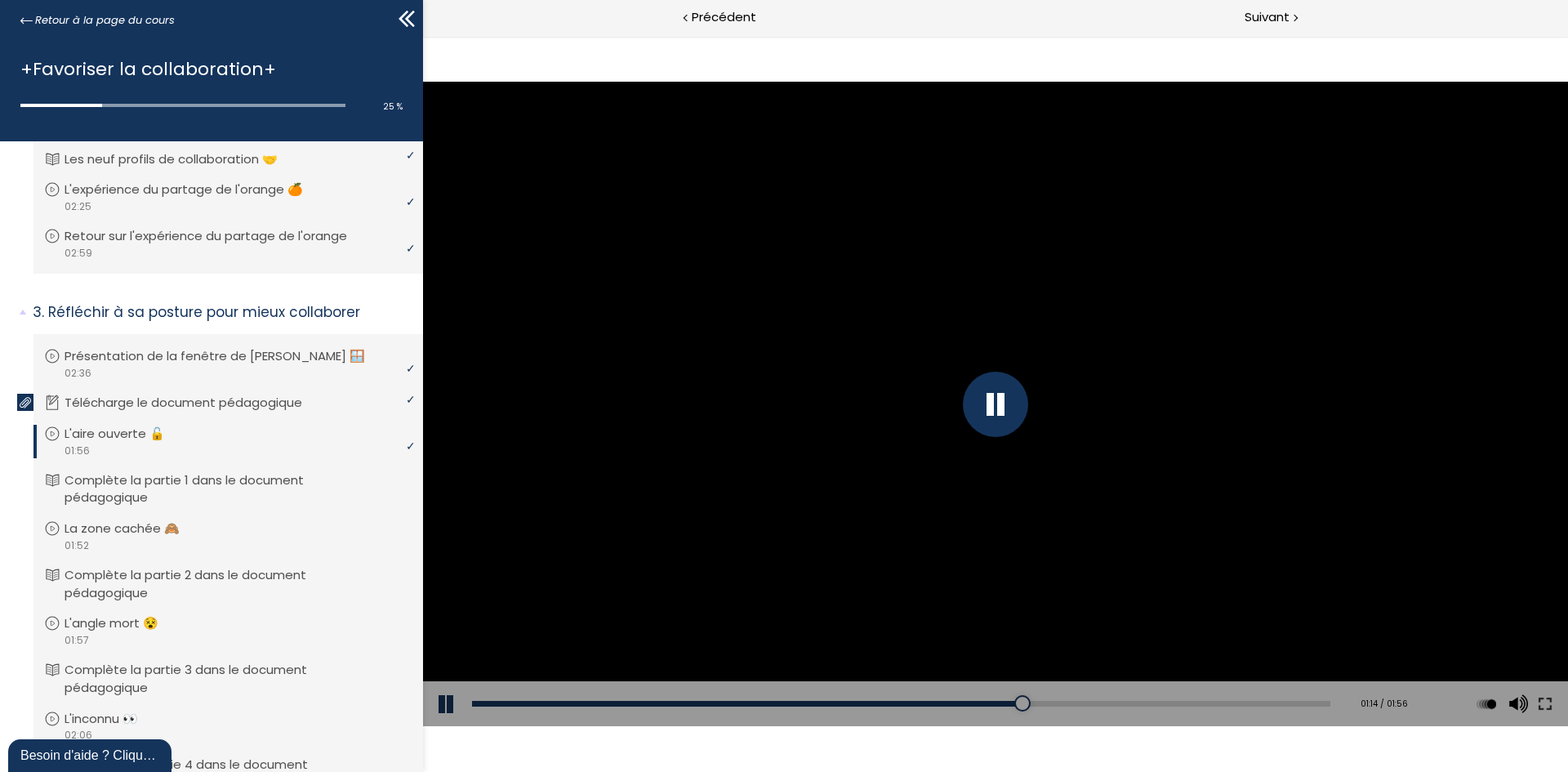
click at [979, 404] on div at bounding box center [995, 404] width 65 height 65
drag, startPoint x: 1050, startPoint y: 518, endPoint x: 1029, endPoint y: 518, distance: 21.0
click at [1050, 518] on div at bounding box center [995, 404] width 1145 height 644
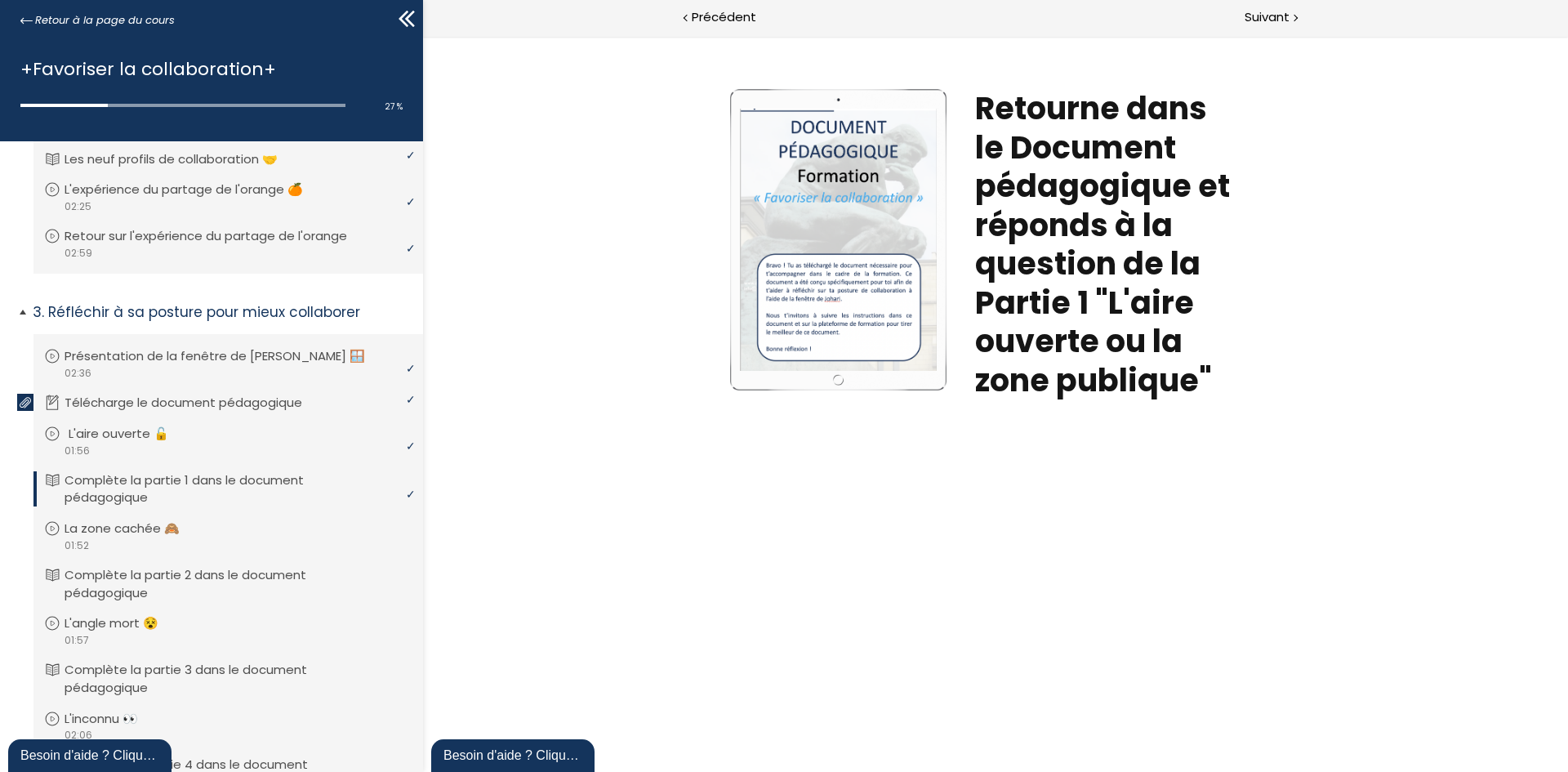
click at [181, 441] on p "L'aire ouverte 🔓" at bounding box center [131, 434] width 125 height 18
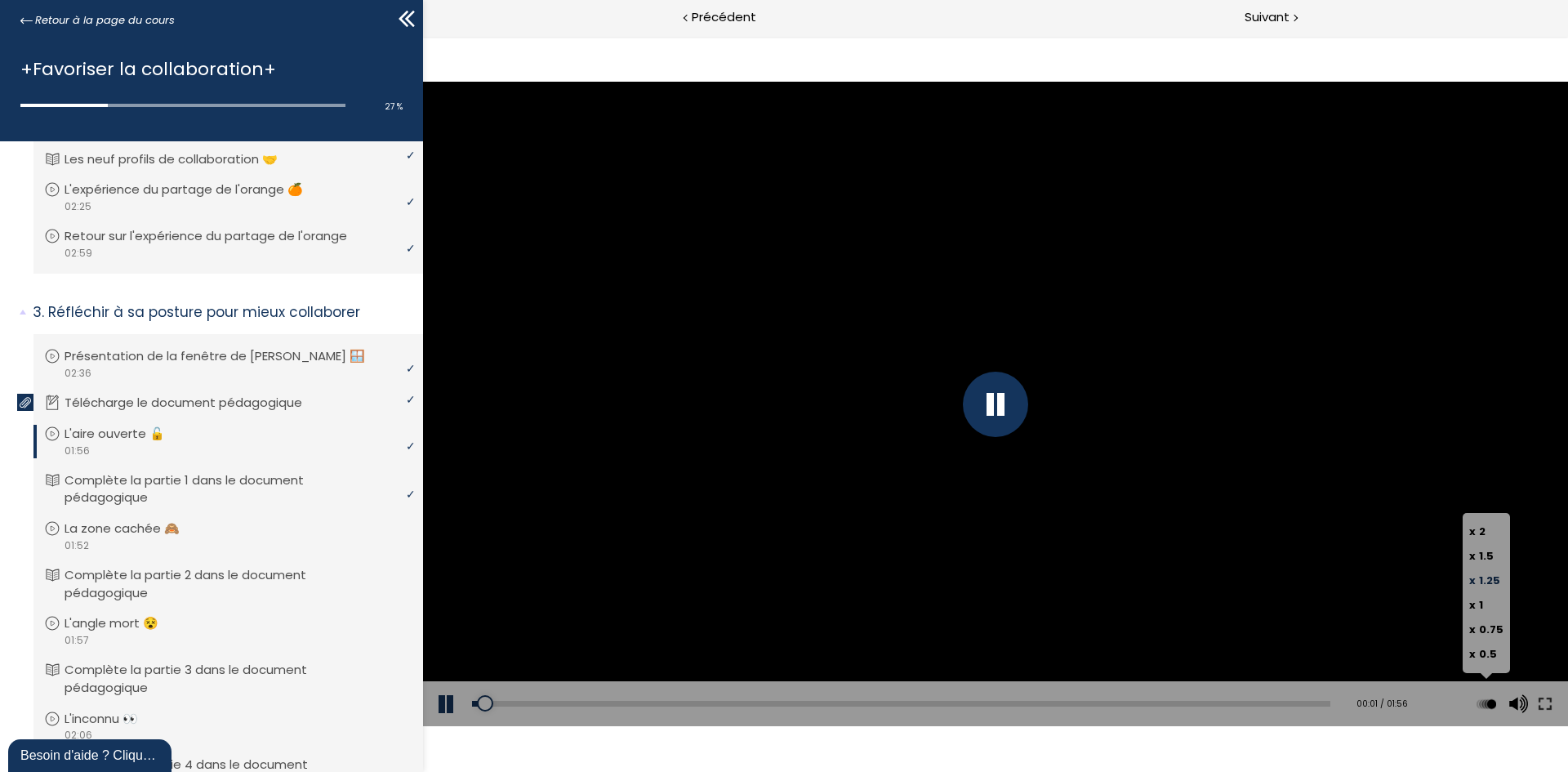
click at [1489, 572] on span "1.25" at bounding box center [1489, 580] width 21 height 15
click at [423, 36] on input "x 1.25" at bounding box center [423, 36] width 0 height 0
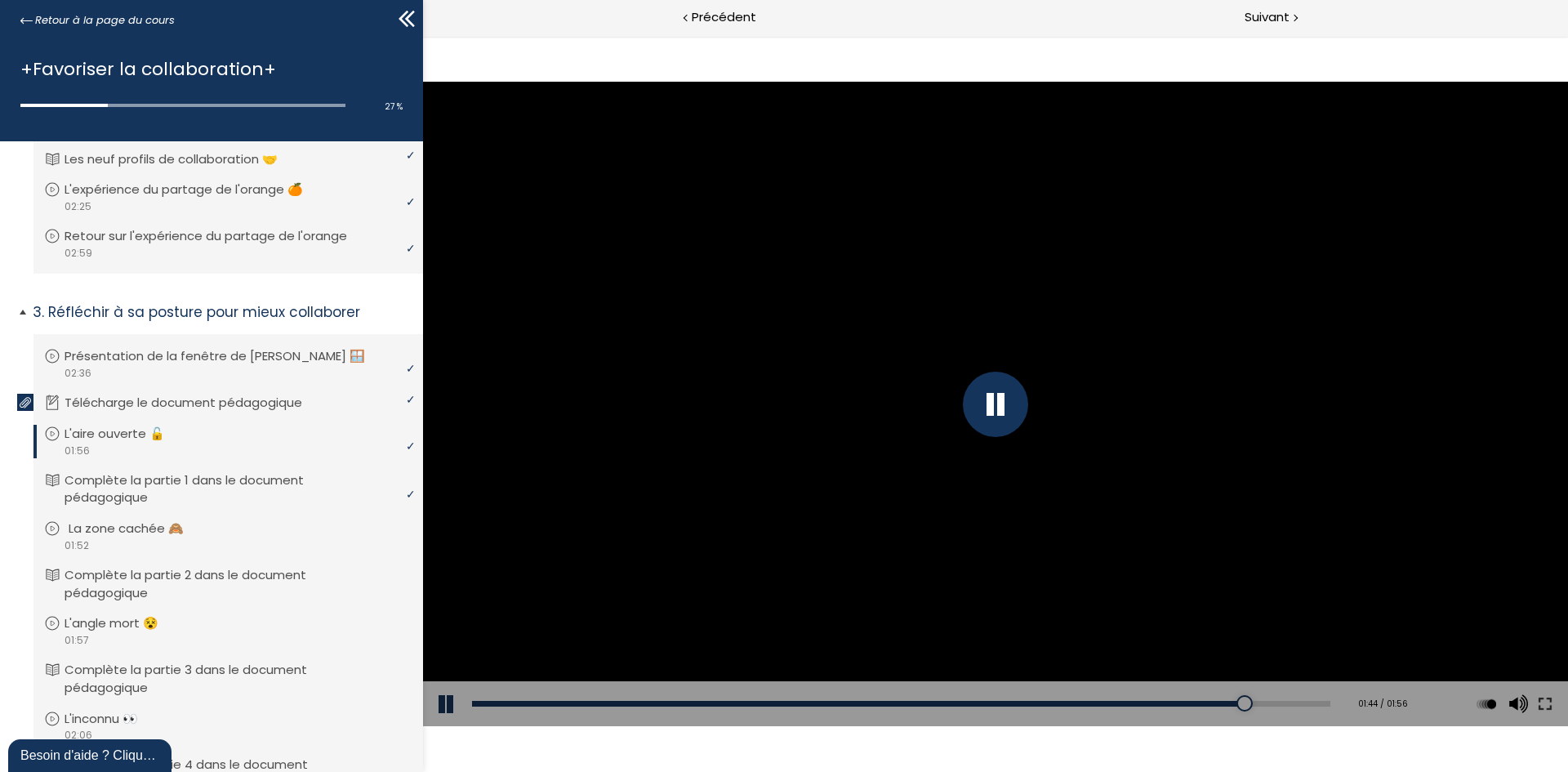
click at [121, 539] on div "video 01:52" at bounding box center [226, 545] width 364 height 15
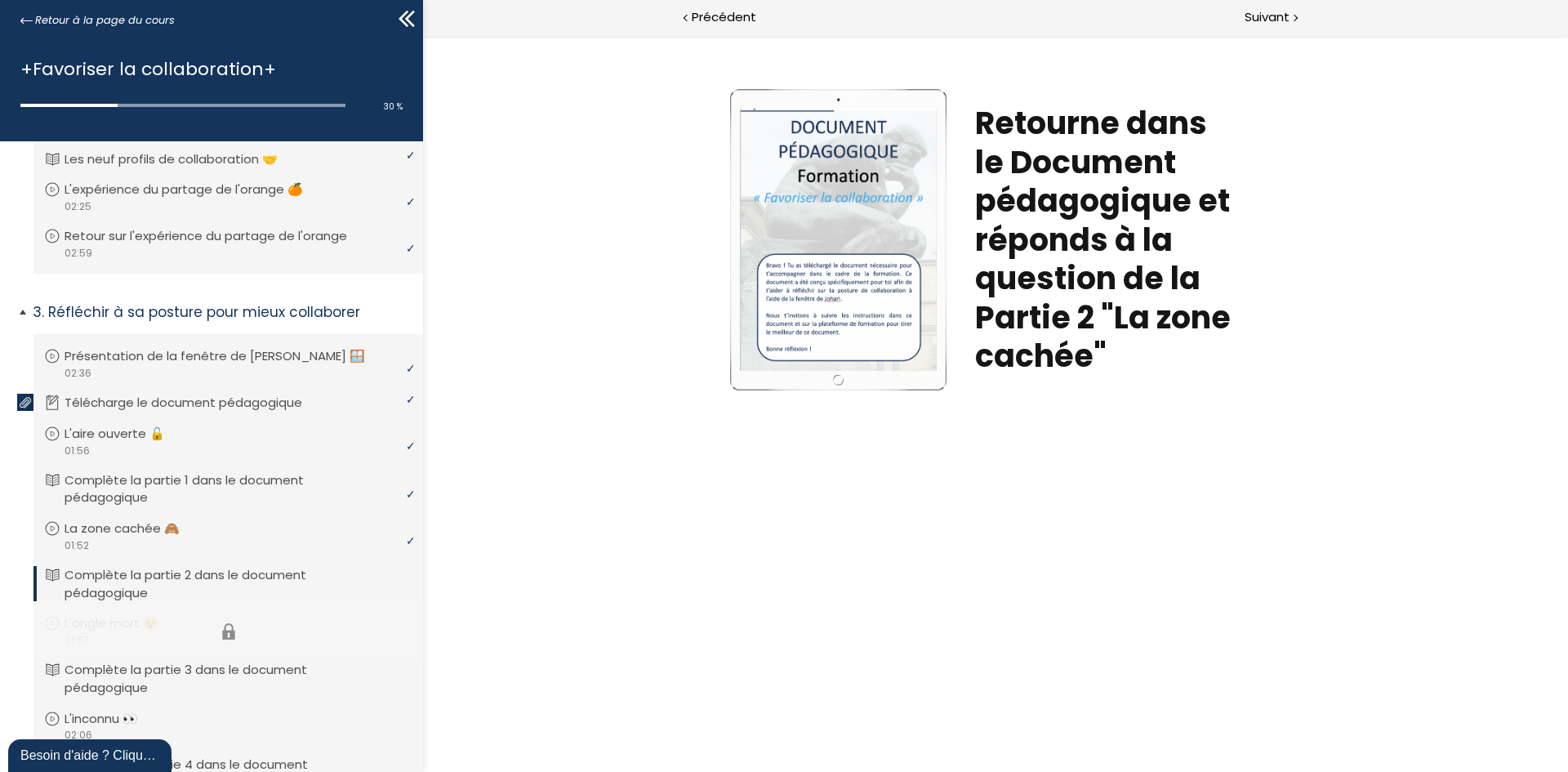
click at [158, 633] on li "Vous devez avoir terminé l'unité (L'angle mort 😵) pour pouvoir continuer. L'ang…" at bounding box center [228, 631] width 389 height 60
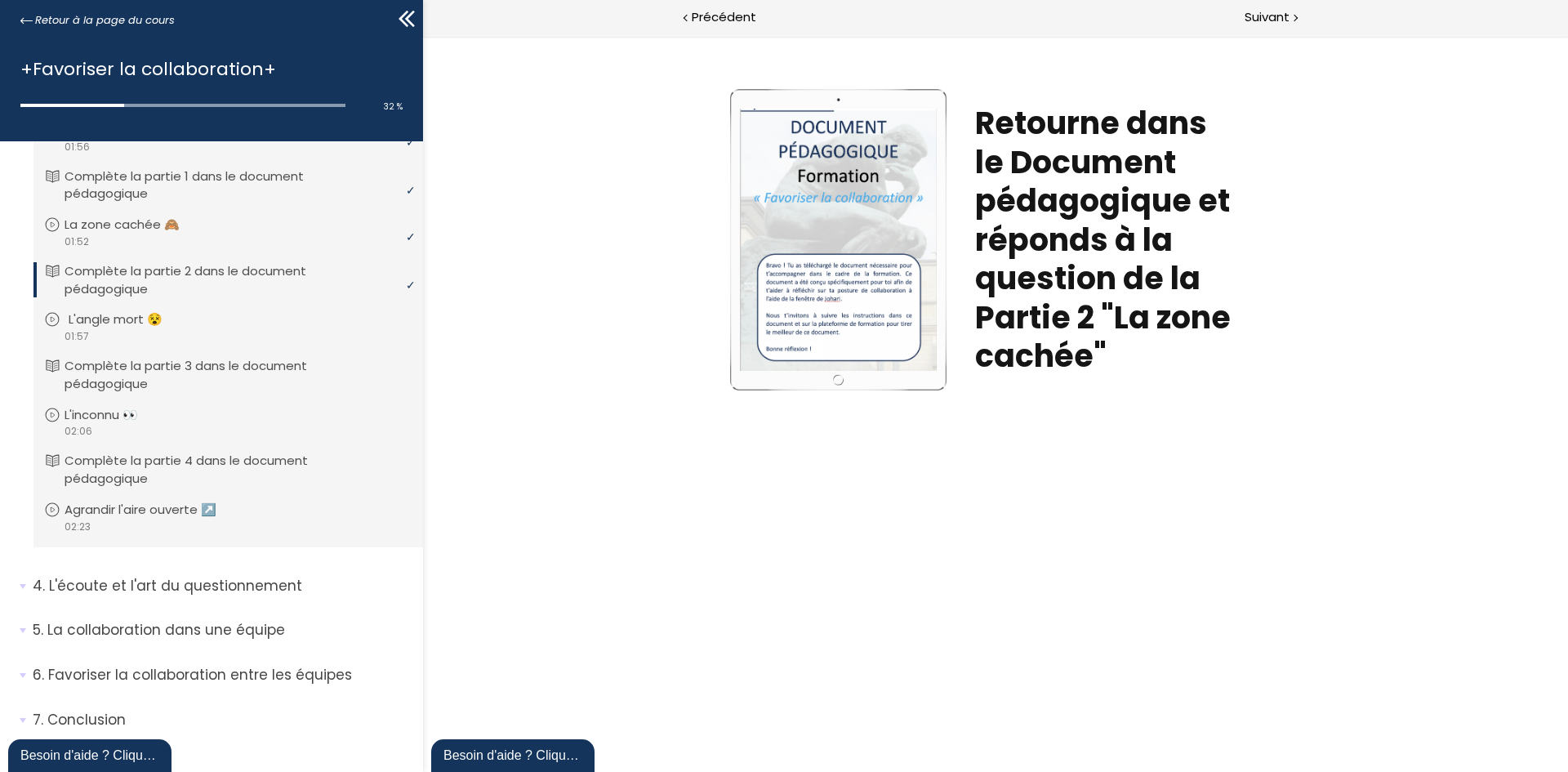
click at [138, 326] on p "L'angle mort 😵" at bounding box center [127, 319] width 118 height 18
click at [204, 416] on link "L'inconnu 👀" at bounding box center [226, 414] width 364 height 18
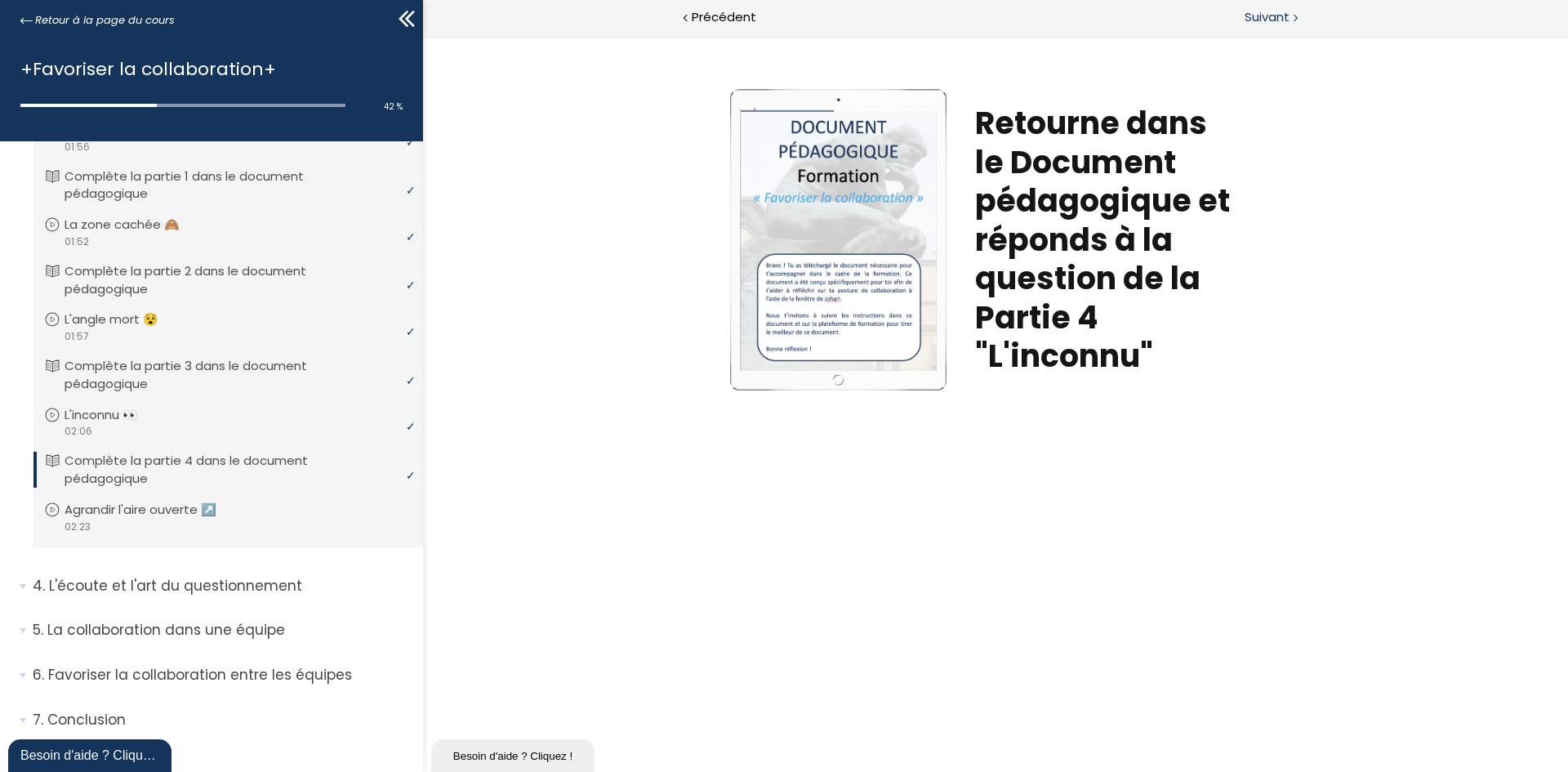
click at [1264, 24] on span "Suivant" at bounding box center [1267, 17] width 45 height 20
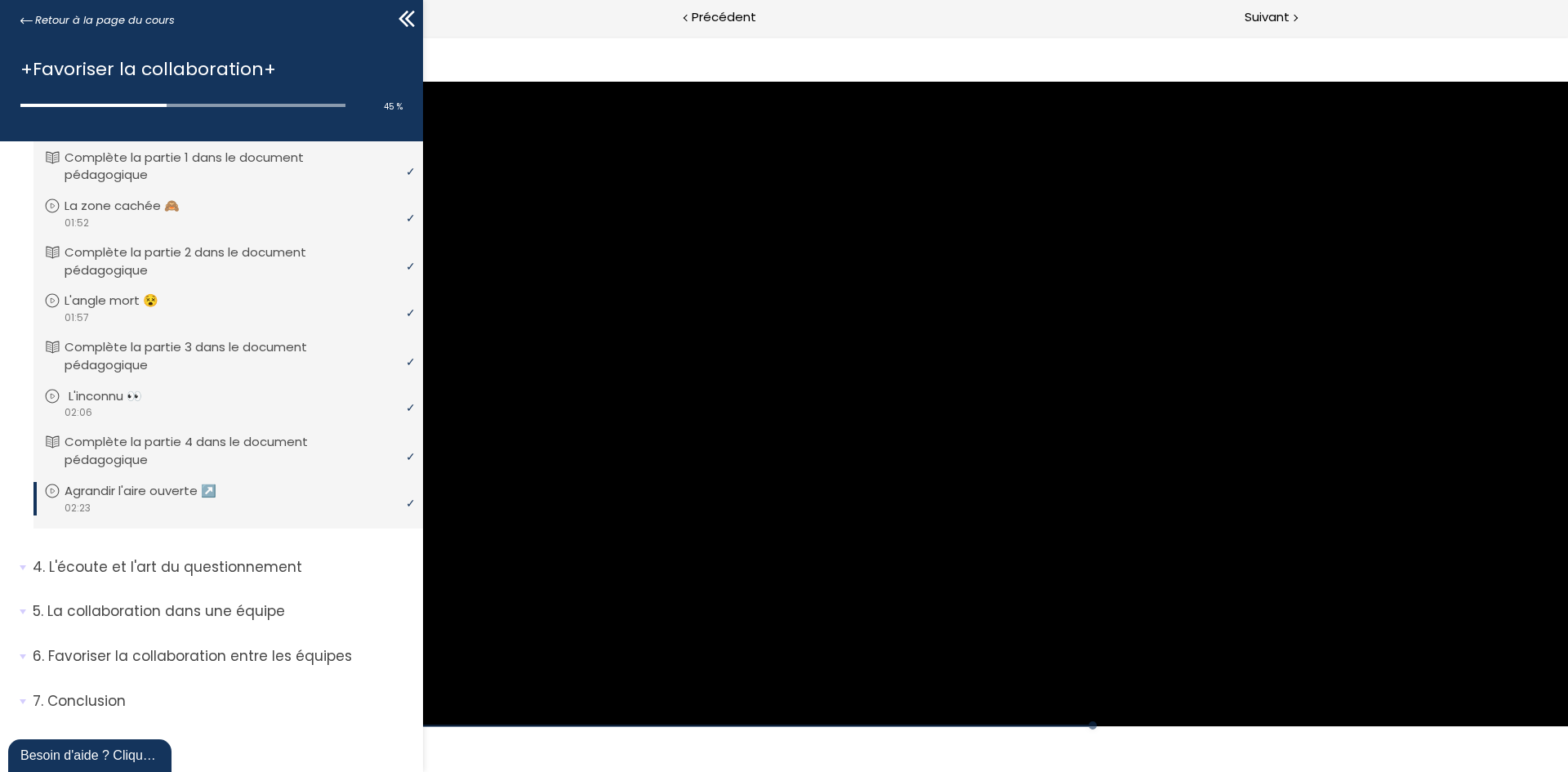
scroll to position [636, 0]
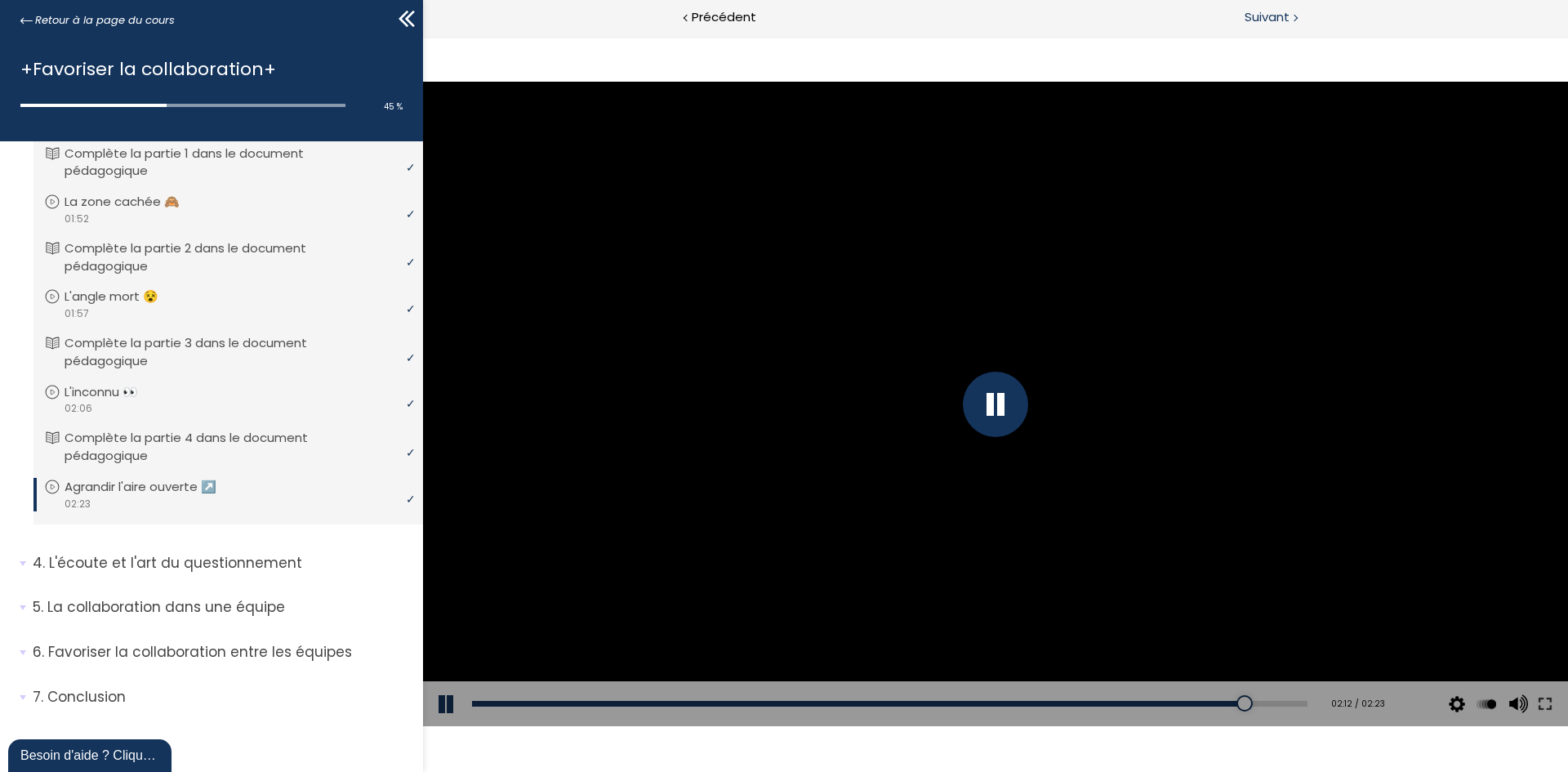
click at [1259, 25] on span "Suivant" at bounding box center [1267, 17] width 45 height 20
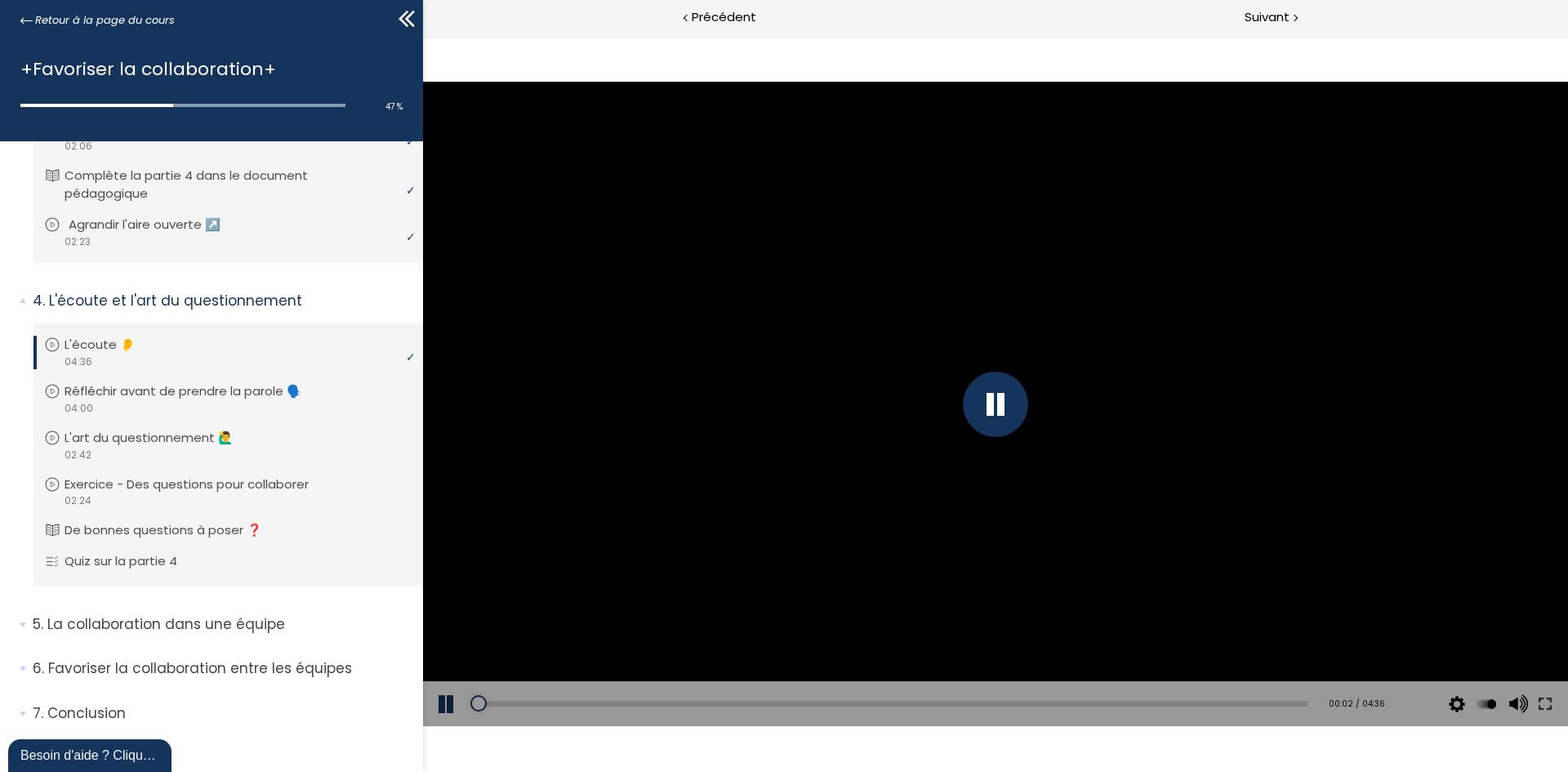
scroll to position [915, 0]
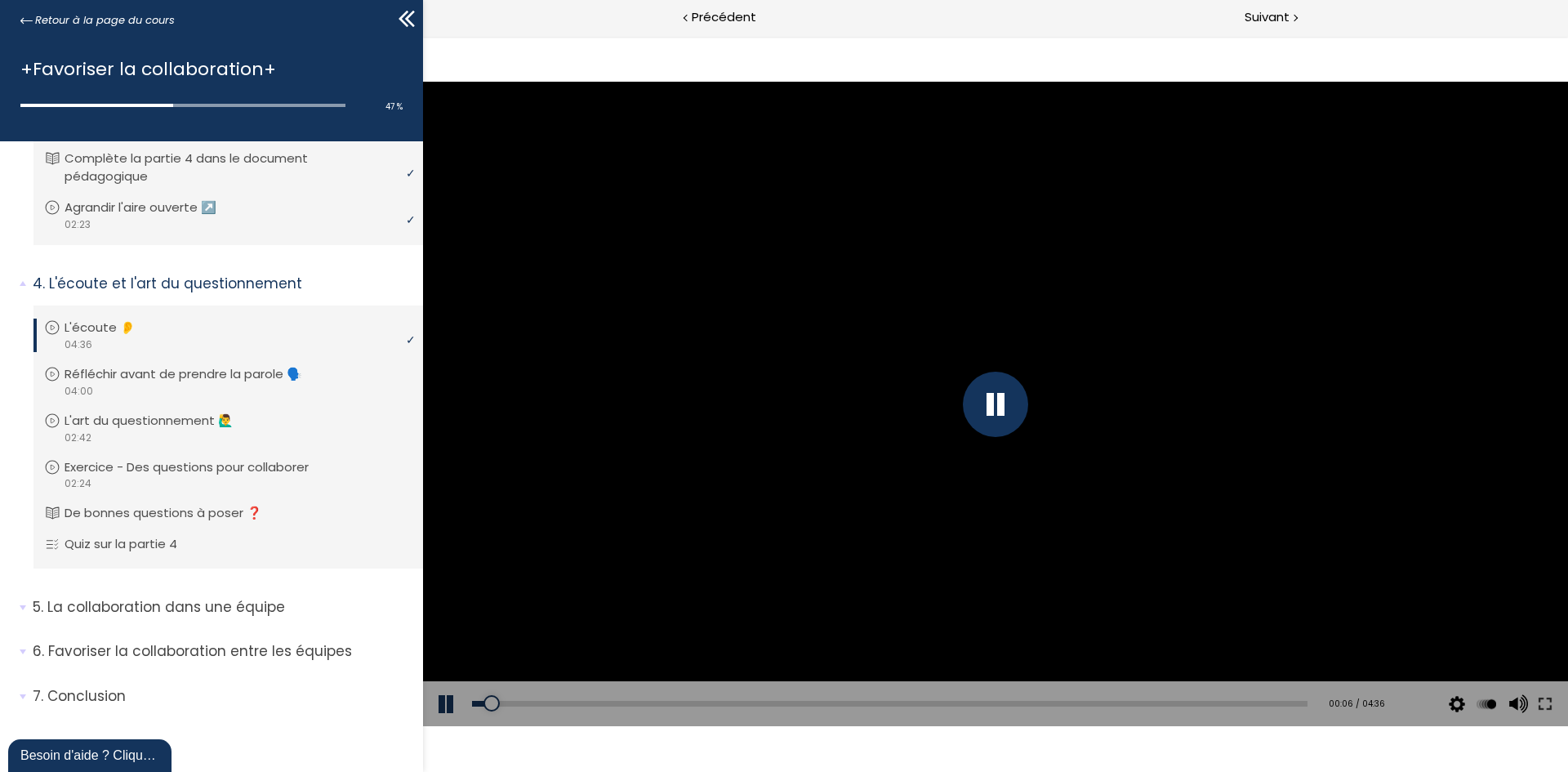
click at [1006, 388] on div at bounding box center [995, 404] width 65 height 65
click at [884, 415] on div at bounding box center [995, 404] width 1145 height 644
drag, startPoint x: 453, startPoint y: 700, endPoint x: 458, endPoint y: 669, distance: 31.4
click at [453, 700] on button at bounding box center [447, 704] width 49 height 46
click at [445, 699] on button at bounding box center [447, 704] width 49 height 46
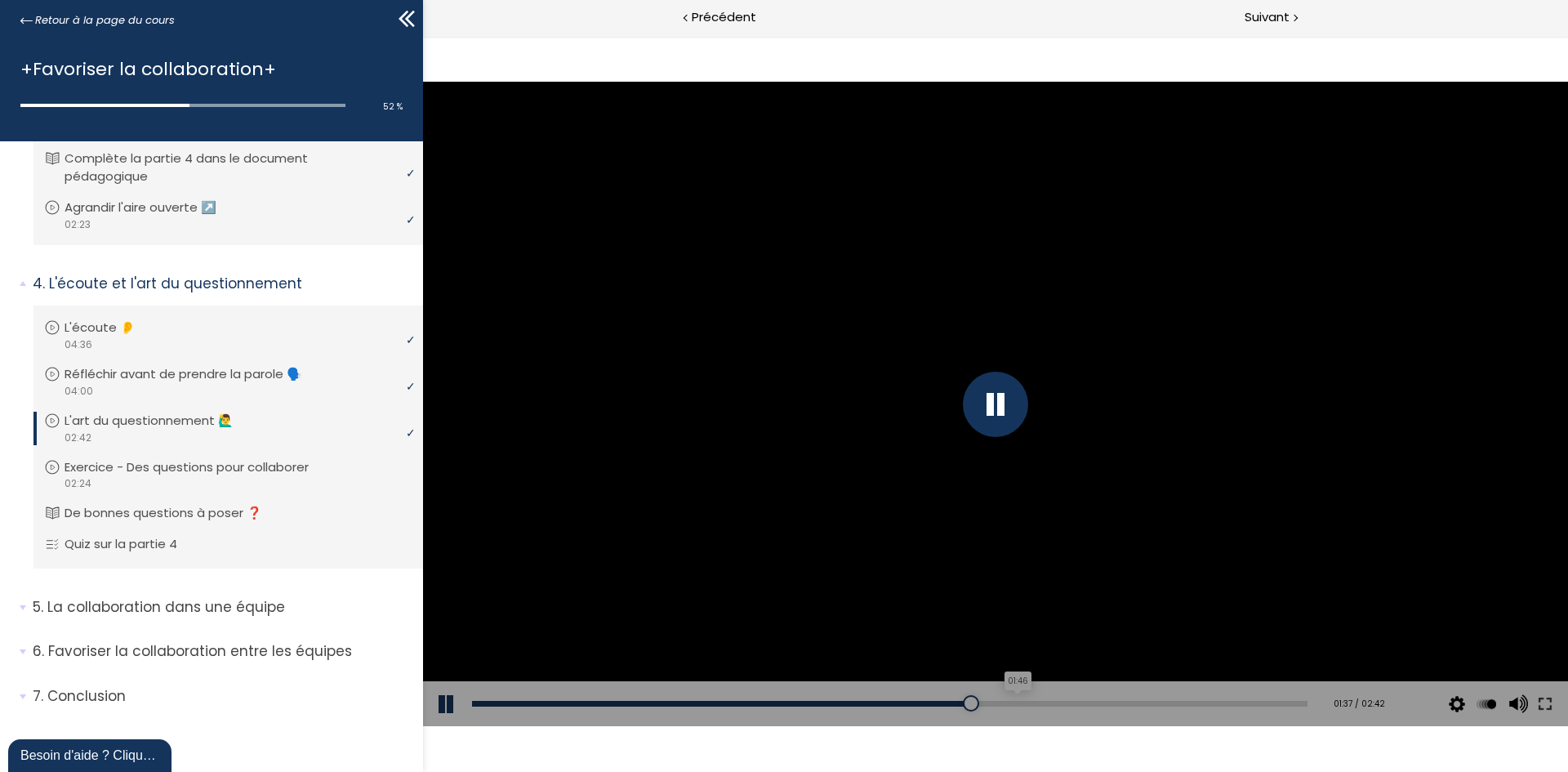
click at [1008, 703] on div "01:46" at bounding box center [889, 704] width 835 height 6
drag, startPoint x: 445, startPoint y: 693, endPoint x: 458, endPoint y: 682, distance: 17.0
click at [445, 693] on button at bounding box center [447, 704] width 49 height 46
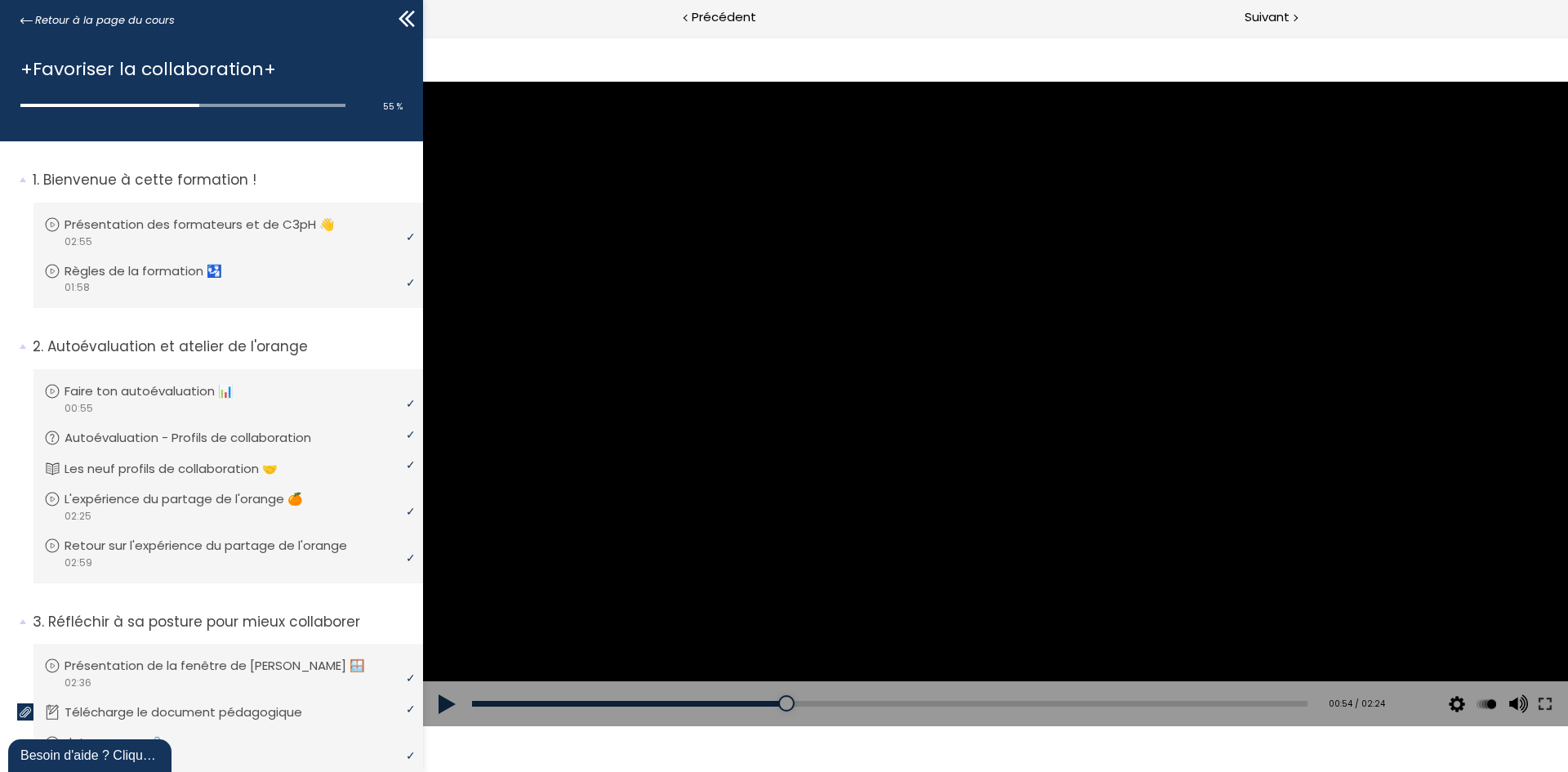
scroll to position [915, 0]
